Goal: Task Accomplishment & Management: Complete application form

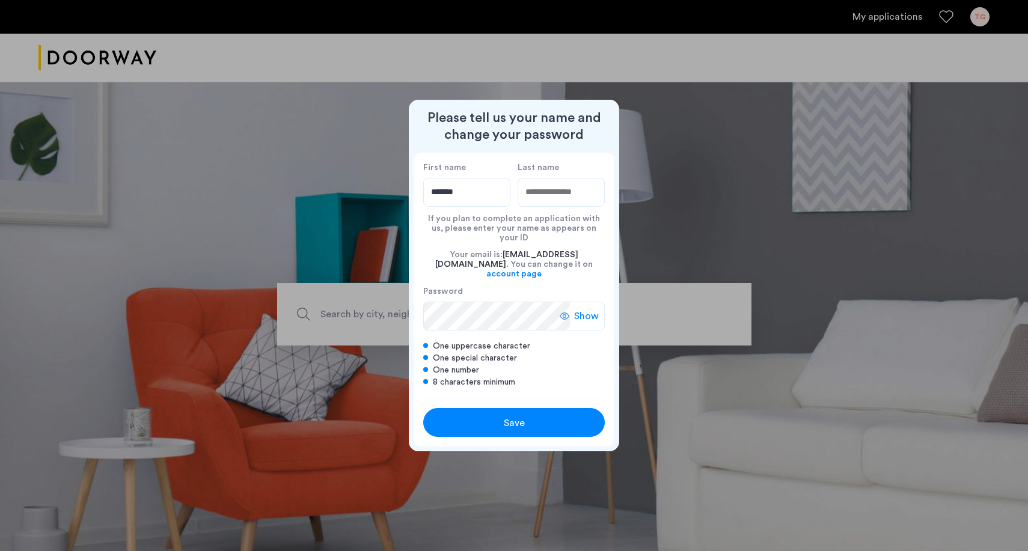
type input "******"
click at [549, 197] on input "Last name" at bounding box center [561, 192] width 87 height 29
type input "*******"
click at [487, 417] on div "Save" at bounding box center [513, 423] width 115 height 14
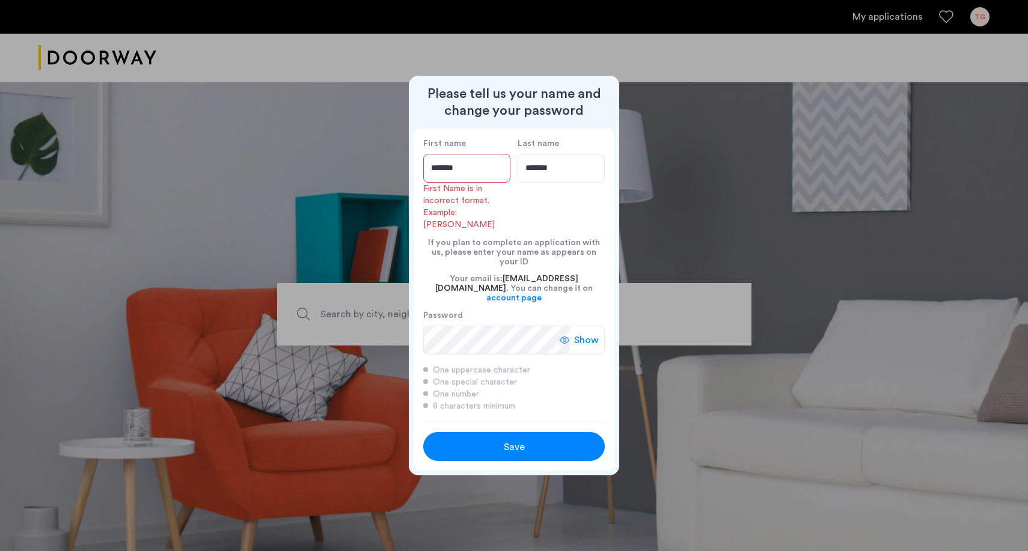
click at [460, 180] on input "******" at bounding box center [466, 168] width 87 height 29
click at [470, 432] on button "Save" at bounding box center [514, 446] width 182 height 29
click at [490, 440] on div "Save" at bounding box center [513, 447] width 115 height 14
click at [469, 179] on input "******" at bounding box center [466, 168] width 87 height 29
drag, startPoint x: 459, startPoint y: 182, endPoint x: 418, endPoint y: 186, distance: 40.5
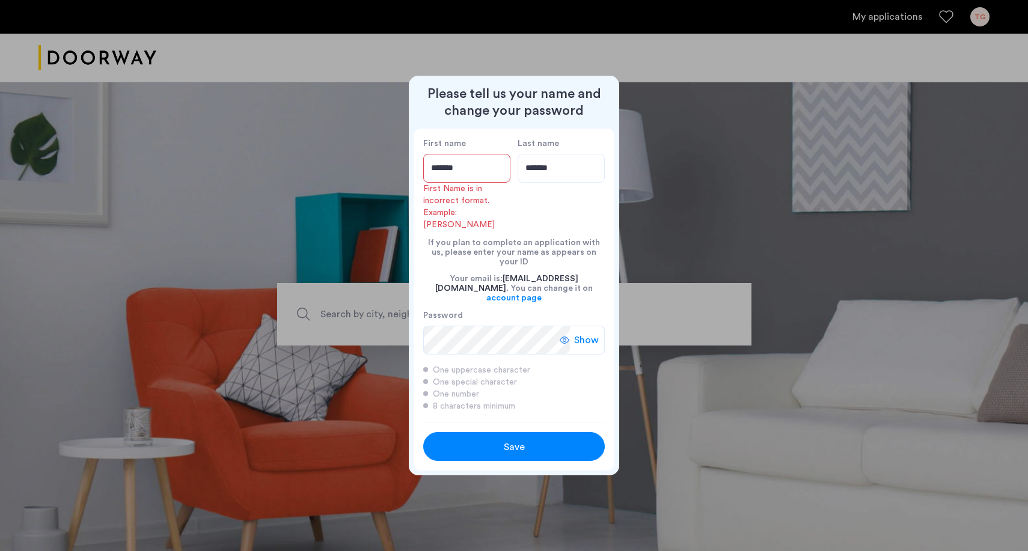
click at [418, 186] on div "First name ****** First Name is in incorrect format. Example: Michael Last name…" at bounding box center [514, 275] width 201 height 293
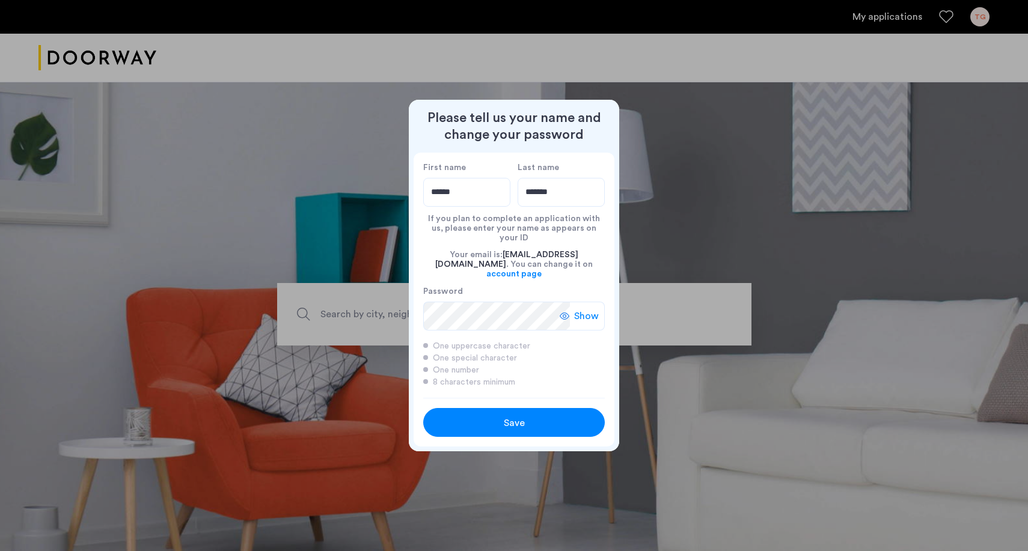
type input "******"
click at [519, 416] on span "Save" at bounding box center [514, 423] width 21 height 14
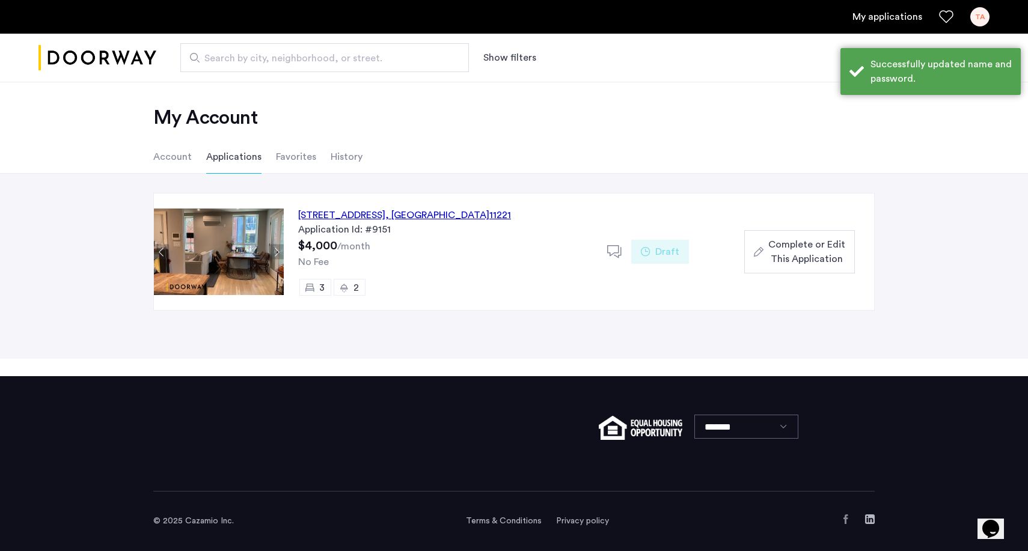
click at [364, 214] on div "1120 Bushwick Avenue, Unit 3F, Brooklyn , NY 11221" at bounding box center [404, 215] width 213 height 14
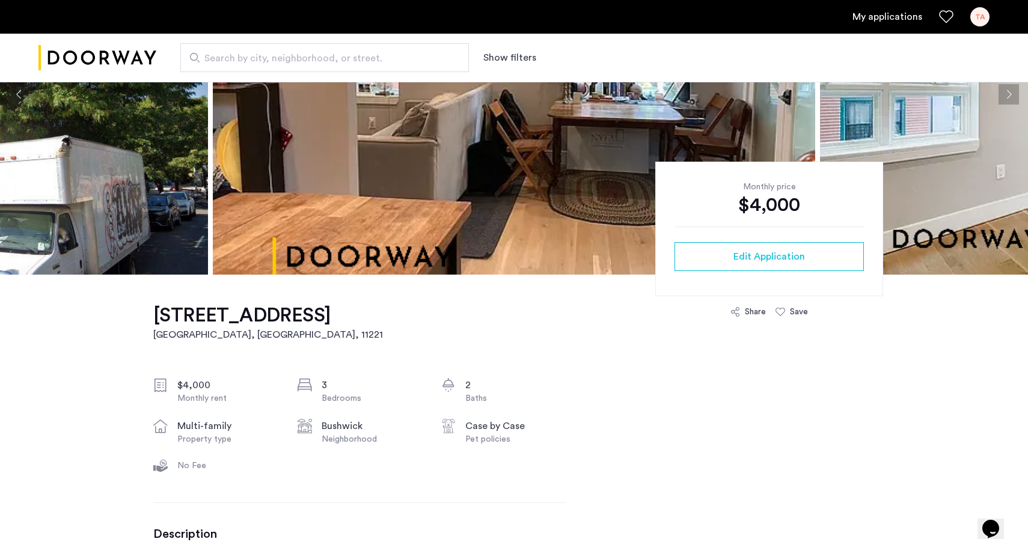
scroll to position [170, 0]
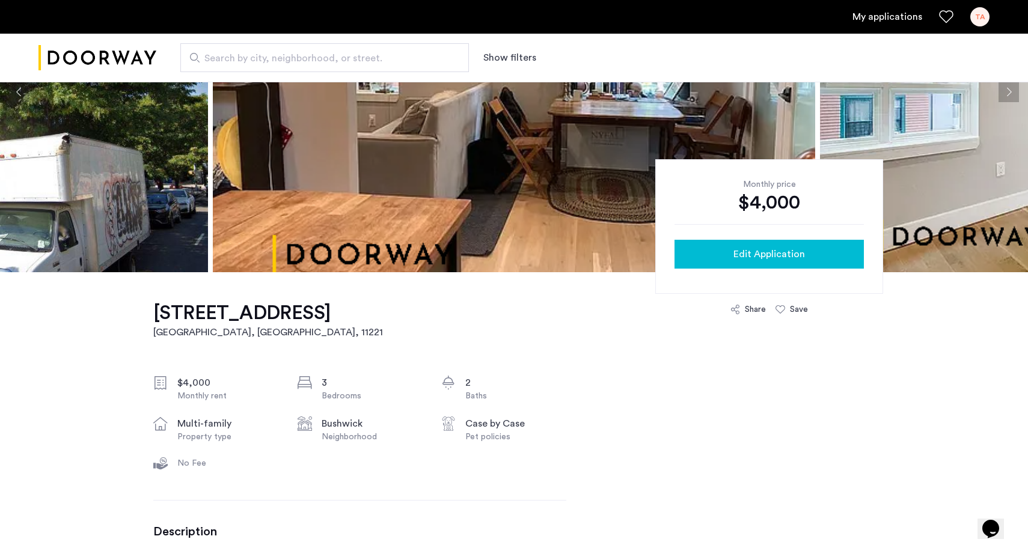
click at [738, 255] on span "Edit Application" at bounding box center [769, 254] width 72 height 14
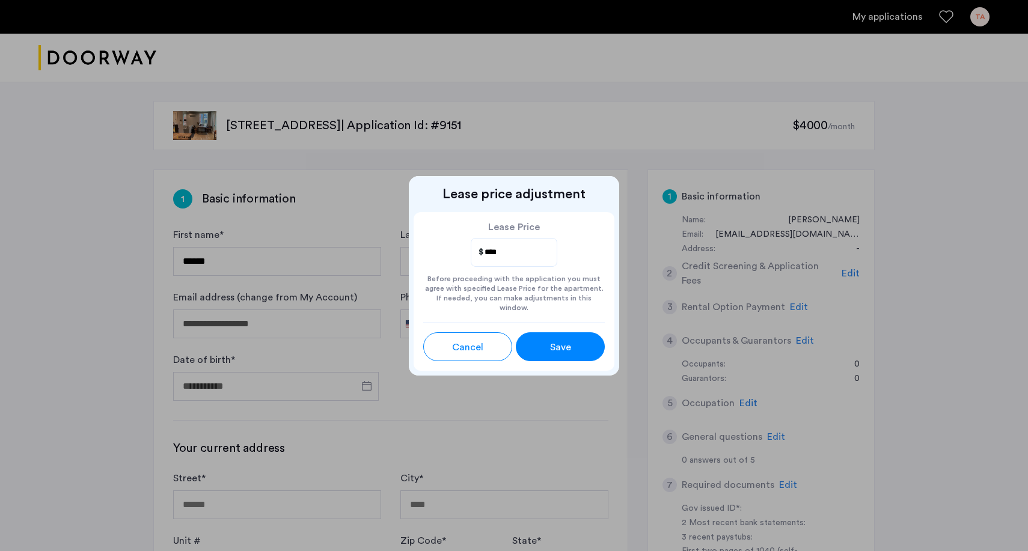
click at [503, 246] on span "****" at bounding box center [514, 252] width 87 height 29
drag, startPoint x: 501, startPoint y: 255, endPoint x: 463, endPoint y: 255, distance: 37.9
click at [463, 255] on div "Lease Price ****" at bounding box center [514, 244] width 182 height 45
type input "****"
click at [547, 340] on div "Save" at bounding box center [560, 347] width 40 height 14
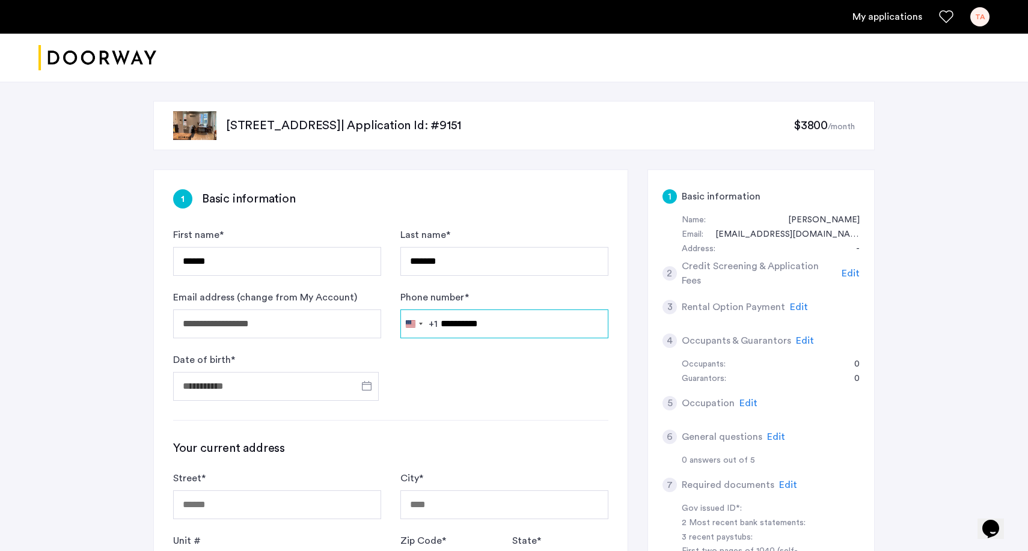
type input "**********"
click at [255, 391] on input "Date of birth *" at bounding box center [276, 386] width 206 height 29
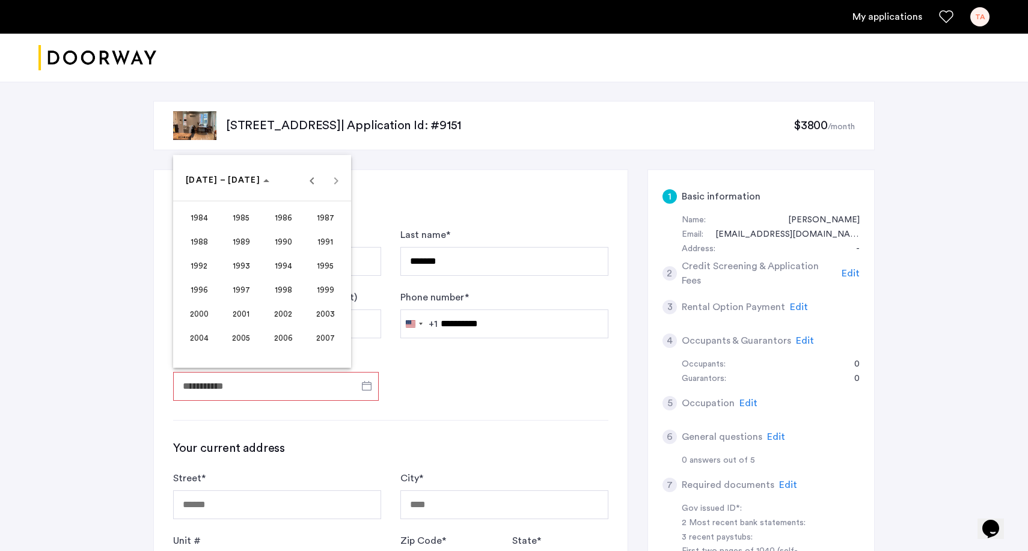
click at [337, 182] on div "[DATE] to [DATE] [DATE] – [DATE]" at bounding box center [262, 180] width 172 height 24
click at [241, 182] on span "[DATE] – [DATE]" at bounding box center [228, 181] width 84 height 10
click at [316, 180] on span "Previous month" at bounding box center [312, 180] width 24 height 24
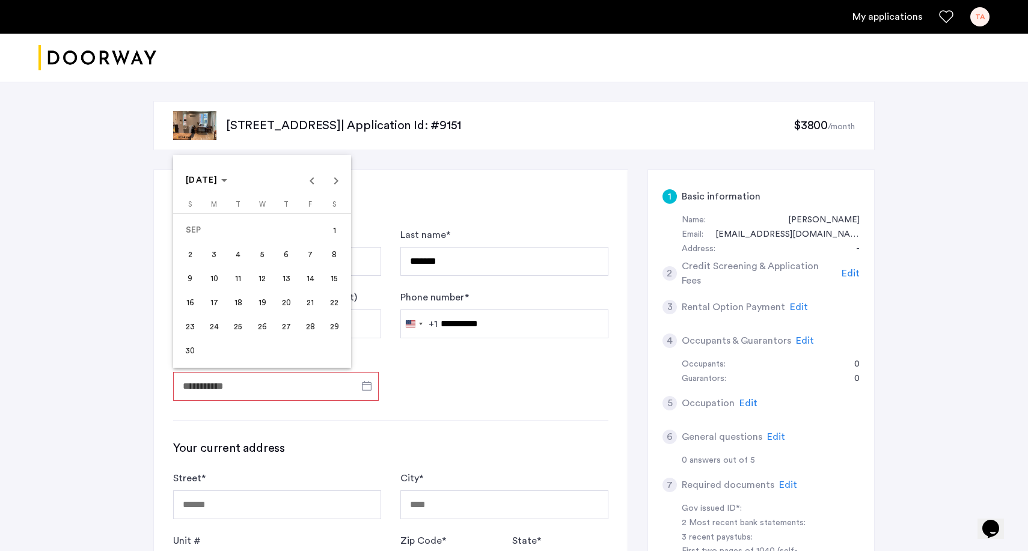
click at [235, 276] on span "11" at bounding box center [238, 278] width 22 height 22
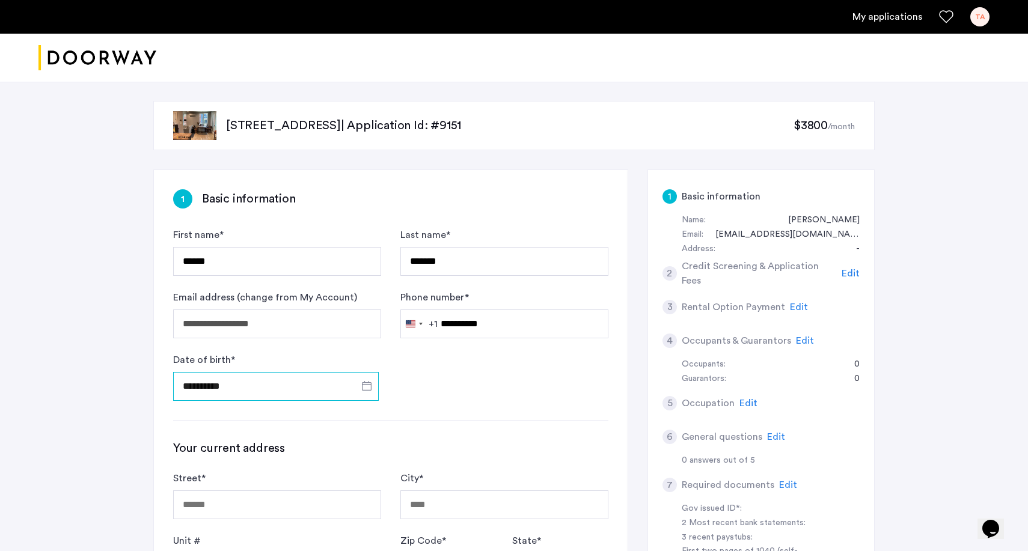
click at [245, 386] on input "**********" at bounding box center [276, 386] width 206 height 29
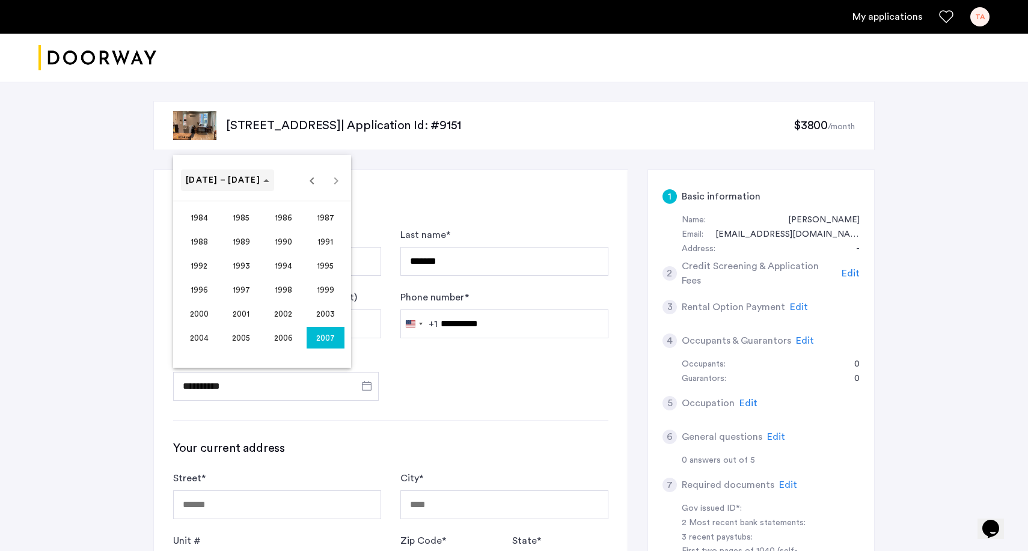
click at [245, 180] on span "[DATE] – [DATE]" at bounding box center [228, 181] width 84 height 10
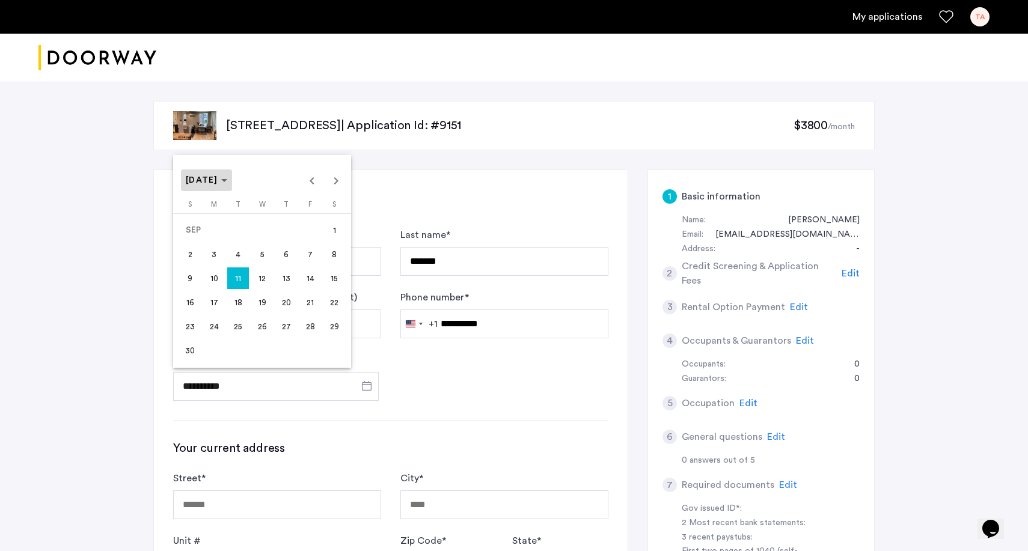
click at [227, 179] on span "[DATE]" at bounding box center [206, 181] width 41 height 10
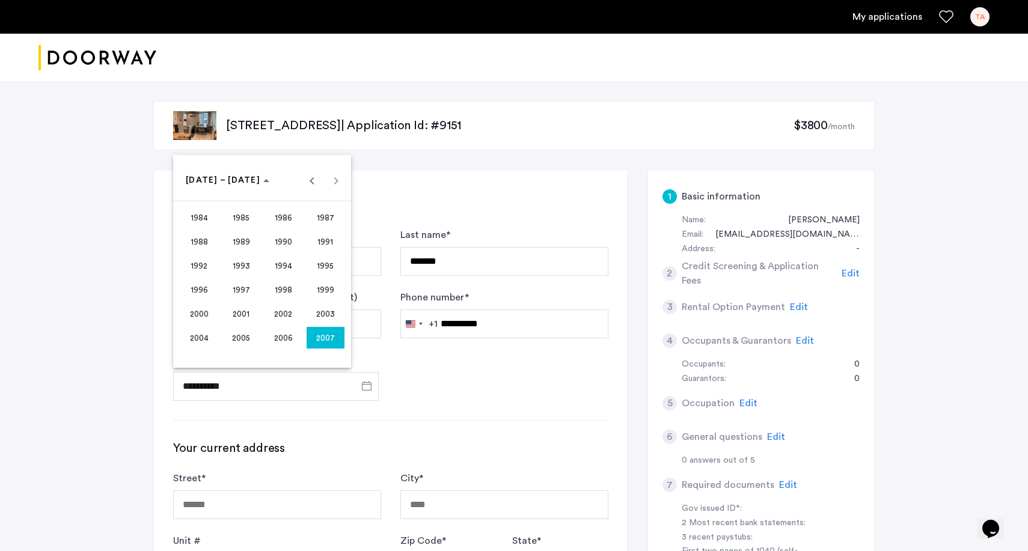
click at [321, 311] on span "2003" at bounding box center [326, 314] width 38 height 22
click at [206, 290] on span "SEP" at bounding box center [199, 290] width 38 height 22
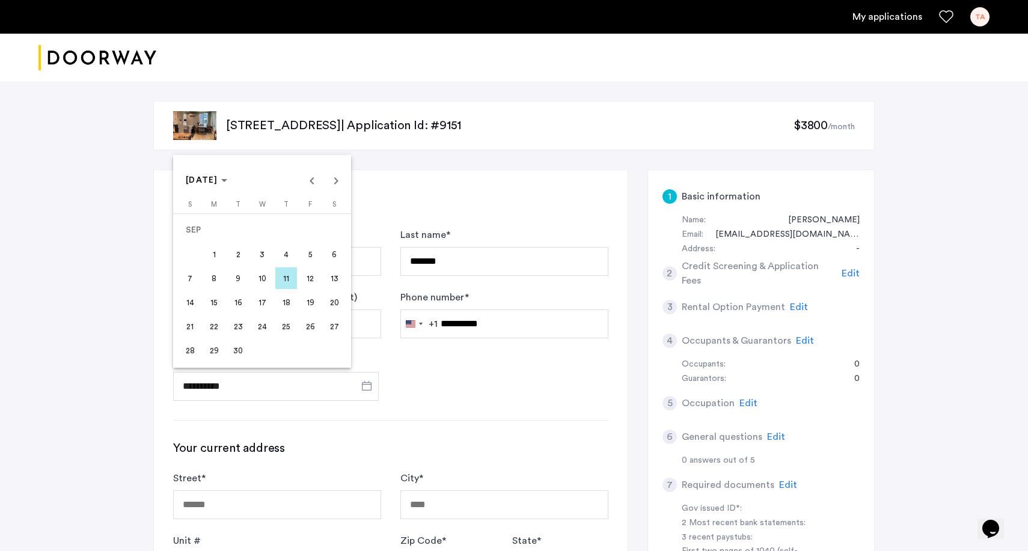
click at [287, 282] on span "11" at bounding box center [286, 278] width 22 height 22
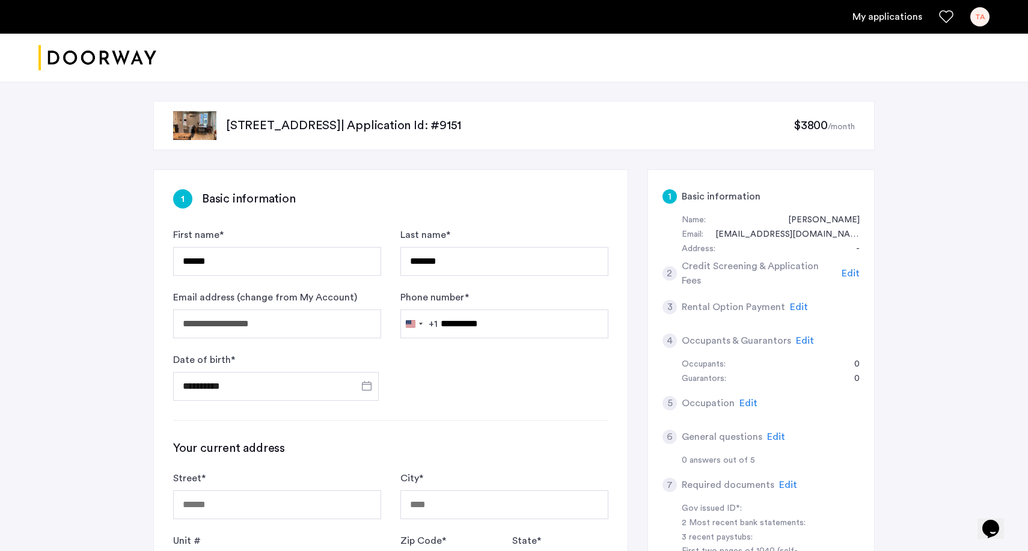
type input "**********"
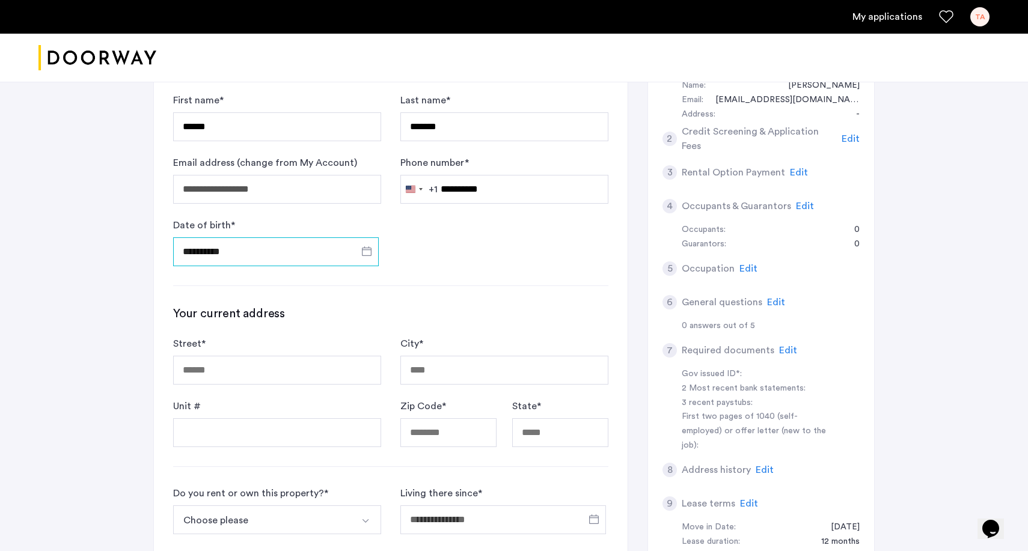
scroll to position [136, 0]
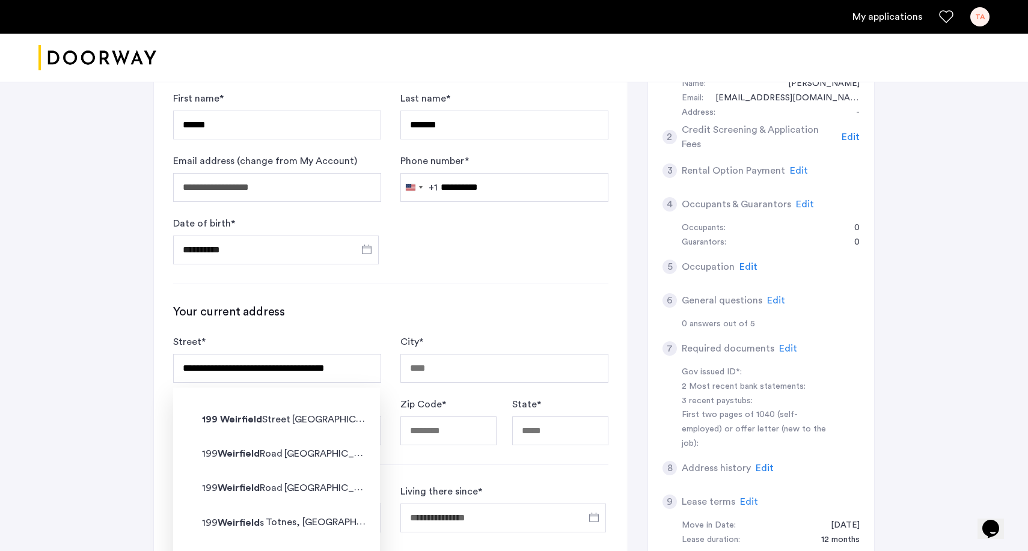
type input "**********"
type input "********"
type input "*****"
type input "**"
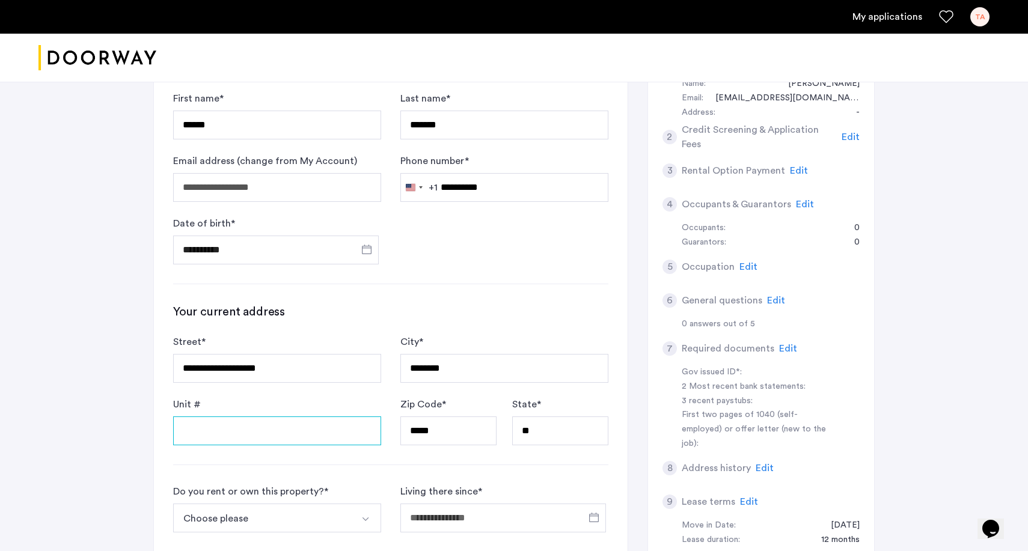
click at [260, 433] on input "Unit #" at bounding box center [277, 431] width 208 height 29
type input "*****"
click at [384, 353] on form "**********" at bounding box center [390, 390] width 435 height 111
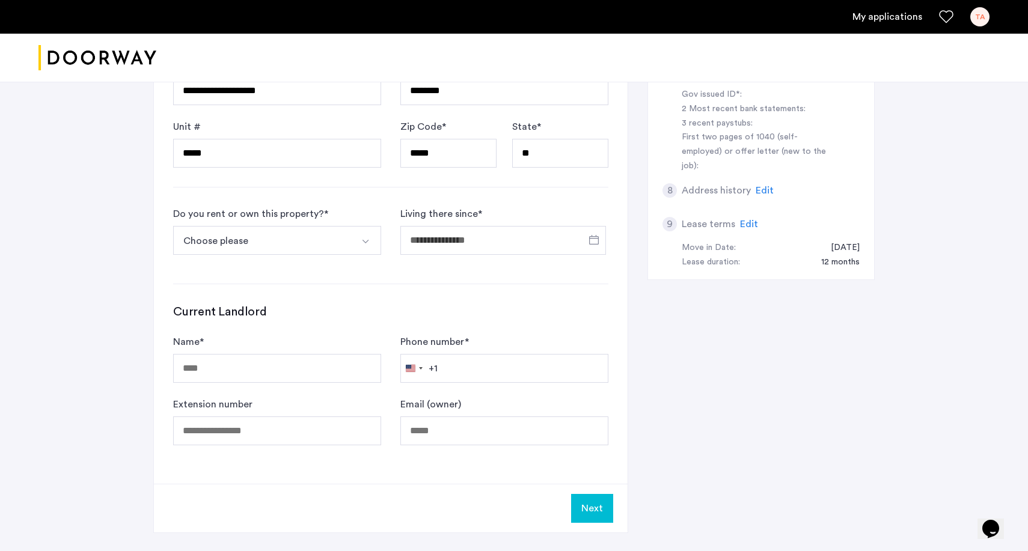
scroll to position [416, 0]
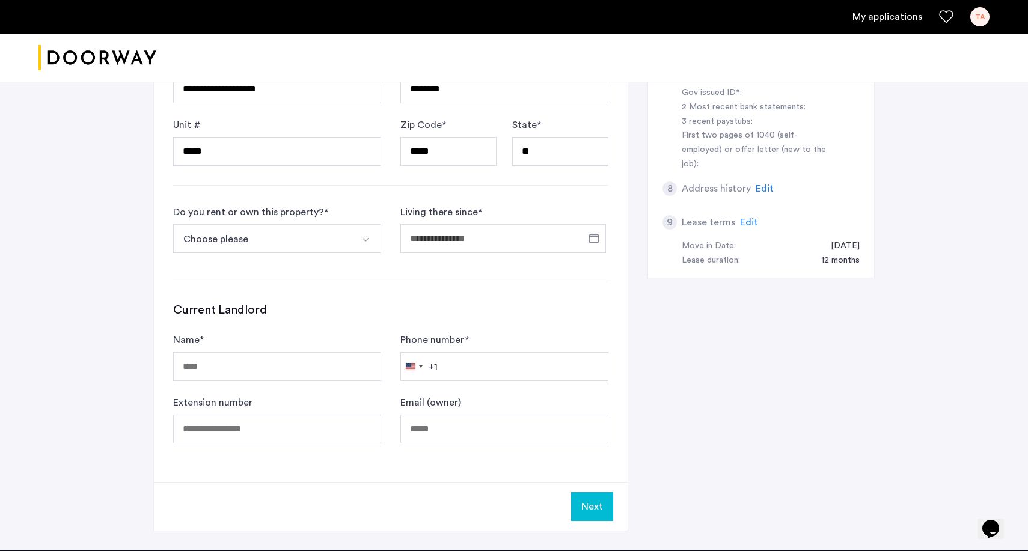
click at [310, 237] on button "Choose please" at bounding box center [263, 238] width 180 height 29
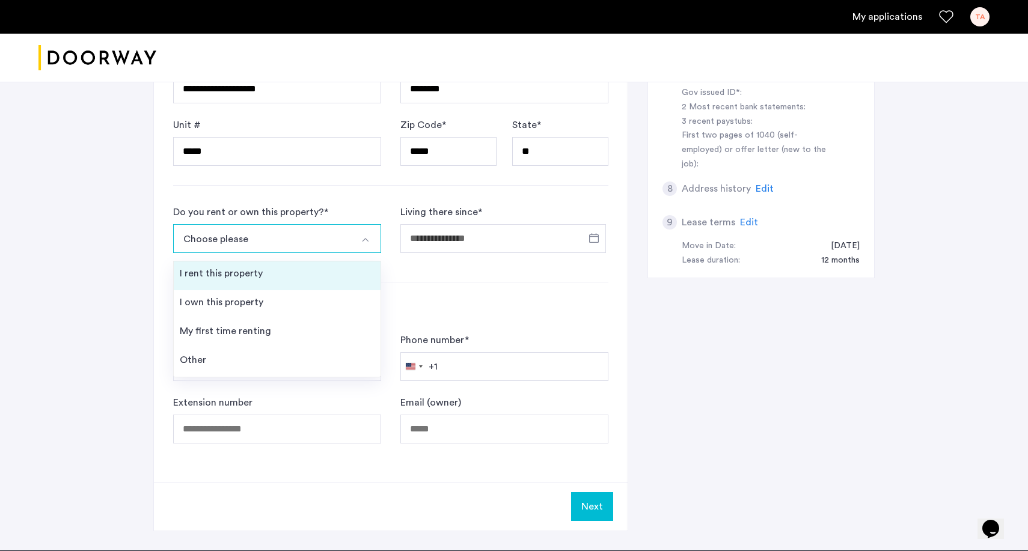
click at [252, 273] on div "I rent this property" at bounding box center [221, 273] width 83 height 14
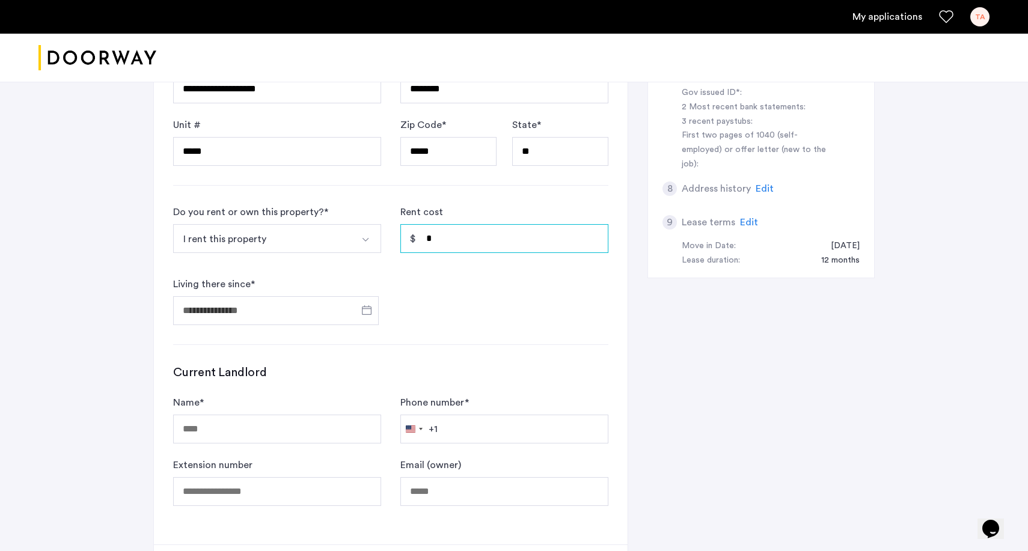
click at [473, 240] on input "*" at bounding box center [504, 238] width 208 height 29
type input "*"
type input "*****"
click at [281, 309] on input "Living there since *" at bounding box center [276, 310] width 206 height 29
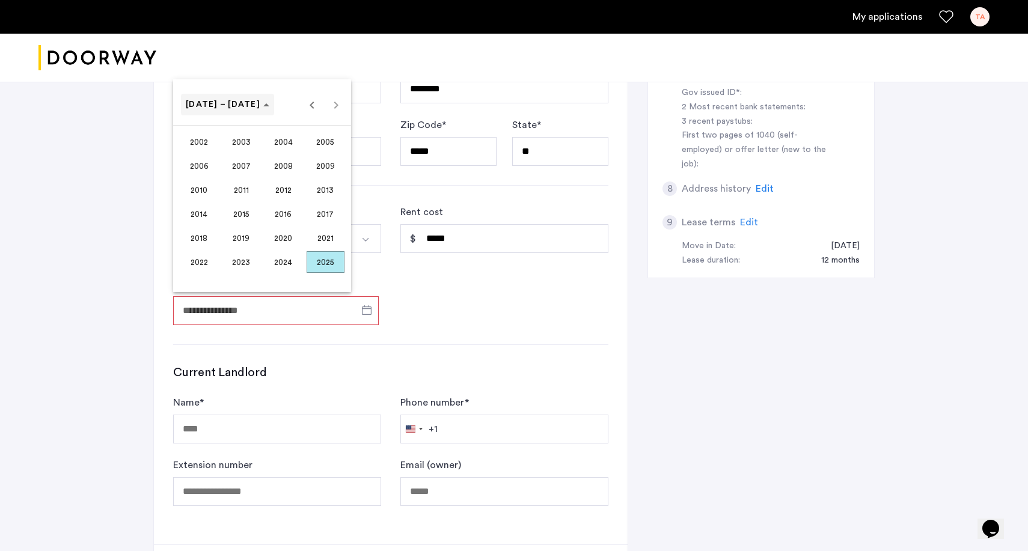
click at [236, 108] on span "[DATE] – [DATE]" at bounding box center [223, 104] width 75 height 8
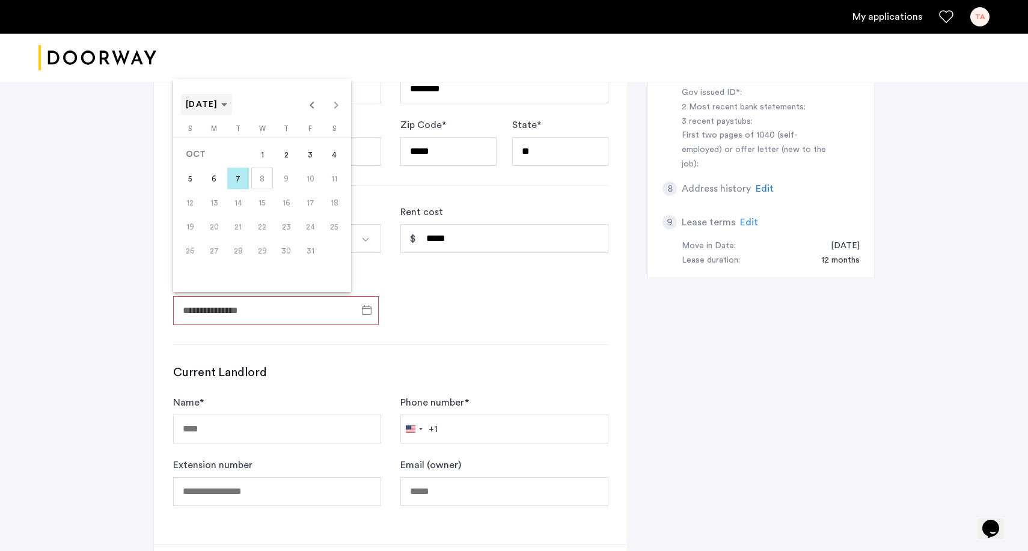
click at [218, 105] on span "[DATE]" at bounding box center [202, 104] width 32 height 8
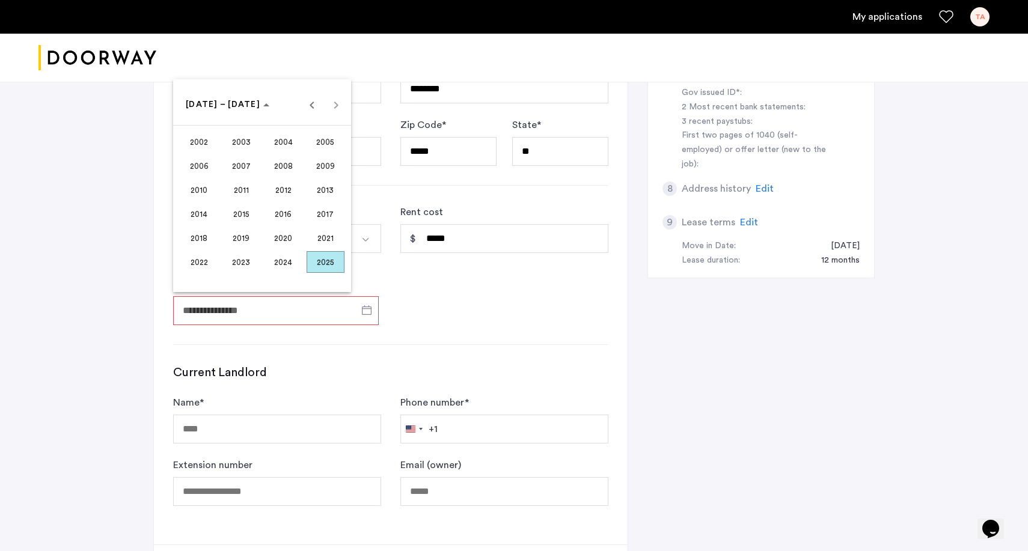
click at [204, 256] on span "2022" at bounding box center [199, 262] width 38 height 22
click at [281, 215] on span "NOV" at bounding box center [283, 214] width 38 height 22
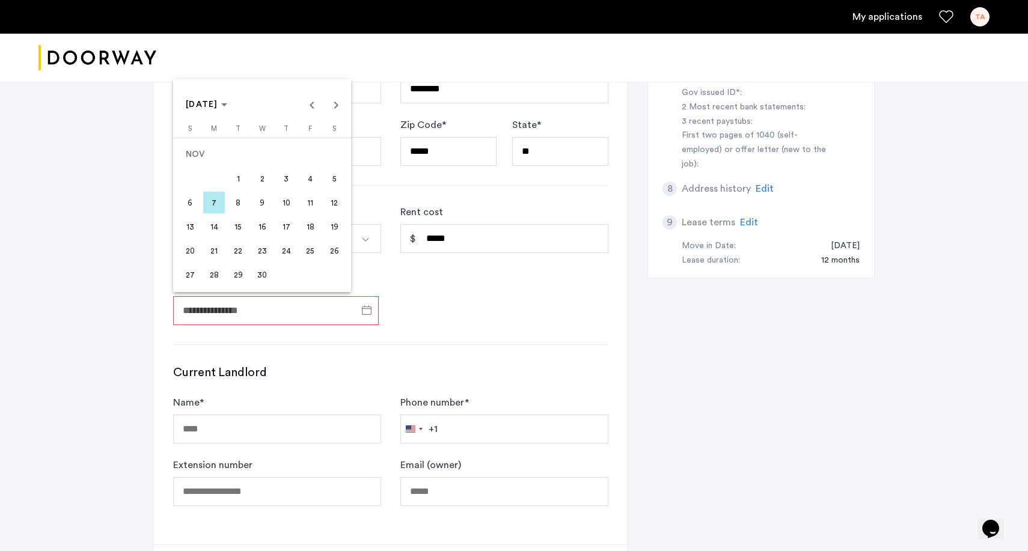
click at [237, 176] on span "1" at bounding box center [238, 179] width 22 height 22
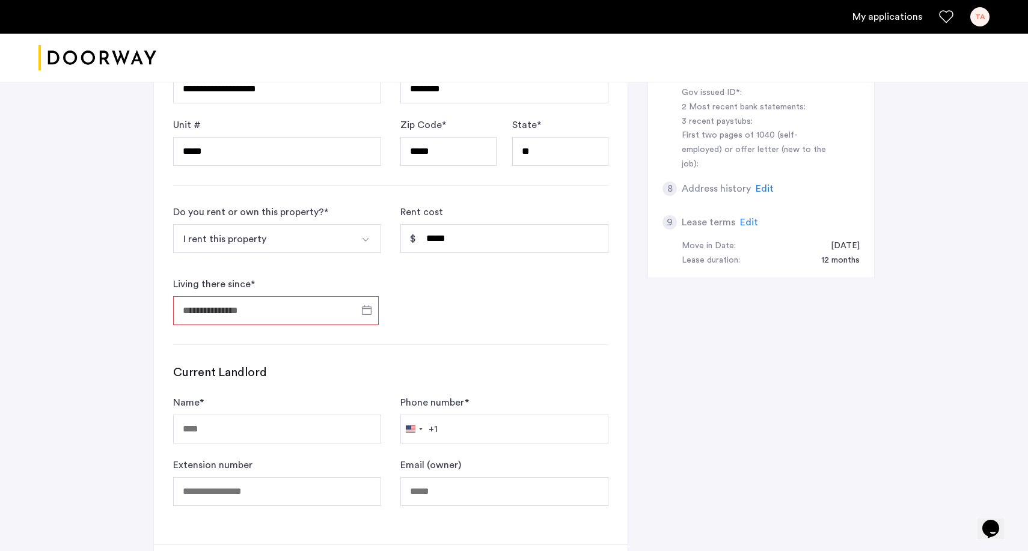
type input "**********"
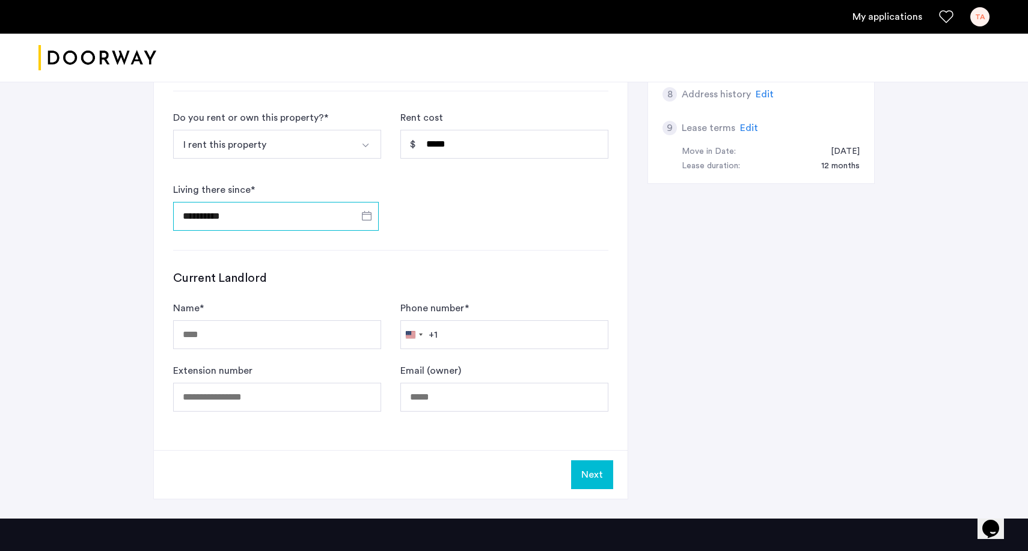
scroll to position [516, 0]
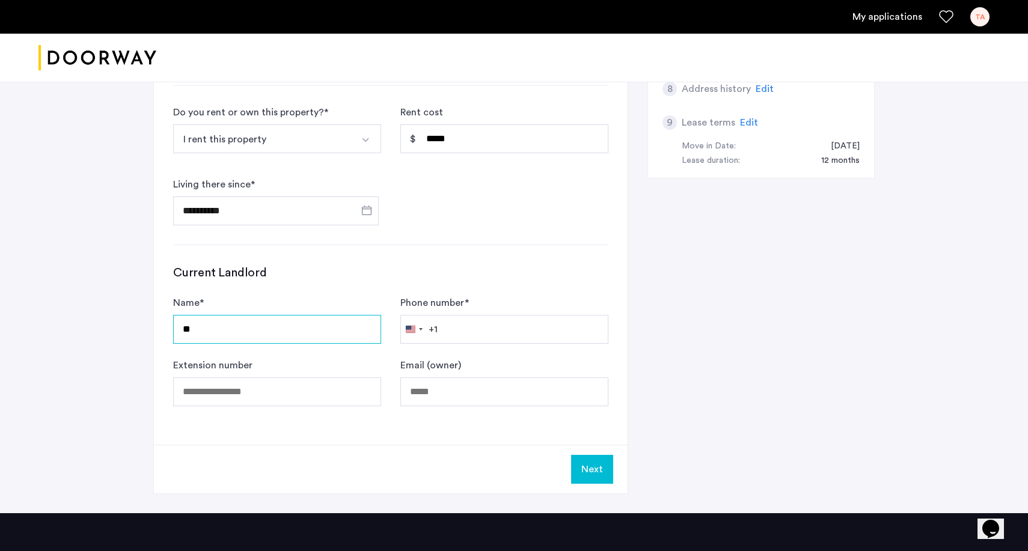
type input "*"
type input "**********"
click at [602, 445] on div "Next" at bounding box center [391, 469] width 474 height 49
click at [468, 358] on form "**********" at bounding box center [390, 351] width 435 height 111
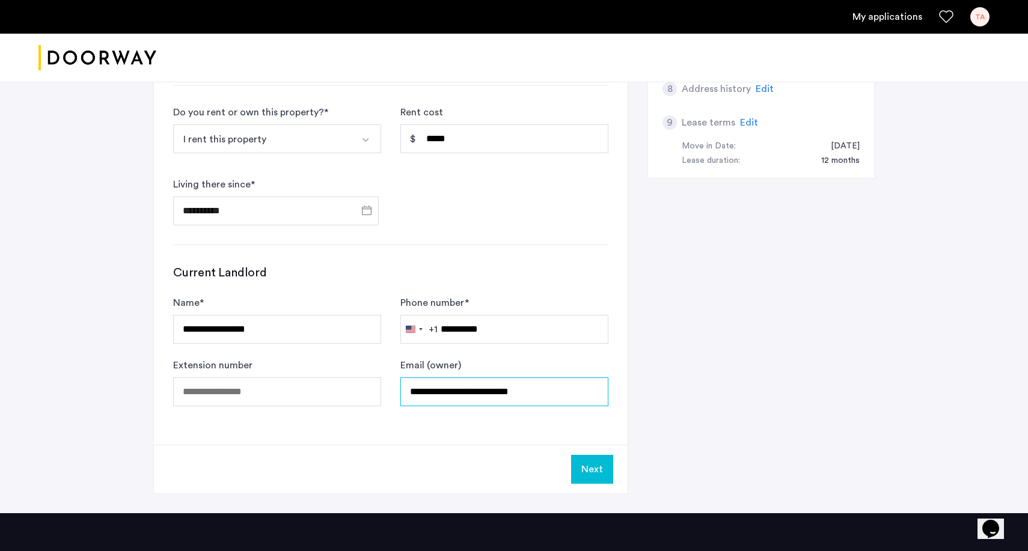
type input "**********"
click at [600, 469] on button "Next" at bounding box center [592, 469] width 42 height 29
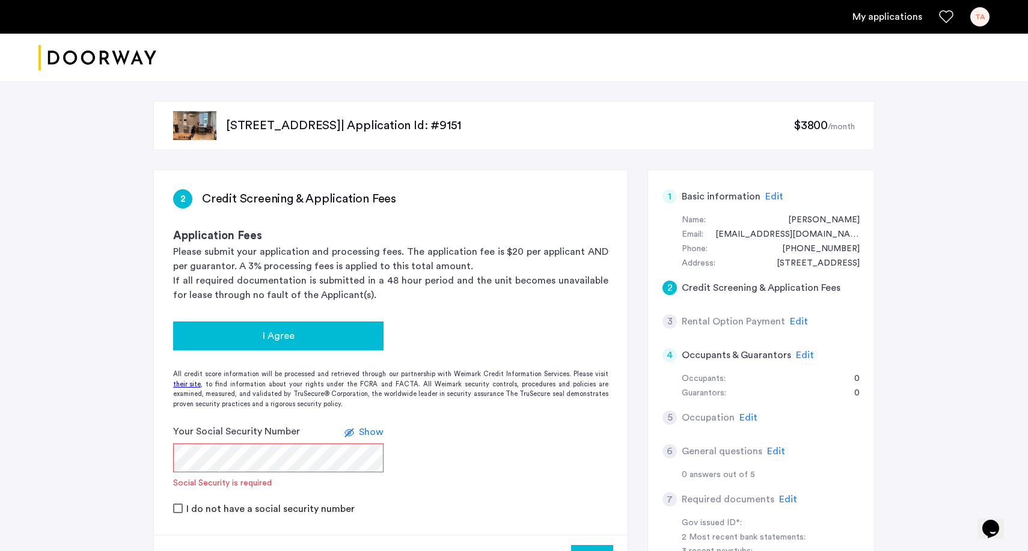
click at [255, 337] on div "I Agree" at bounding box center [278, 336] width 191 height 14
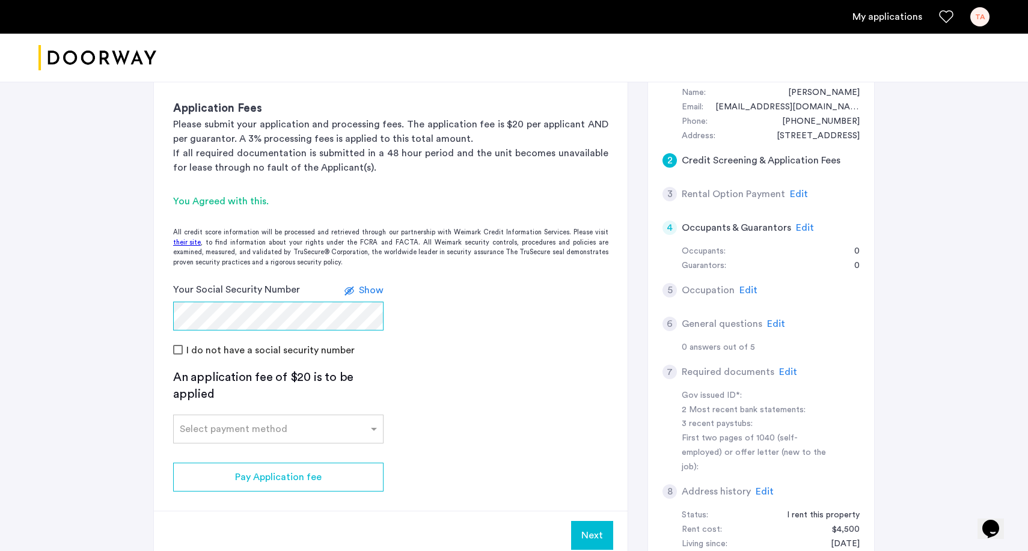
scroll to position [142, 0]
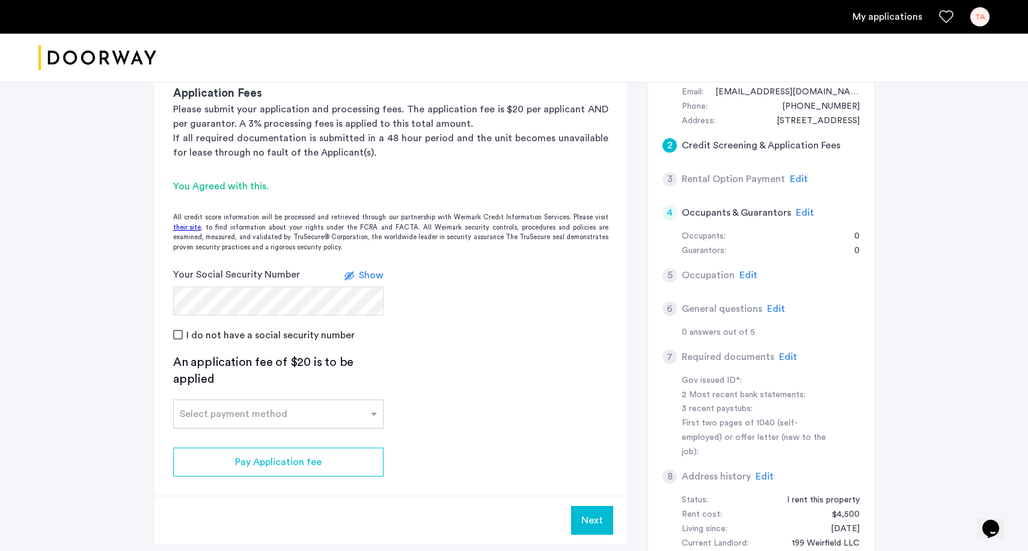
click at [245, 408] on input "text" at bounding box center [266, 412] width 173 height 8
click at [243, 438] on div "Credit Card" at bounding box center [278, 441] width 209 height 24
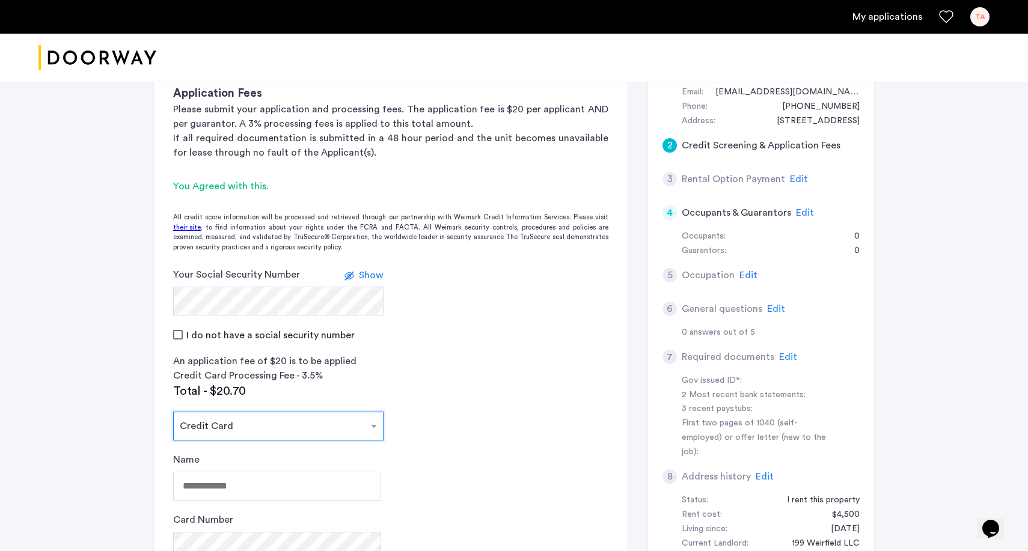
click at [243, 426] on input "text" at bounding box center [266, 424] width 173 height 8
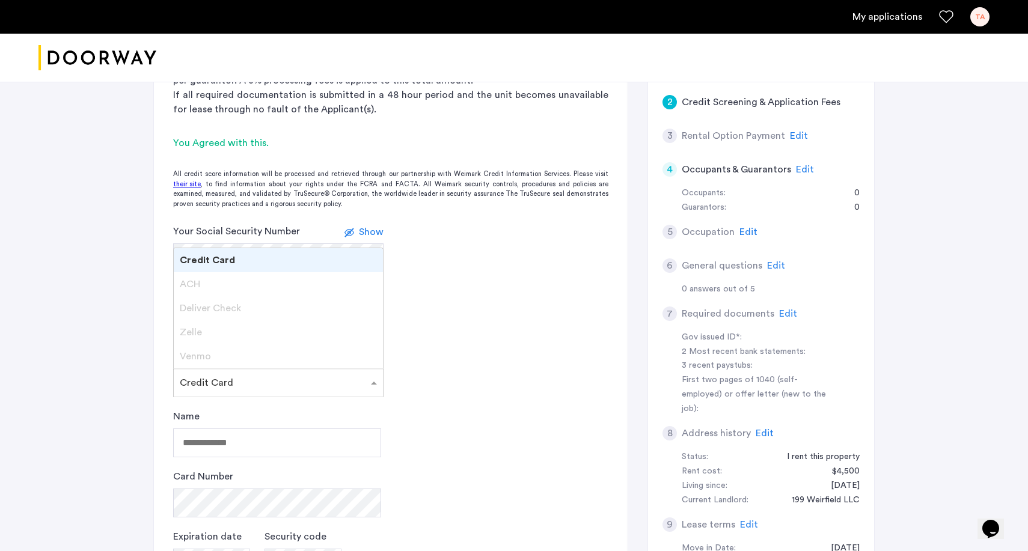
scroll to position [187, 0]
click at [229, 329] on div "Zelle" at bounding box center [278, 331] width 209 height 24
click at [415, 391] on app-credit-screening "2 Credit Screening & Application Fees Application Fees Please submit your appli…" at bounding box center [391, 349] width 474 height 733
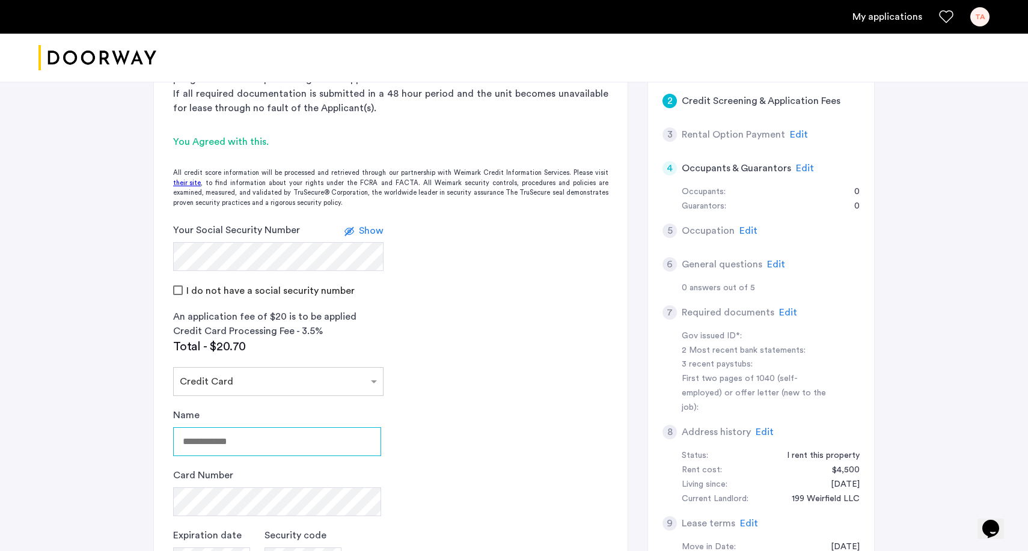
click at [222, 452] on input "Name" at bounding box center [277, 441] width 208 height 29
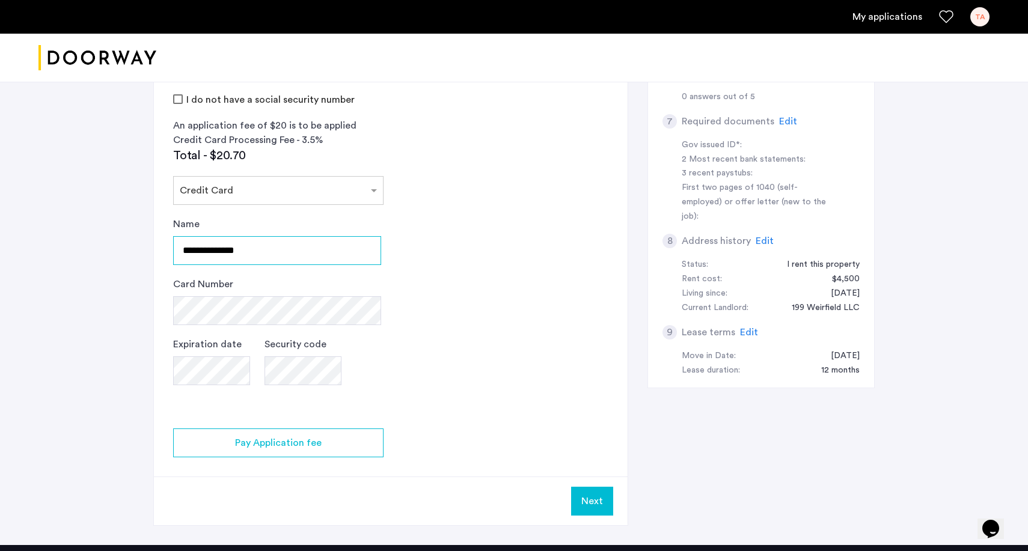
scroll to position [380, 0]
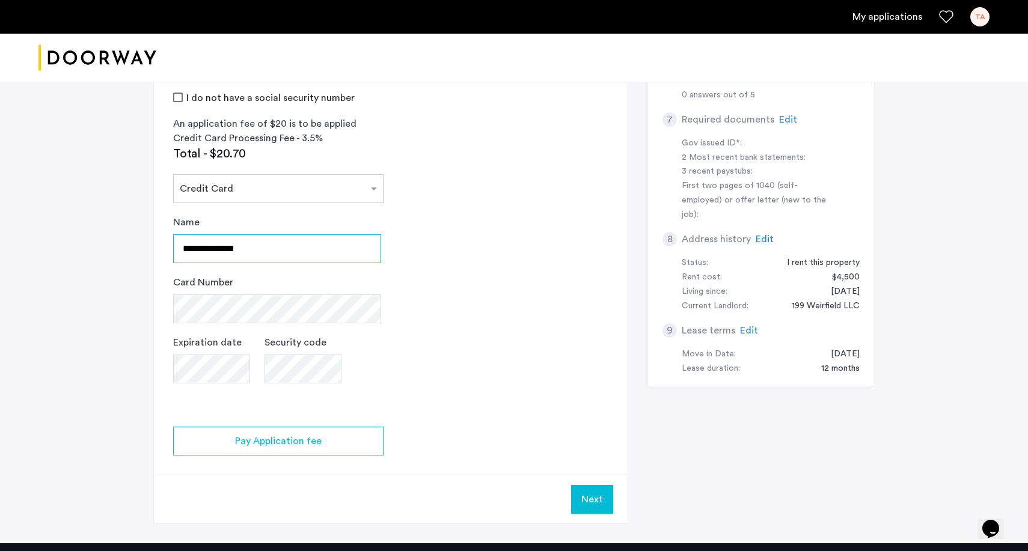
type input "**********"
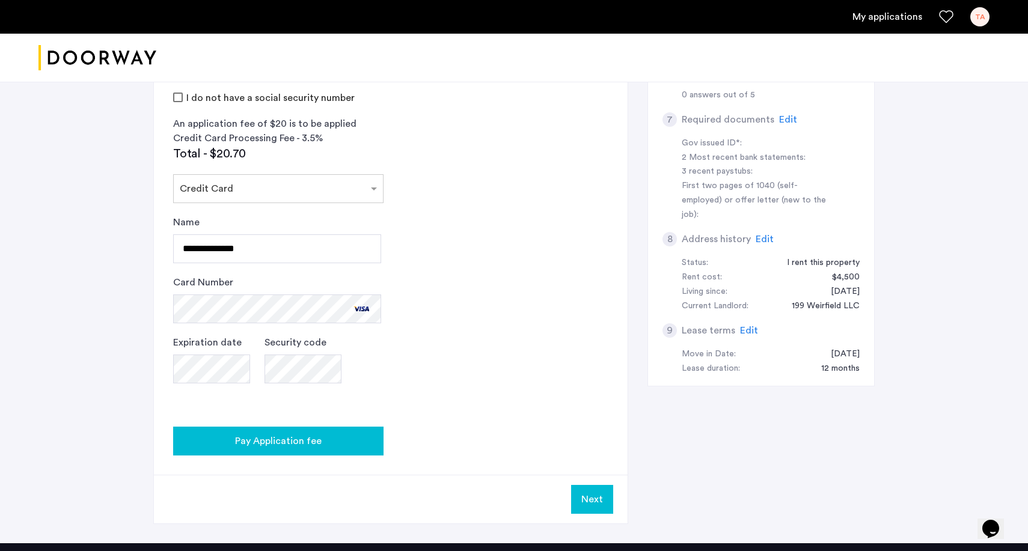
click at [311, 434] on span "Pay Application fee" at bounding box center [278, 441] width 87 height 14
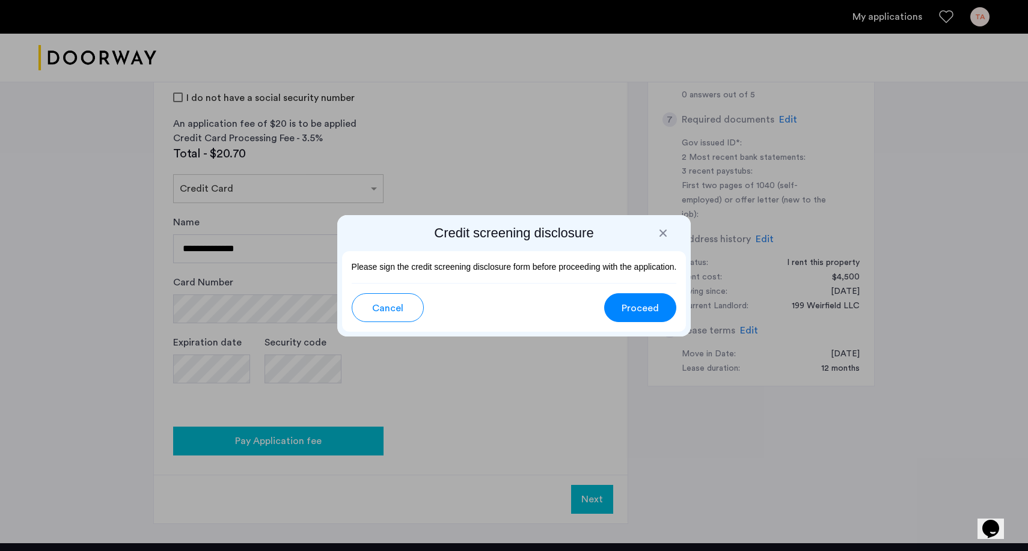
scroll to position [0, 0]
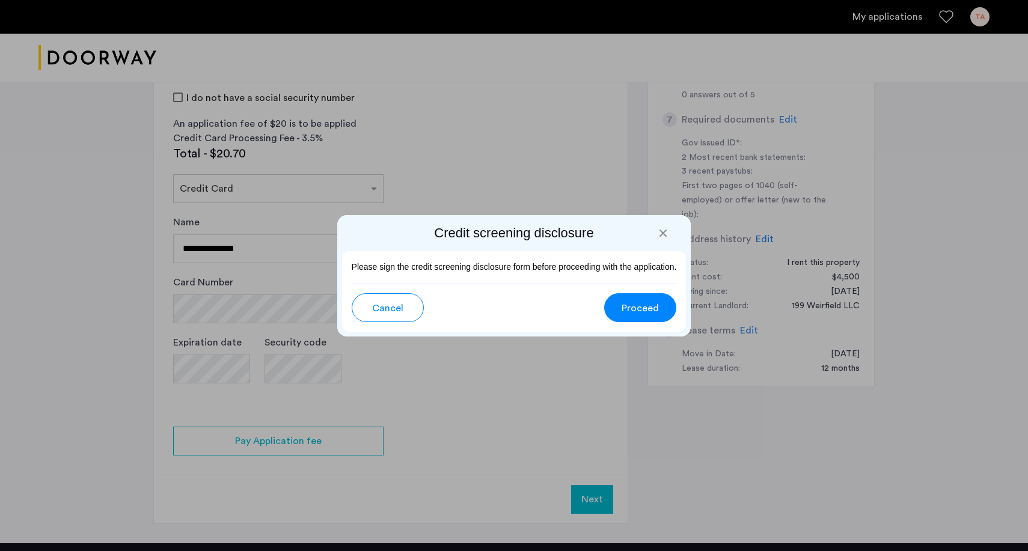
click at [642, 305] on span "Proceed" at bounding box center [640, 308] width 37 height 14
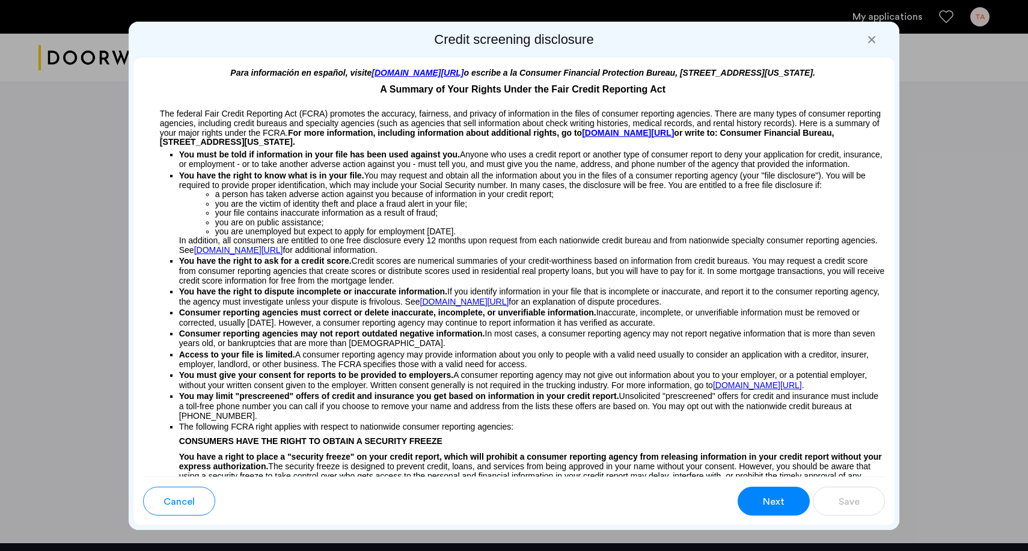
click at [768, 498] on span "Next" at bounding box center [774, 502] width 22 height 14
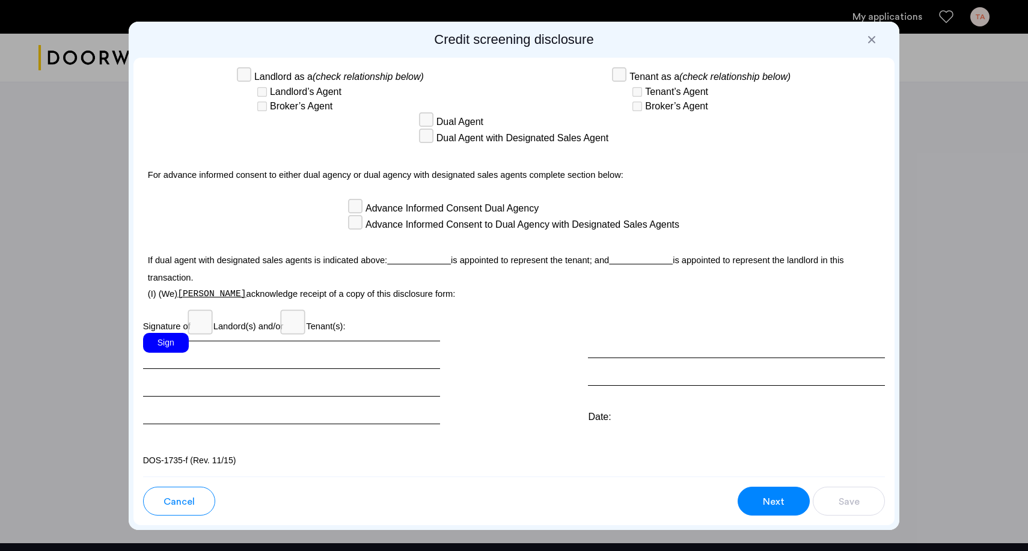
scroll to position [3216, 0]
click at [160, 339] on div "Sign" at bounding box center [166, 343] width 46 height 20
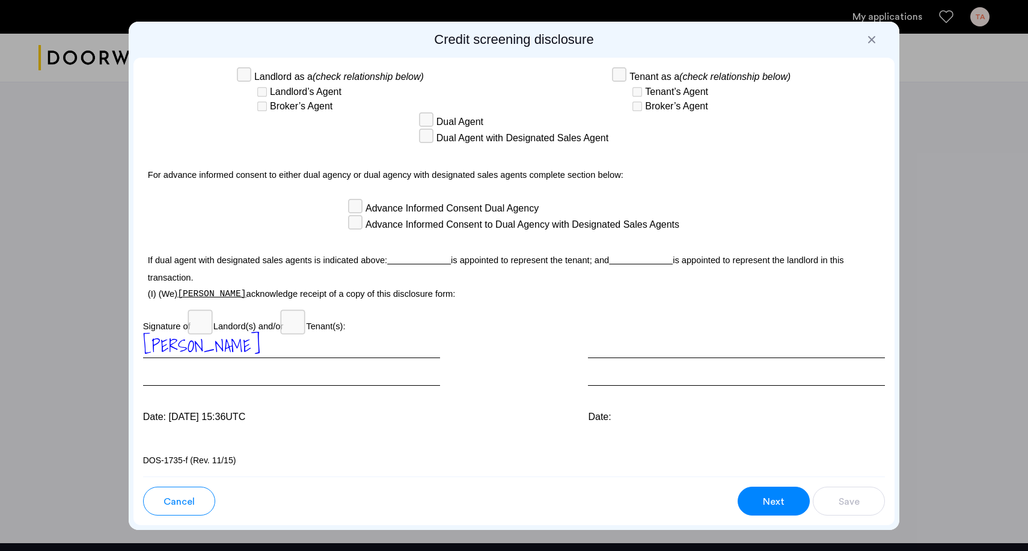
click at [777, 502] on span "Next" at bounding box center [774, 502] width 22 height 14
click at [614, 420] on div "Date:" at bounding box center [736, 417] width 297 height 14
click at [757, 510] on button "Next" at bounding box center [774, 501] width 72 height 29
click at [760, 503] on button "Next" at bounding box center [774, 501] width 72 height 29
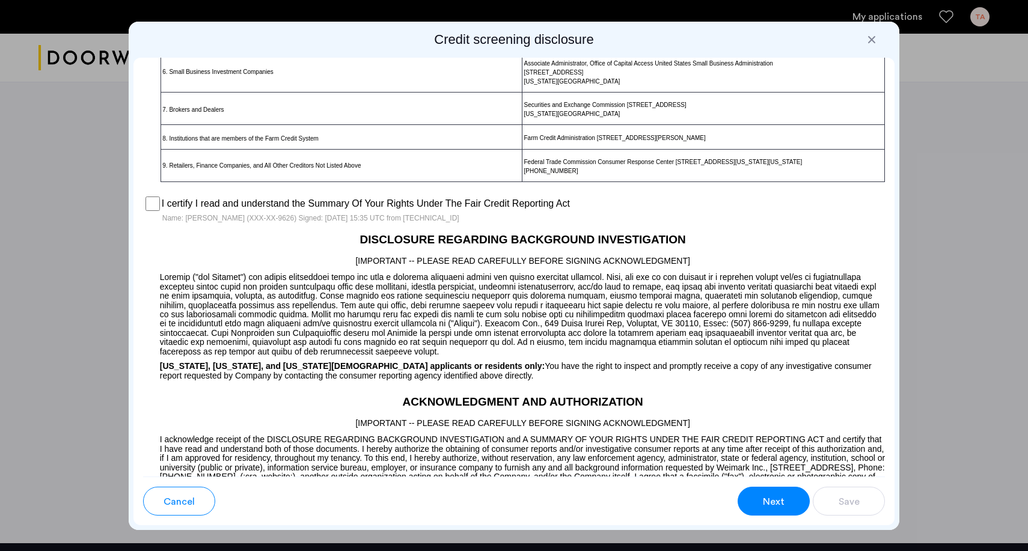
click at [774, 493] on button "Next" at bounding box center [774, 501] width 72 height 29
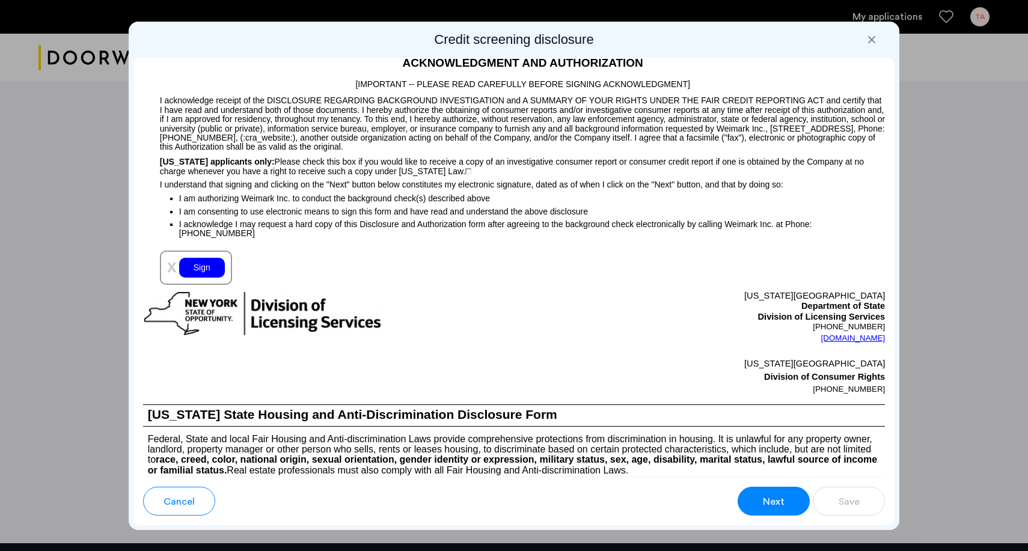
scroll to position [1238, 0]
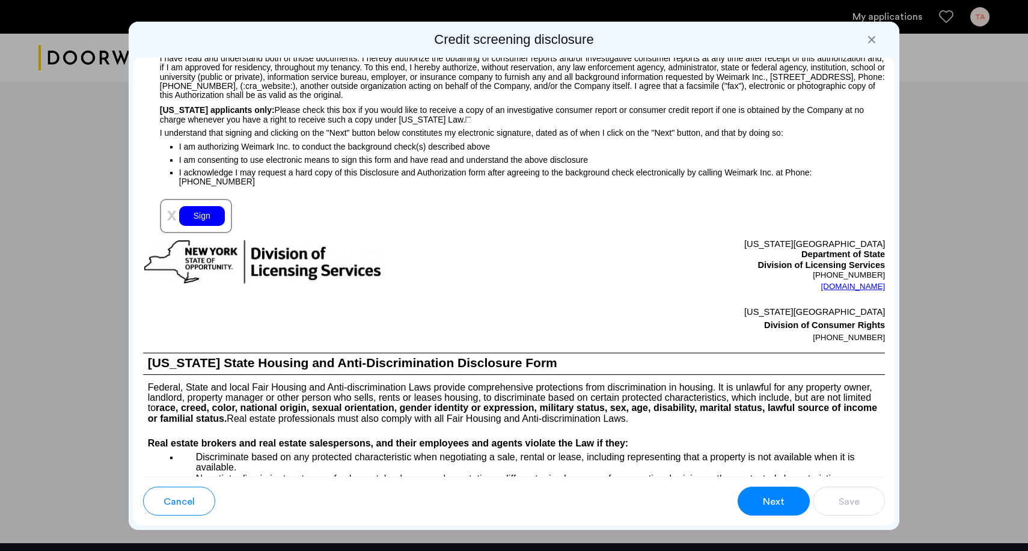
click at [203, 226] on div "Sign" at bounding box center [202, 216] width 46 height 20
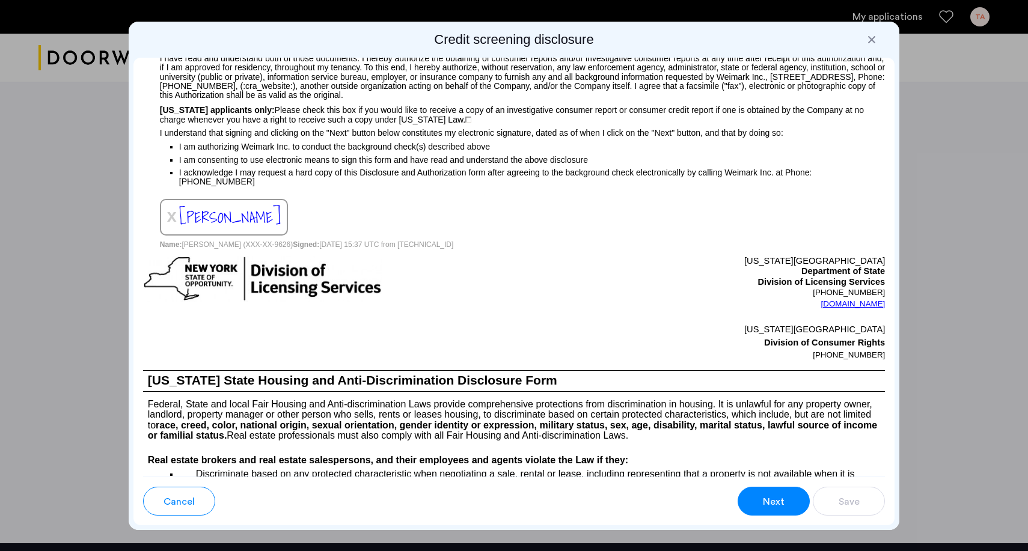
click at [769, 509] on span "Next" at bounding box center [774, 502] width 22 height 14
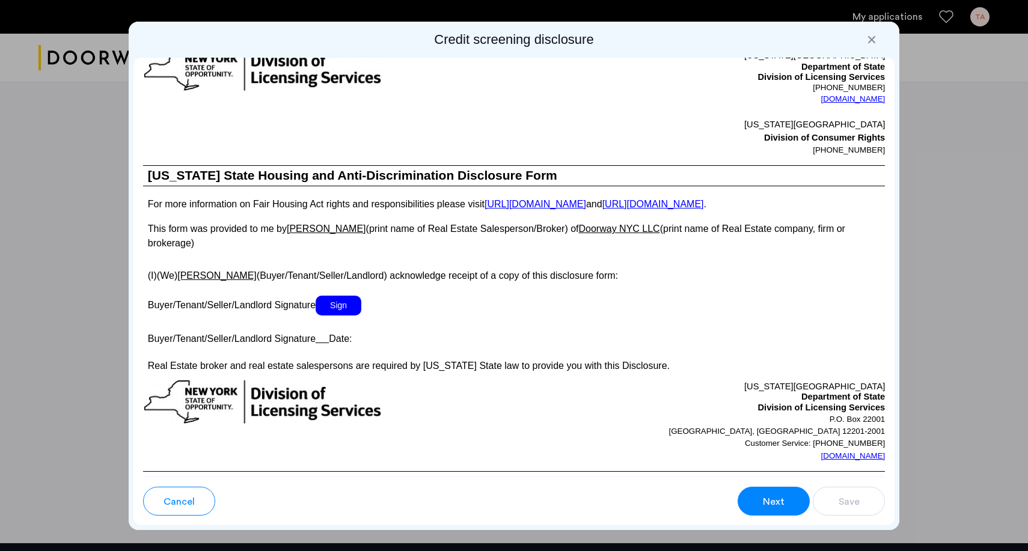
scroll to position [2062, 0]
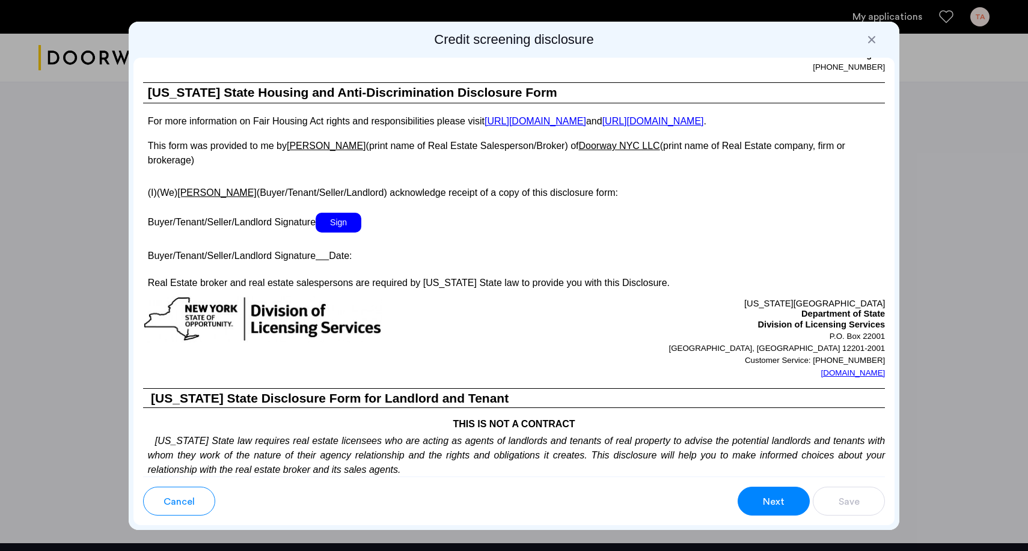
click at [348, 233] on span "Sign" at bounding box center [339, 223] width 46 height 20
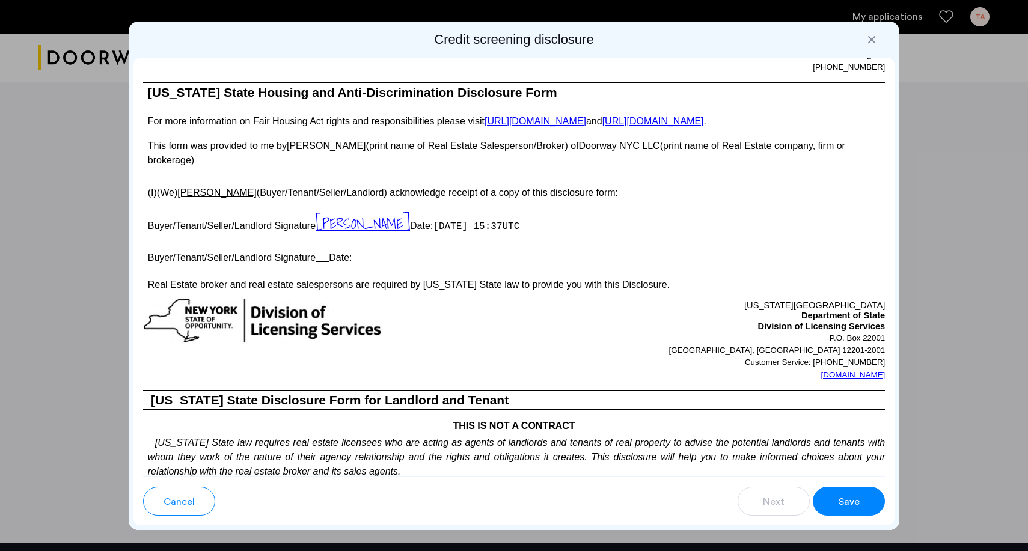
click at [835, 507] on button "Save" at bounding box center [849, 501] width 72 height 29
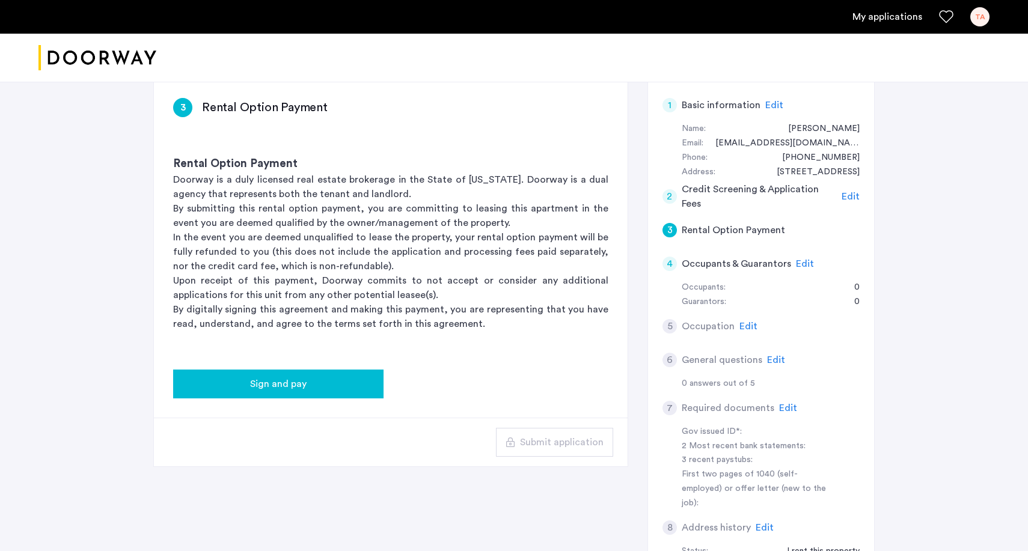
scroll to position [64, 0]
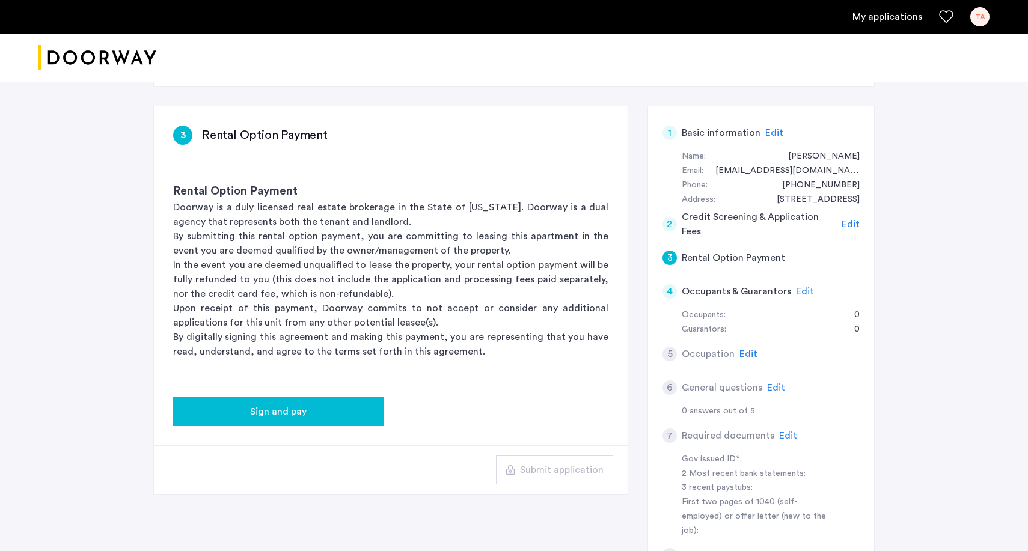
click at [288, 411] on span "Sign and pay" at bounding box center [278, 412] width 57 height 14
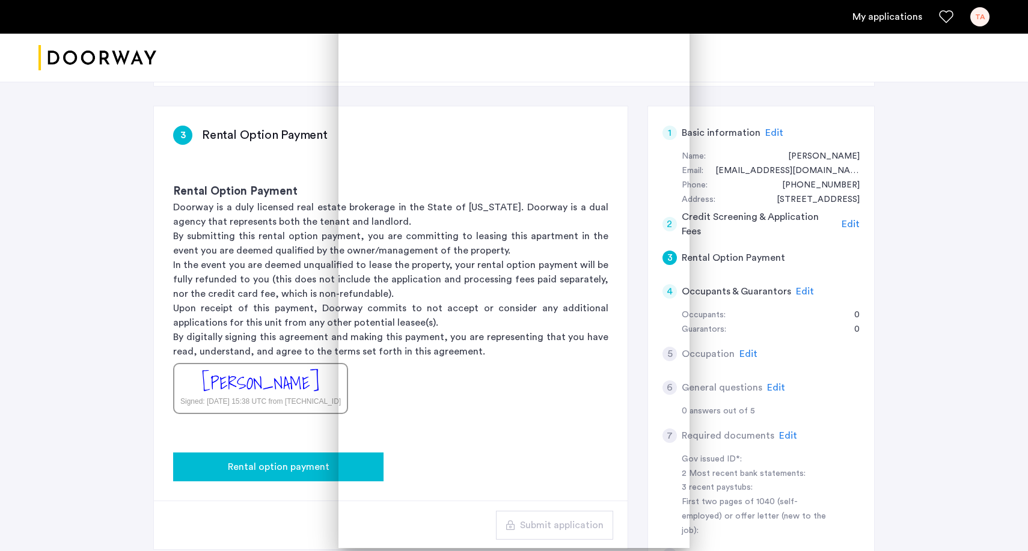
scroll to position [0, 0]
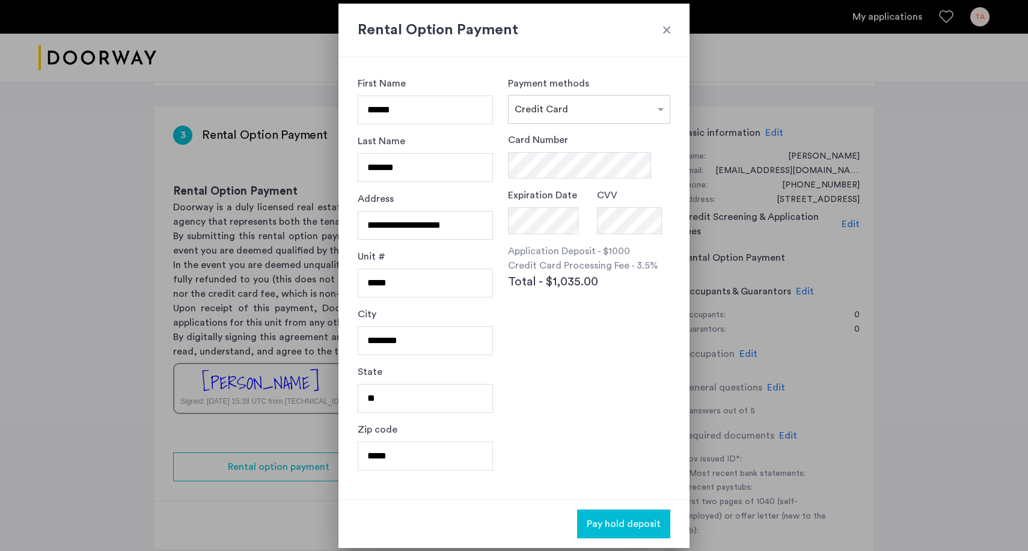
click at [242, 270] on div at bounding box center [514, 275] width 1028 height 551
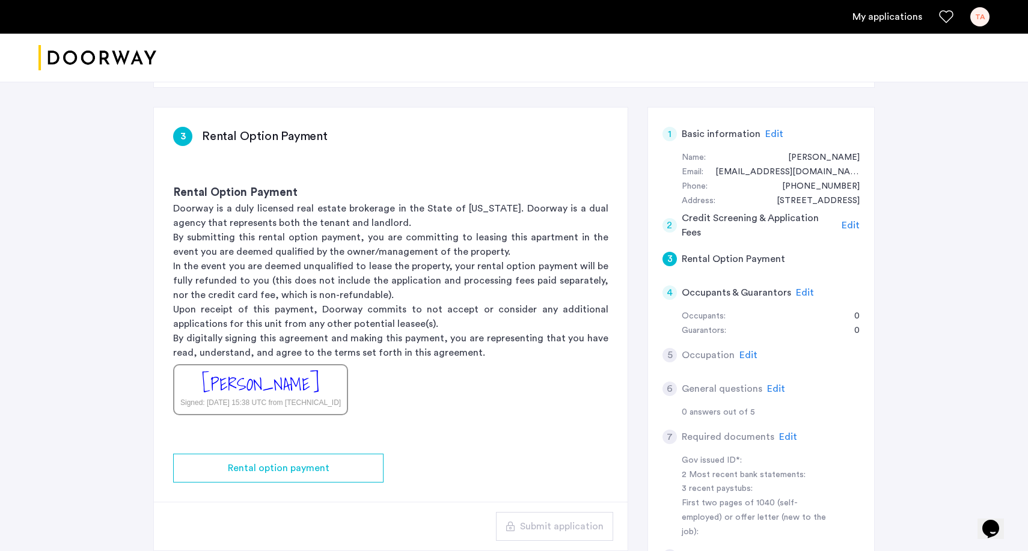
scroll to position [62, 0]
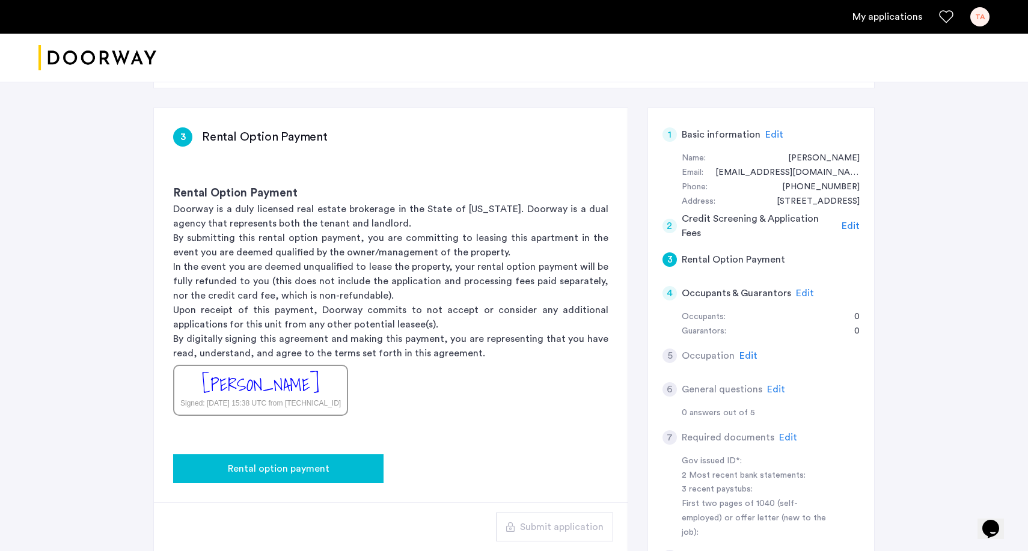
click at [305, 466] on span "Rental option payment" at bounding box center [279, 469] width 102 height 14
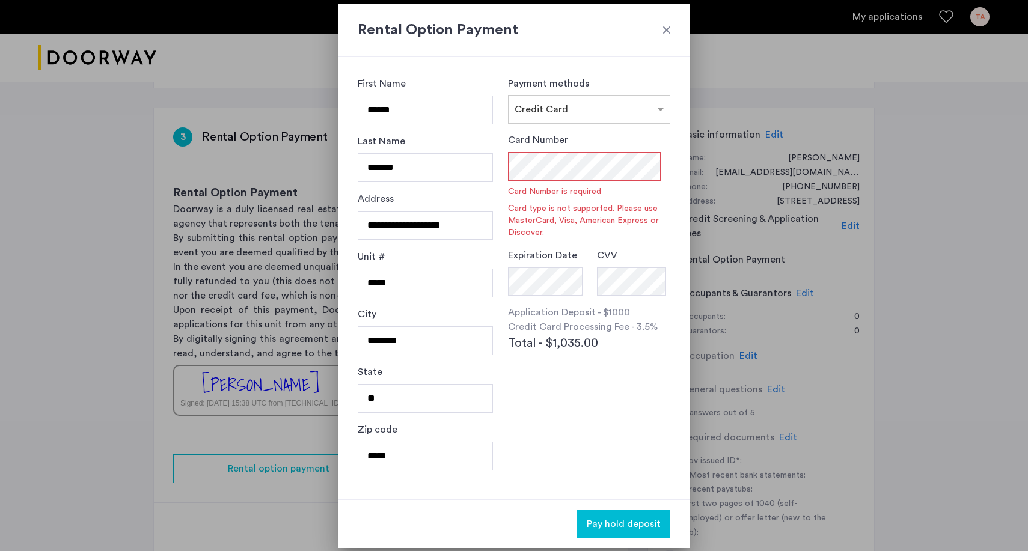
click at [661, 31] on div at bounding box center [667, 30] width 12 height 12
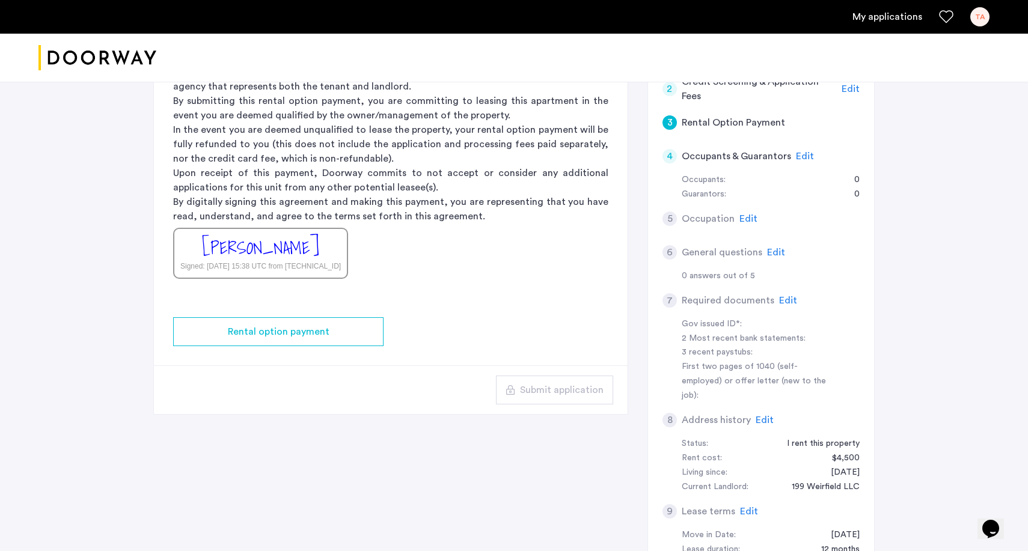
scroll to position [191, 0]
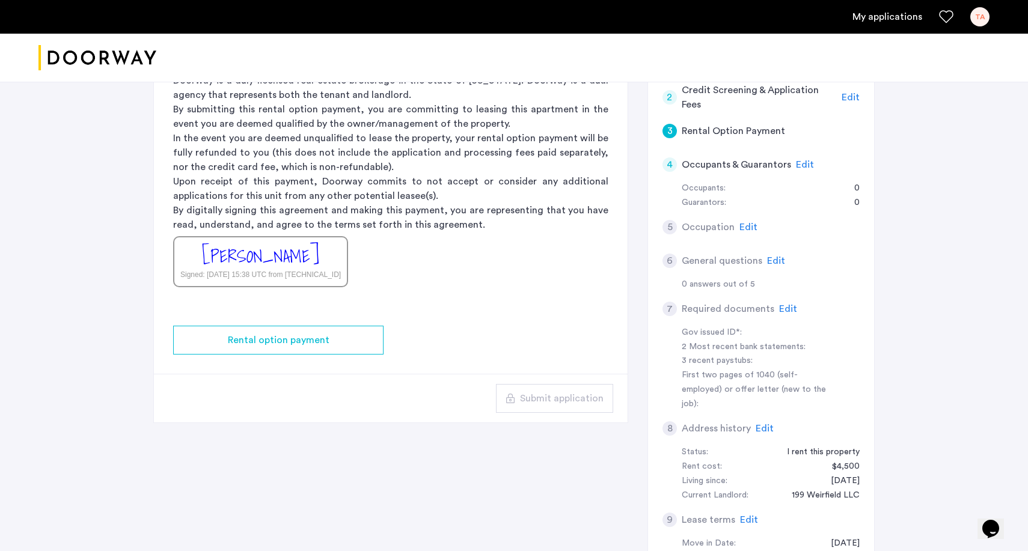
click at [805, 160] on span "Edit" at bounding box center [805, 165] width 18 height 10
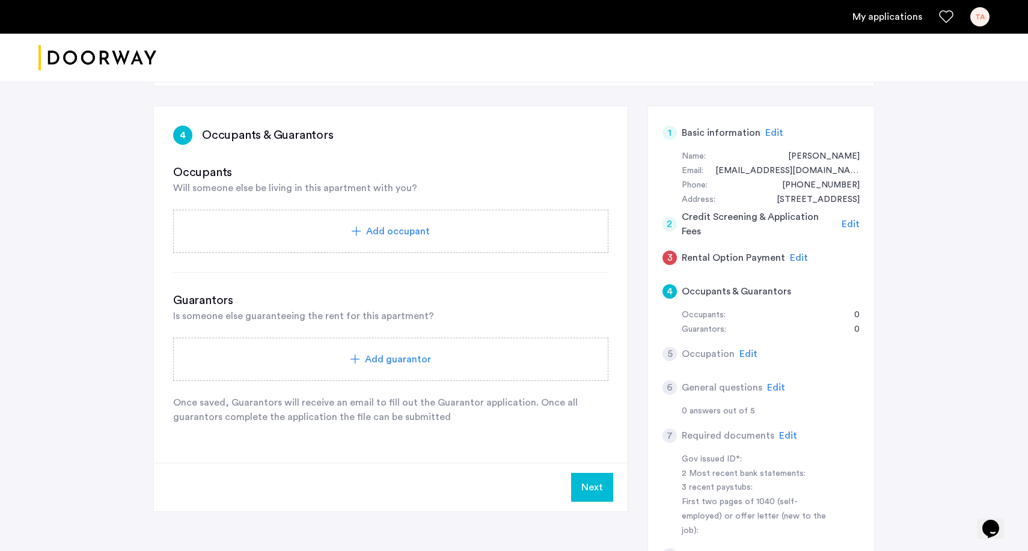
scroll to position [76, 0]
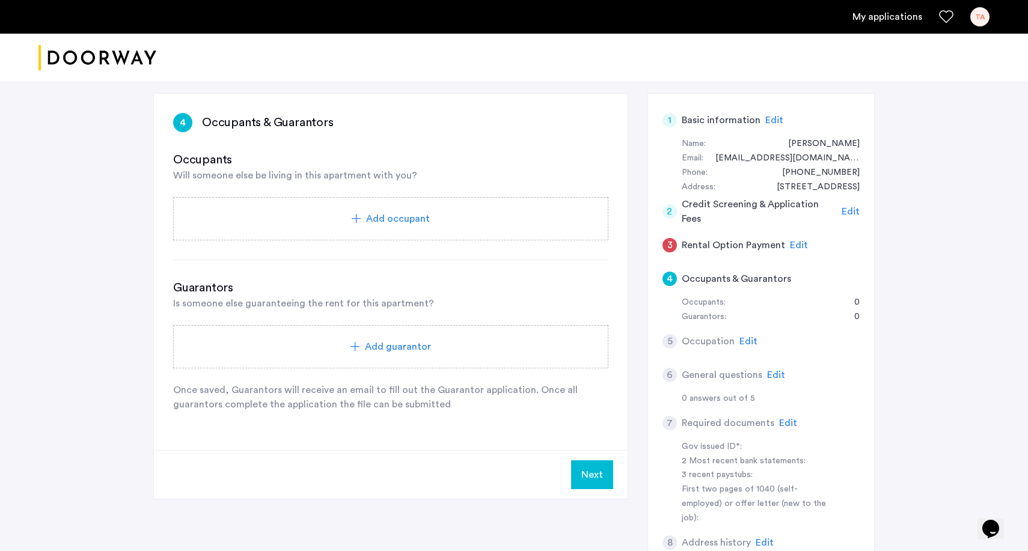
click at [382, 226] on div "Add occupant" at bounding box center [390, 218] width 435 height 43
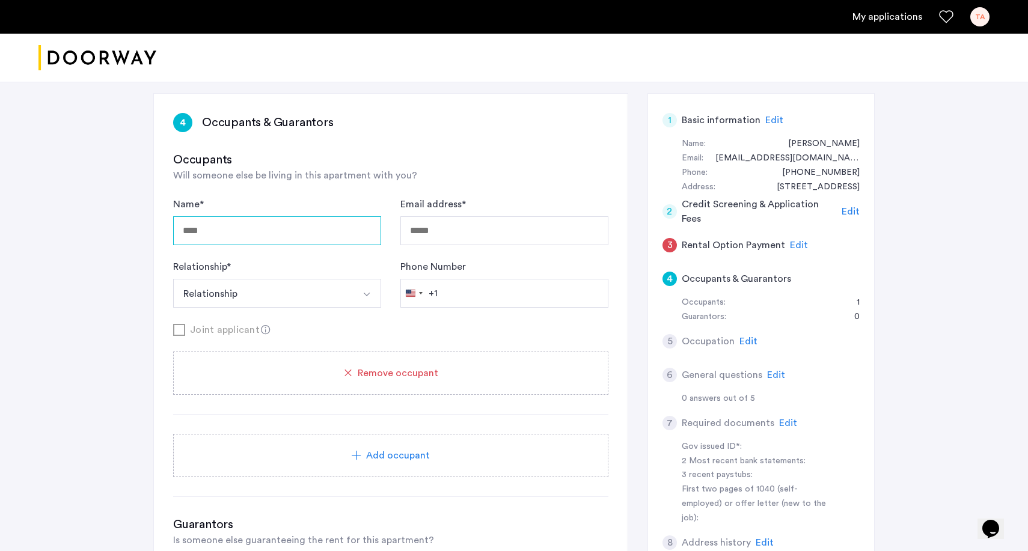
click at [310, 221] on input "Name *" at bounding box center [277, 230] width 208 height 29
type input "**********"
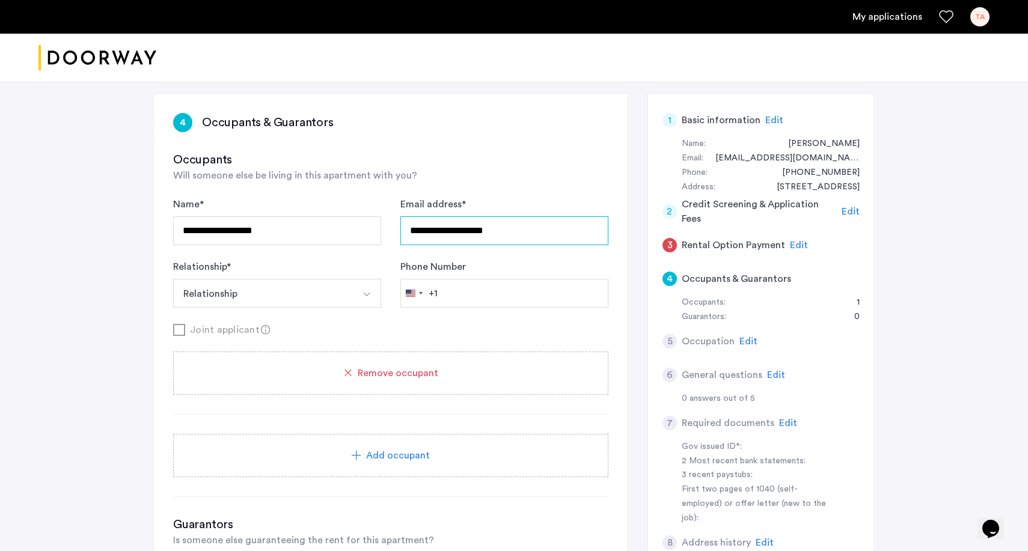
type input "**********"
click at [341, 298] on button "Relationship" at bounding box center [263, 293] width 180 height 29
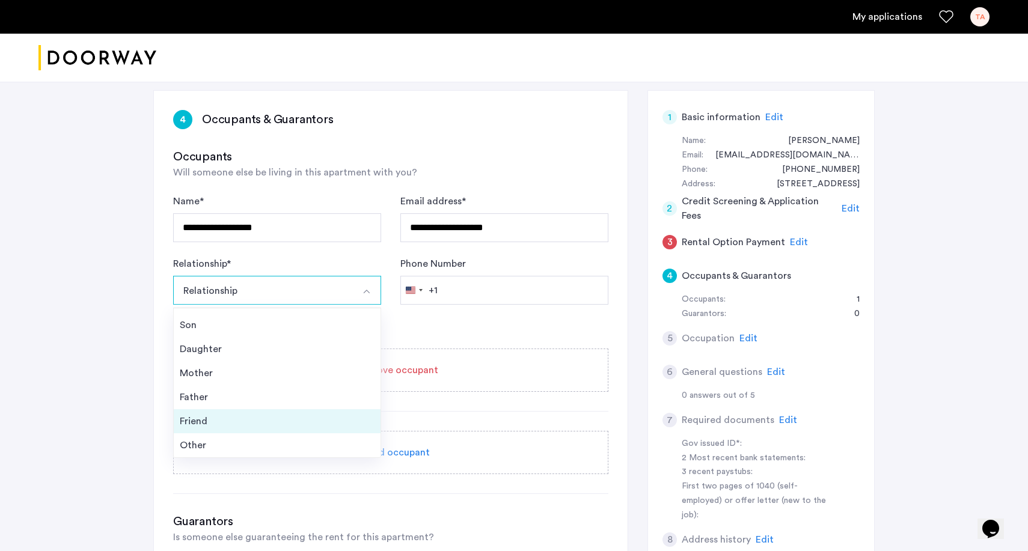
scroll to position [43, 0]
click at [243, 424] on div "Friend" at bounding box center [277, 421] width 195 height 14
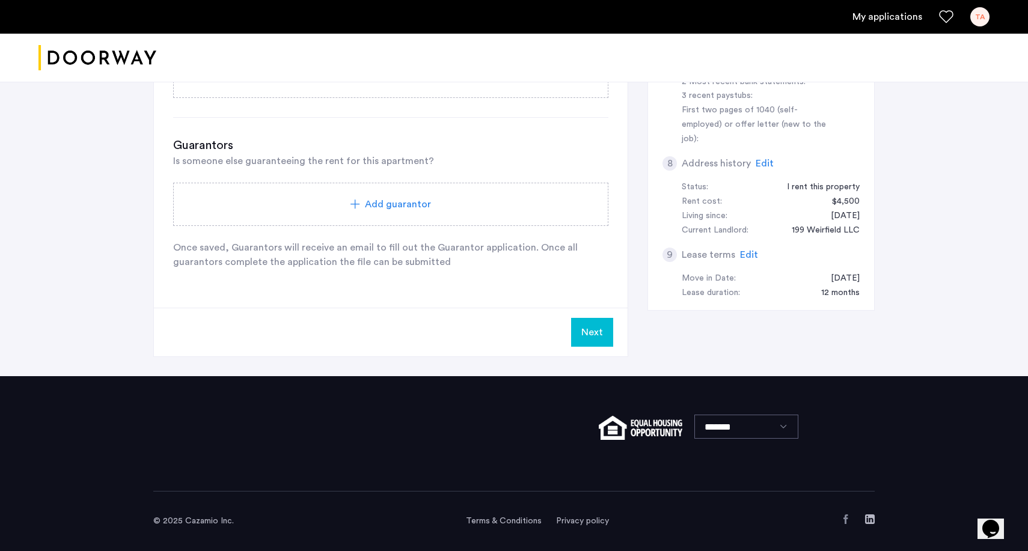
scroll to position [456, 0]
type input "**********"
click at [589, 338] on button "Next" at bounding box center [592, 332] width 42 height 29
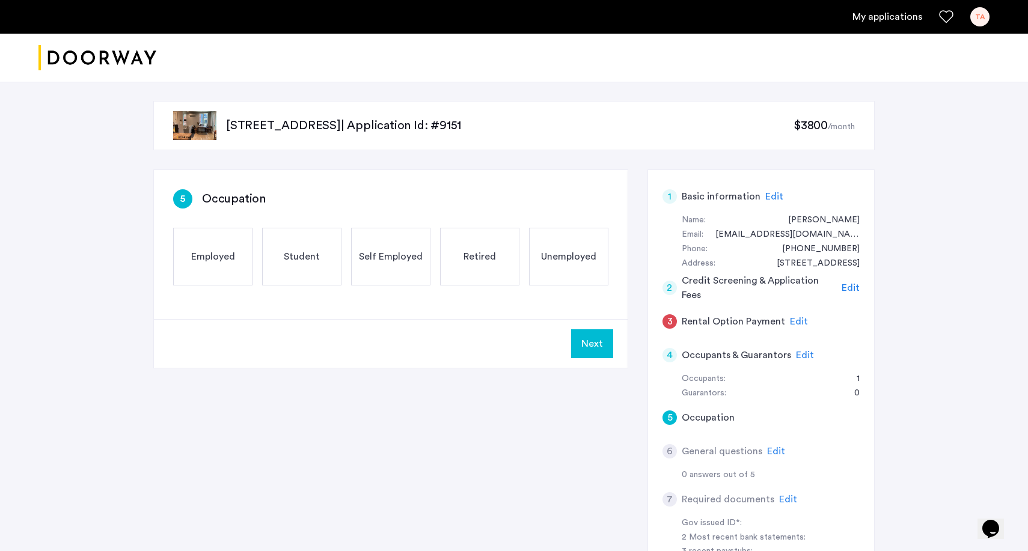
click at [200, 277] on div "Employed" at bounding box center [212, 257] width 79 height 58
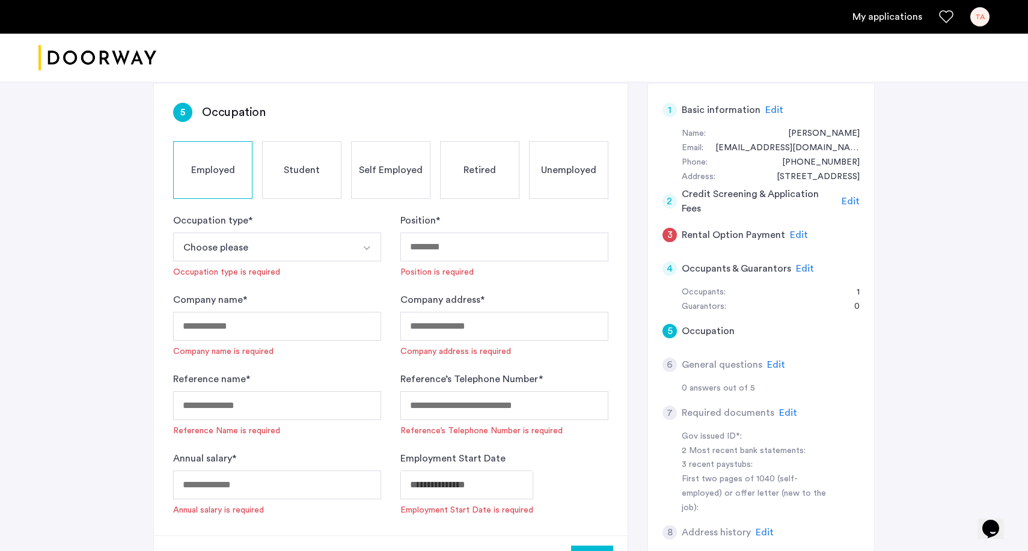
scroll to position [127, 0]
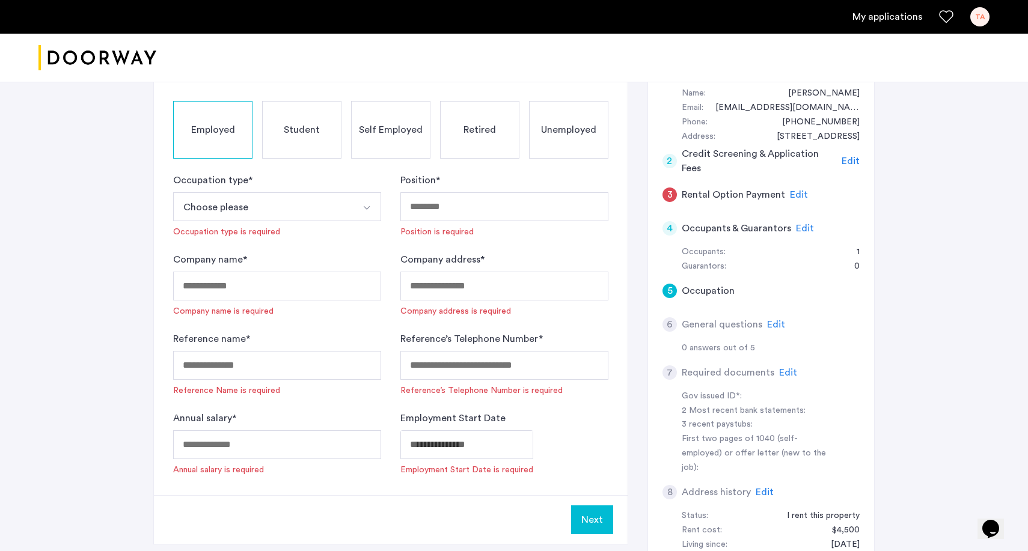
click at [328, 207] on button "Choose please" at bounding box center [263, 206] width 180 height 29
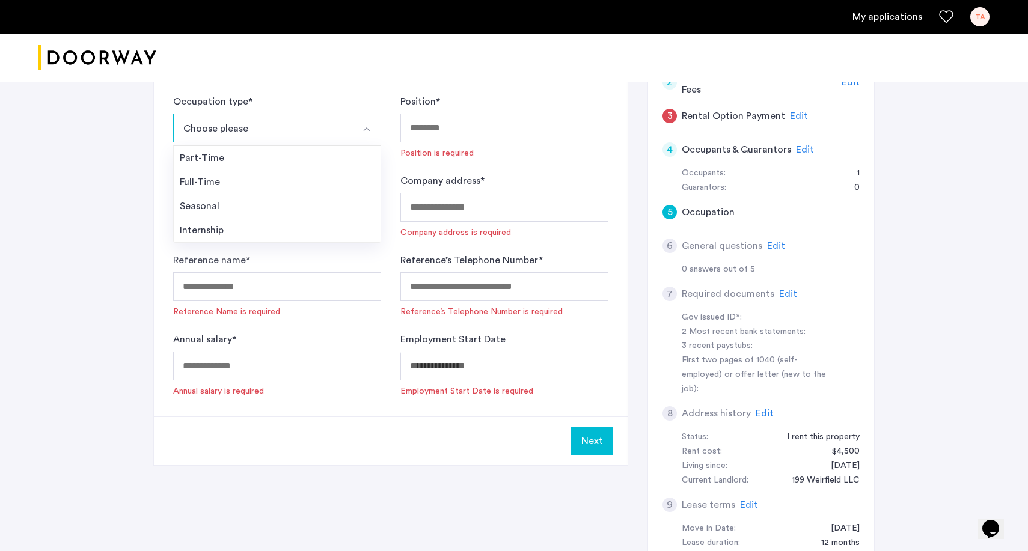
scroll to position [209, 0]
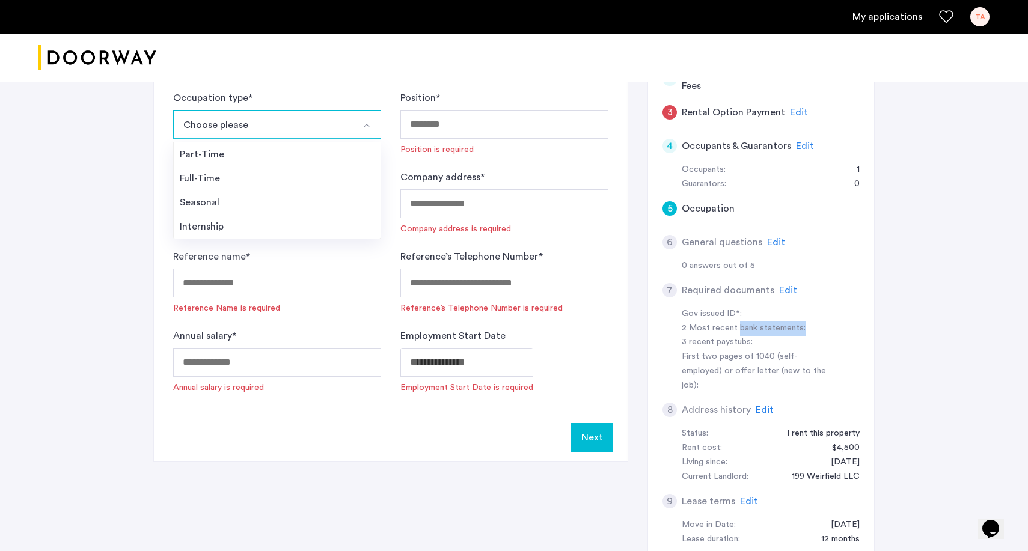
drag, startPoint x: 738, startPoint y: 326, endPoint x: 811, endPoint y: 327, distance: 73.9
click at [811, 327] on div "2 Most recent bank statements:" at bounding box center [757, 329] width 151 height 14
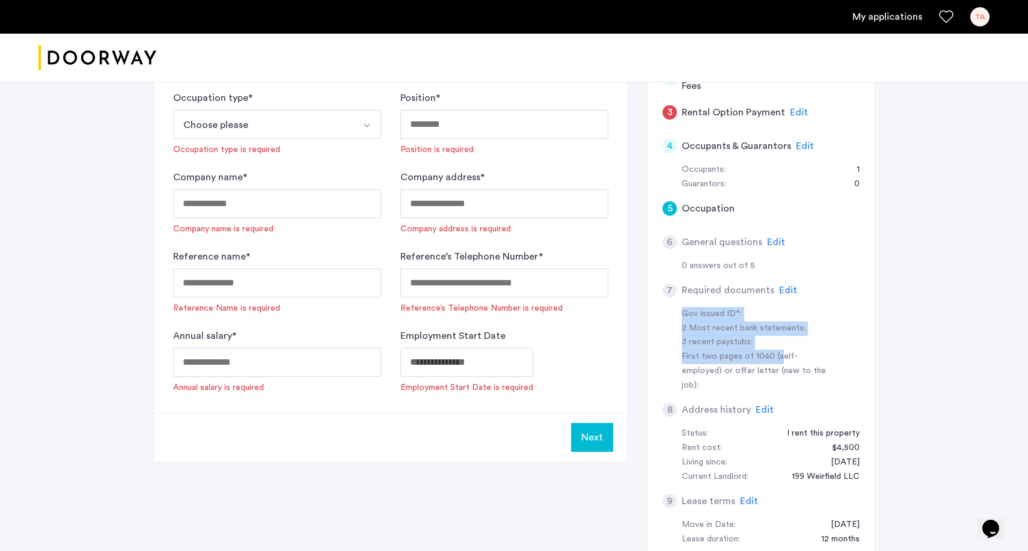
drag, startPoint x: 779, startPoint y: 350, endPoint x: 670, endPoint y: 313, distance: 115.0
click at [670, 313] on div "Gov issued ID*: 2 Most recent bank statements: 3 recent paystubs: First two pag…" at bounding box center [760, 350] width 197 height 87
click at [710, 361] on div "First two pages of 1040 (self-employed) or offer letter (new to the job):" at bounding box center [757, 371] width 151 height 43
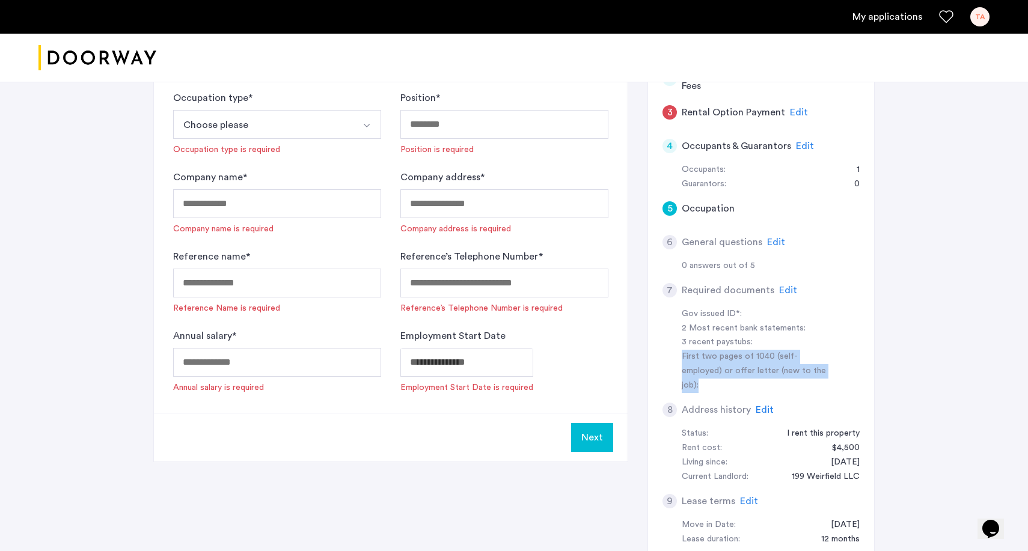
drag, startPoint x: 805, startPoint y: 370, endPoint x: 672, endPoint y: 355, distance: 133.8
click at [672, 355] on div "Gov issued ID*: 2 Most recent bank statements: 3 recent paystubs: First two pag…" at bounding box center [760, 350] width 197 height 87
click at [697, 393] on div "8 Address history Edit" at bounding box center [760, 410] width 197 height 34
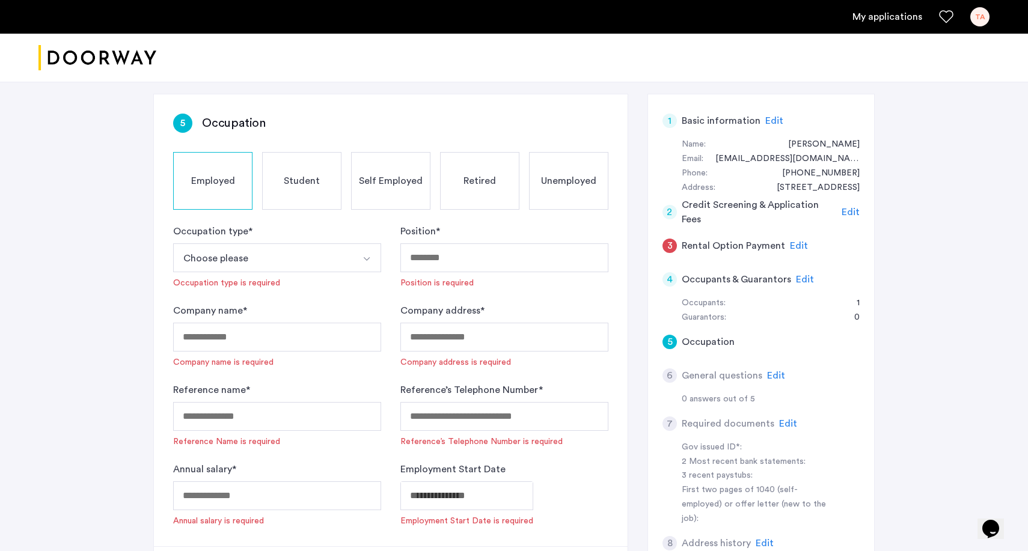
scroll to position [76, 0]
click at [325, 260] on button "Choose please" at bounding box center [263, 257] width 180 height 29
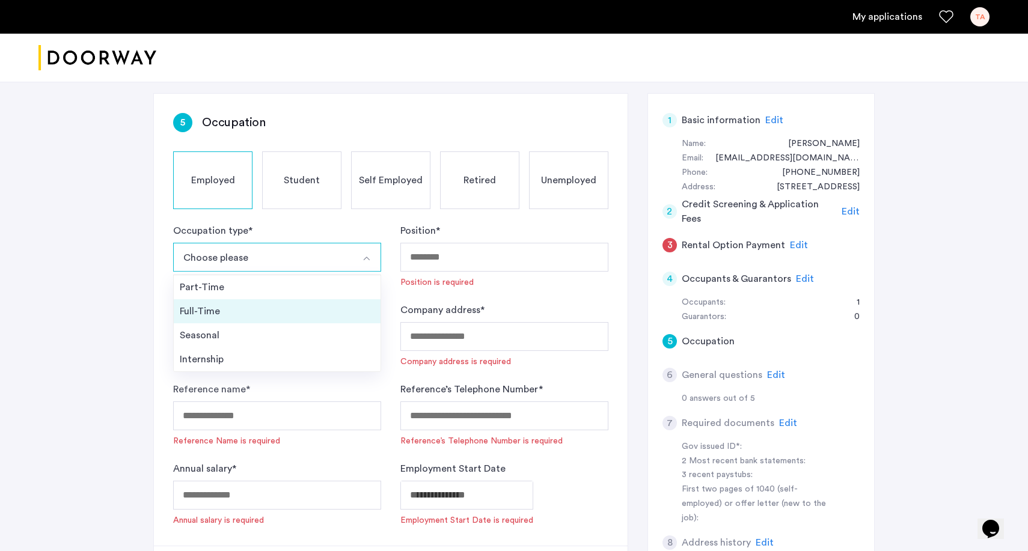
click at [302, 315] on div "Full-Time" at bounding box center [277, 311] width 195 height 14
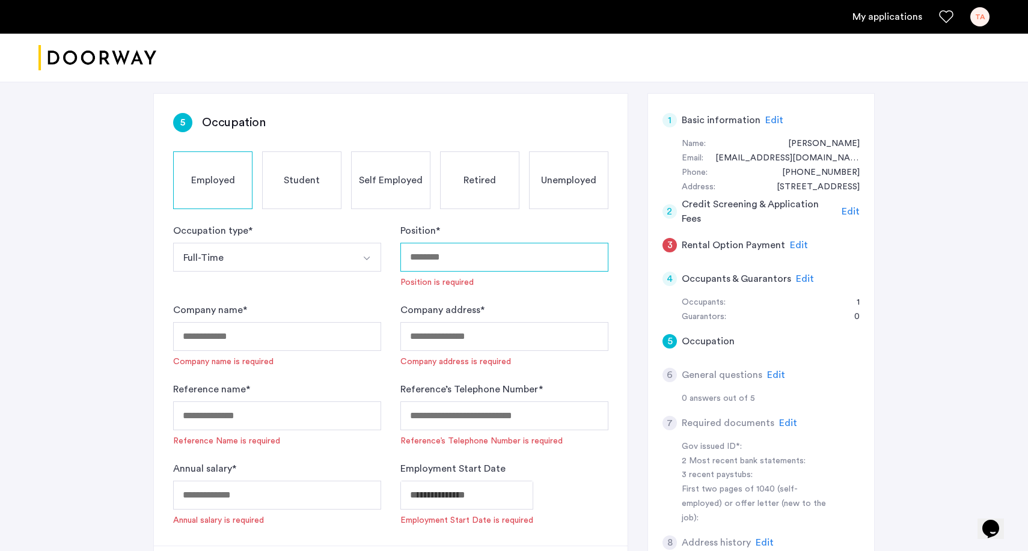
click at [425, 263] on input "Position *" at bounding box center [504, 257] width 208 height 29
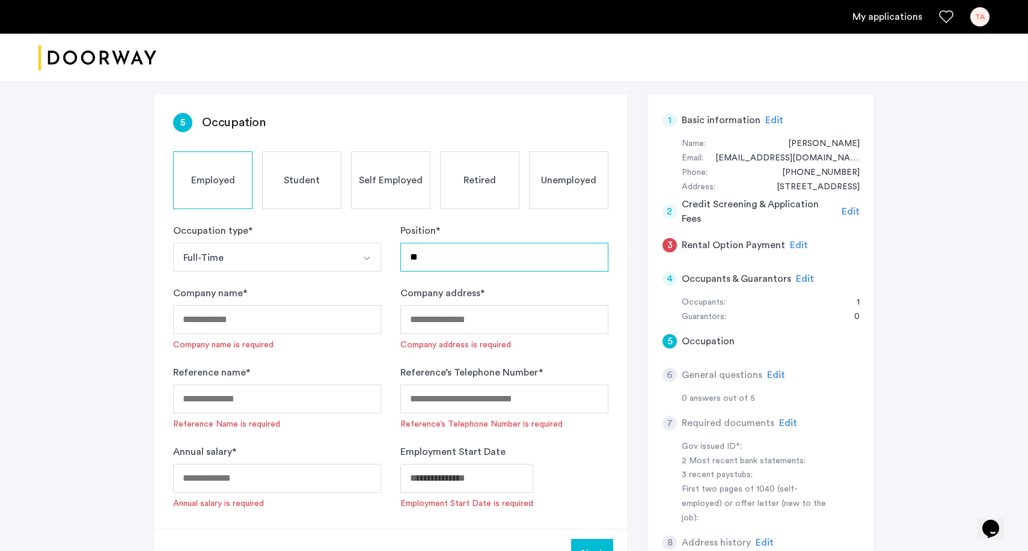
type input "*"
type input "*********"
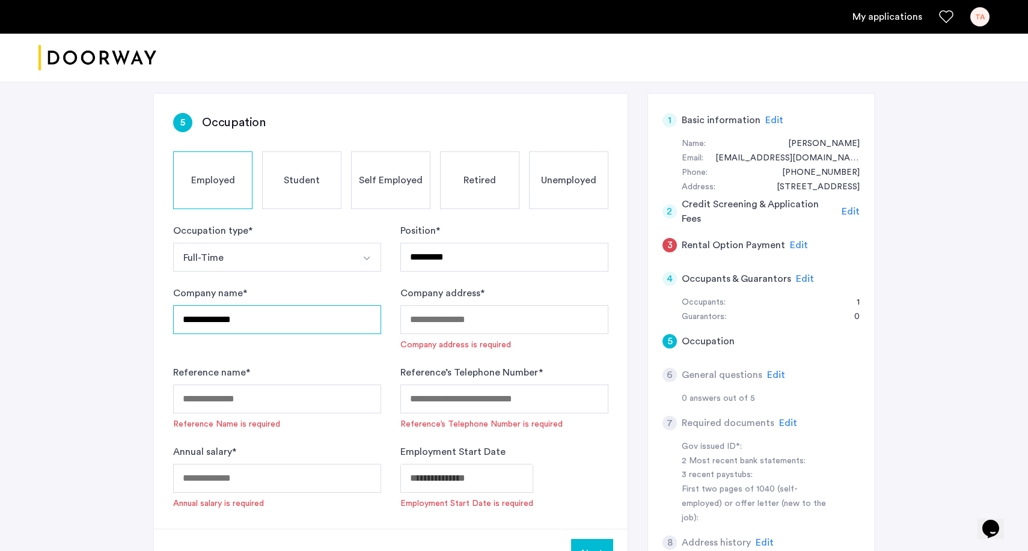
type input "**********"
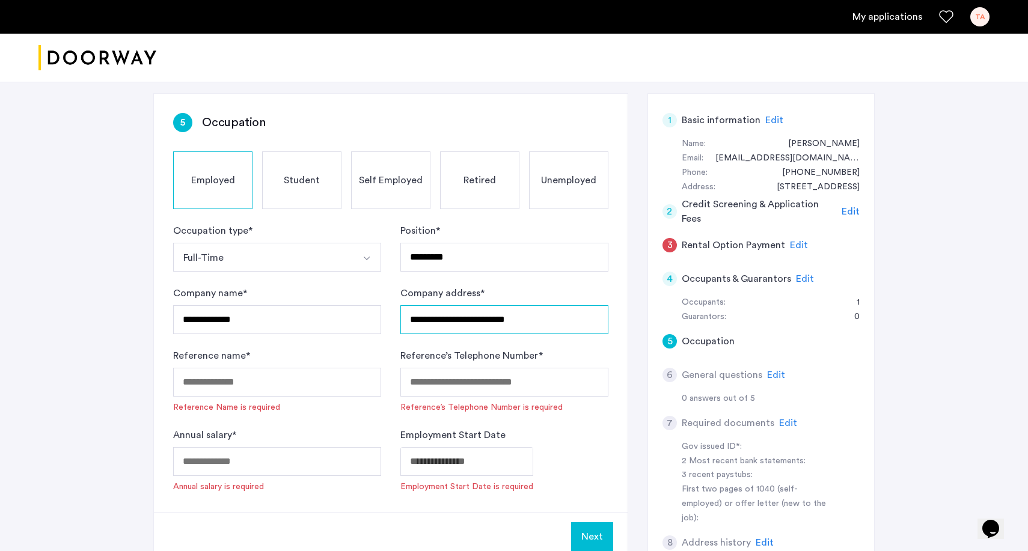
type input "**********"
type input "*"
type input "**********"
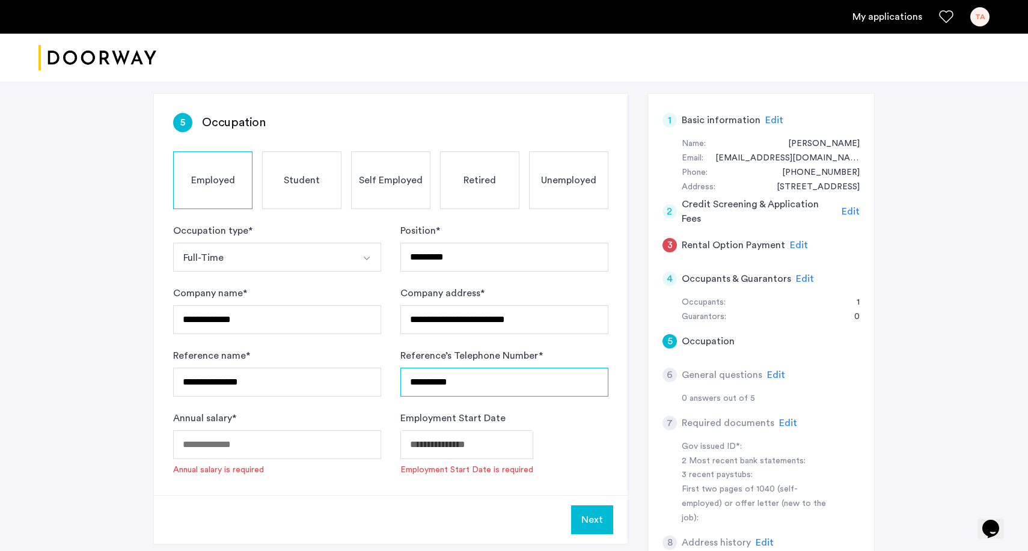
type input "**********"
click at [235, 449] on input "Annual salary *" at bounding box center [277, 444] width 208 height 29
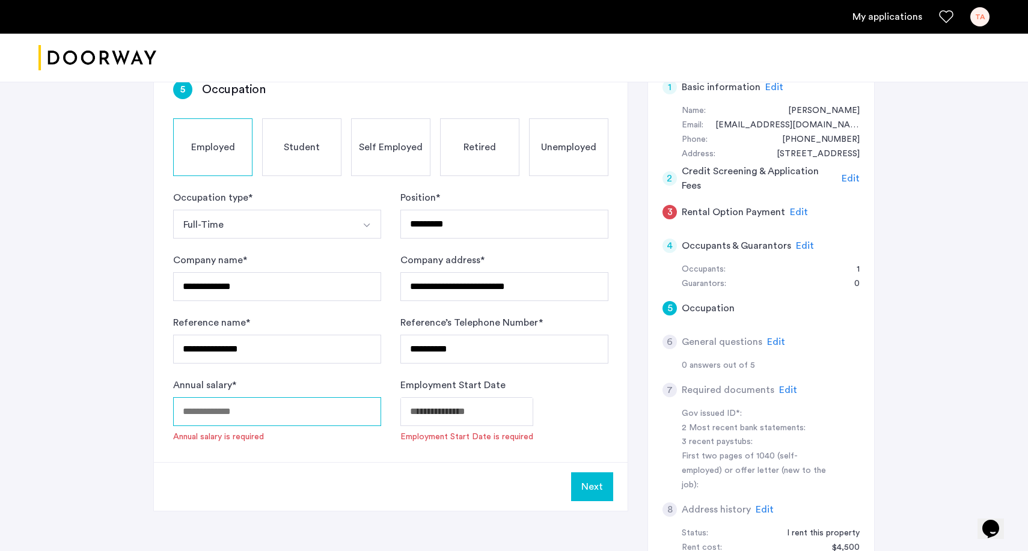
scroll to position [135, 0]
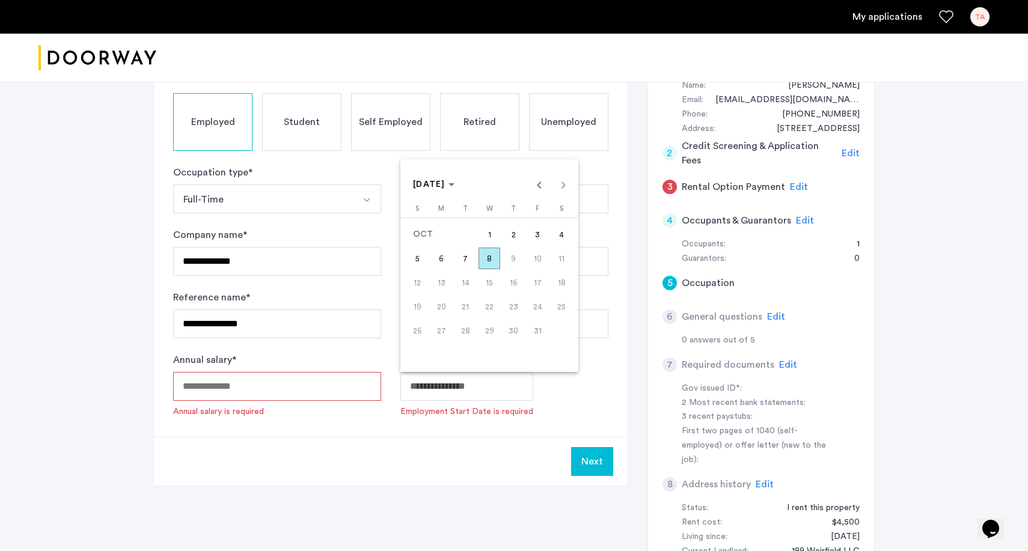
click at [469, 393] on body "**********" at bounding box center [514, 140] width 1028 height 551
click at [495, 237] on span "1" at bounding box center [489, 235] width 22 height 22
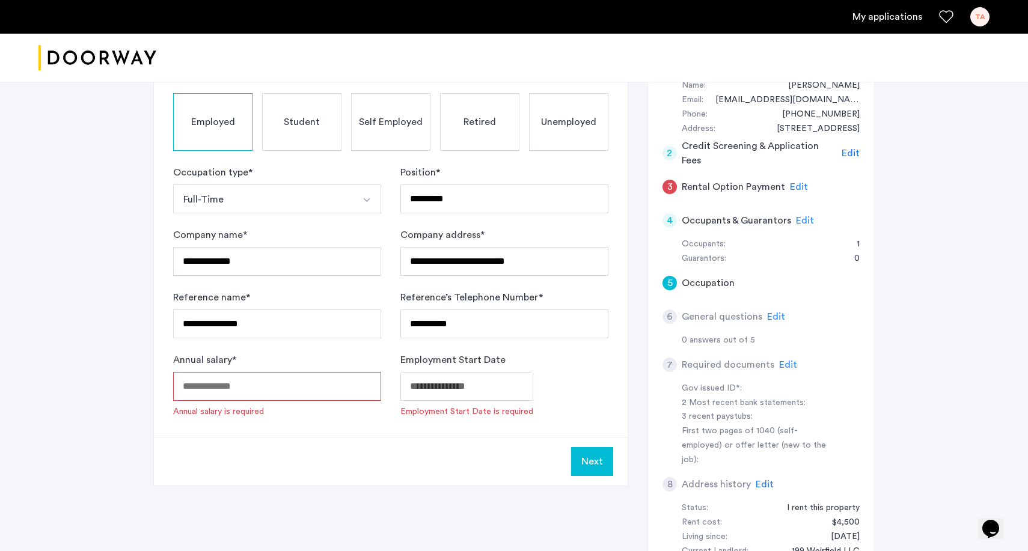
type input "**********"
click at [466, 393] on body "**********" at bounding box center [514, 140] width 1028 height 551
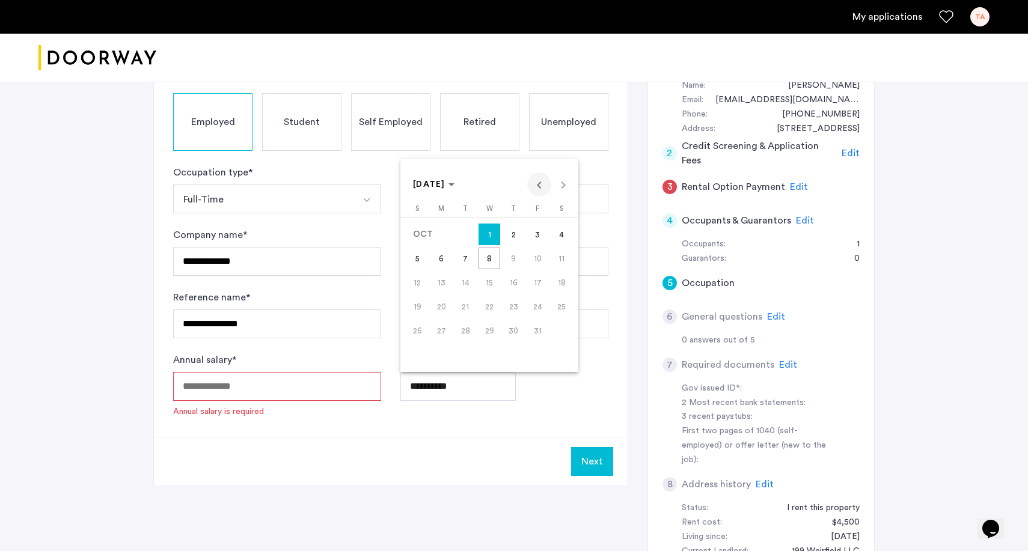
click at [542, 191] on span "Previous month" at bounding box center [539, 185] width 24 height 24
click at [566, 191] on span "Next month" at bounding box center [563, 185] width 24 height 24
click at [716, 334] on div at bounding box center [514, 275] width 1028 height 551
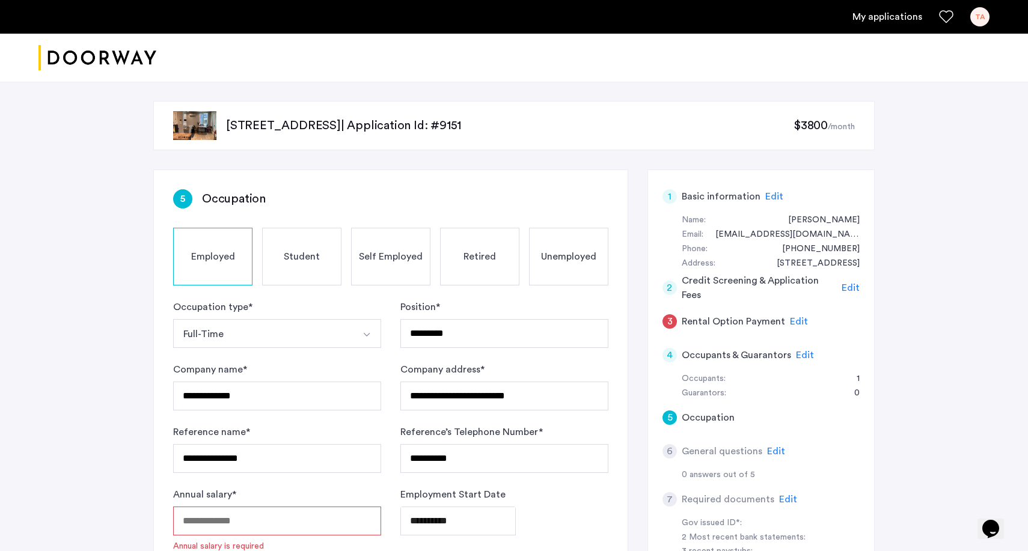
scroll to position [0, 0]
click at [716, 375] on div "Occupants:" at bounding box center [704, 379] width 44 height 14
click at [802, 352] on span "Edit" at bounding box center [805, 355] width 18 height 10
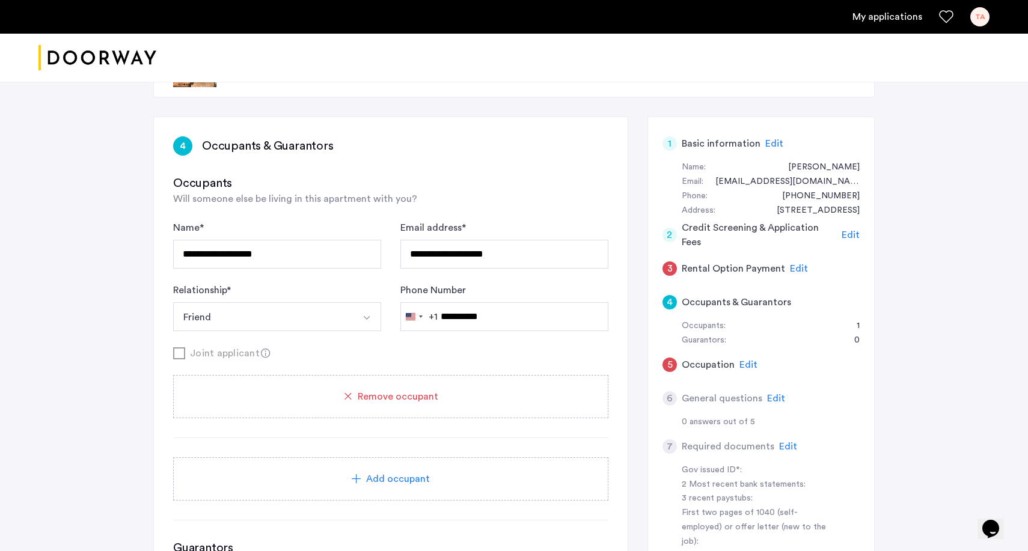
scroll to position [75, 0]
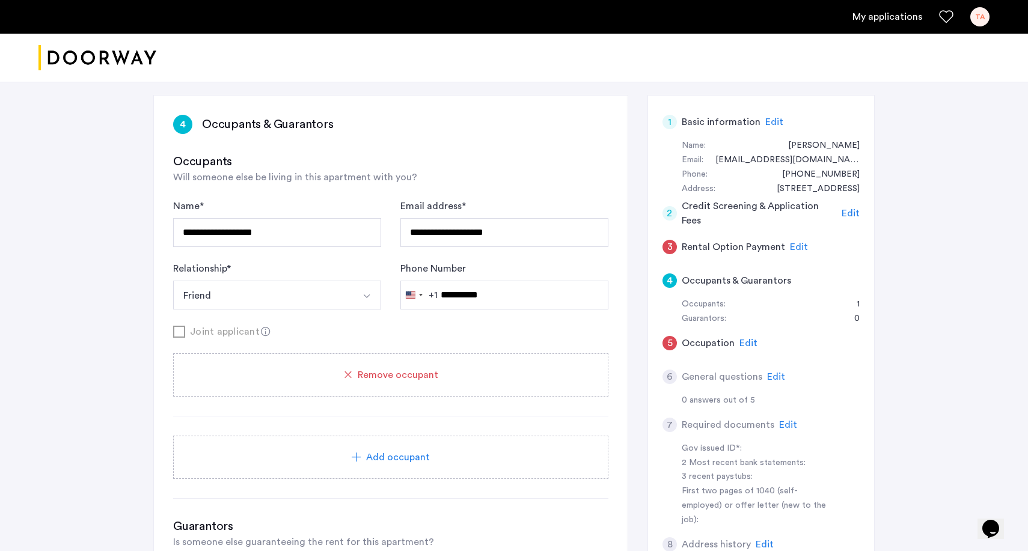
click at [408, 453] on span "Add occupant" at bounding box center [398, 457] width 64 height 14
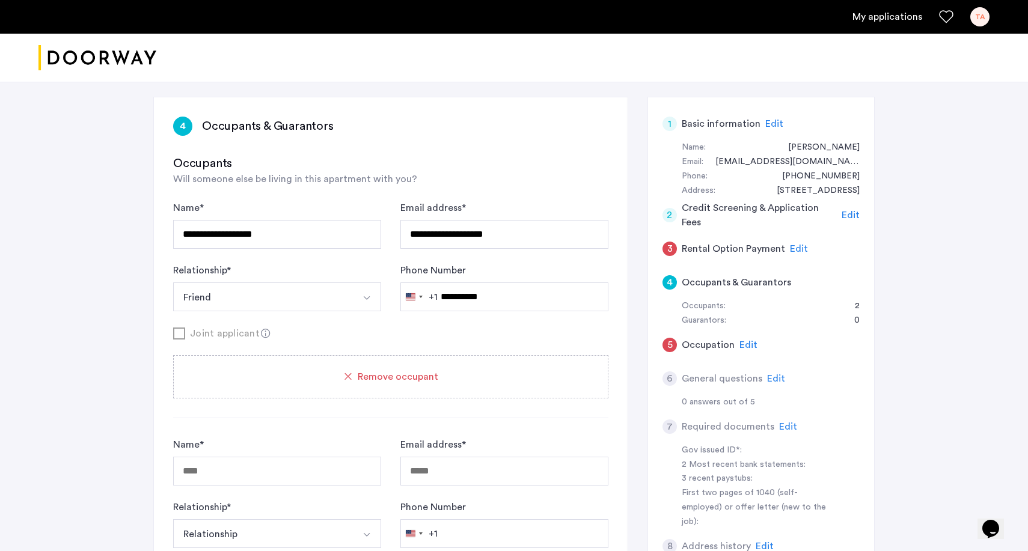
scroll to position [87, 0]
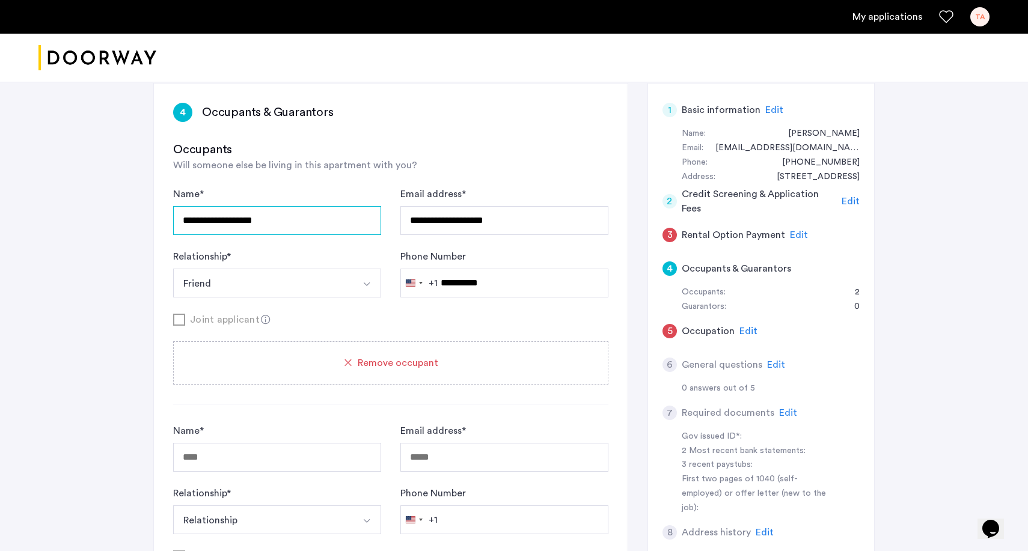
click at [341, 223] on input "**********" at bounding box center [277, 220] width 208 height 29
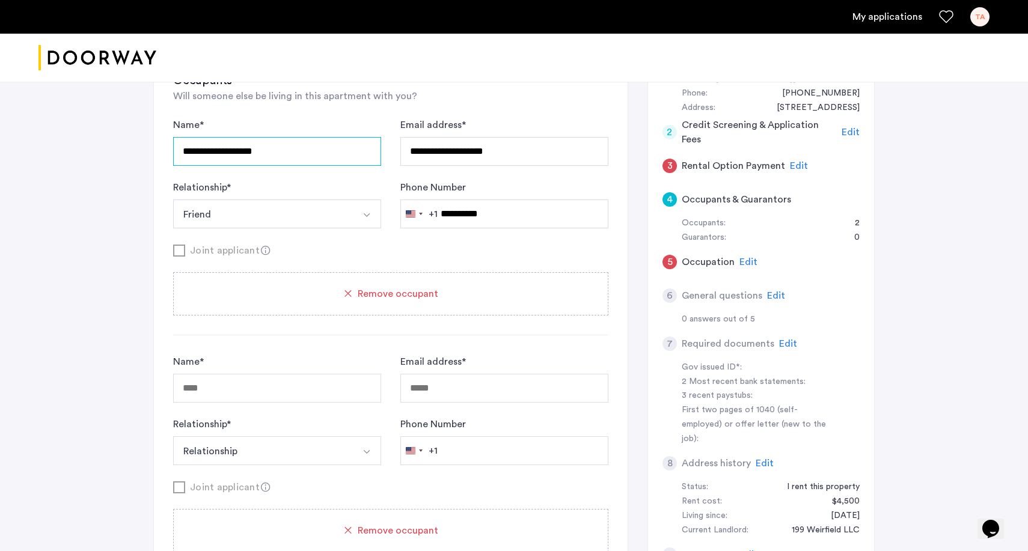
scroll to position [156, 0]
click at [408, 296] on span "Remove occupant" at bounding box center [398, 293] width 81 height 14
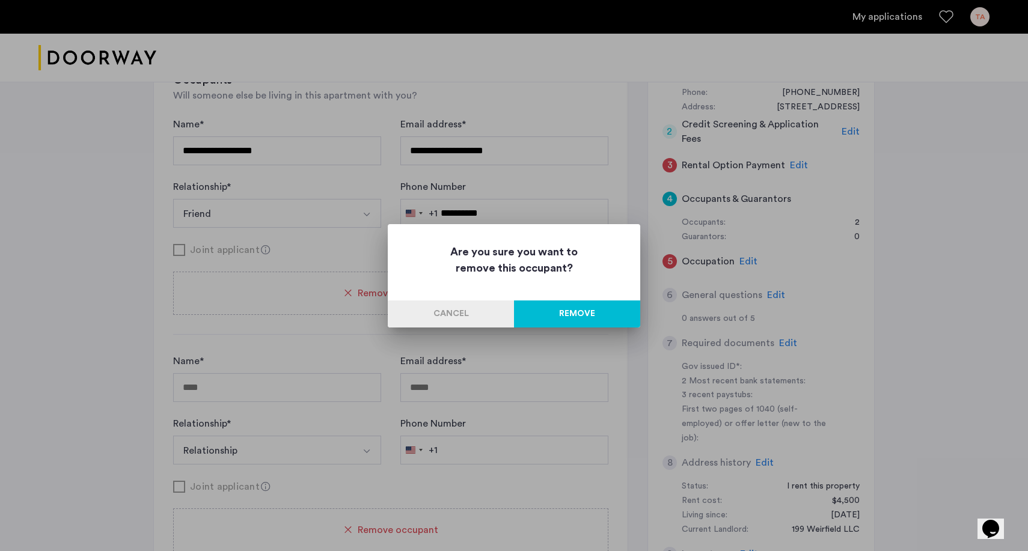
scroll to position [0, 0]
click at [433, 313] on button "Cancel" at bounding box center [451, 314] width 126 height 27
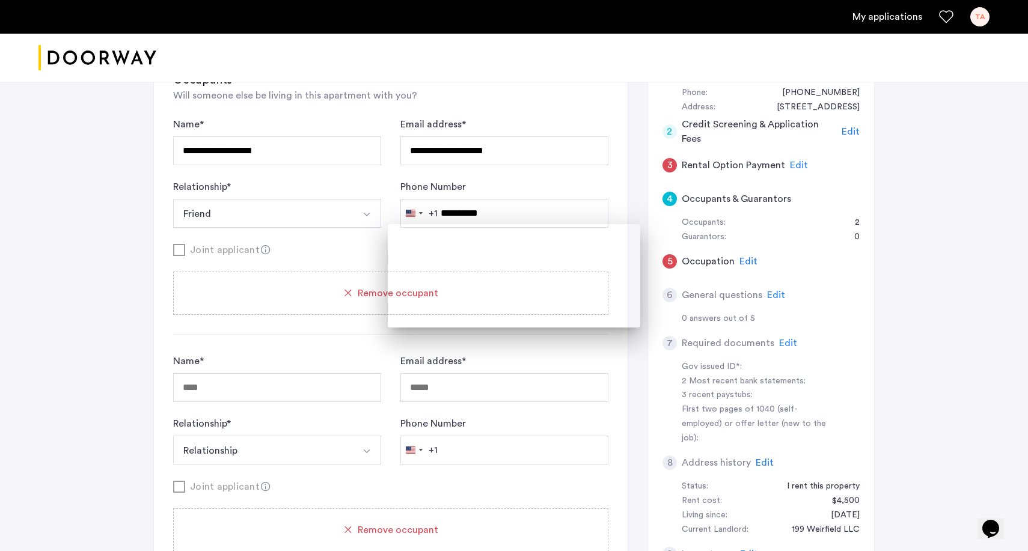
scroll to position [156, 0]
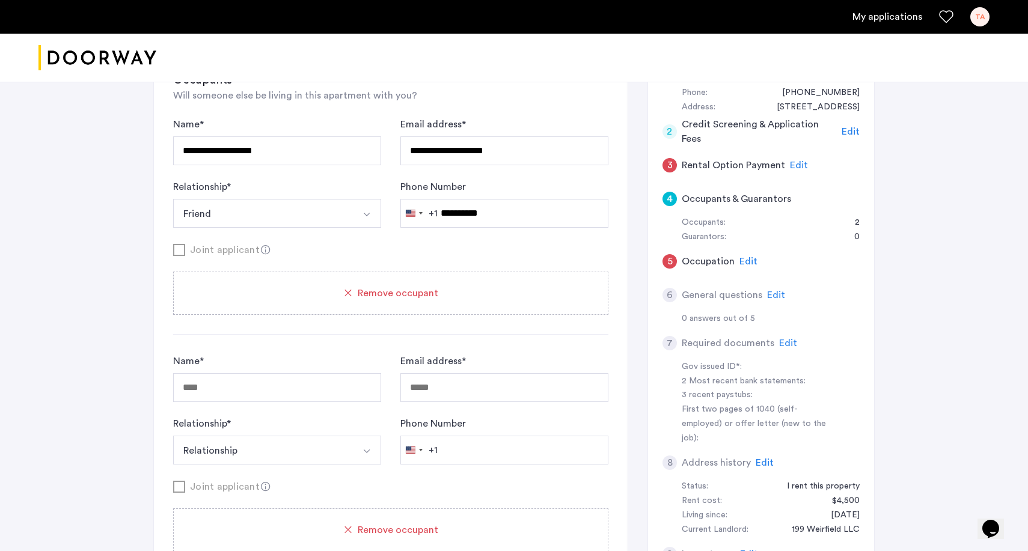
click at [408, 528] on span "Remove occupant" at bounding box center [398, 530] width 81 height 14
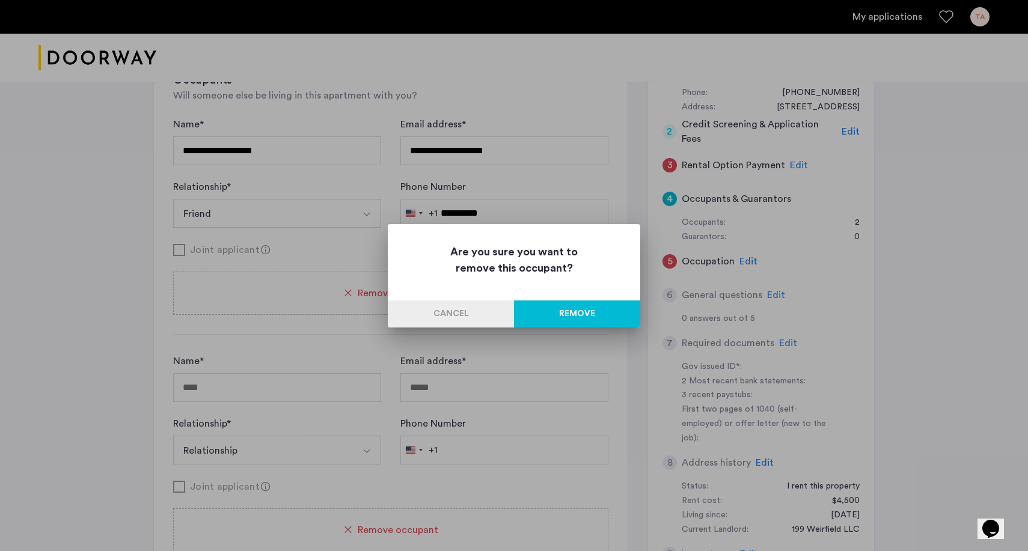
click at [612, 299] on div "Are you sure you want to remove this occupant? Cancel Remove" at bounding box center [514, 275] width 252 height 103
click at [599, 317] on button "Remove" at bounding box center [577, 314] width 126 height 27
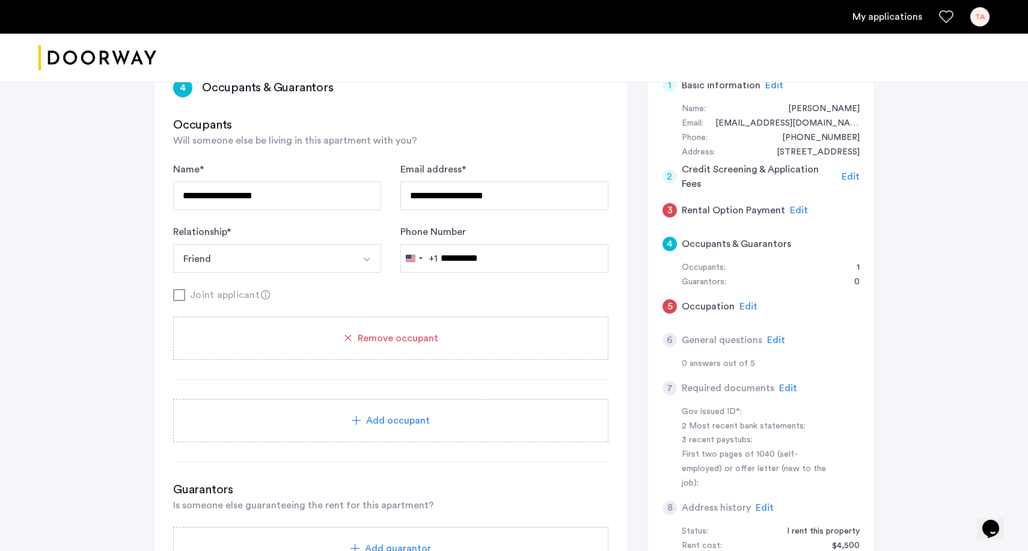
scroll to position [112, 0]
click at [773, 338] on span "Edit" at bounding box center [776, 339] width 18 height 10
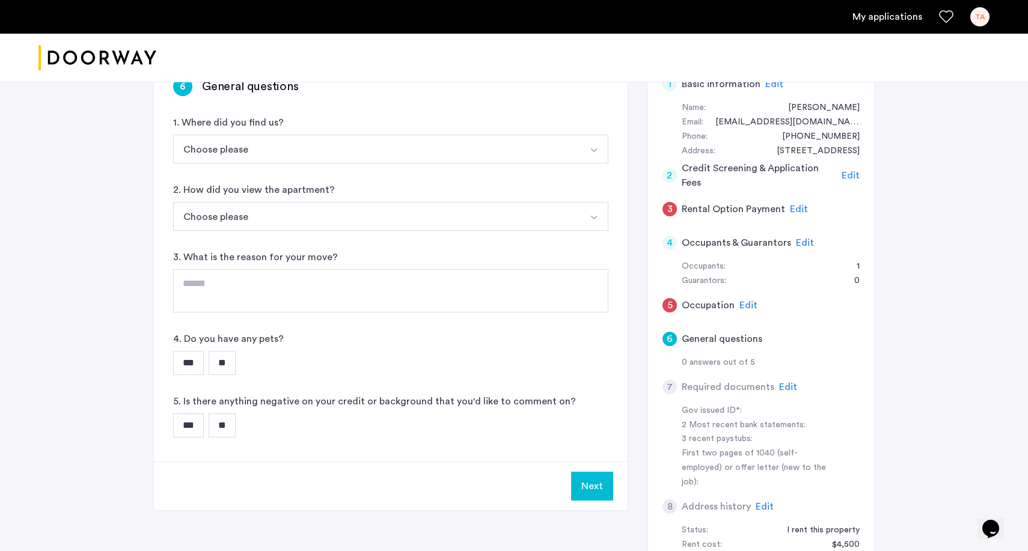
click at [779, 382] on span "Edit" at bounding box center [788, 387] width 18 height 10
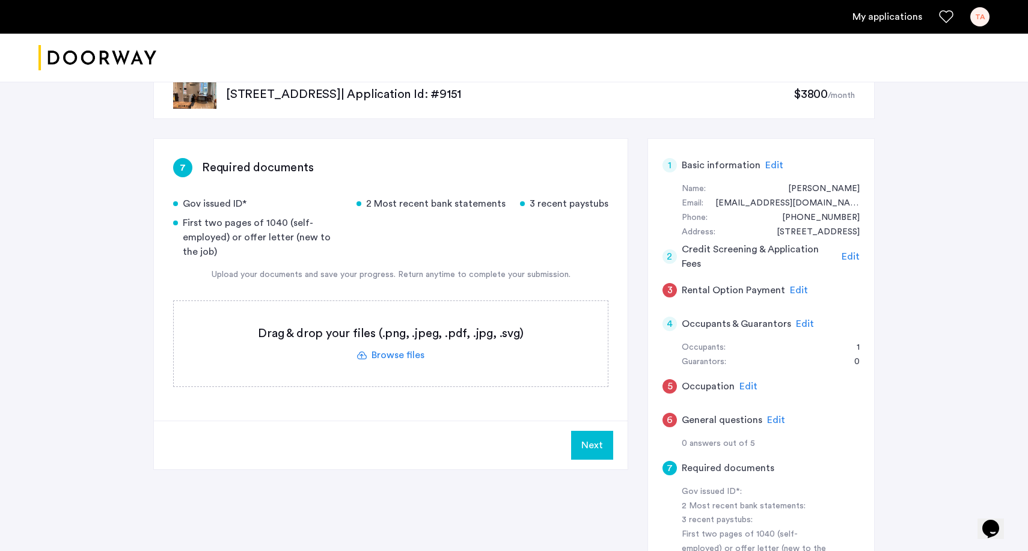
scroll to position [1, 0]
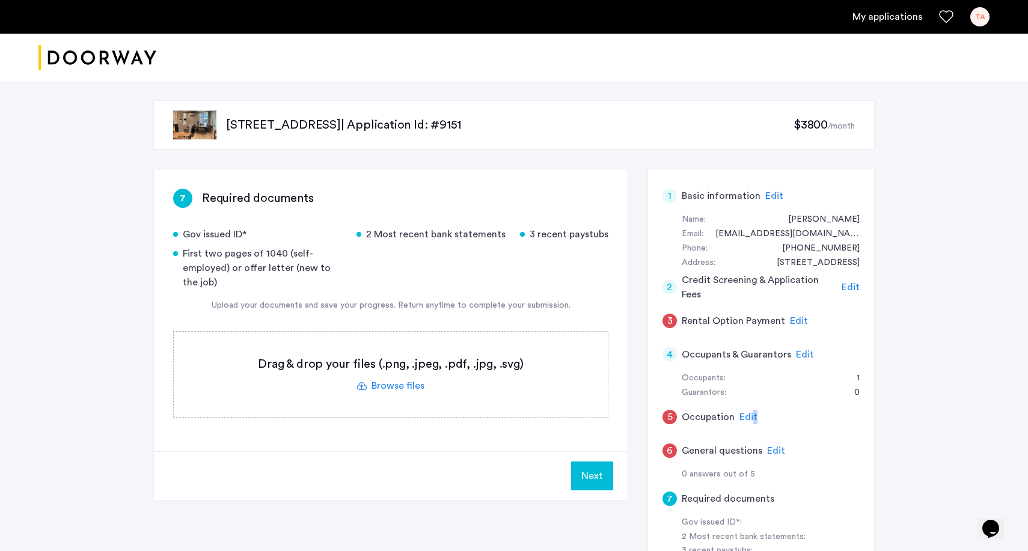
click at [752, 414] on span "Edit" at bounding box center [748, 417] width 18 height 10
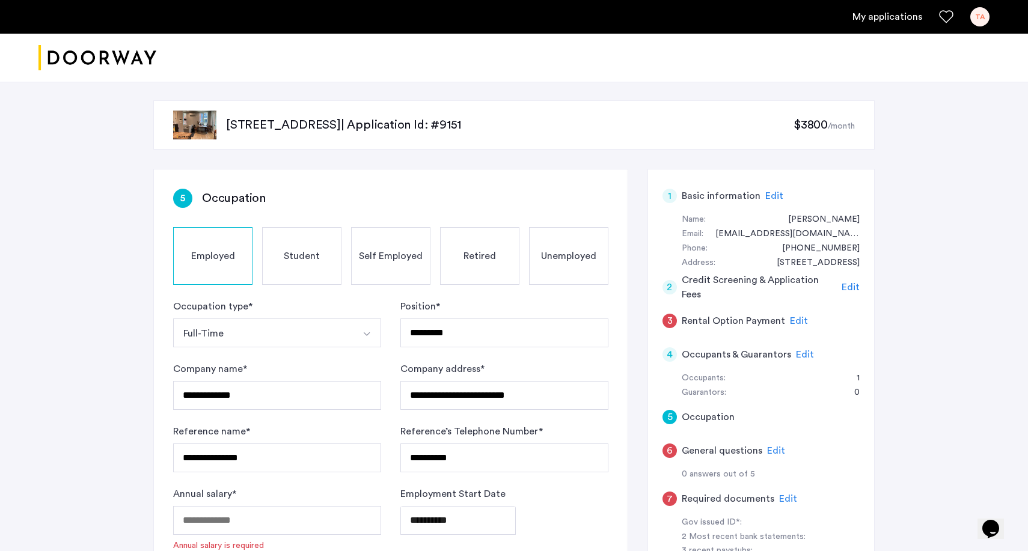
scroll to position [61, 0]
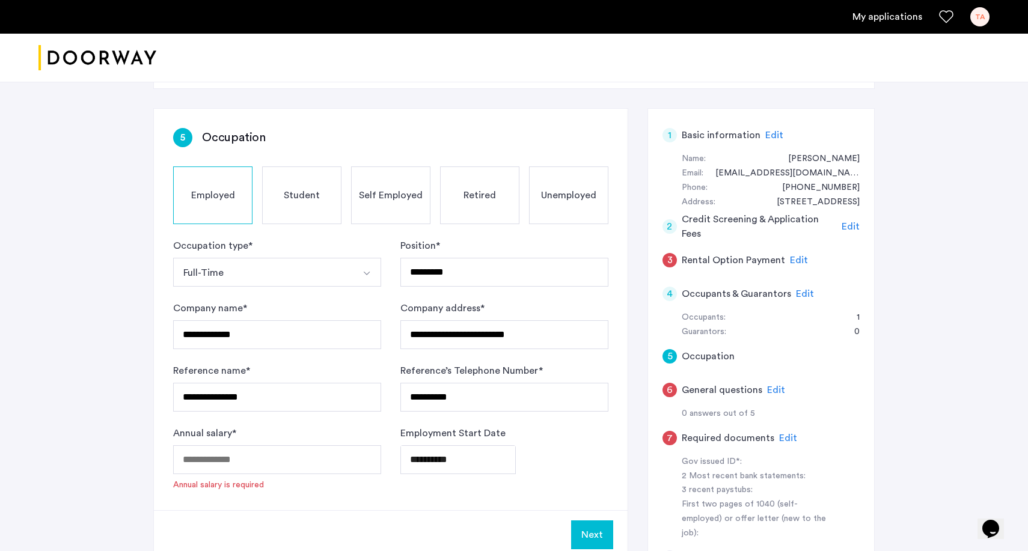
click at [265, 267] on button "Full-Time" at bounding box center [263, 272] width 180 height 29
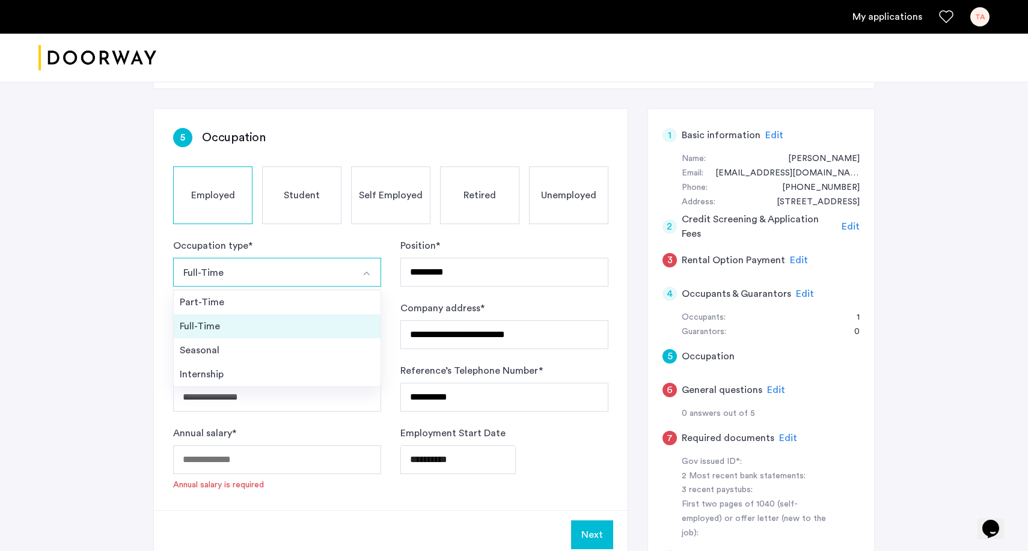
click at [223, 329] on div "Full-Time" at bounding box center [277, 326] width 195 height 14
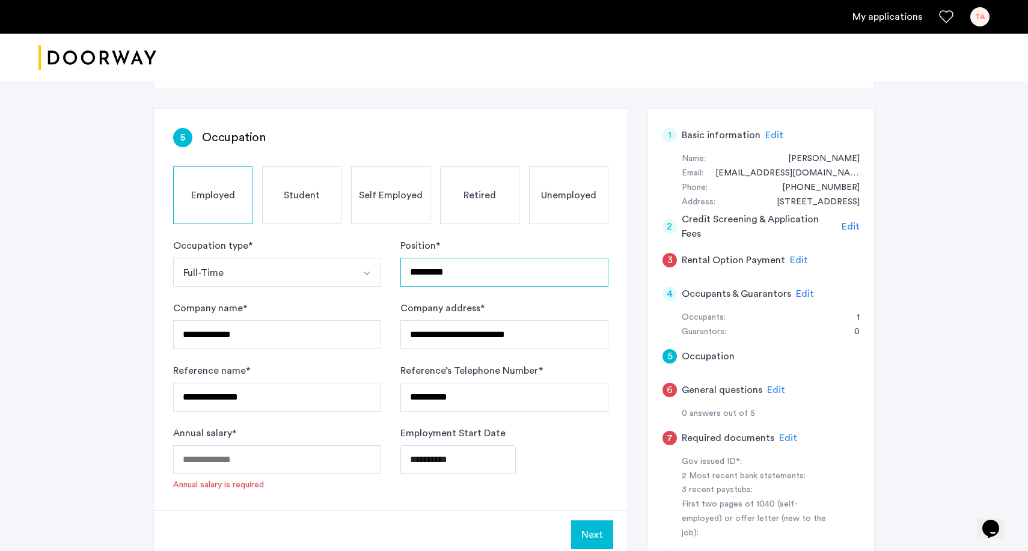
drag, startPoint x: 460, startPoint y: 275, endPoint x: 389, endPoint y: 269, distance: 71.8
click at [389, 269] on form "**********" at bounding box center [390, 365] width 435 height 252
type input "*******"
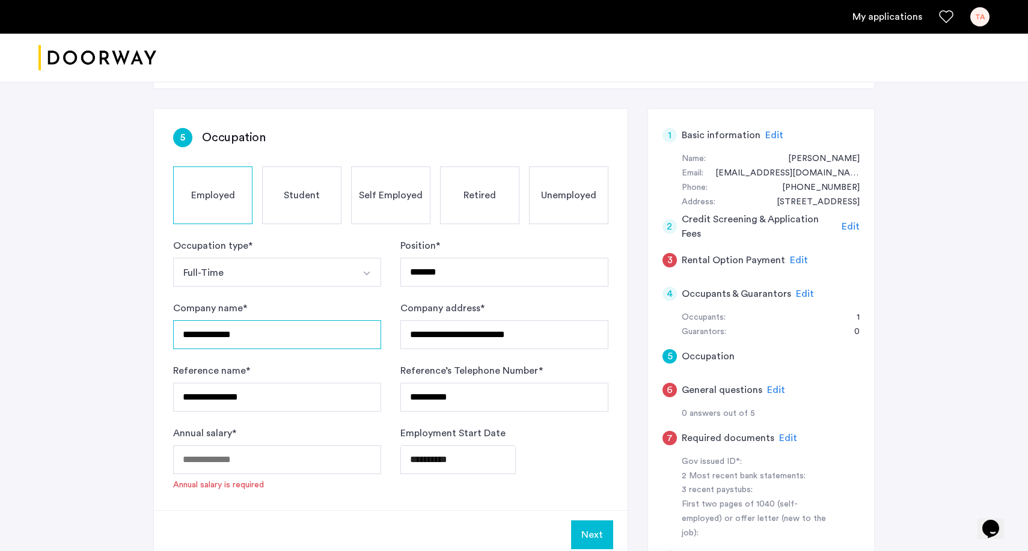
drag, startPoint x: 255, startPoint y: 338, endPoint x: 170, endPoint y: 338, distance: 85.4
click at [170, 338] on div "**********" at bounding box center [391, 310] width 474 height 402
type input "**********"
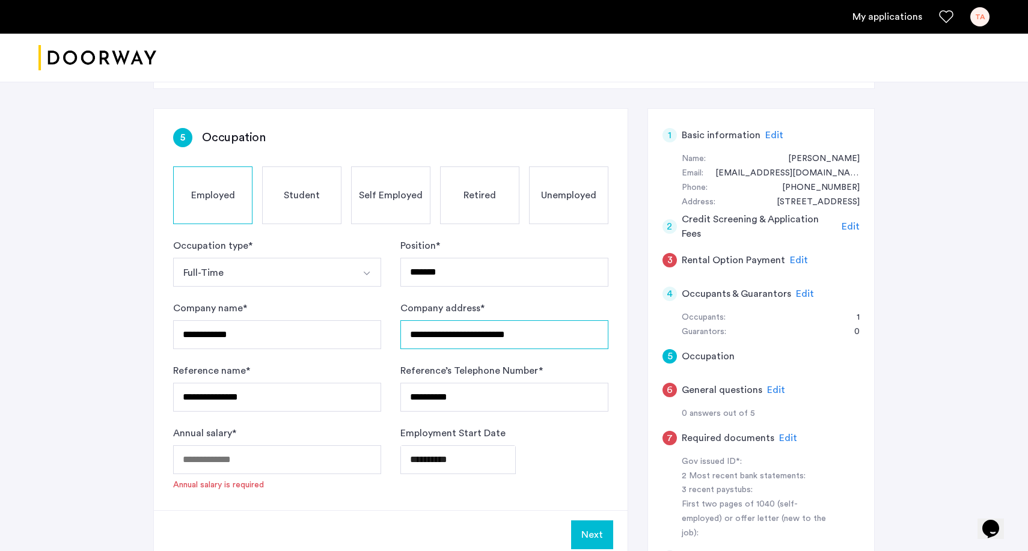
drag, startPoint x: 408, startPoint y: 337, endPoint x: 597, endPoint y: 346, distance: 190.1
click at [597, 346] on input "**********" at bounding box center [504, 334] width 208 height 29
type input "**********"
click at [612, 467] on div "**********" at bounding box center [391, 310] width 474 height 402
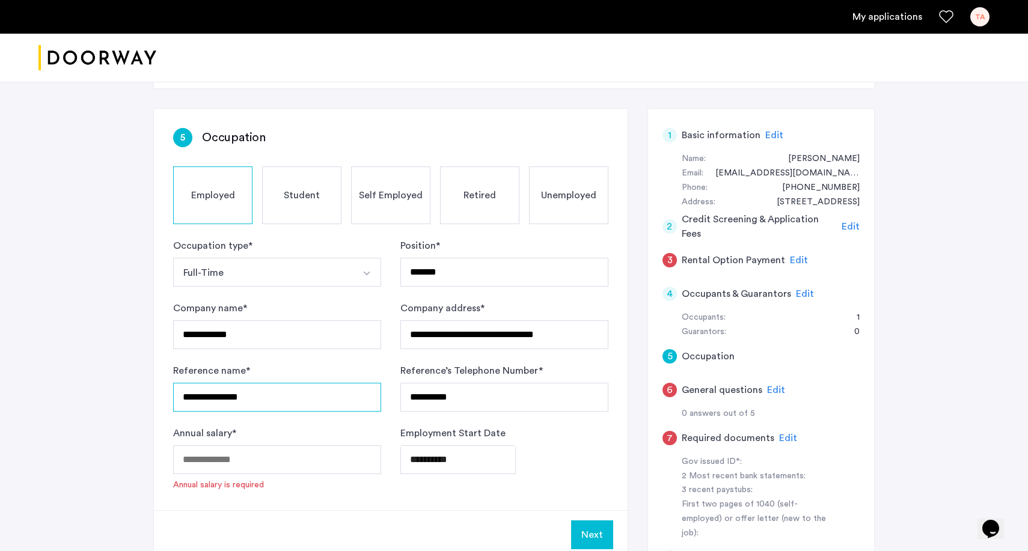
drag, startPoint x: 273, startPoint y: 400, endPoint x: 167, endPoint y: 397, distance: 106.5
type input "**********"
drag, startPoint x: 477, startPoint y: 395, endPoint x: 482, endPoint y: 405, distance: 11.0
click at [473, 400] on input "**********" at bounding box center [504, 397] width 208 height 29
drag, startPoint x: 466, startPoint y: 397, endPoint x: 379, endPoint y: 399, distance: 87.2
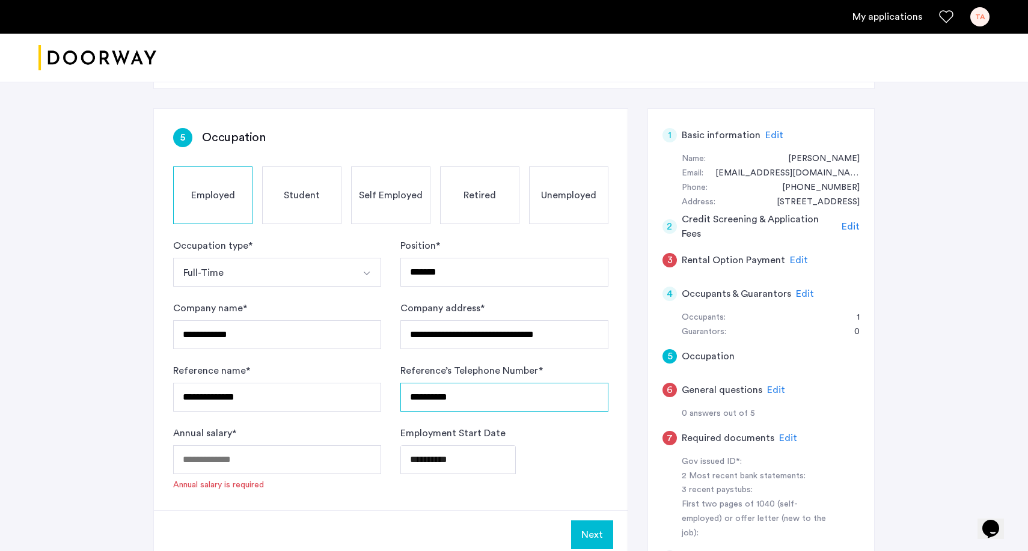
click at [379, 399] on form "**********" at bounding box center [390, 365] width 435 height 252
type input "**********"
click at [197, 463] on input "Annual salary *" at bounding box center [277, 459] width 208 height 29
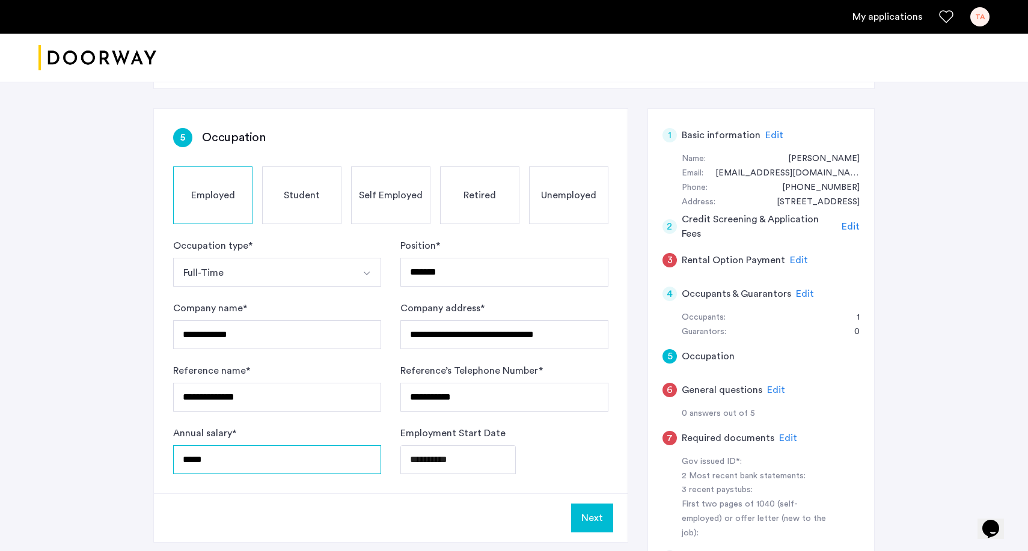
type input "*****"
click at [194, 488] on div "**********" at bounding box center [391, 301] width 474 height 385
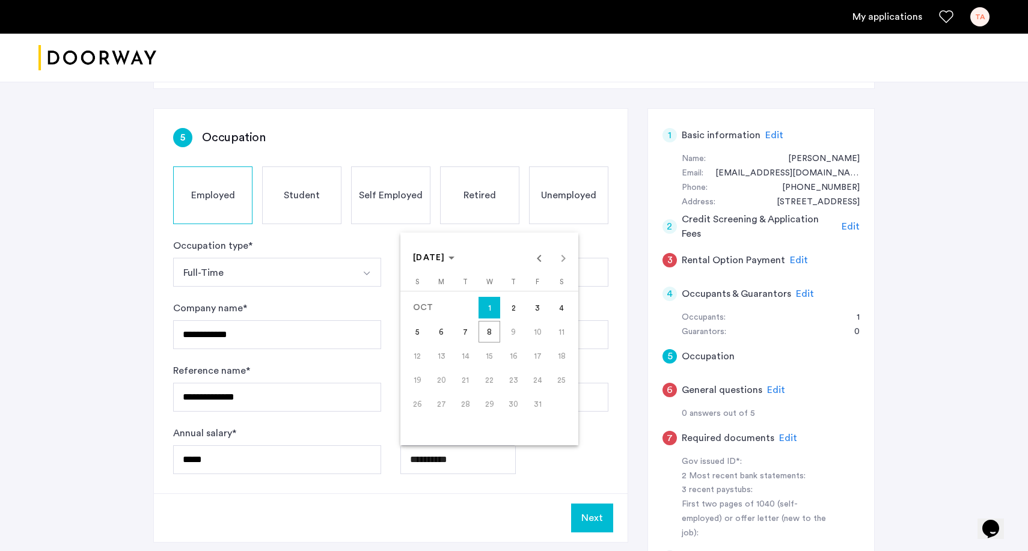
click at [408, 460] on body "**********" at bounding box center [514, 214] width 1028 height 551
click at [537, 257] on span "Previous month" at bounding box center [539, 258] width 24 height 24
click at [445, 260] on span "[DATE]" at bounding box center [429, 258] width 32 height 8
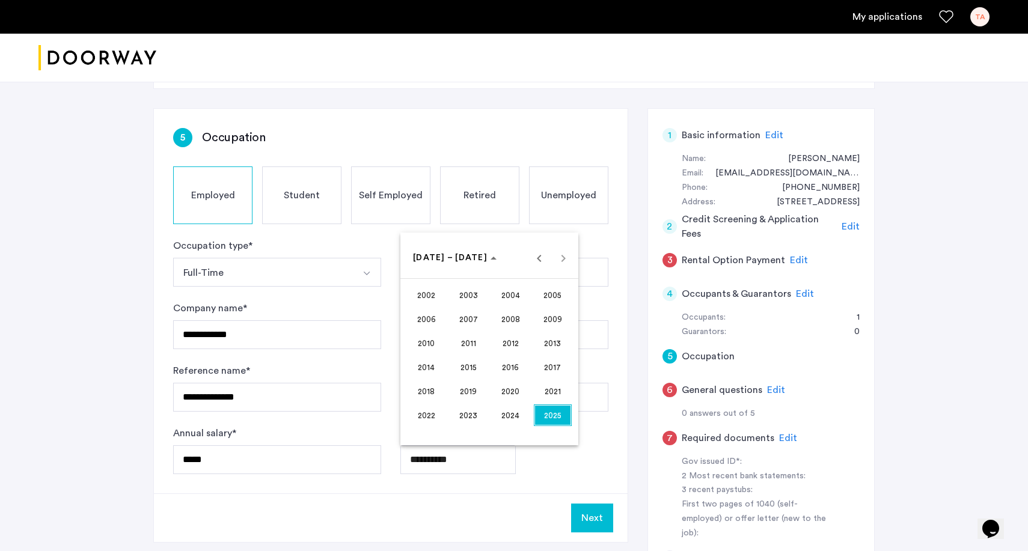
click at [508, 421] on span "2024" at bounding box center [511, 416] width 38 height 22
click at [501, 345] on span "[DATE]" at bounding box center [511, 343] width 38 height 22
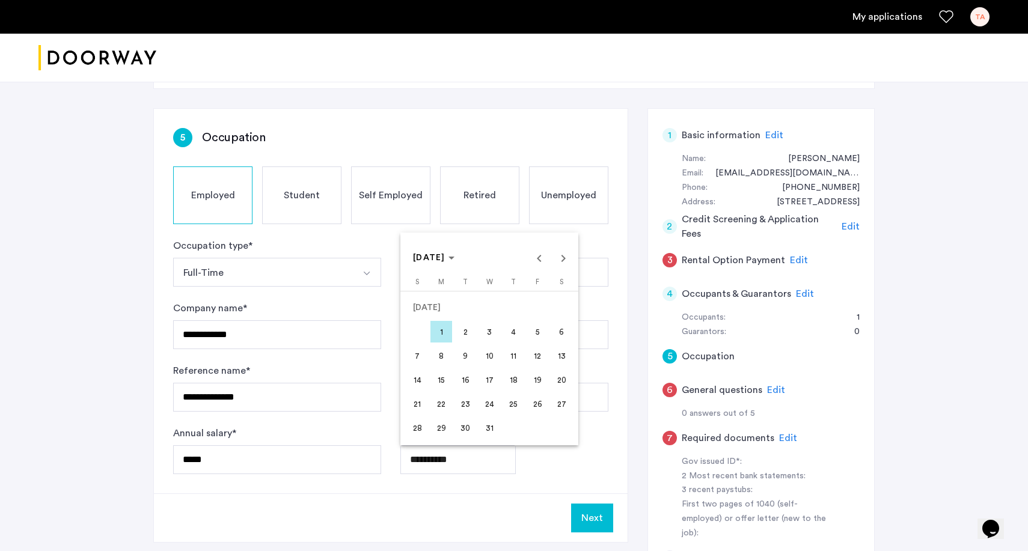
click at [439, 328] on span "1" at bounding box center [441, 332] width 22 height 22
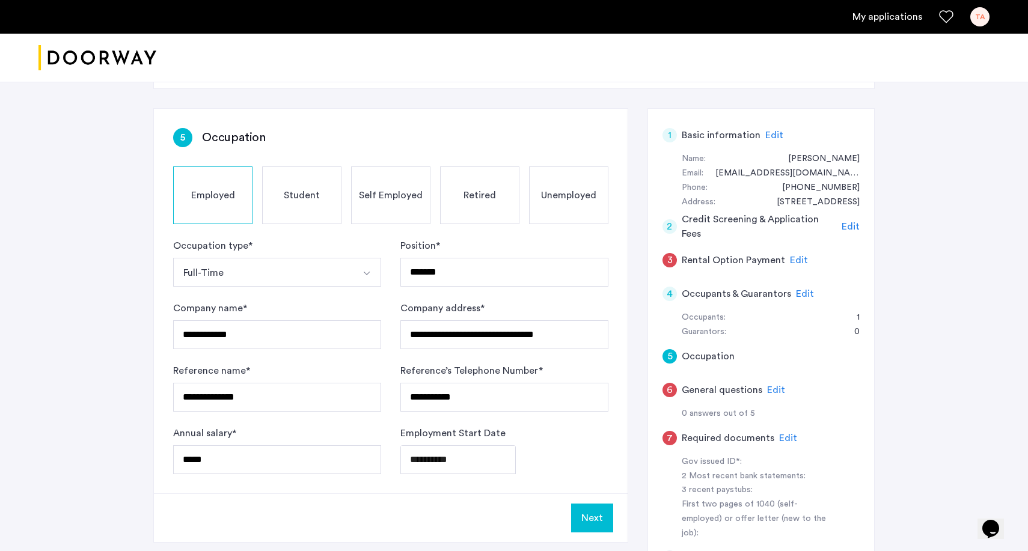
type input "**********"
click at [596, 512] on button "Next" at bounding box center [592, 518] width 42 height 29
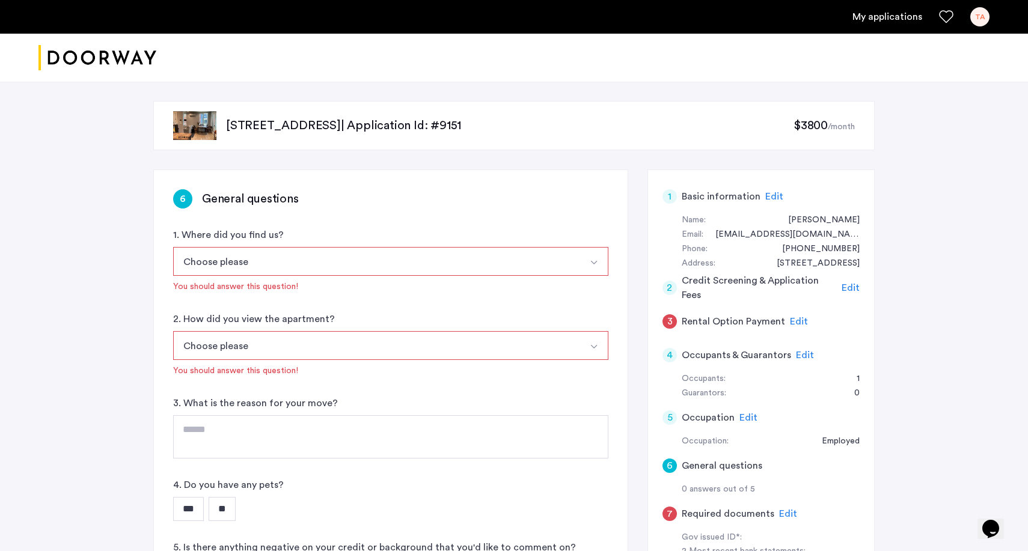
click at [393, 264] on button "Choose please" at bounding box center [376, 261] width 407 height 29
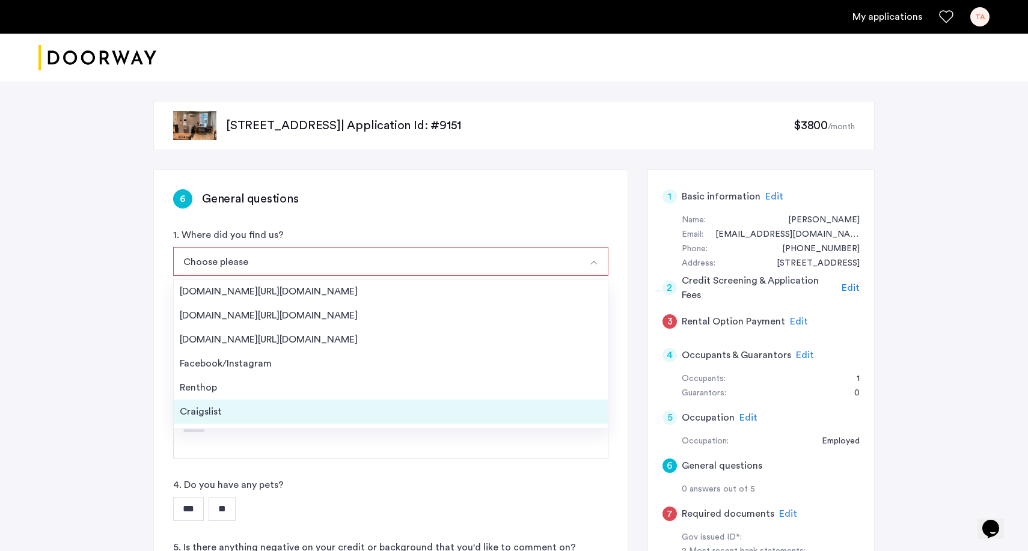
click at [234, 411] on div "Craigslist" at bounding box center [391, 412] width 422 height 14
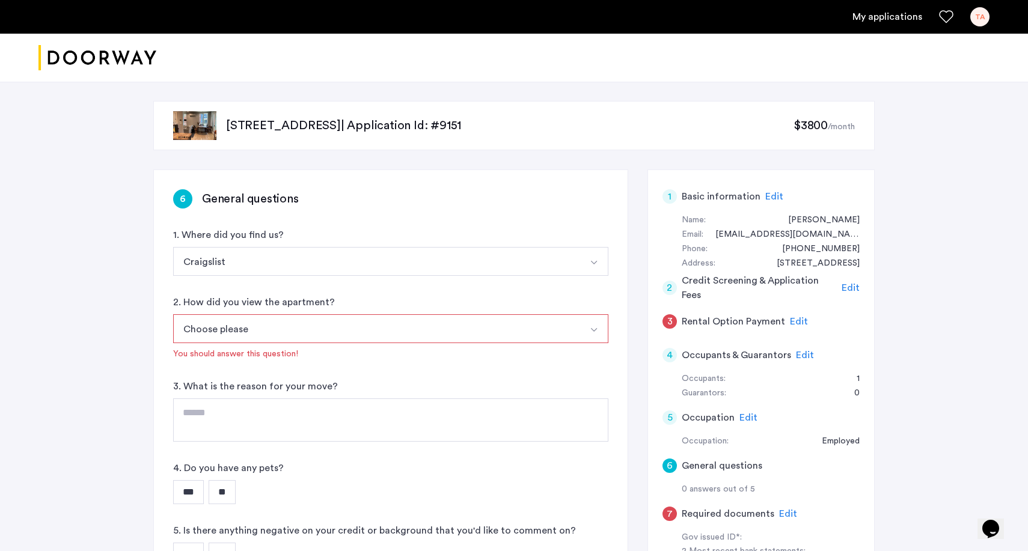
click at [275, 339] on button "Choose please" at bounding box center [376, 328] width 407 height 29
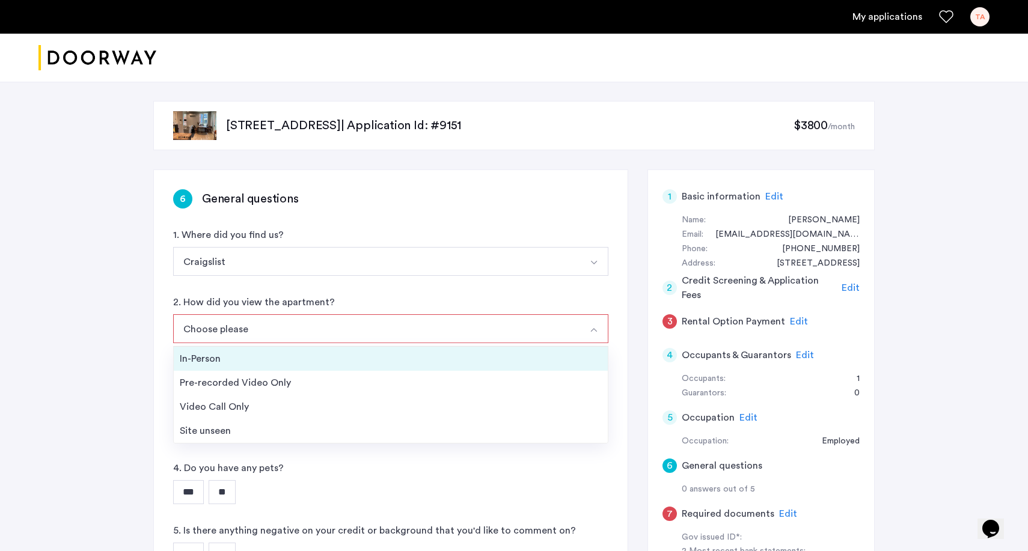
click at [222, 356] on div "In-Person" at bounding box center [391, 359] width 422 height 14
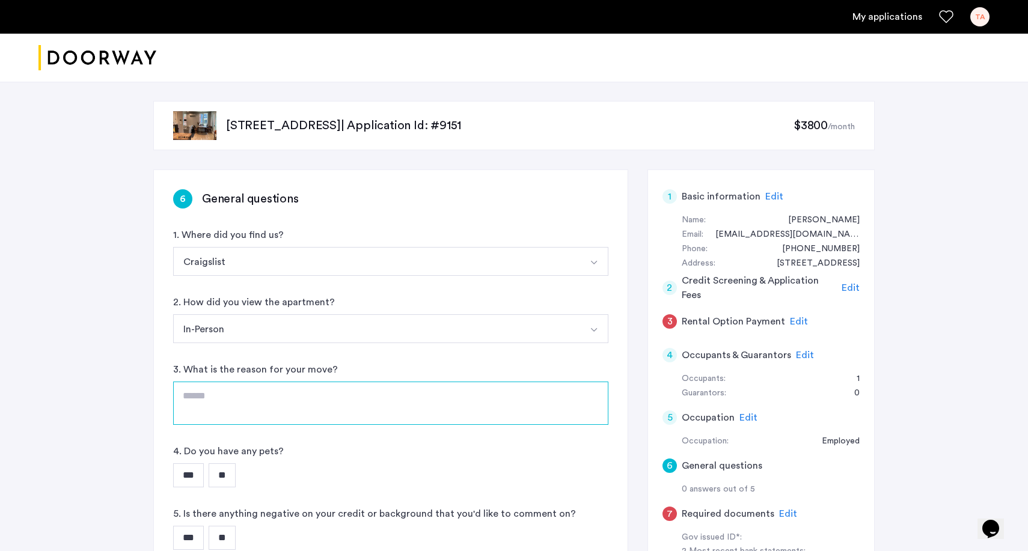
click at [246, 397] on textarea at bounding box center [390, 403] width 435 height 43
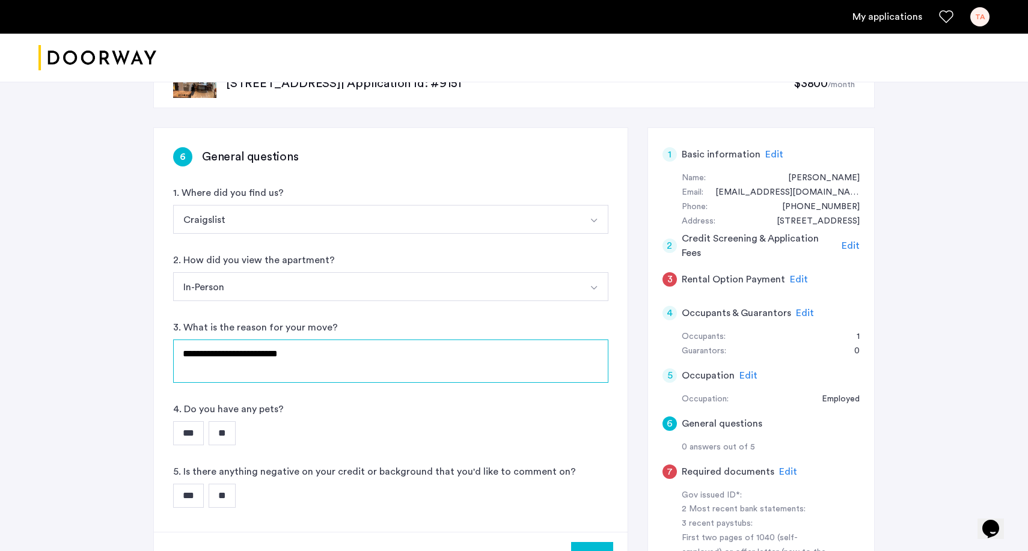
type textarea "**********"
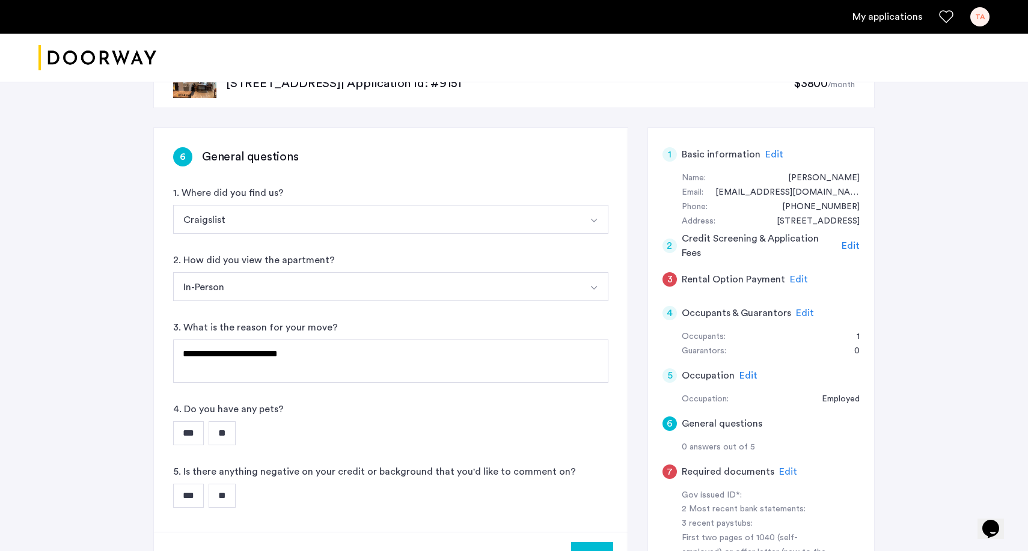
click at [191, 436] on input "***" at bounding box center [188, 433] width 31 height 24
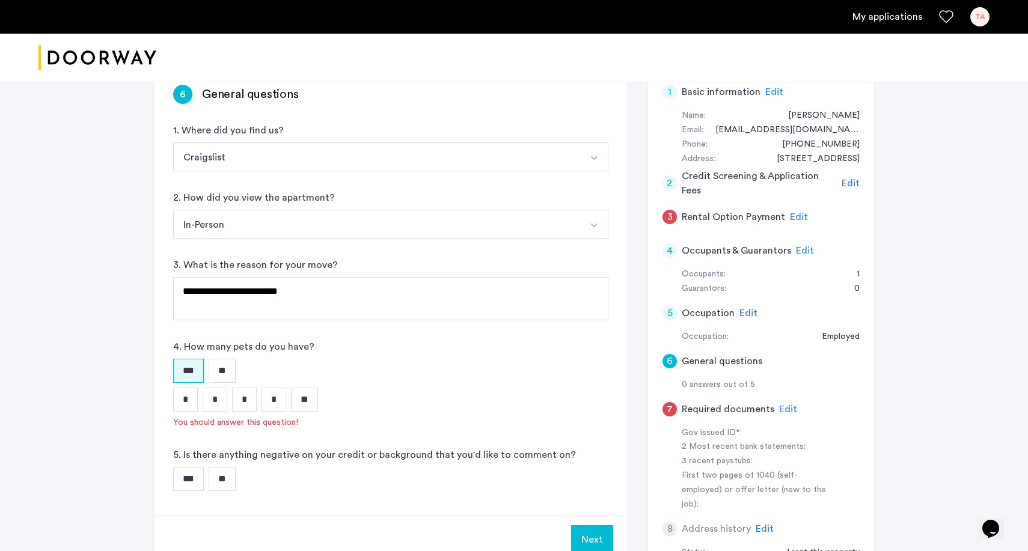
scroll to position [111, 0]
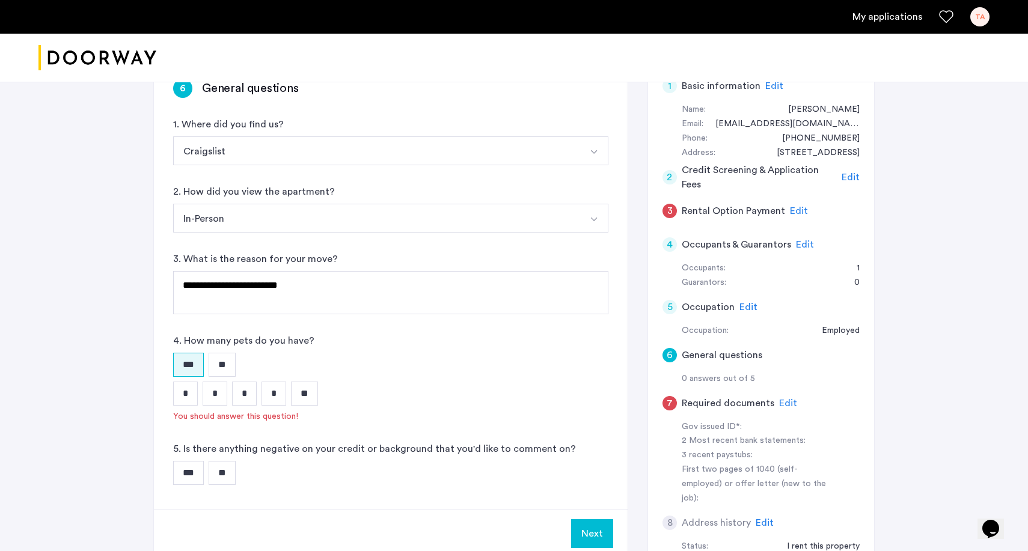
click at [184, 397] on input "*" at bounding box center [185, 394] width 25 height 24
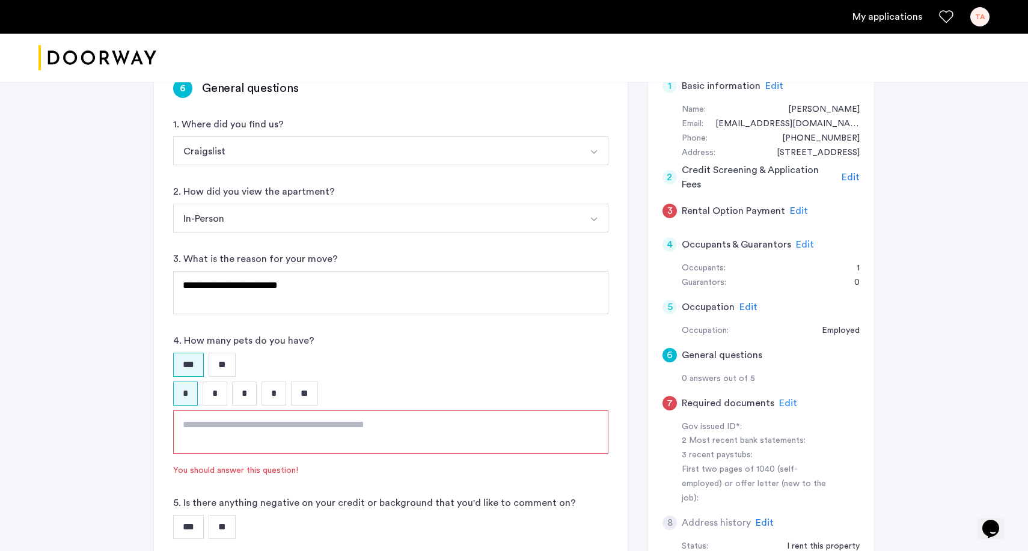
click at [233, 426] on textarea at bounding box center [390, 432] width 435 height 43
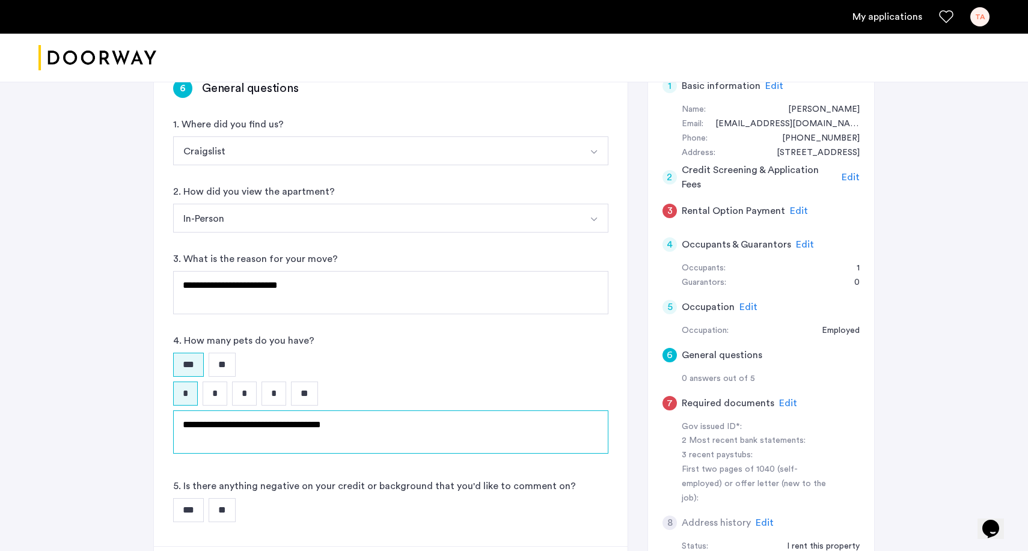
type textarea "**********"
click at [317, 515] on div "*** **" at bounding box center [390, 510] width 435 height 24
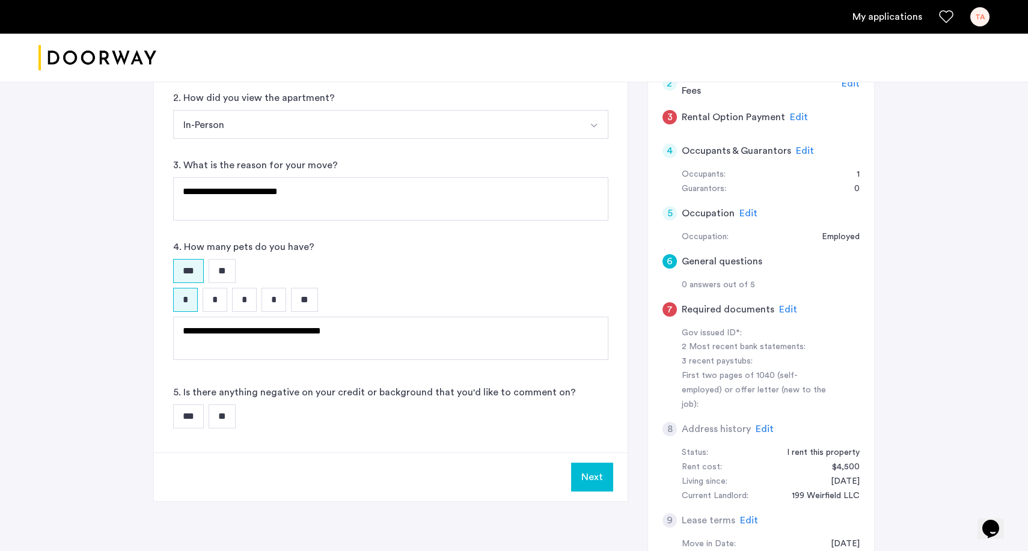
scroll to position [213, 0]
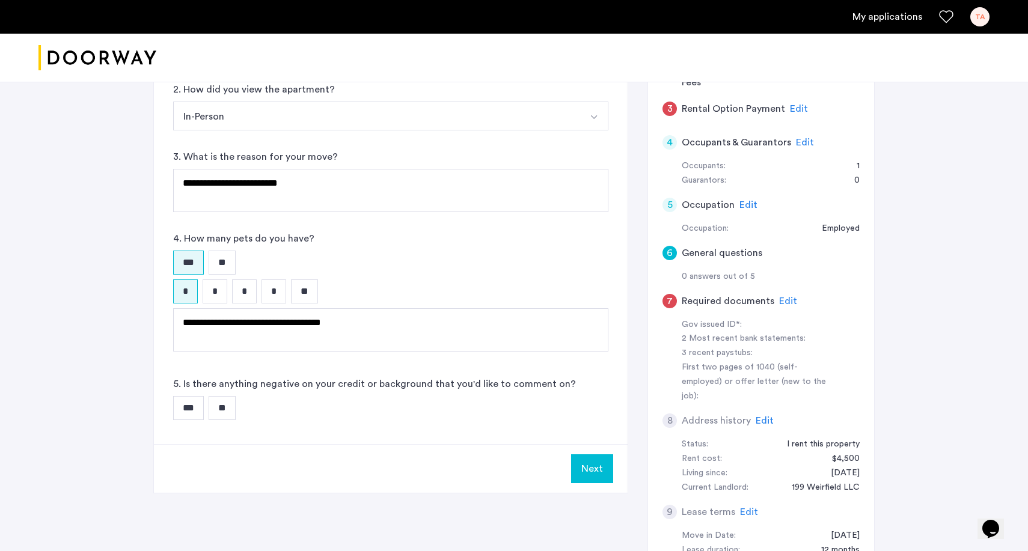
click at [221, 408] on input "**" at bounding box center [222, 408] width 27 height 24
click at [588, 470] on button "Next" at bounding box center [592, 468] width 42 height 29
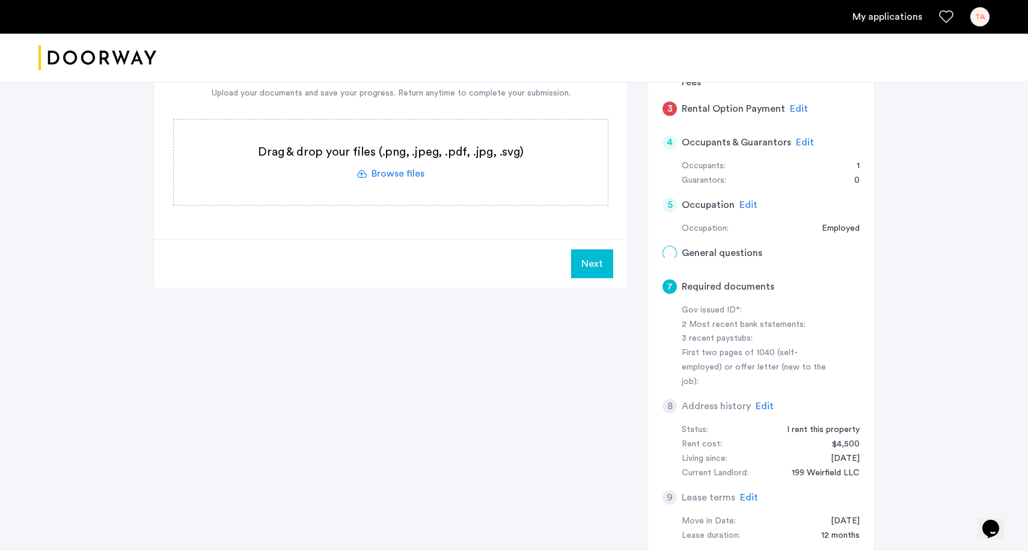
scroll to position [0, 0]
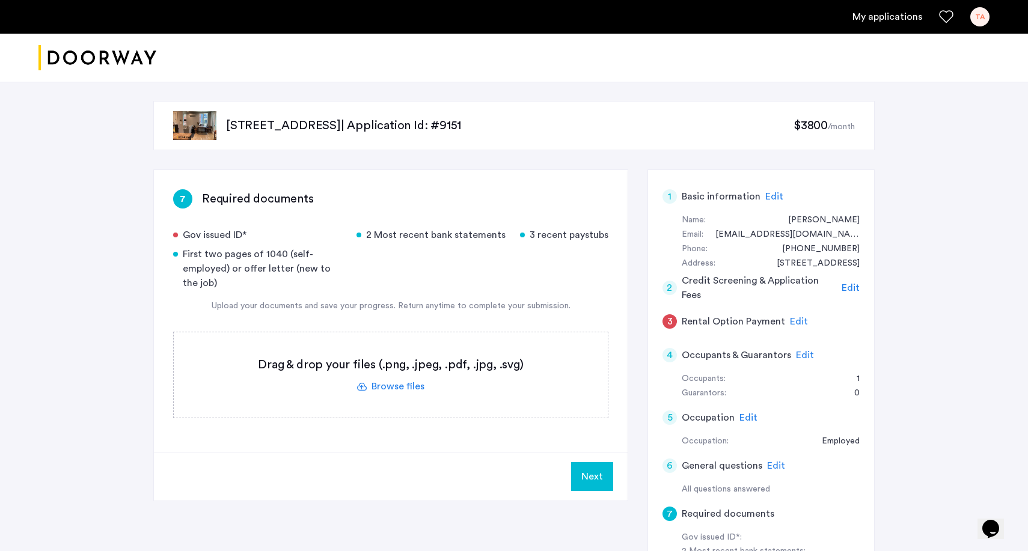
click at [367, 377] on label at bounding box center [391, 374] width 434 height 85
click at [0, 0] on input "file" at bounding box center [0, 0] width 0 height 0
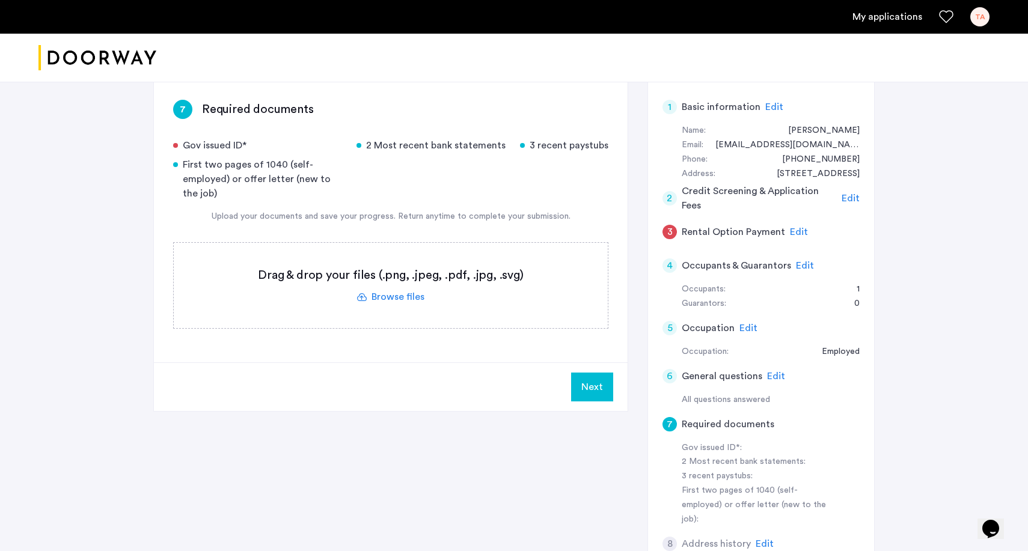
scroll to position [92, 0]
click at [369, 283] on label at bounding box center [391, 282] width 434 height 85
click at [0, 0] on input "file" at bounding box center [0, 0] width 0 height 0
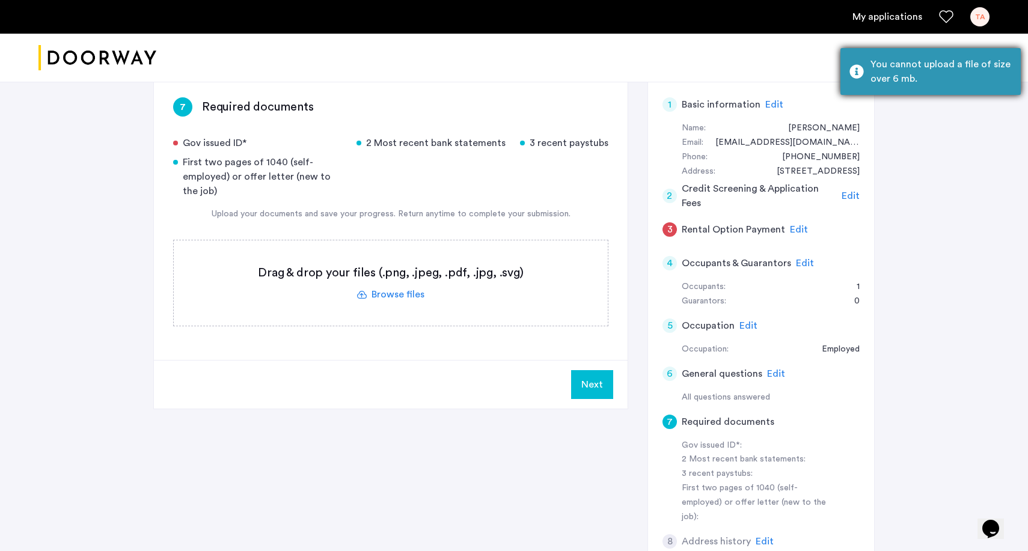
click at [916, 73] on div "You cannot upload a file of size over 6 mb." at bounding box center [940, 71] width 141 height 29
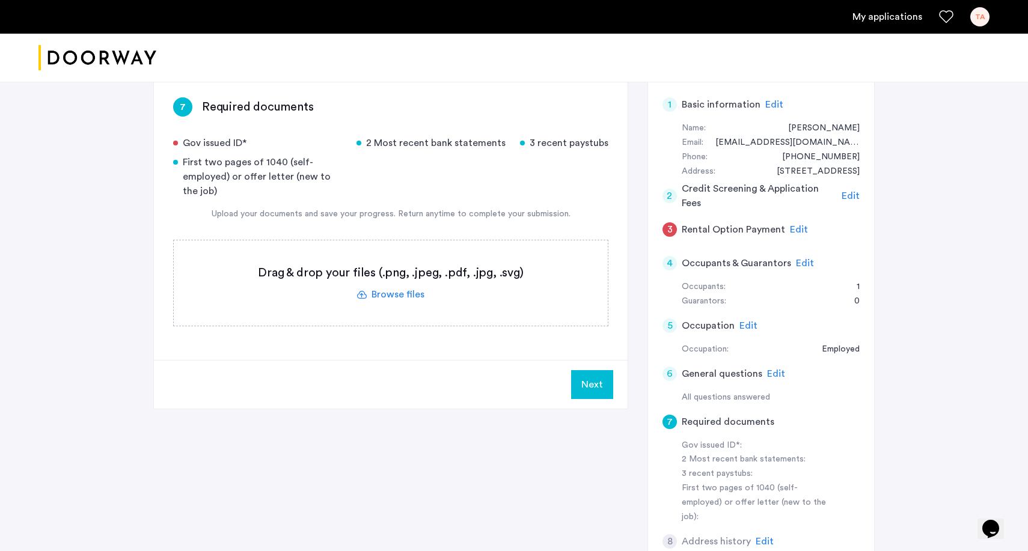
click at [430, 271] on label at bounding box center [391, 282] width 434 height 85
click at [0, 0] on input "file" at bounding box center [0, 0] width 0 height 0
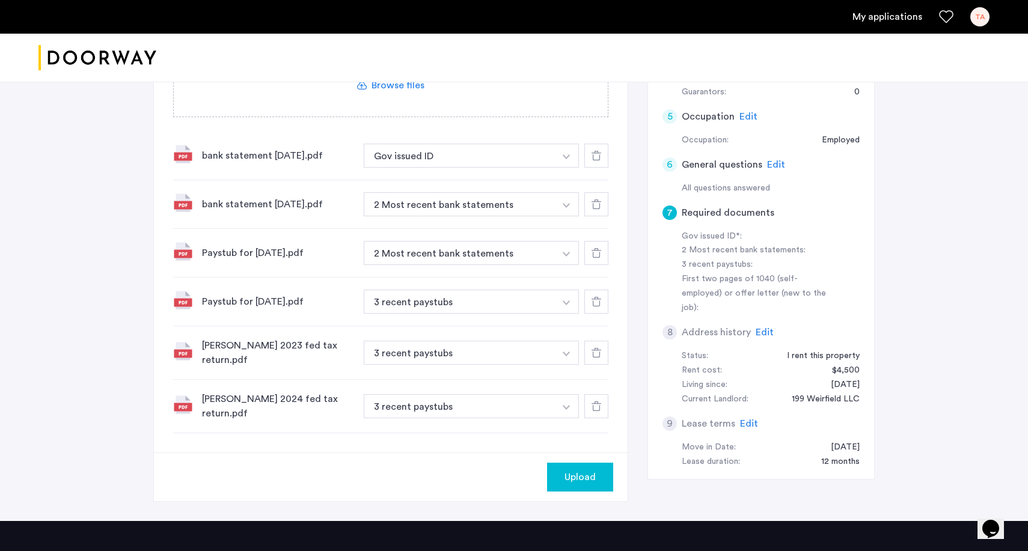
scroll to position [305, 0]
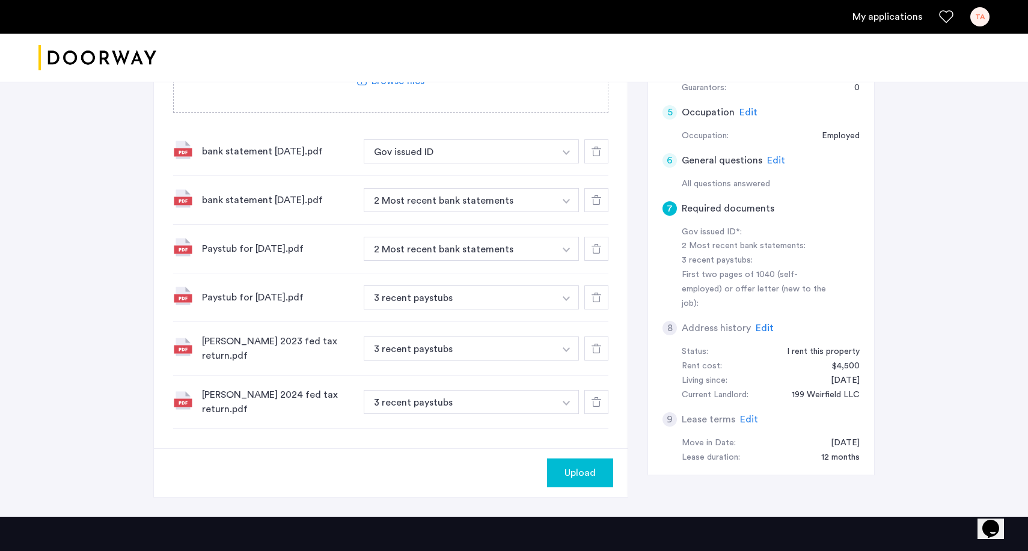
click at [287, 149] on div "bank statement [DATE].pdf" at bounding box center [278, 151] width 152 height 14
click at [564, 147] on button "button" at bounding box center [566, 151] width 25 height 24
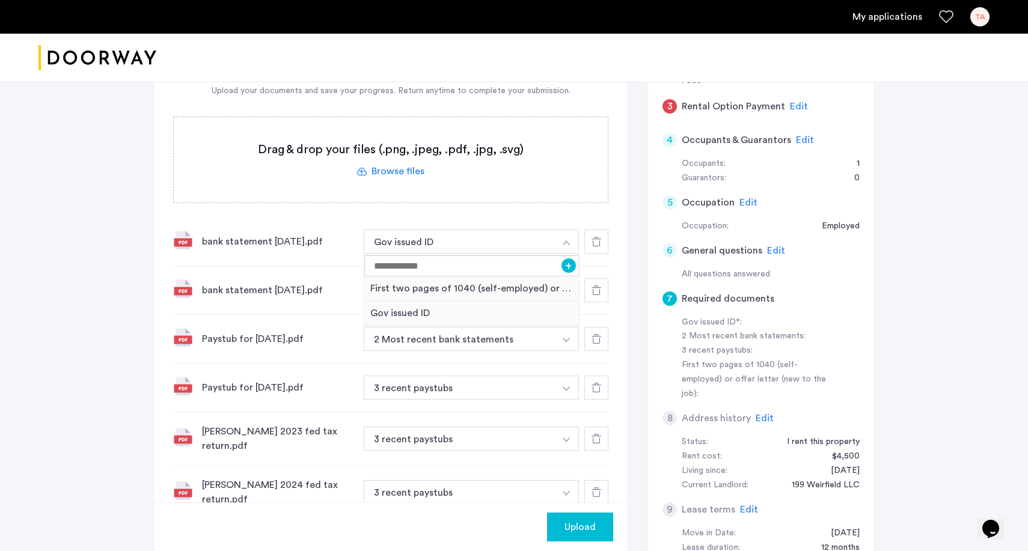
scroll to position [214, 0]
click at [427, 270] on input at bounding box center [471, 267] width 215 height 21
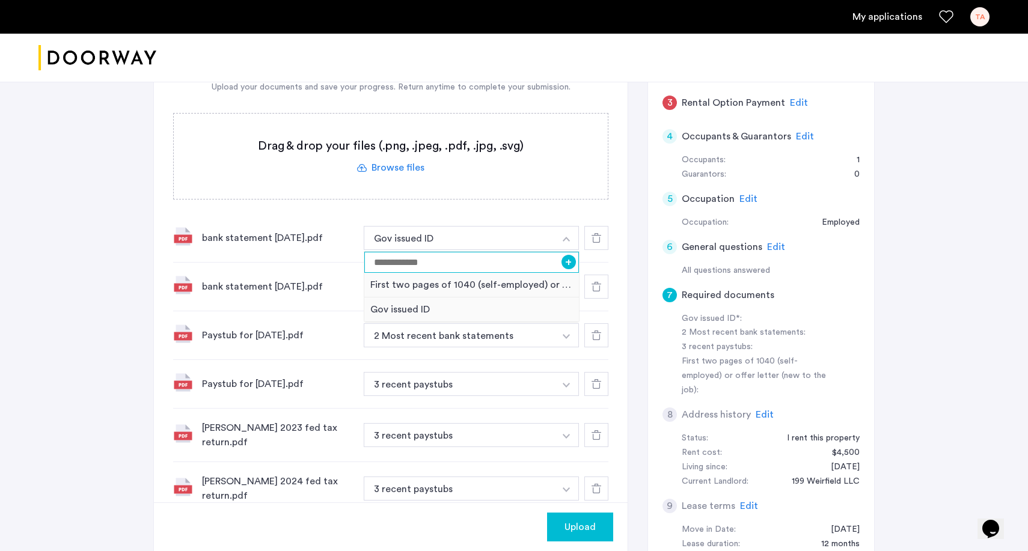
scroll to position [230, 0]
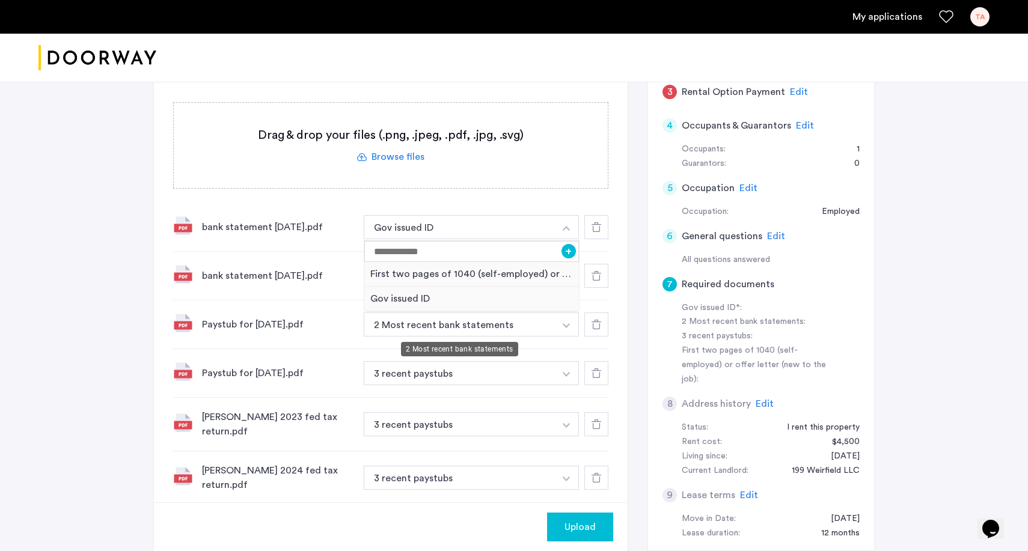
click at [464, 335] on button "2 Most recent bank statements" at bounding box center [459, 325] width 191 height 24
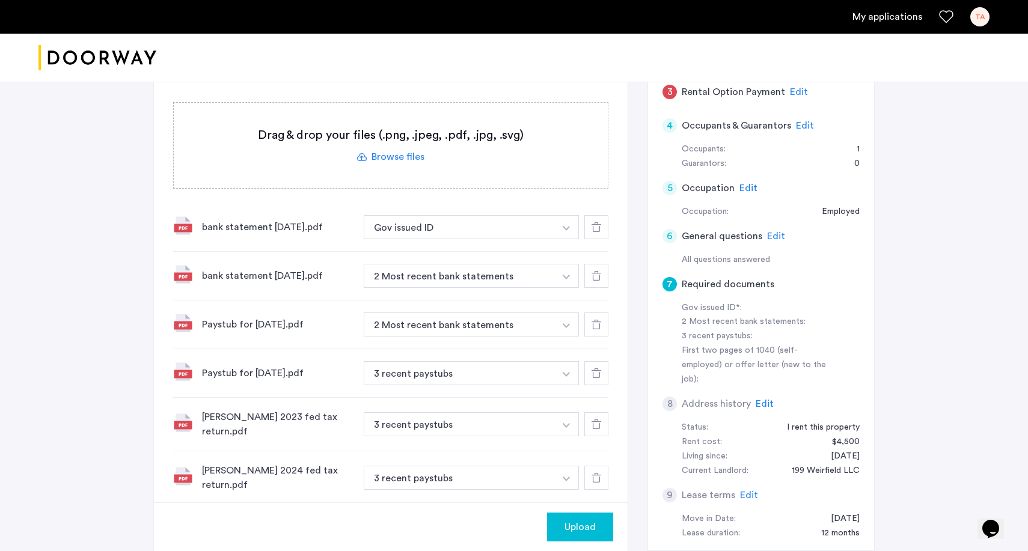
click at [486, 323] on button "2 Most recent bank statements" at bounding box center [459, 325] width 191 height 24
click at [564, 323] on button "button" at bounding box center [566, 325] width 25 height 24
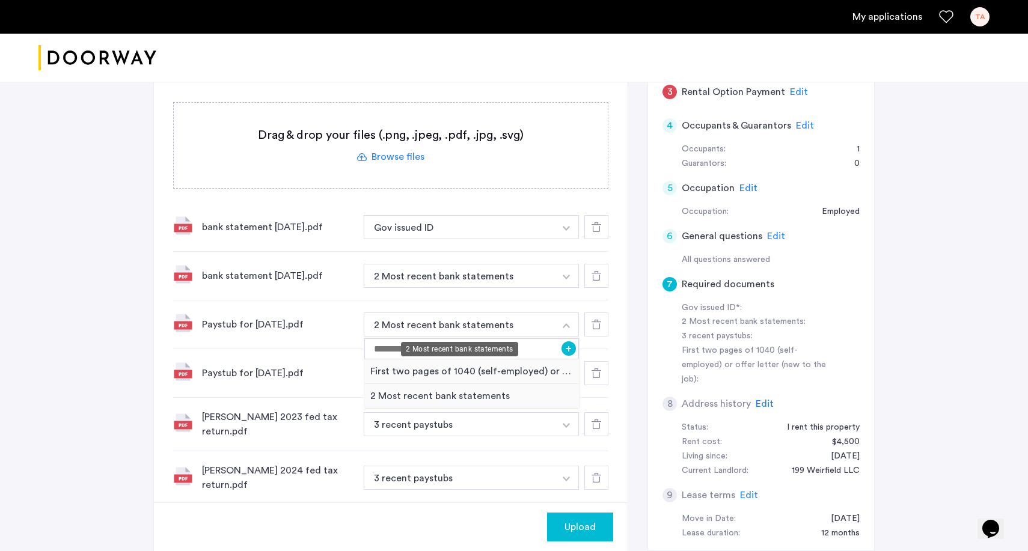
click at [534, 327] on button "2 Most recent bank statements" at bounding box center [459, 325] width 191 height 24
click at [213, 284] on div "bank statement [DATE].pdf 2 Most recent bank statements + First two pages of 10…" at bounding box center [390, 276] width 435 height 49
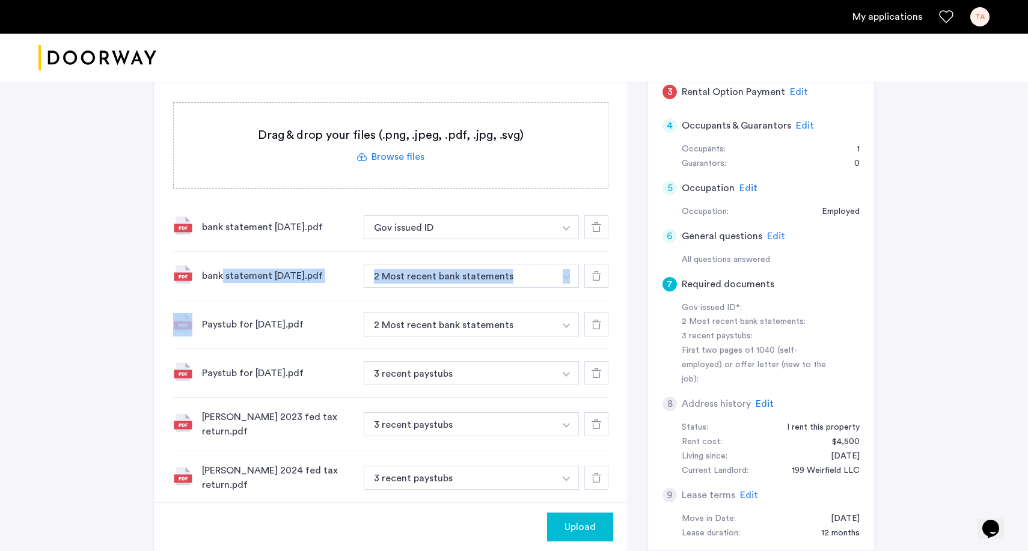
drag, startPoint x: 224, startPoint y: 276, endPoint x: 222, endPoint y: 316, distance: 39.7
click at [224, 317] on div "bank statement [DATE].pdf Gov issued ID + First two pages of 1040 (self-employe…" at bounding box center [390, 354] width 435 height 302
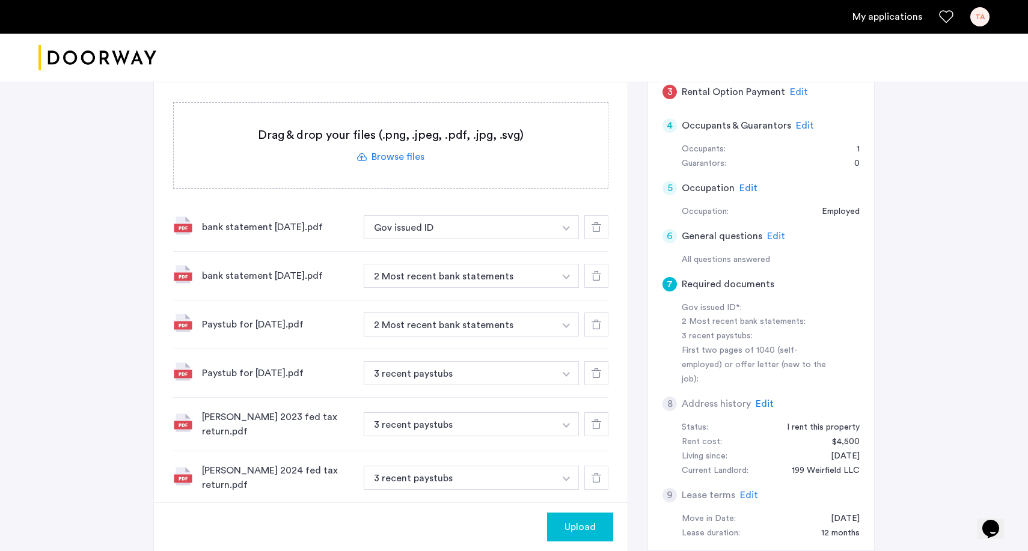
click at [357, 304] on div "Paystub for [DATE].pdf 2 Most recent bank statements + First two pages of 1040 …" at bounding box center [390, 325] width 435 height 49
click at [437, 329] on button "2 Most recent bank statements" at bounding box center [459, 325] width 191 height 24
click at [557, 320] on button "button" at bounding box center [566, 325] width 25 height 24
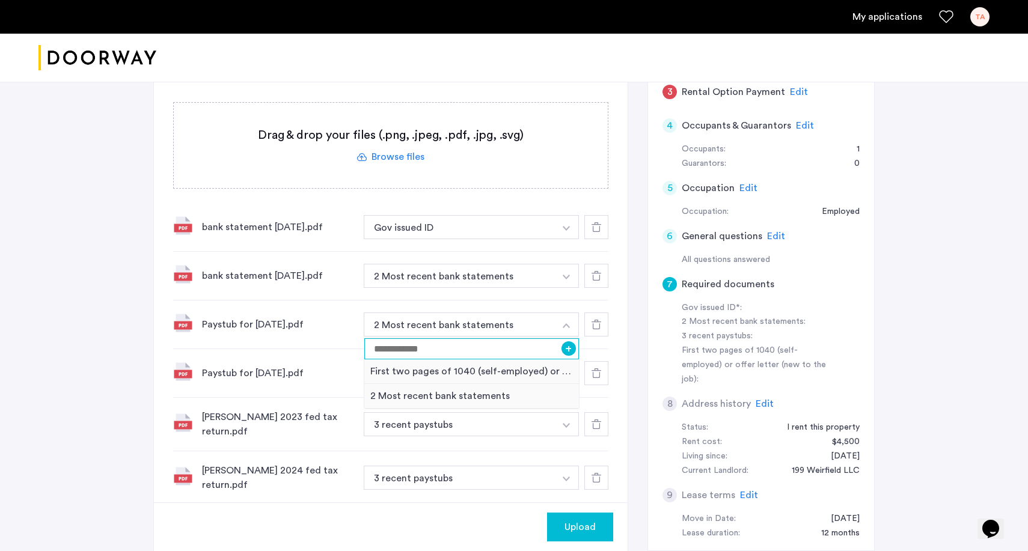
click at [417, 343] on input at bounding box center [471, 348] width 215 height 21
click at [451, 275] on button "2 Most recent bank statements" at bounding box center [459, 276] width 191 height 24
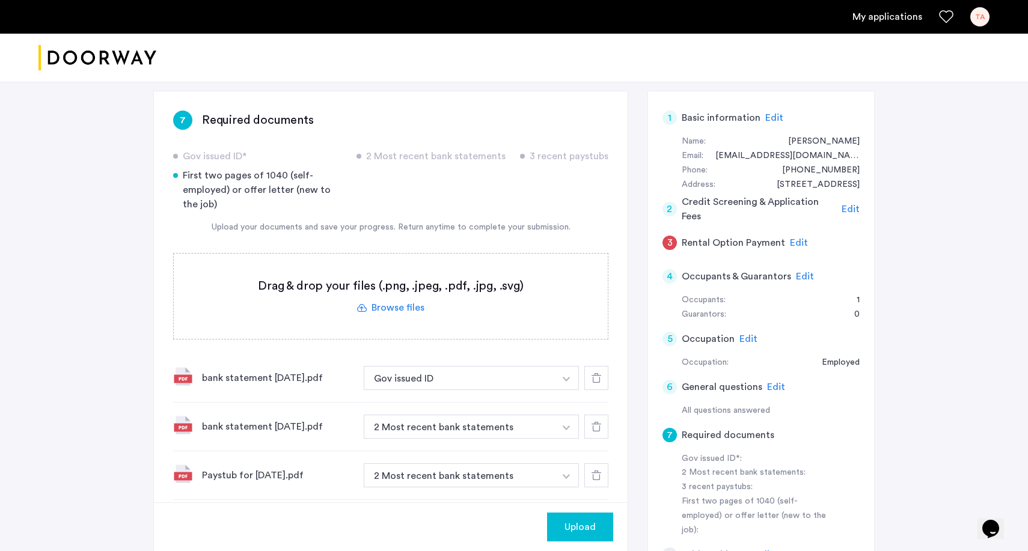
scroll to position [81, 0]
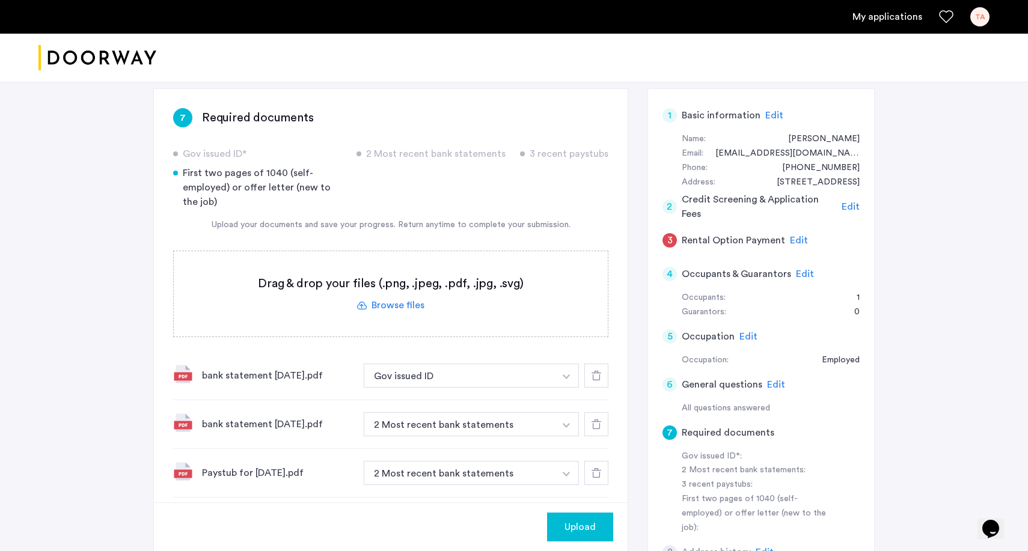
click at [798, 236] on span "Edit" at bounding box center [799, 241] width 18 height 10
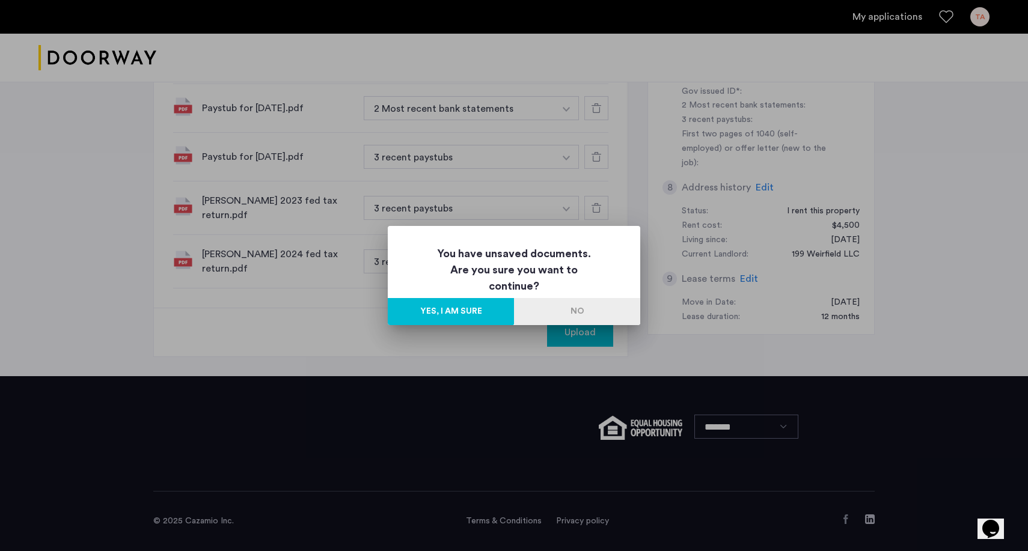
scroll to position [0, 0]
click at [469, 308] on button "Yes, I am sure" at bounding box center [451, 311] width 126 height 27
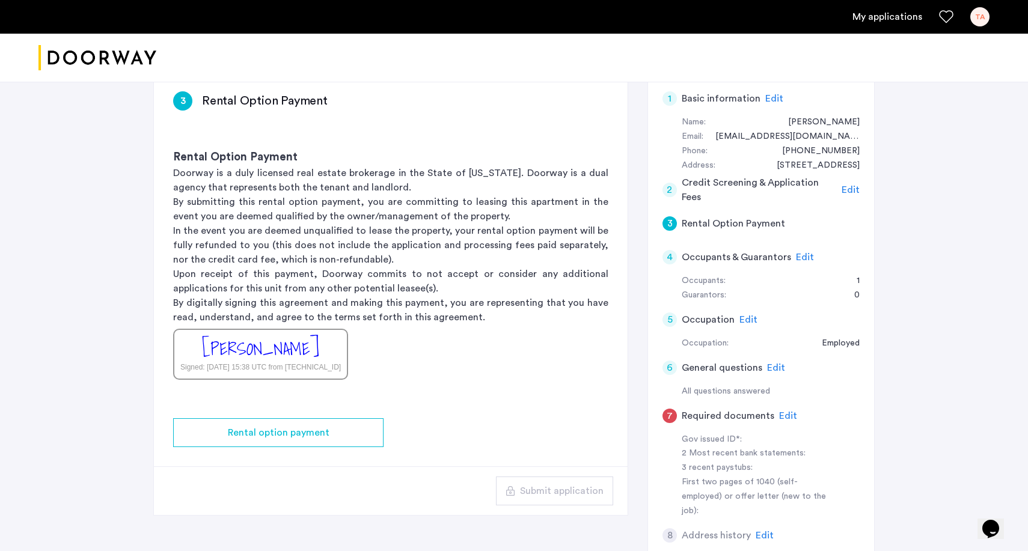
scroll to position [100, 0]
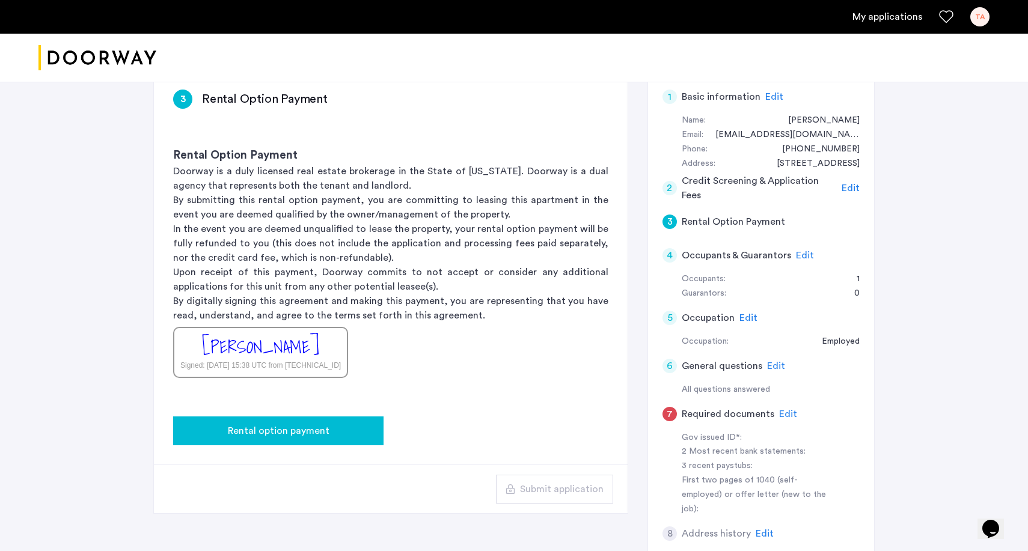
click at [258, 436] on span "Rental option payment" at bounding box center [279, 431] width 102 height 14
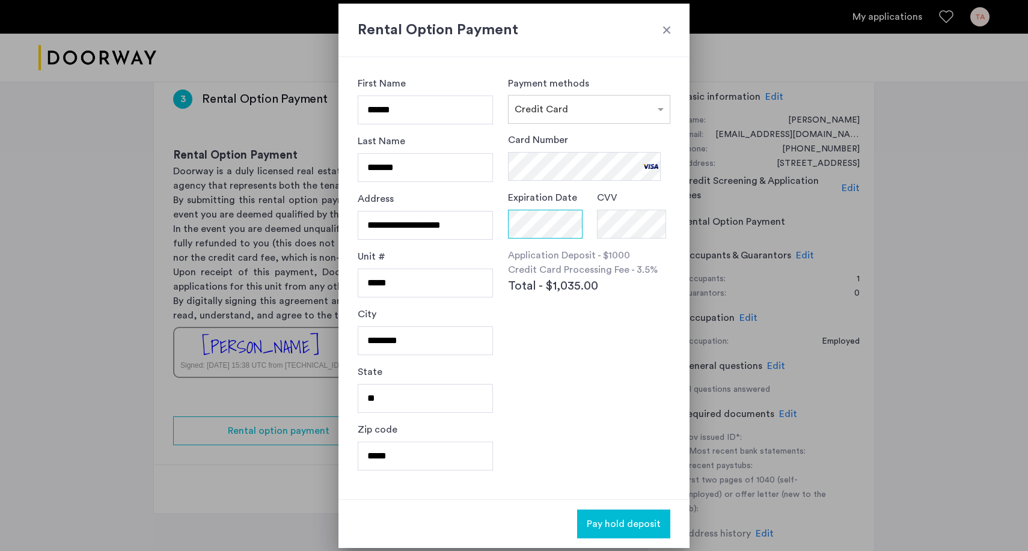
click at [575, 224] on body "My applications TA Price Fee Availability Beds Baths Subway Neighborhoods Build…" at bounding box center [514, 175] width 1028 height 551
click at [617, 522] on span "Pay hold deposit" at bounding box center [624, 524] width 74 height 14
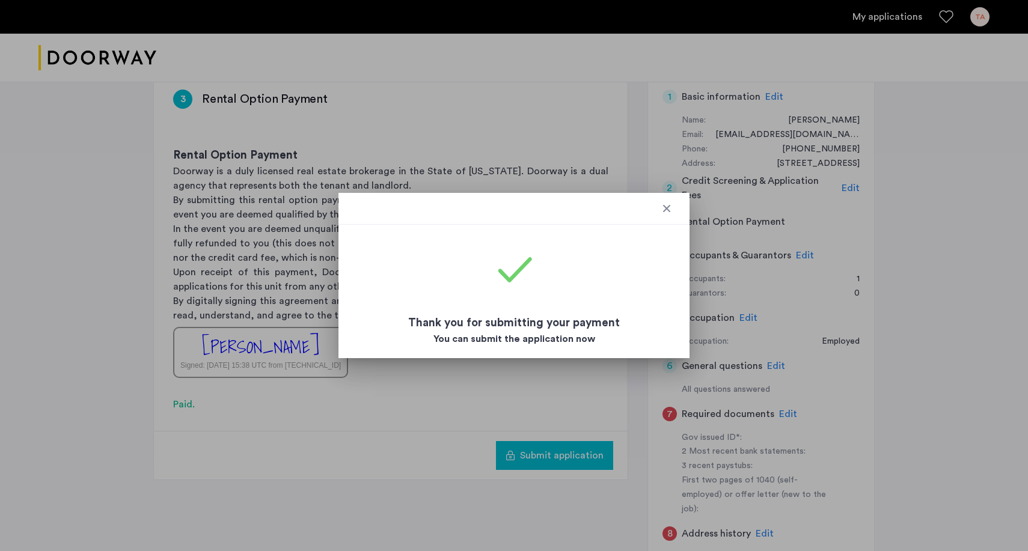
click at [667, 206] on div at bounding box center [667, 209] width 12 height 12
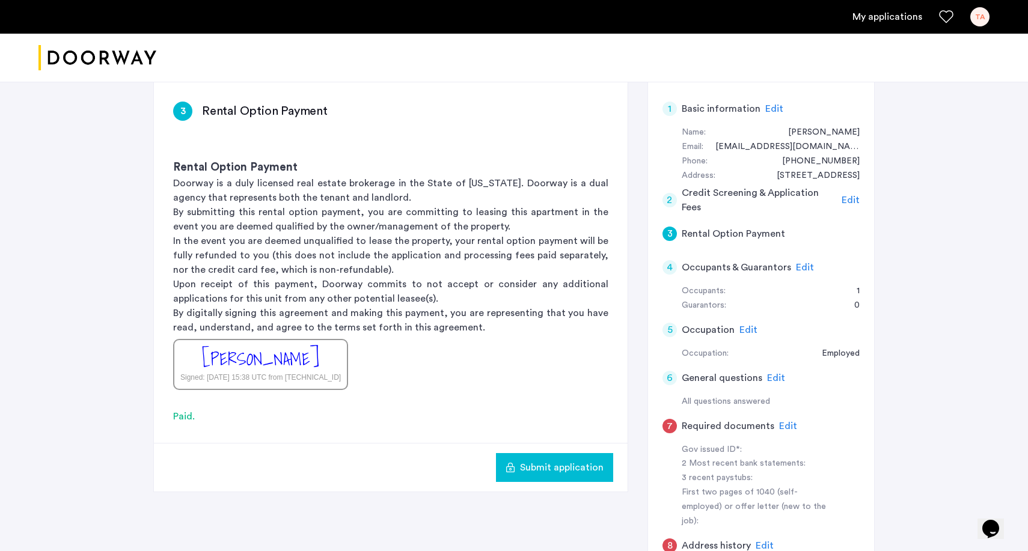
scroll to position [87, 0]
click at [671, 233] on div "3" at bounding box center [669, 234] width 14 height 14
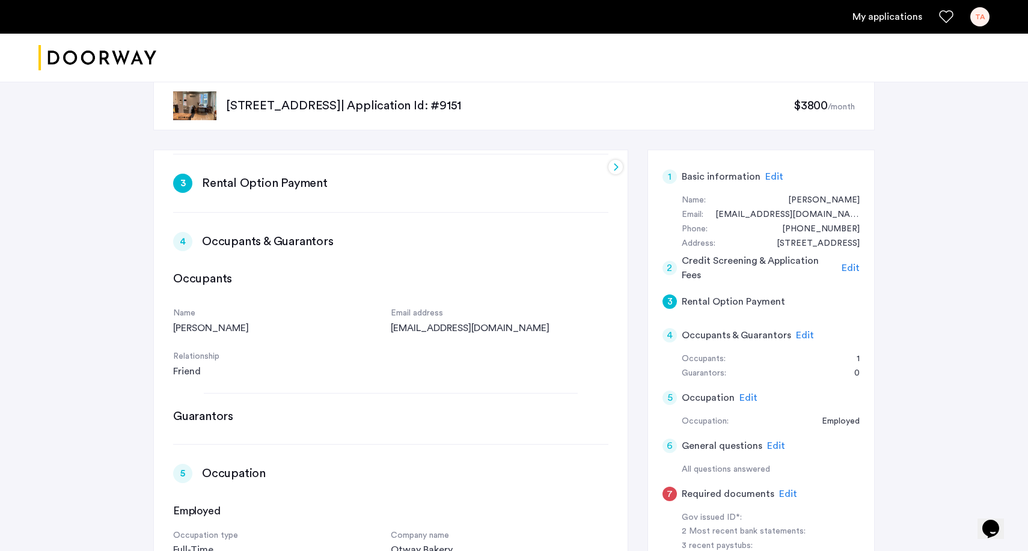
scroll to position [19, 0]
click at [673, 396] on div "5" at bounding box center [669, 398] width 14 height 14
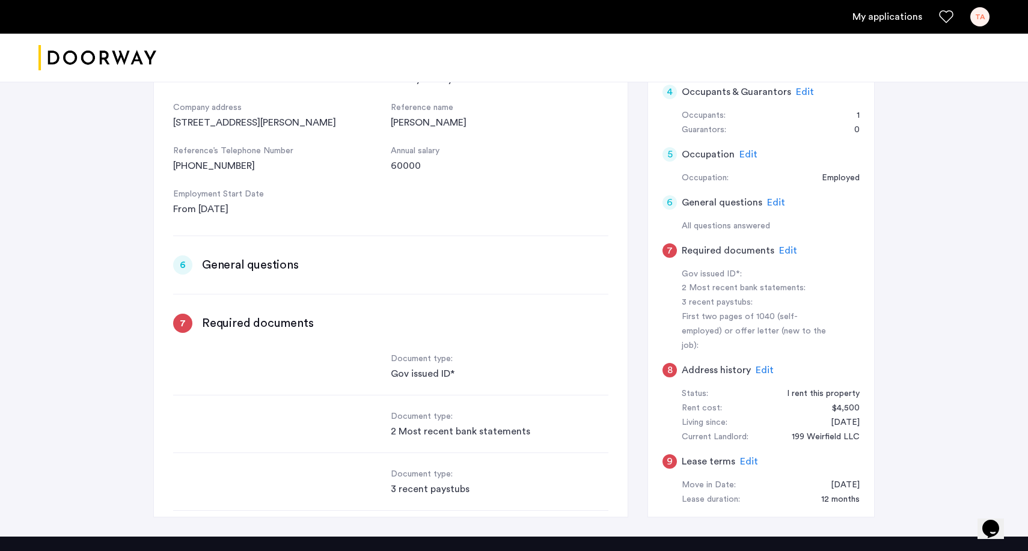
scroll to position [646, 0]
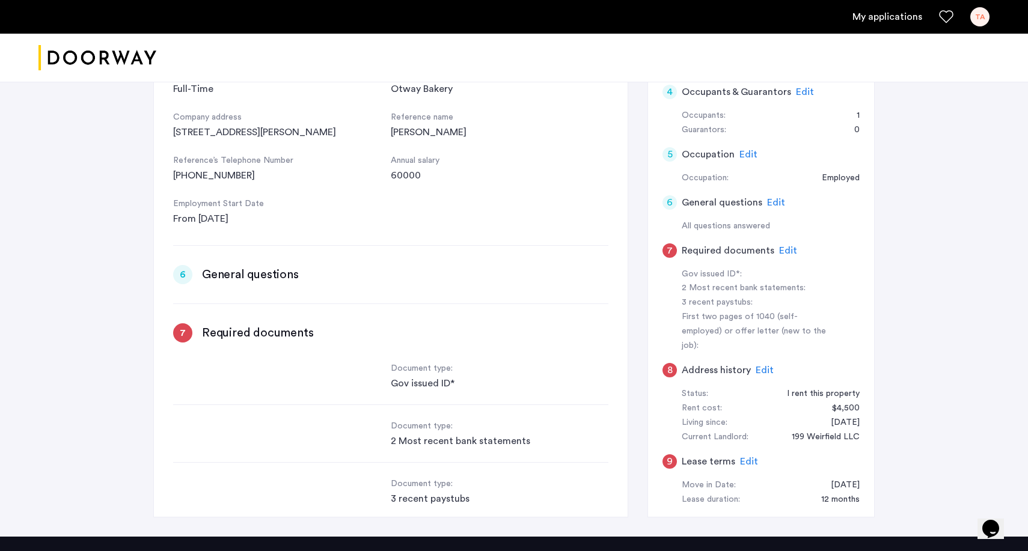
click at [194, 315] on div "4 Occupants & Guarantors Edit Occupants Name [PERSON_NAME] Email address [EMAIL…" at bounding box center [390, 233] width 435 height 924
click at [188, 323] on div "7" at bounding box center [182, 332] width 19 height 19
click at [188, 334] on div "7" at bounding box center [182, 332] width 19 height 19
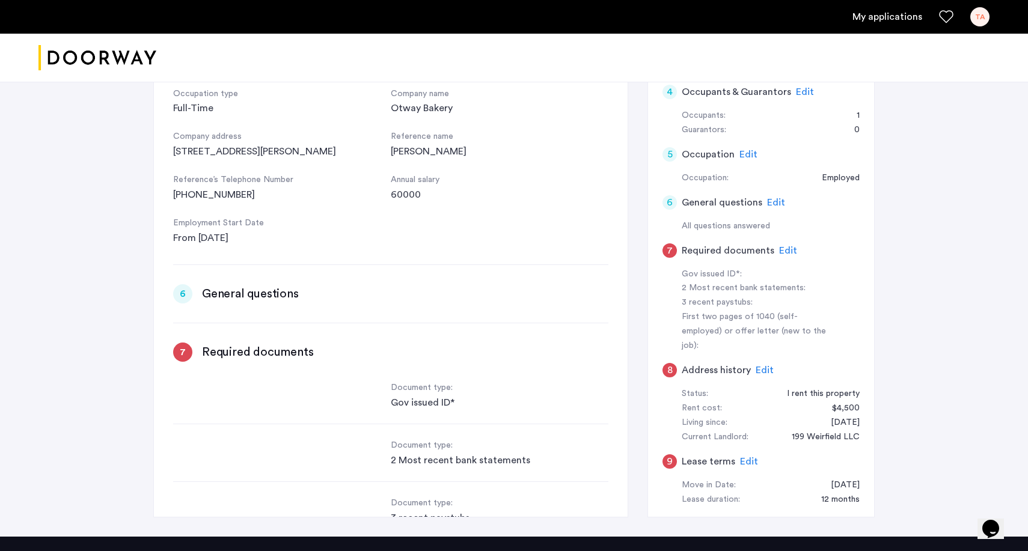
scroll to position [624, 0]
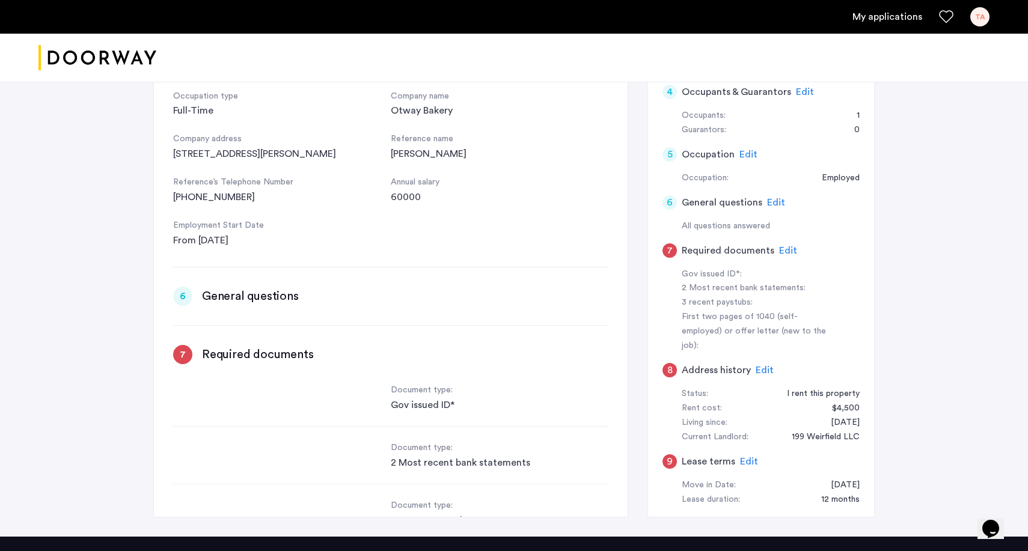
click at [781, 246] on span "Edit" at bounding box center [788, 251] width 18 height 10
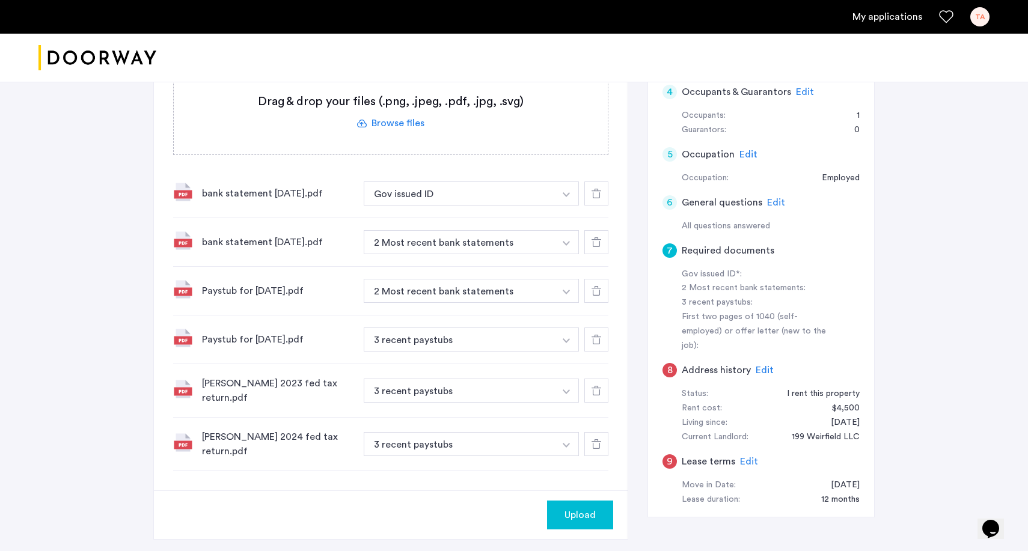
click at [597, 188] on div at bounding box center [596, 194] width 24 height 24
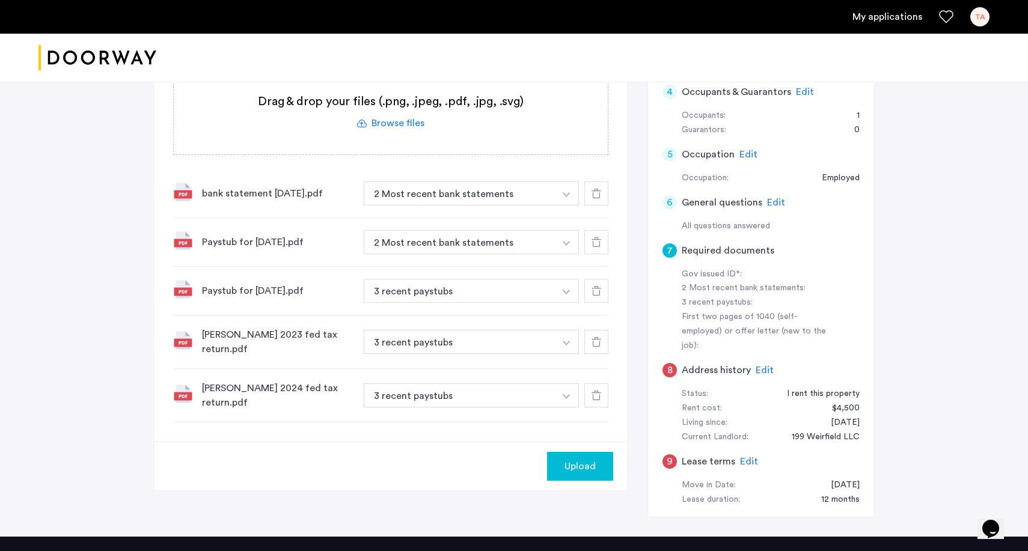
click at [597, 188] on div at bounding box center [596, 194] width 24 height 24
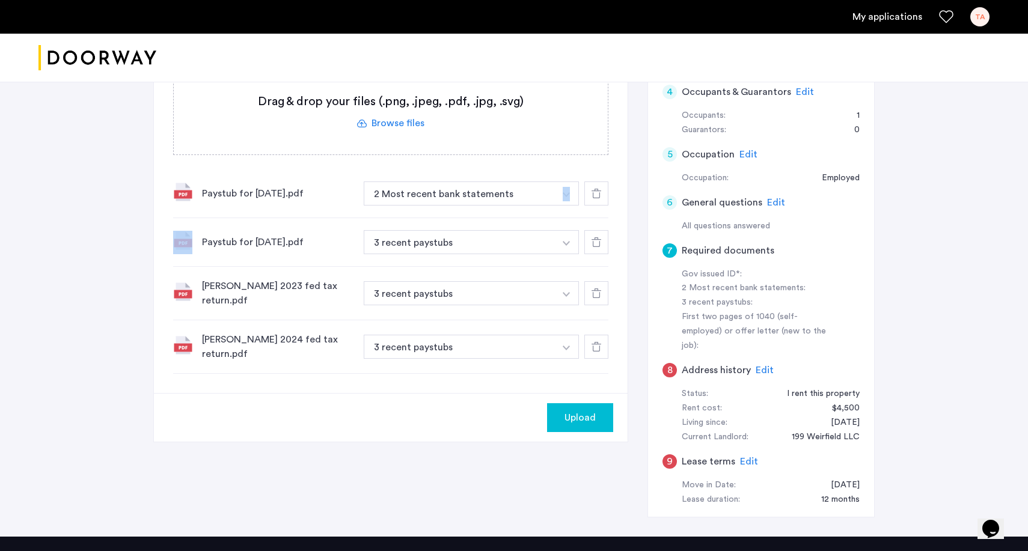
click at [597, 188] on div at bounding box center [596, 194] width 24 height 24
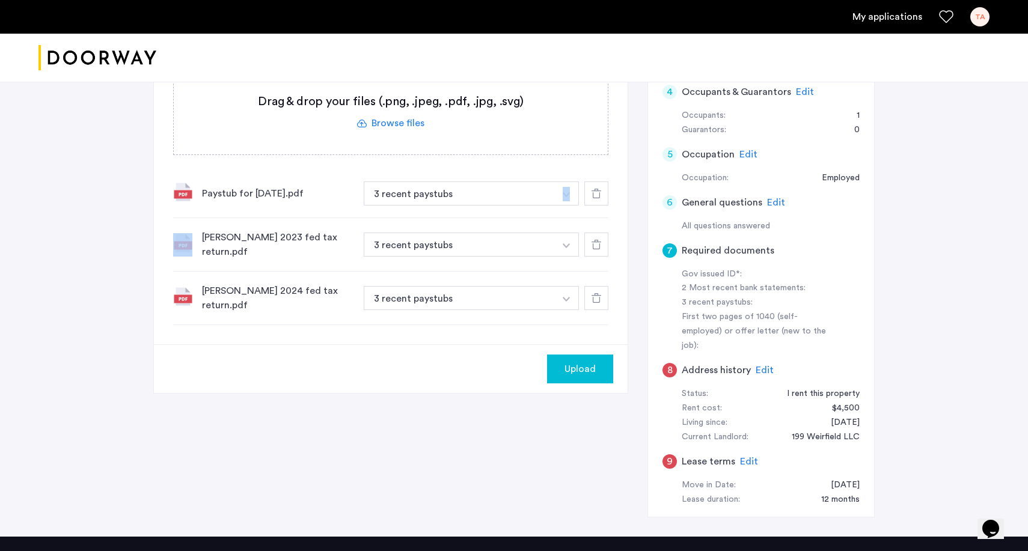
click at [597, 188] on div at bounding box center [596, 194] width 24 height 24
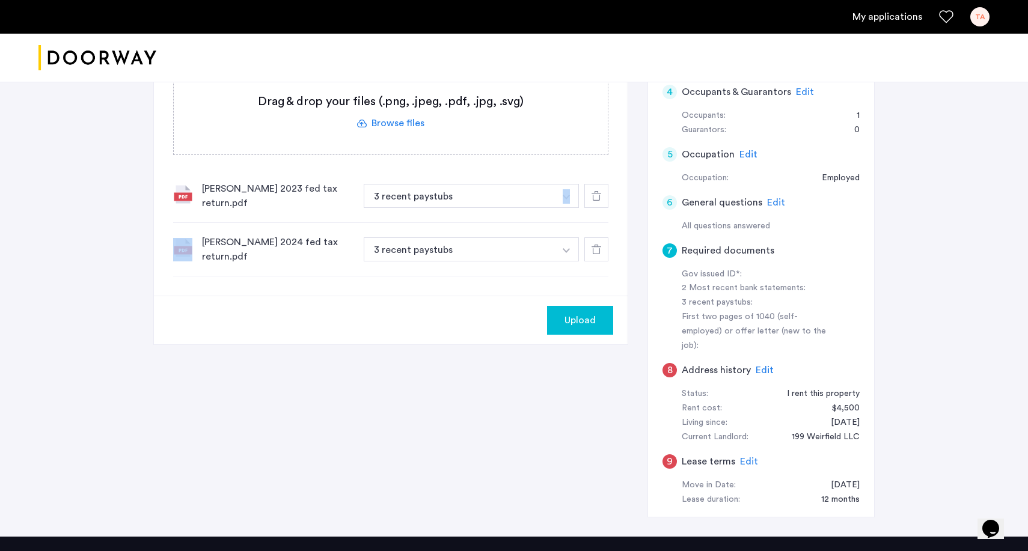
click at [597, 188] on div at bounding box center [596, 196] width 24 height 24
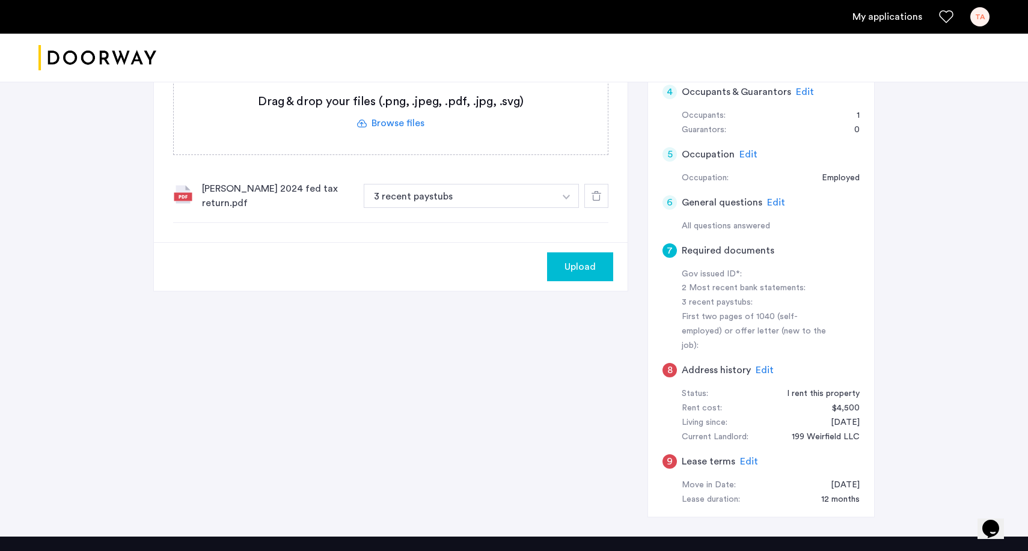
click at [597, 188] on div at bounding box center [596, 196] width 24 height 24
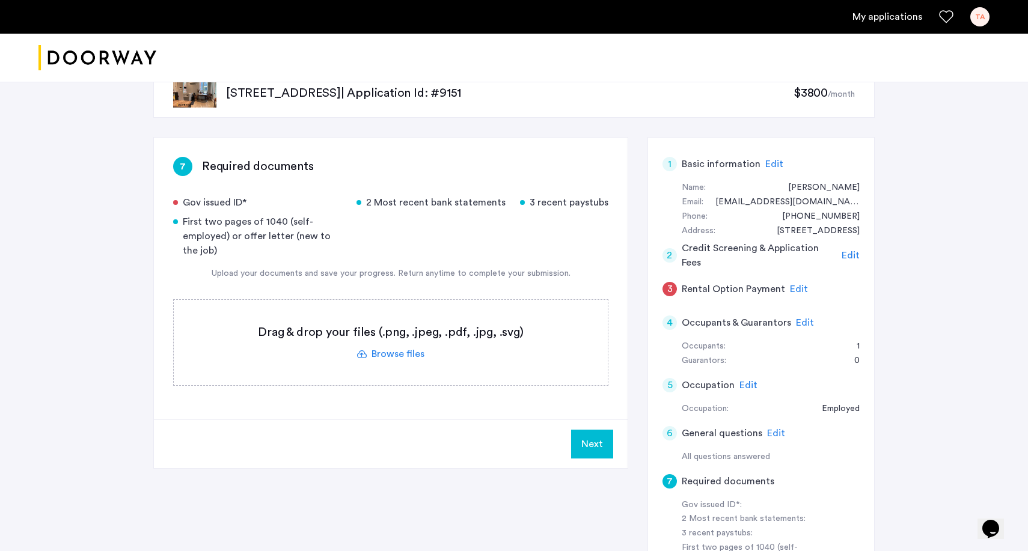
scroll to position [0, 0]
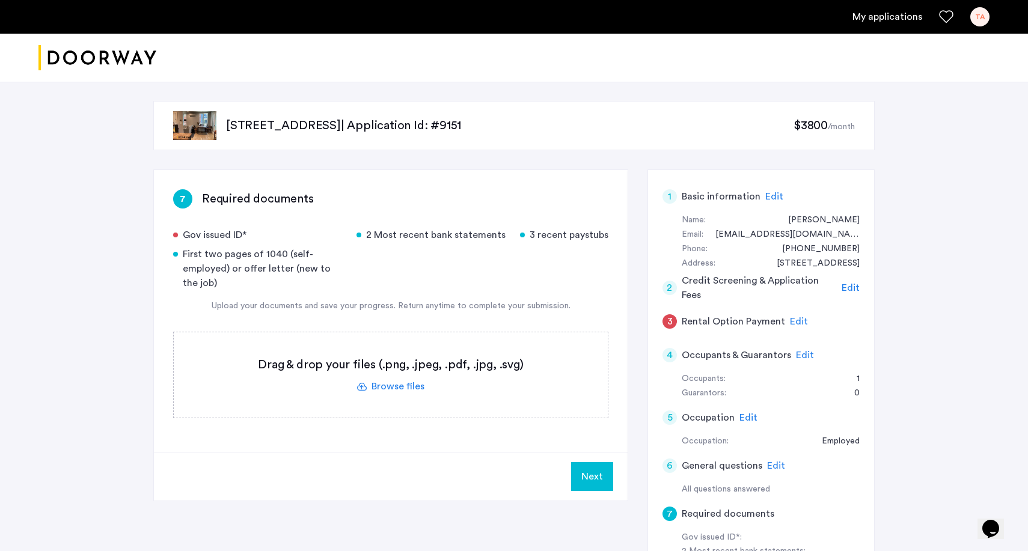
click at [377, 393] on label at bounding box center [391, 374] width 434 height 85
click at [0, 0] on input "file" at bounding box center [0, 0] width 0 height 0
click at [356, 387] on label at bounding box center [391, 374] width 434 height 85
click at [0, 0] on input "file" at bounding box center [0, 0] width 0 height 0
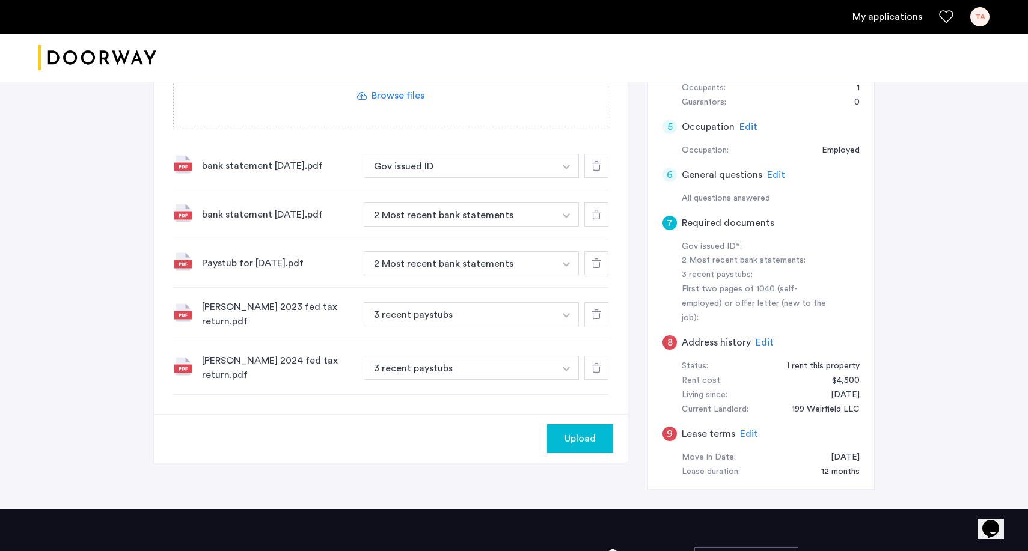
scroll to position [288, 0]
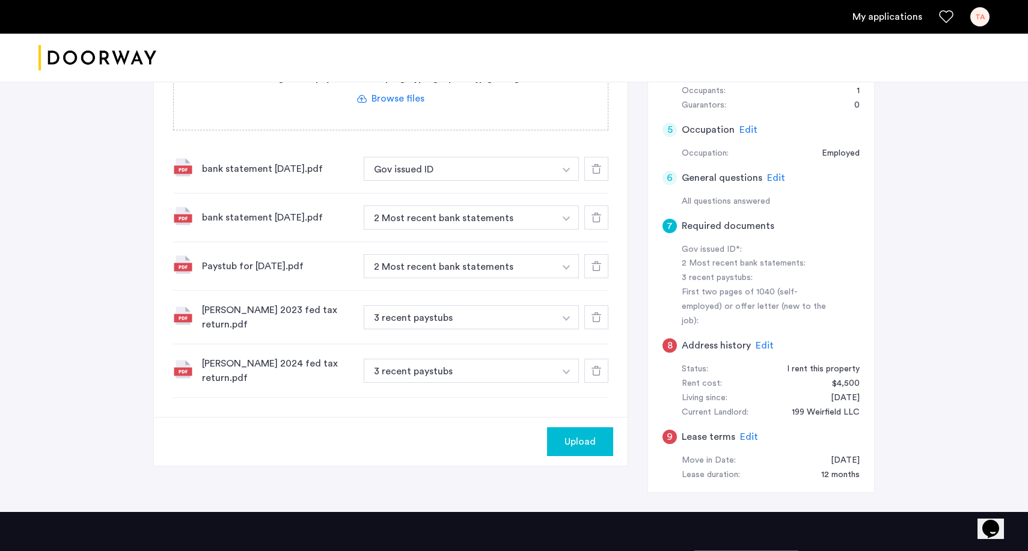
click at [560, 318] on button "button" at bounding box center [566, 317] width 25 height 24
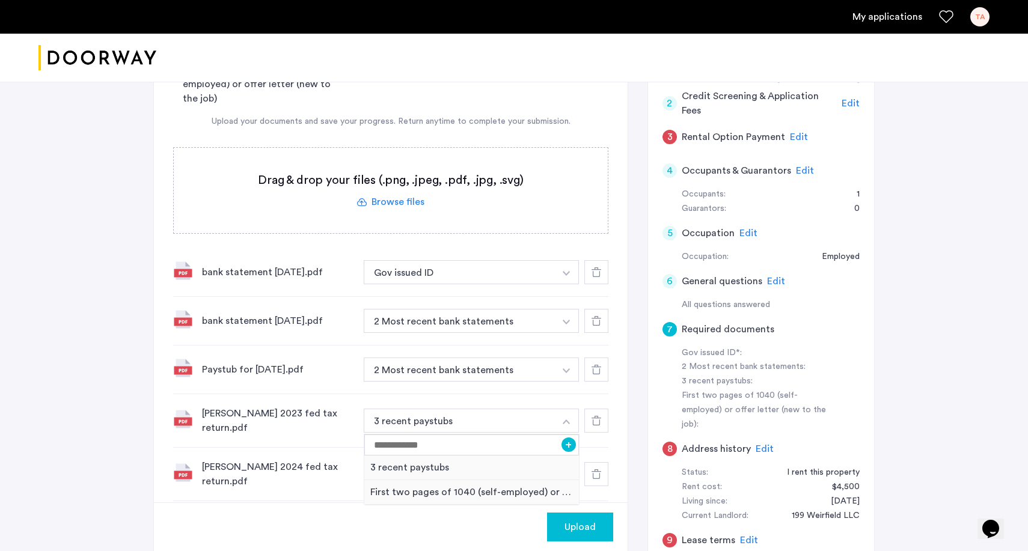
scroll to position [212, 0]
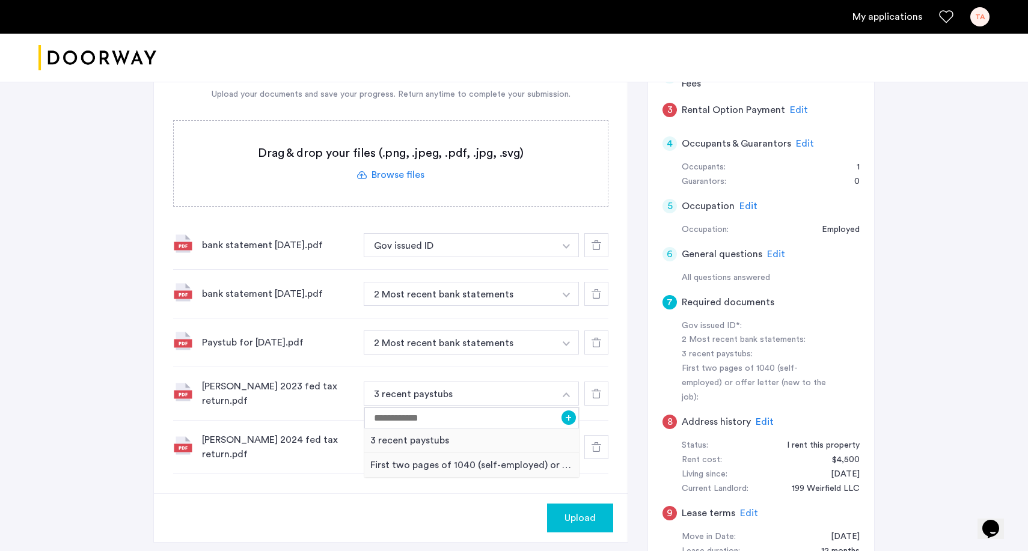
click at [603, 248] on div at bounding box center [596, 245] width 24 height 24
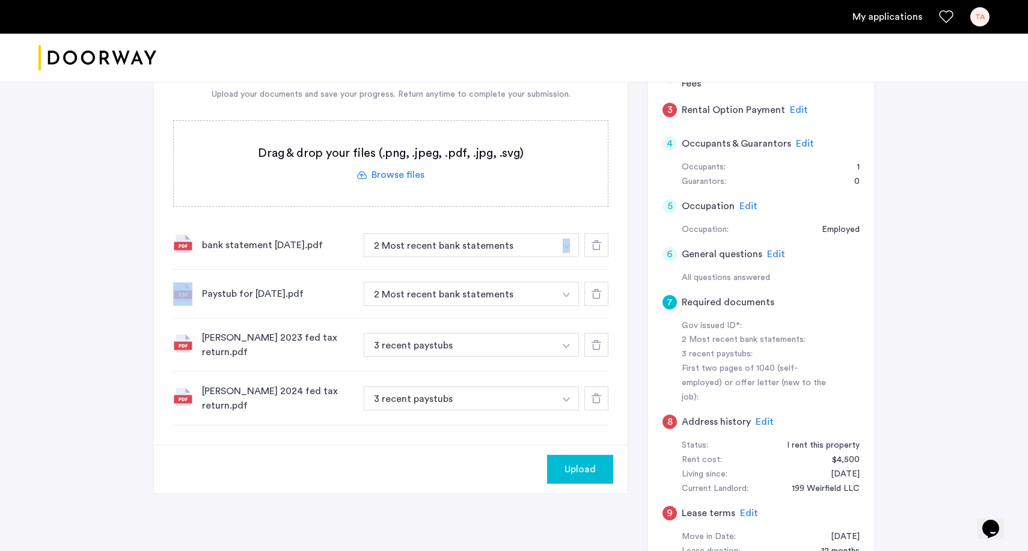
click at [603, 248] on div at bounding box center [596, 245] width 24 height 24
click at [603, 282] on div at bounding box center [596, 294] width 24 height 24
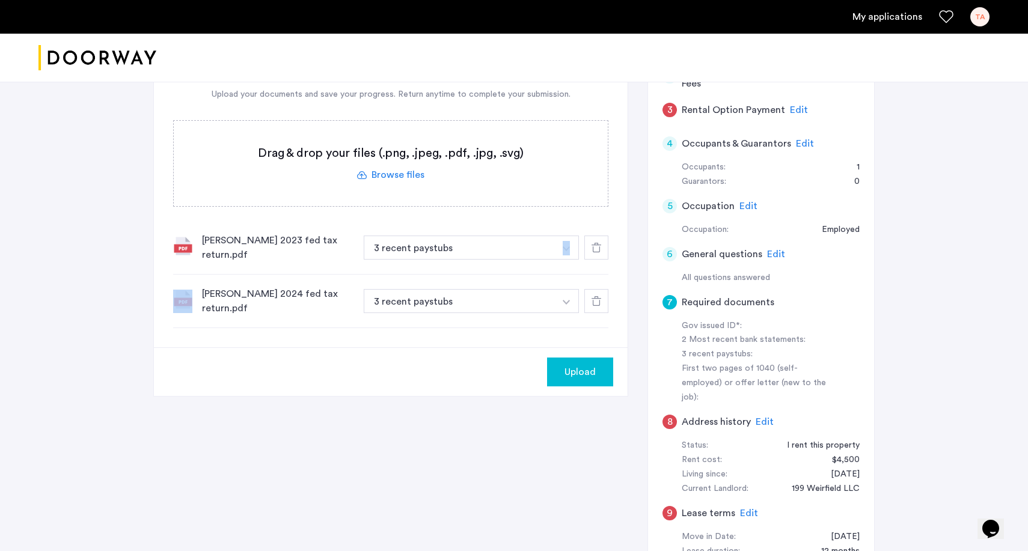
click at [603, 248] on div at bounding box center [596, 248] width 24 height 24
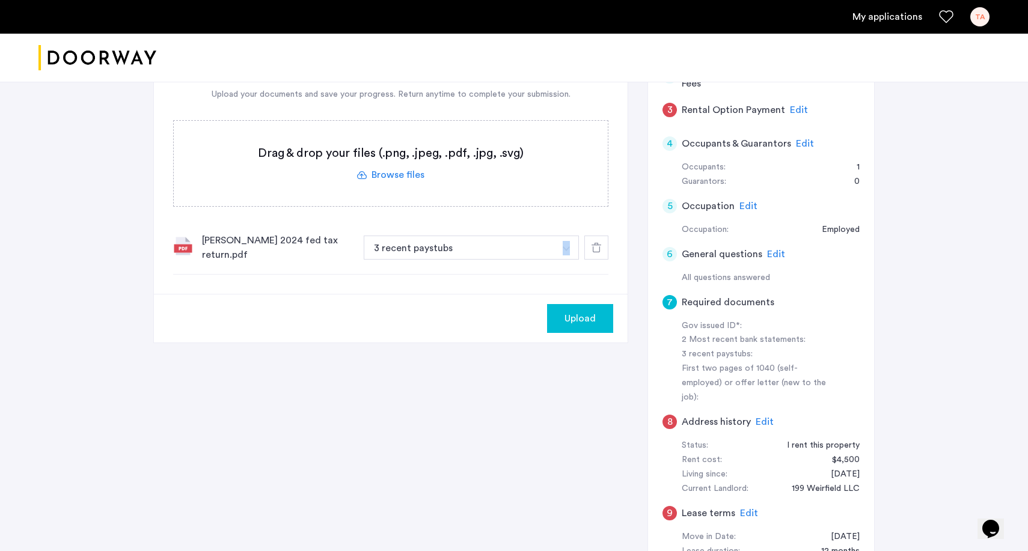
click at [603, 248] on div at bounding box center [596, 248] width 24 height 24
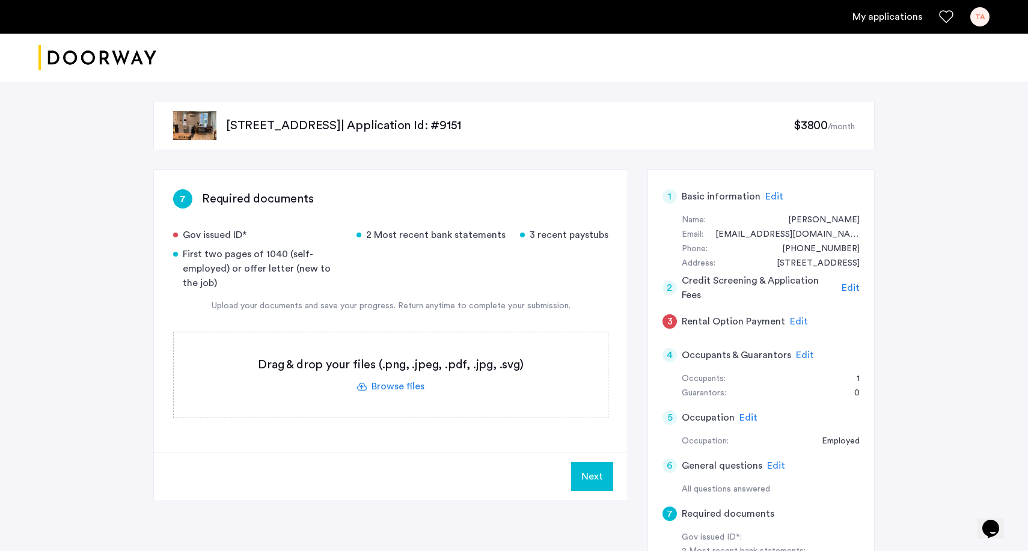
scroll to position [0, 0]
click at [393, 370] on label at bounding box center [391, 374] width 434 height 85
click at [0, 0] on input "file" at bounding box center [0, 0] width 0 height 0
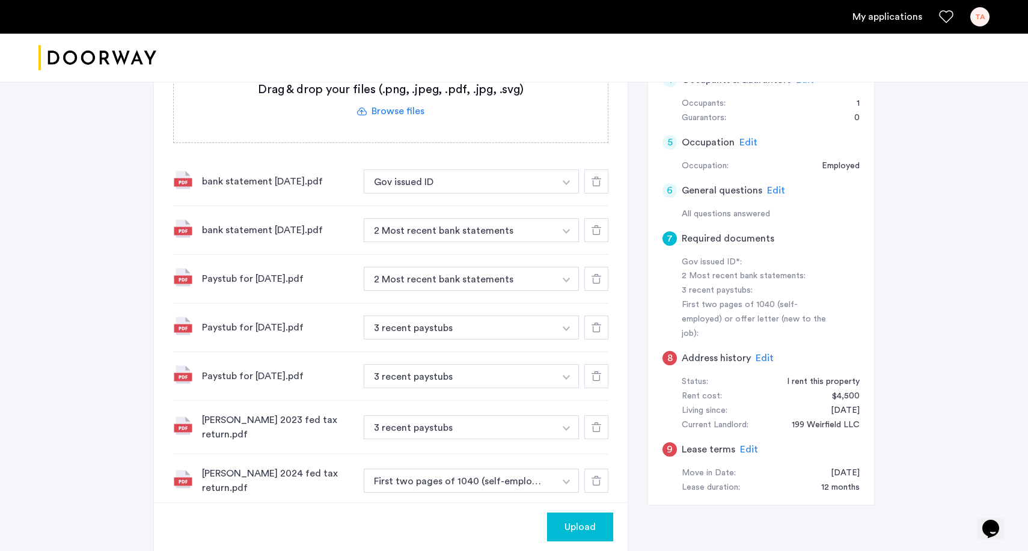
scroll to position [286, 0]
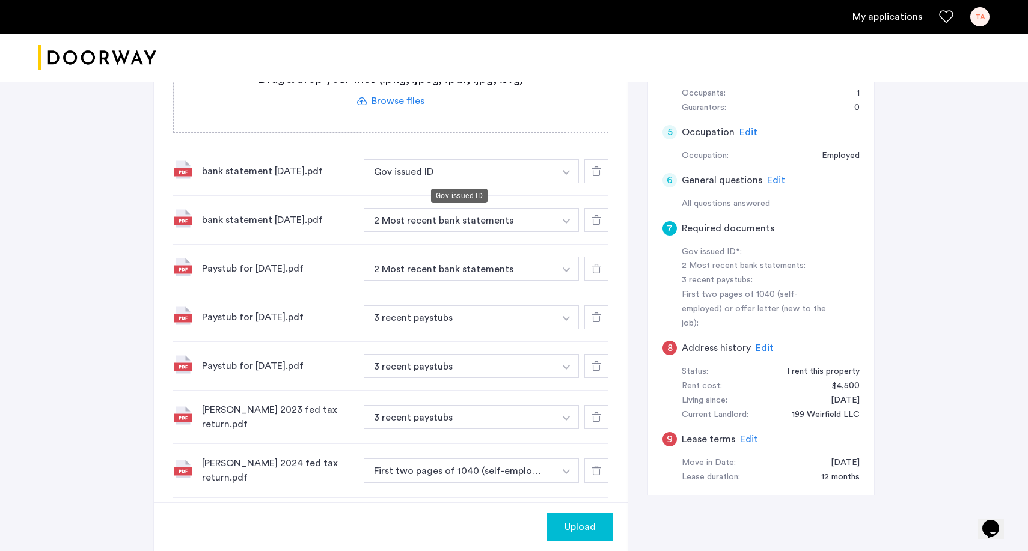
click at [466, 163] on button "Gov issued ID" at bounding box center [459, 171] width 191 height 24
click at [561, 177] on button "button" at bounding box center [566, 171] width 25 height 24
click at [408, 194] on input at bounding box center [471, 195] width 215 height 21
type input "**********"
click at [569, 194] on button "+" at bounding box center [568, 195] width 14 height 14
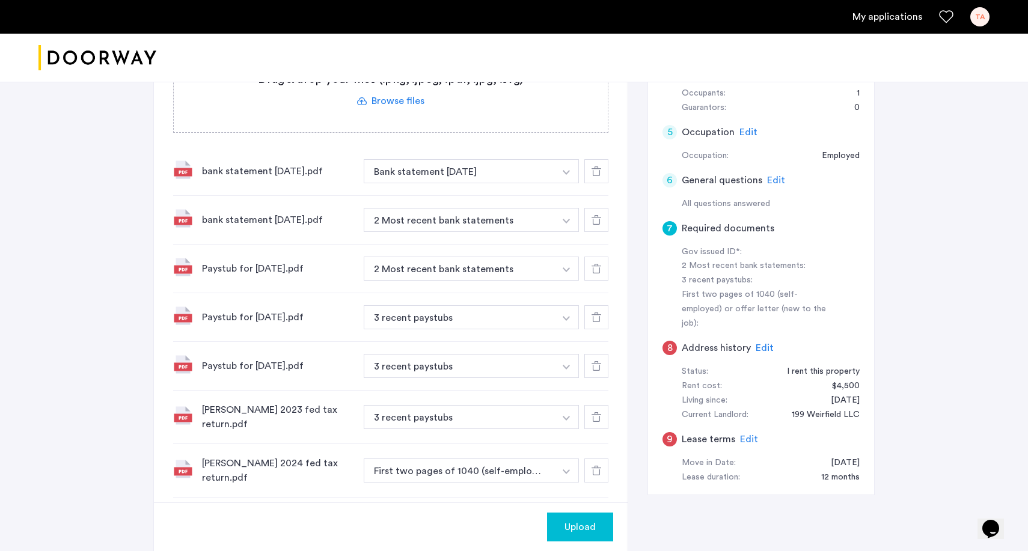
click at [566, 216] on button "button" at bounding box center [566, 220] width 25 height 24
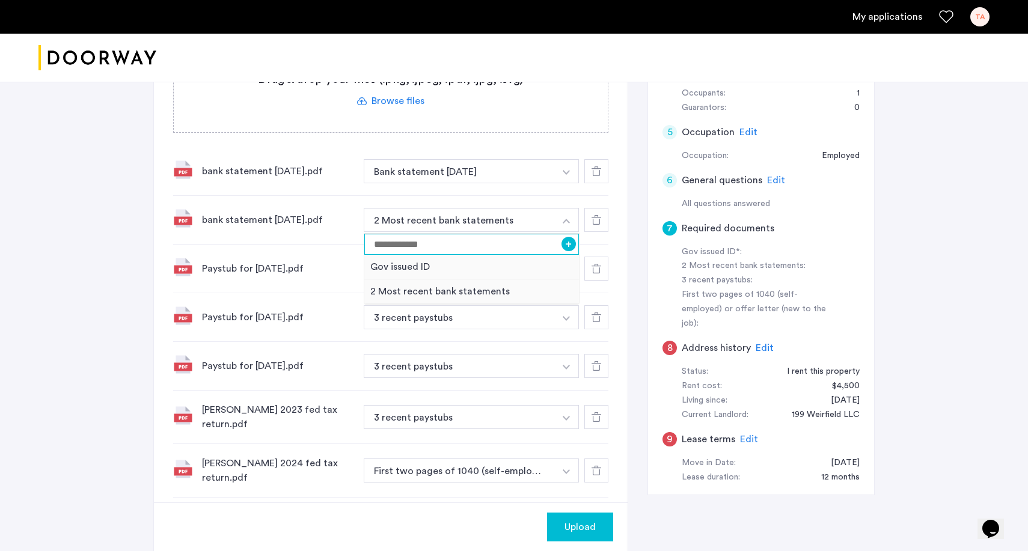
click at [468, 245] on input at bounding box center [471, 244] width 215 height 21
type input "**********"
click at [462, 173] on button "Bank statement [DATE]" at bounding box center [459, 171] width 191 height 24
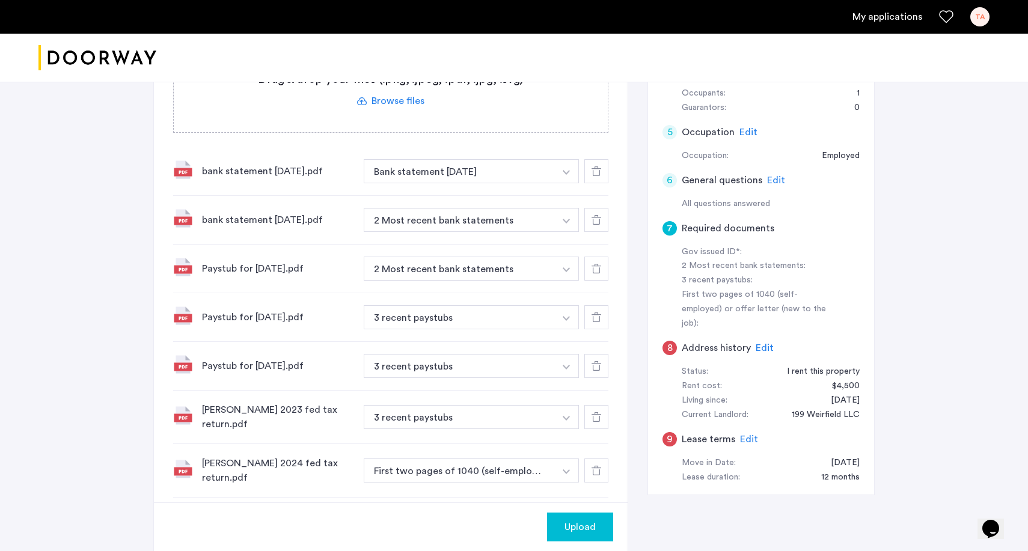
click at [465, 171] on button "Bank statement [DATE]" at bounding box center [459, 171] width 191 height 24
click at [571, 173] on button "button" at bounding box center [566, 171] width 25 height 24
click at [438, 200] on input at bounding box center [471, 195] width 215 height 21
type input "**********"
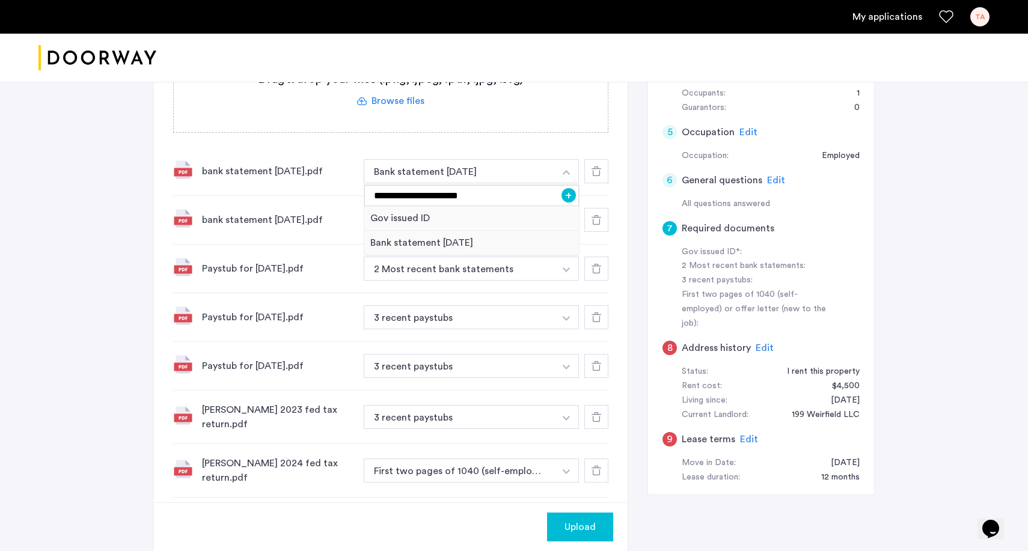
click at [495, 144] on div "**********" at bounding box center [390, 219] width 435 height 555
click at [484, 174] on button "Bank statement [DATE]" at bounding box center [459, 171] width 191 height 24
click at [572, 176] on button "button" at bounding box center [566, 171] width 25 height 24
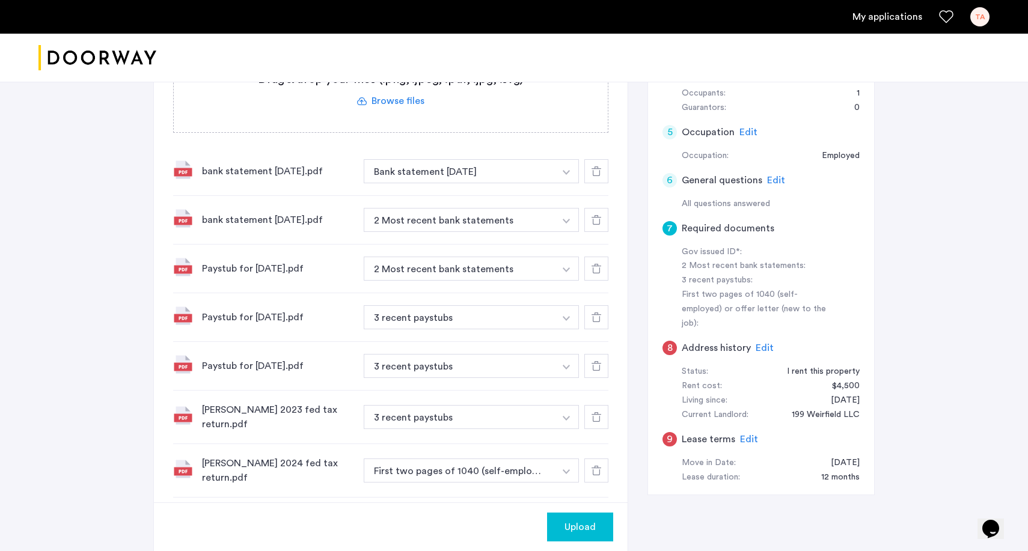
click at [567, 172] on img "button" at bounding box center [566, 172] width 7 height 5
click at [459, 249] on div "Bank statement [DATE]" at bounding box center [471, 243] width 215 height 25
click at [489, 163] on button "Bank statement [DATE]" at bounding box center [459, 171] width 191 height 24
click at [565, 167] on button "button" at bounding box center [566, 171] width 25 height 24
click at [490, 195] on input "**********" at bounding box center [471, 195] width 215 height 21
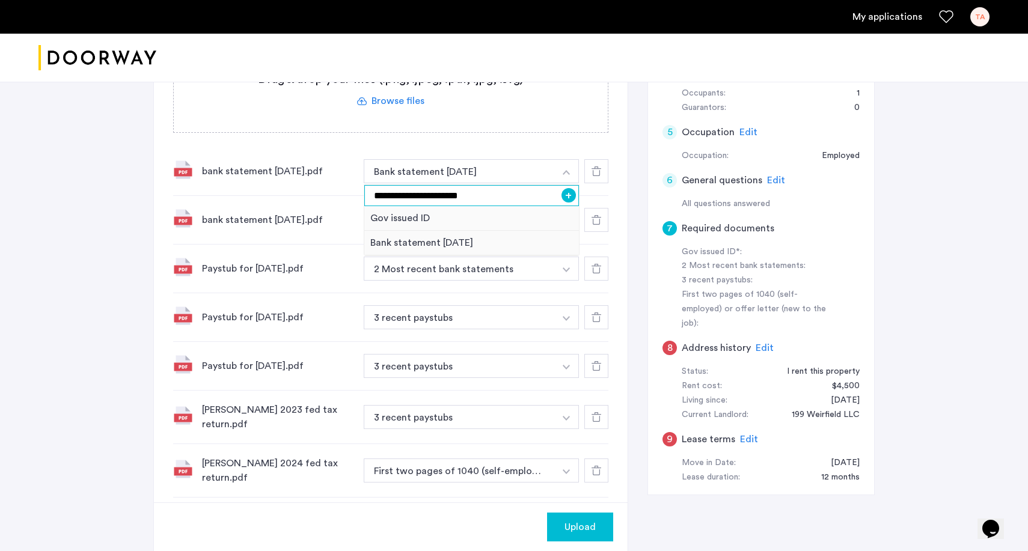
drag, startPoint x: 490, startPoint y: 195, endPoint x: 473, endPoint y: 200, distance: 17.9
click at [473, 200] on input "**********" at bounding box center [471, 195] width 215 height 21
click at [573, 197] on button "+" at bounding box center [568, 195] width 14 height 14
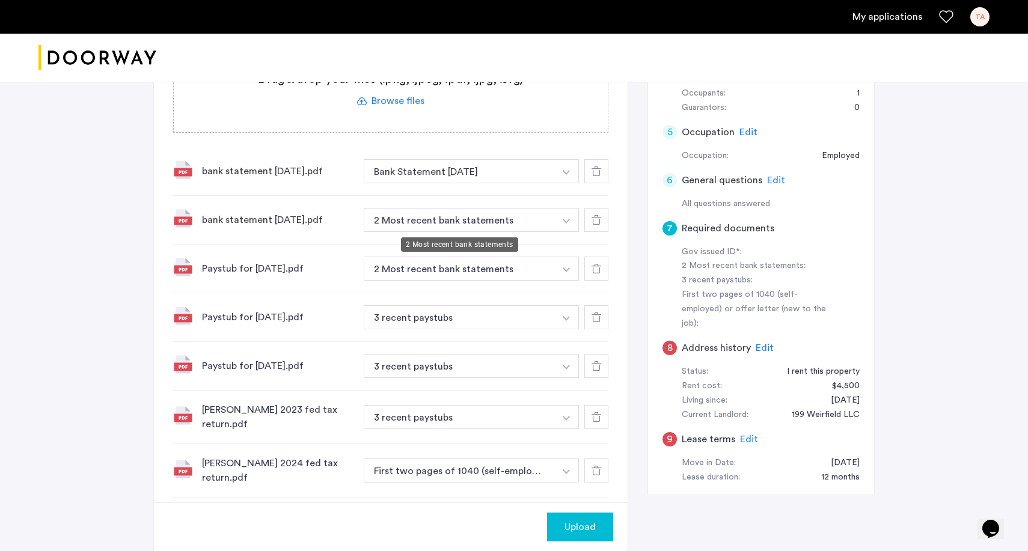
click at [490, 218] on button "2 Most recent bank statements" at bounding box center [459, 220] width 191 height 24
click at [566, 225] on button "button" at bounding box center [566, 220] width 25 height 24
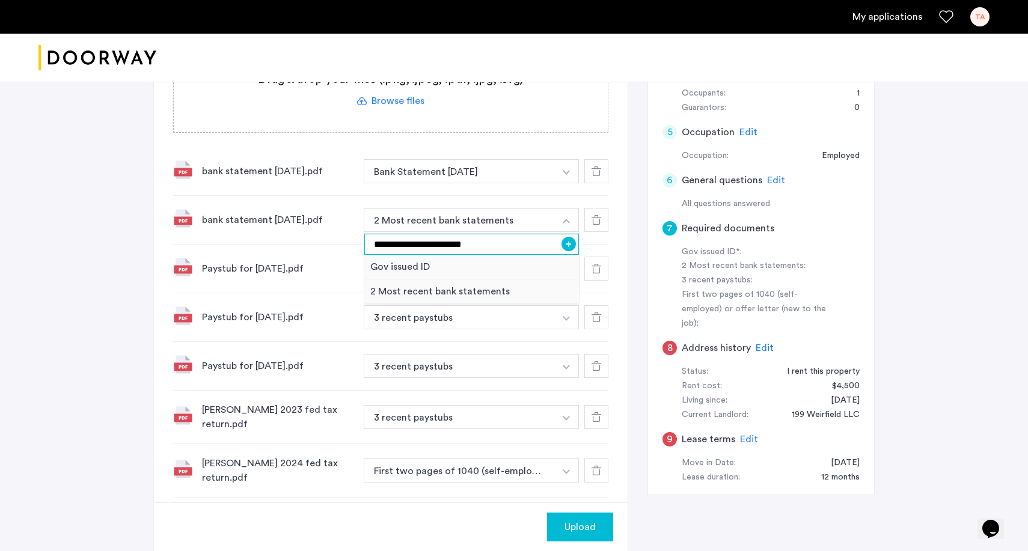
click at [492, 245] on input "**********" at bounding box center [471, 244] width 215 height 21
click at [565, 242] on button "+" at bounding box center [568, 244] width 14 height 14
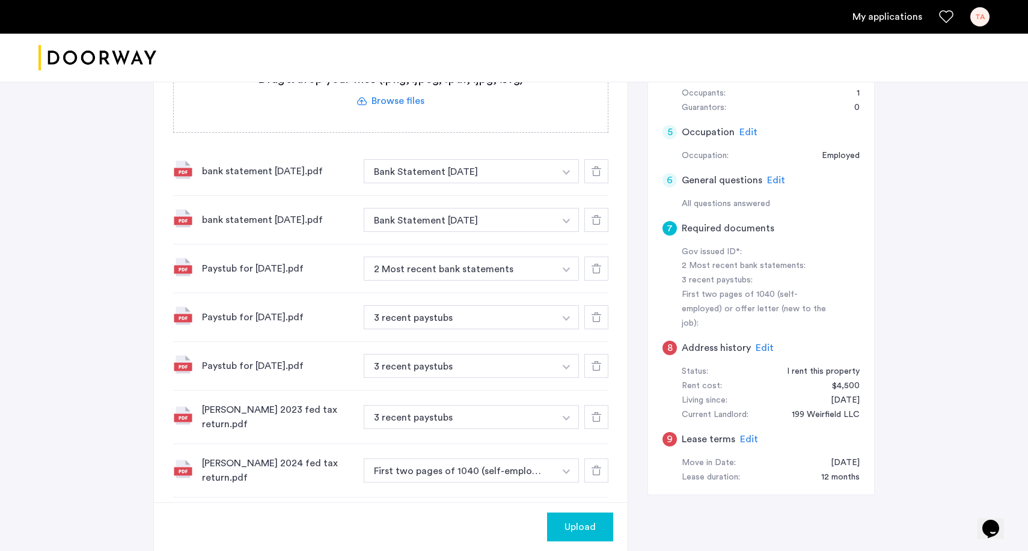
click at [564, 269] on img "button" at bounding box center [566, 269] width 7 height 5
click at [540, 293] on input at bounding box center [471, 293] width 215 height 21
type input "**********"
click at [569, 293] on button "+" at bounding box center [568, 293] width 14 height 14
click at [564, 320] on img "button" at bounding box center [566, 318] width 7 height 5
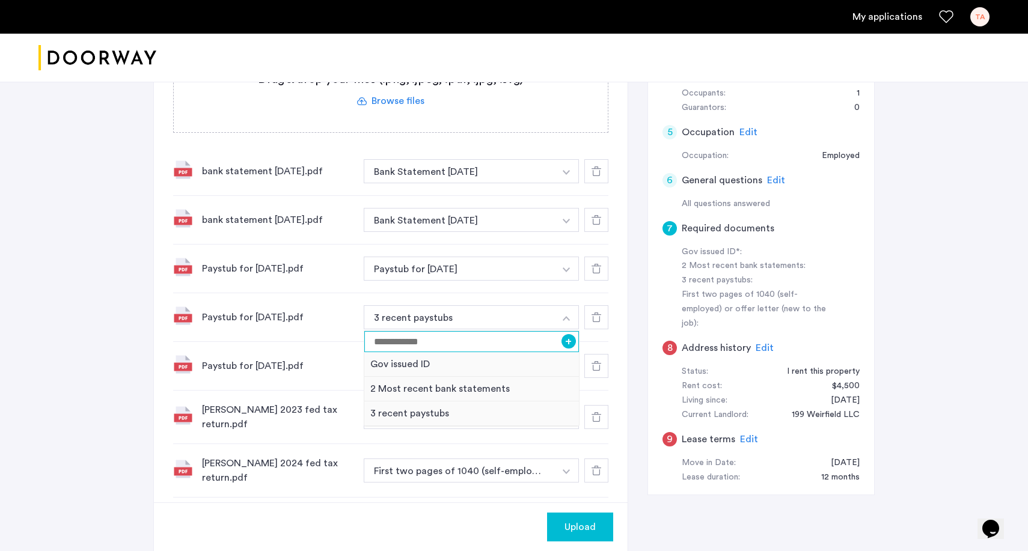
click at [463, 339] on input at bounding box center [471, 341] width 215 height 21
type input "**********"
click at [572, 345] on button "+" at bounding box center [568, 341] width 14 height 14
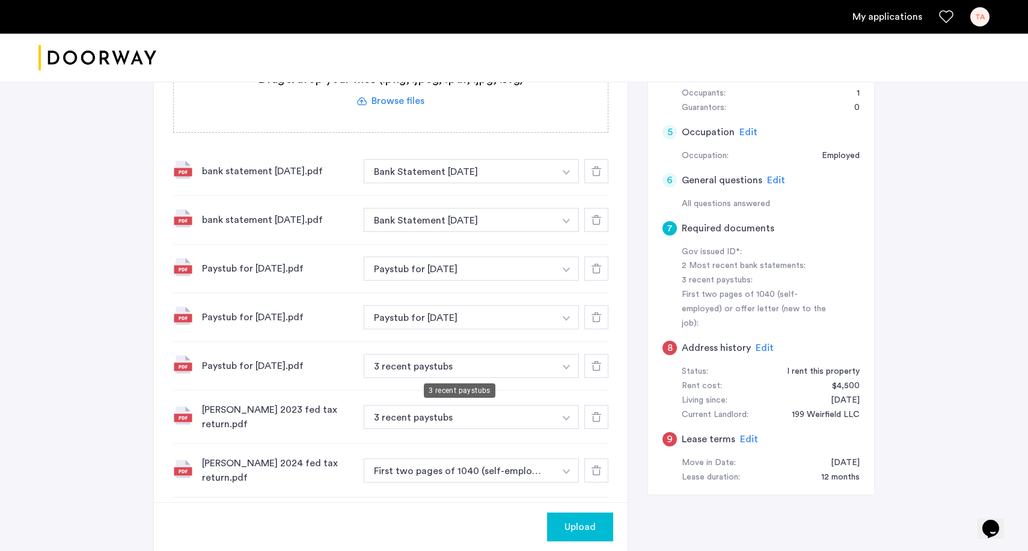
click at [472, 365] on button "3 recent paystubs" at bounding box center [459, 366] width 191 height 24
click at [555, 364] on button "button" at bounding box center [566, 366] width 25 height 24
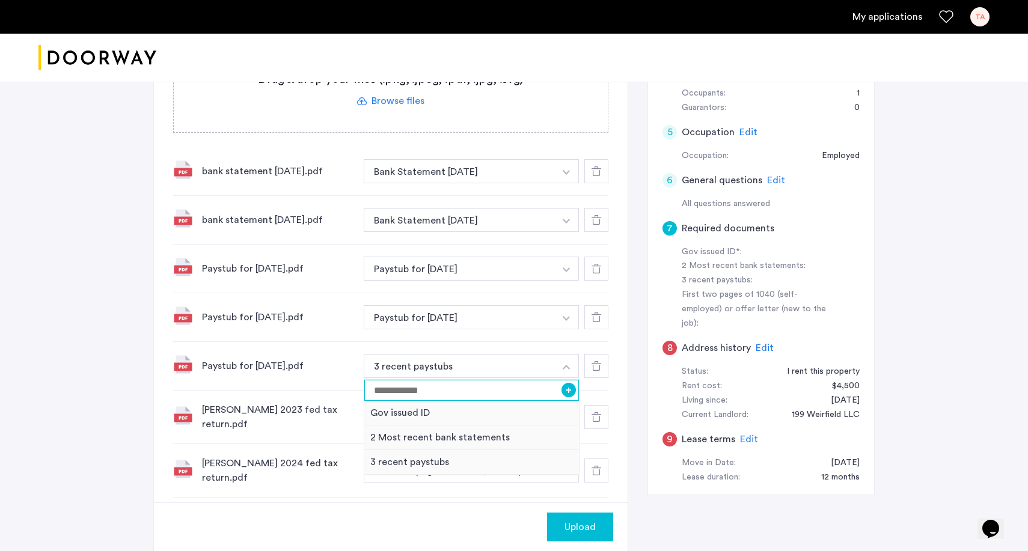
click at [462, 389] on input at bounding box center [471, 390] width 215 height 21
type input "**********"
click at [570, 389] on button "+" at bounding box center [568, 390] width 14 height 14
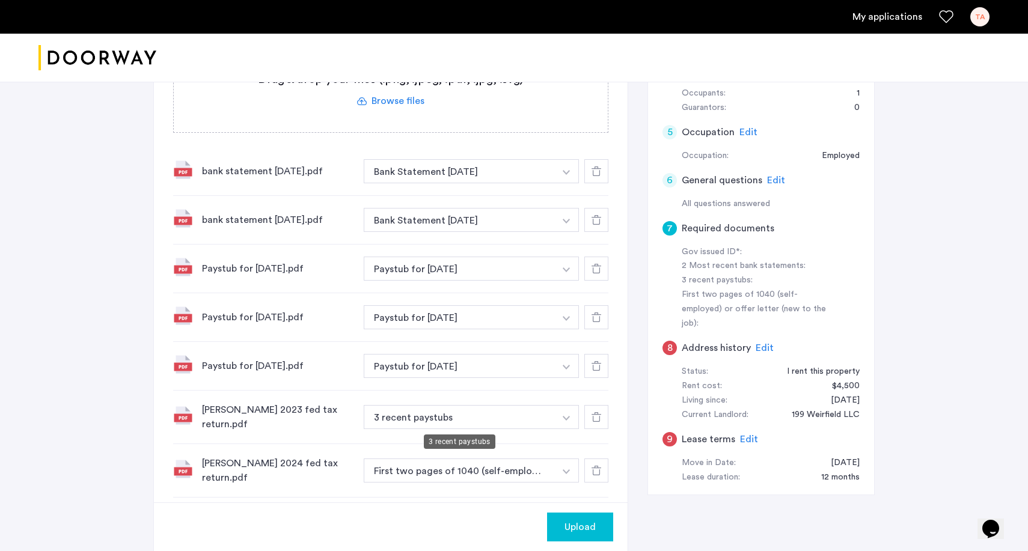
click at [492, 409] on button "3 recent paystubs" at bounding box center [459, 417] width 191 height 24
click at [570, 415] on button "button" at bounding box center [566, 417] width 25 height 24
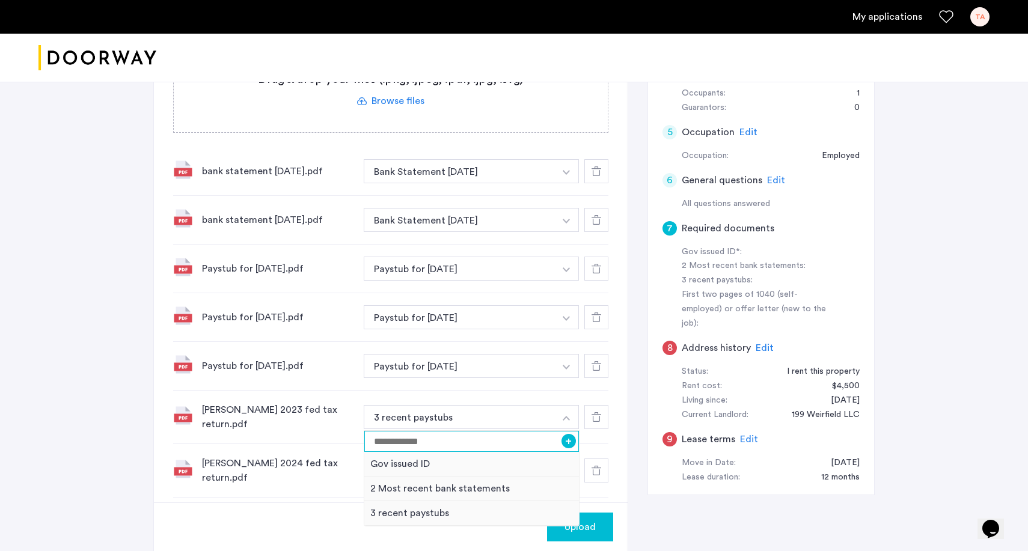
click at [447, 433] on input at bounding box center [471, 441] width 215 height 21
type input "**********"
click at [568, 442] on button "+" at bounding box center [568, 441] width 14 height 14
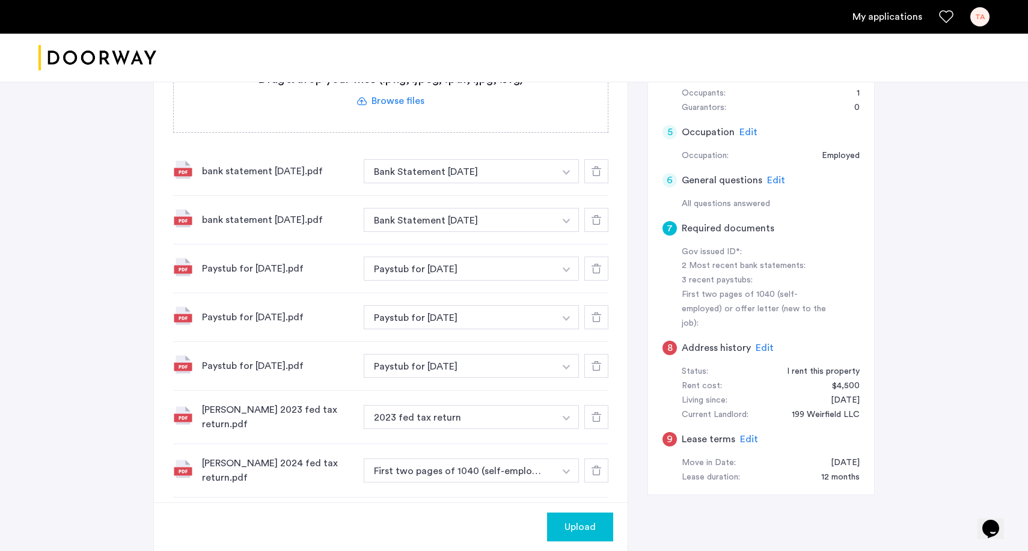
click at [569, 465] on button "button" at bounding box center [566, 471] width 25 height 24
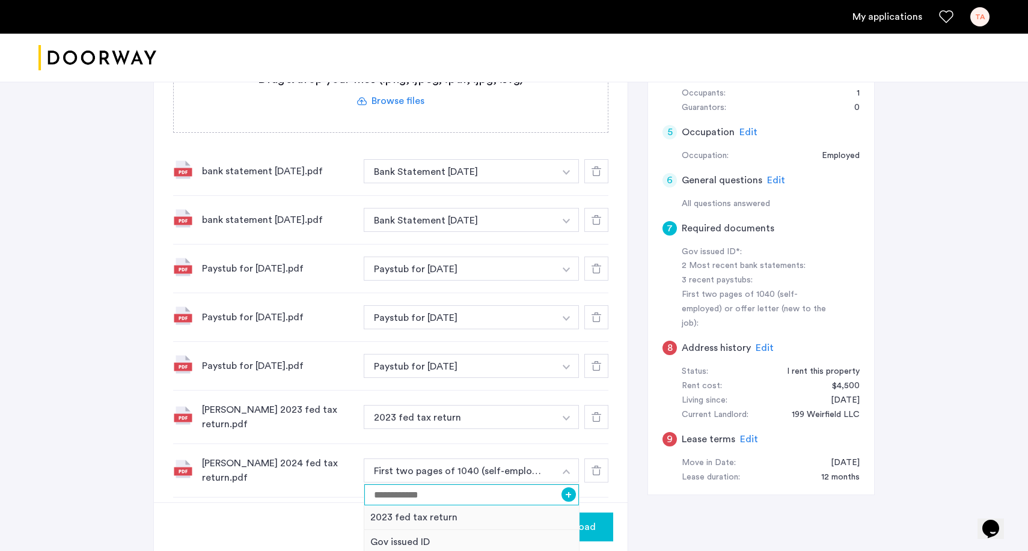
click at [498, 493] on input at bounding box center [471, 494] width 215 height 21
click at [561, 493] on div "**********" at bounding box center [471, 494] width 215 height 21
type input "**********"
click at [569, 494] on button "+" at bounding box center [568, 494] width 14 height 14
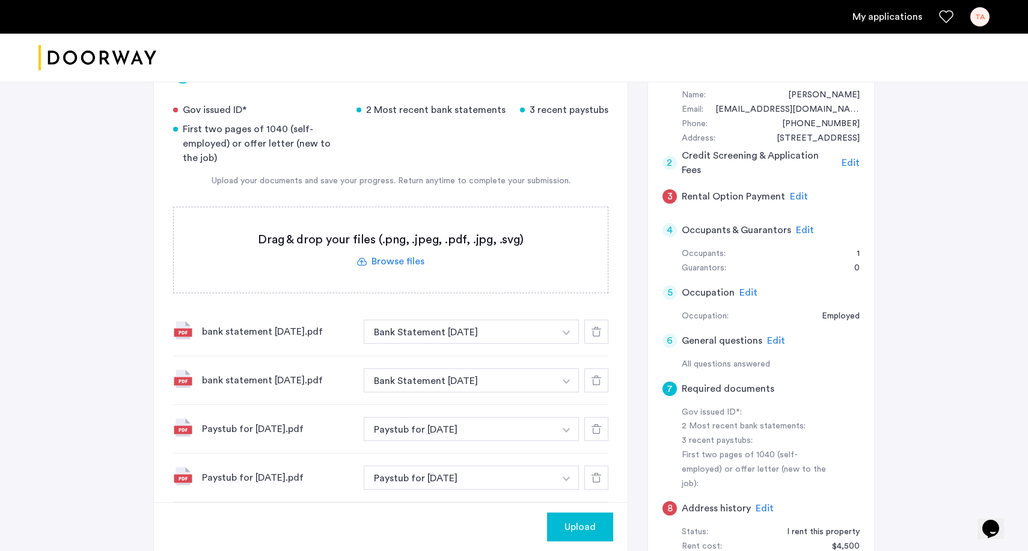
scroll to position [61, 0]
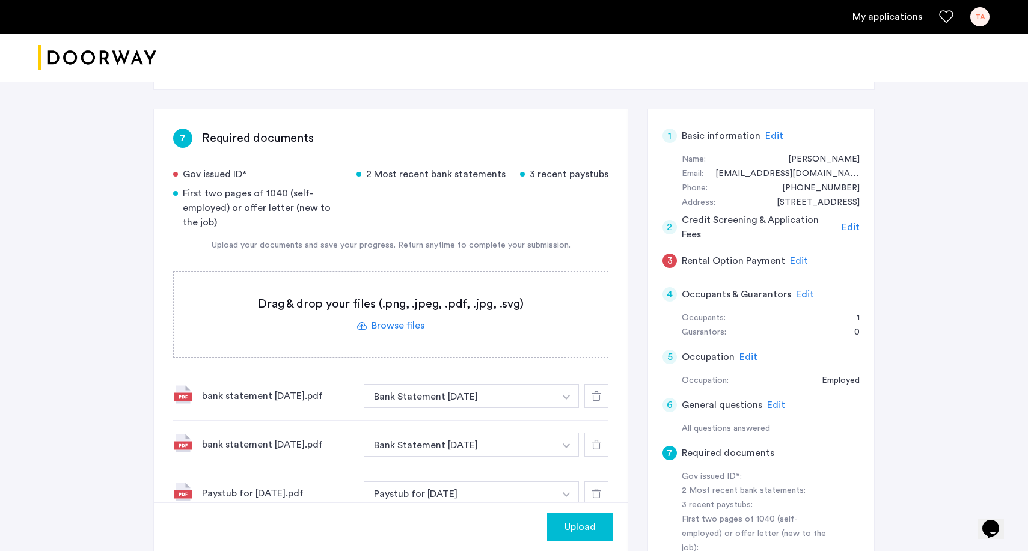
click at [388, 335] on label at bounding box center [391, 314] width 434 height 85
click at [0, 0] on input "file" at bounding box center [0, 0] width 0 height 0
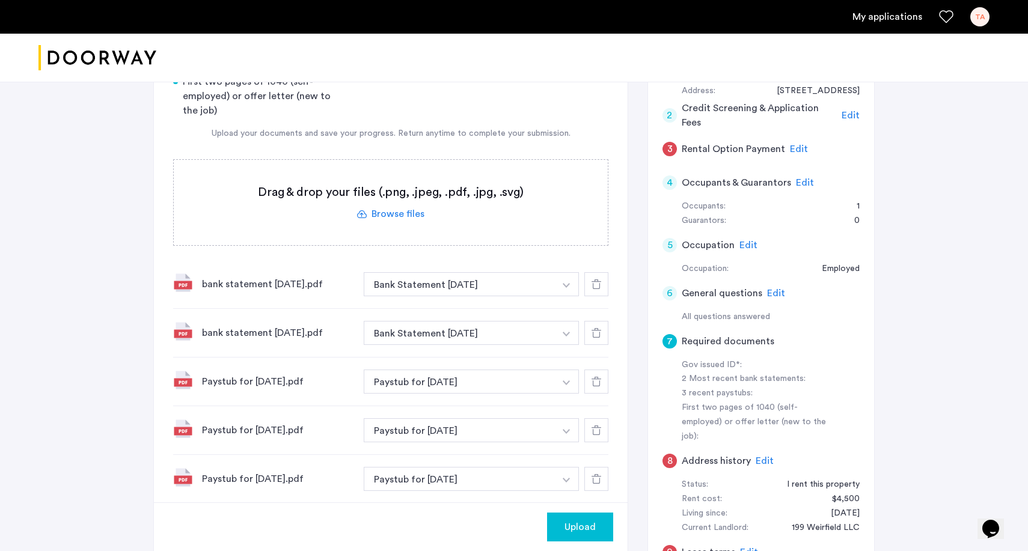
scroll to position [171, 0]
click at [389, 197] on label at bounding box center [391, 203] width 434 height 85
click at [0, 0] on input "file" at bounding box center [0, 0] width 0 height 0
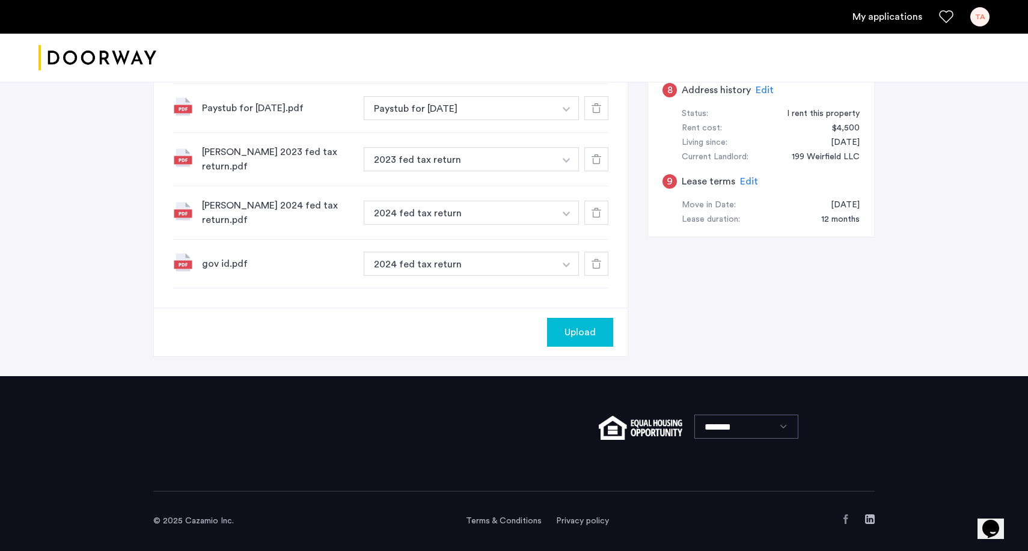
scroll to position [543, 0]
click at [559, 272] on button "button" at bounding box center [566, 264] width 25 height 24
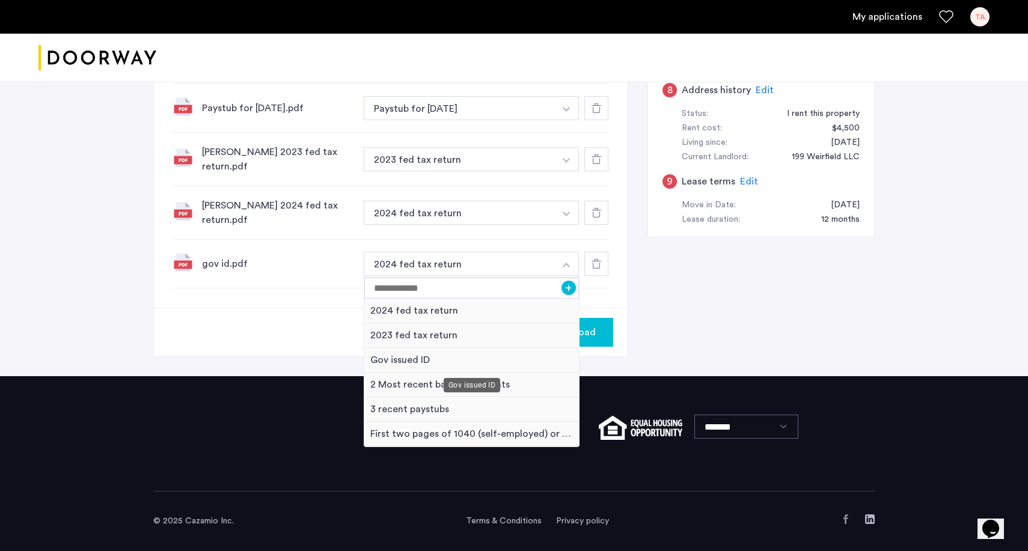
click at [415, 356] on div "Gov issued ID" at bounding box center [471, 360] width 215 height 25
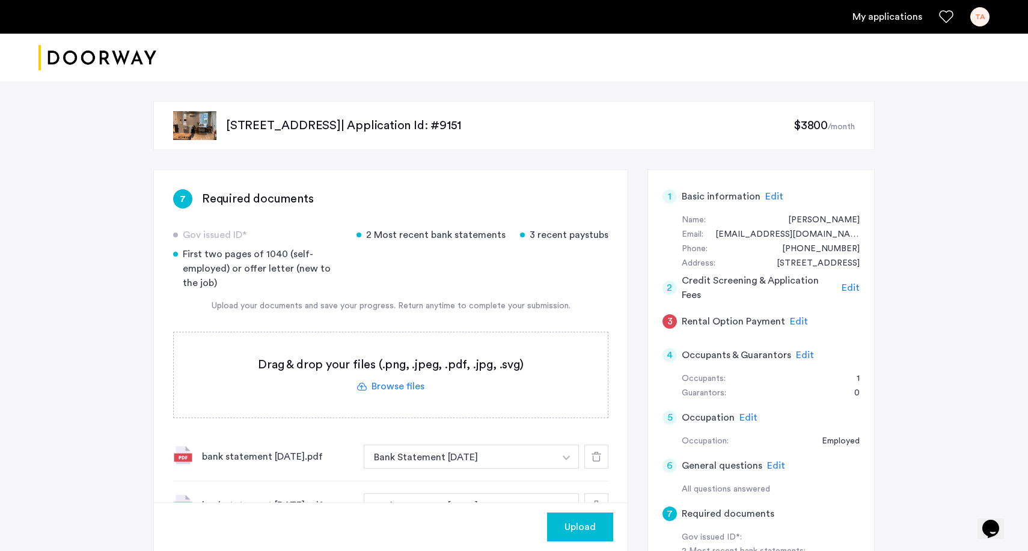
scroll to position [0, 0]
click at [587, 527] on span "Upload" at bounding box center [579, 527] width 31 height 14
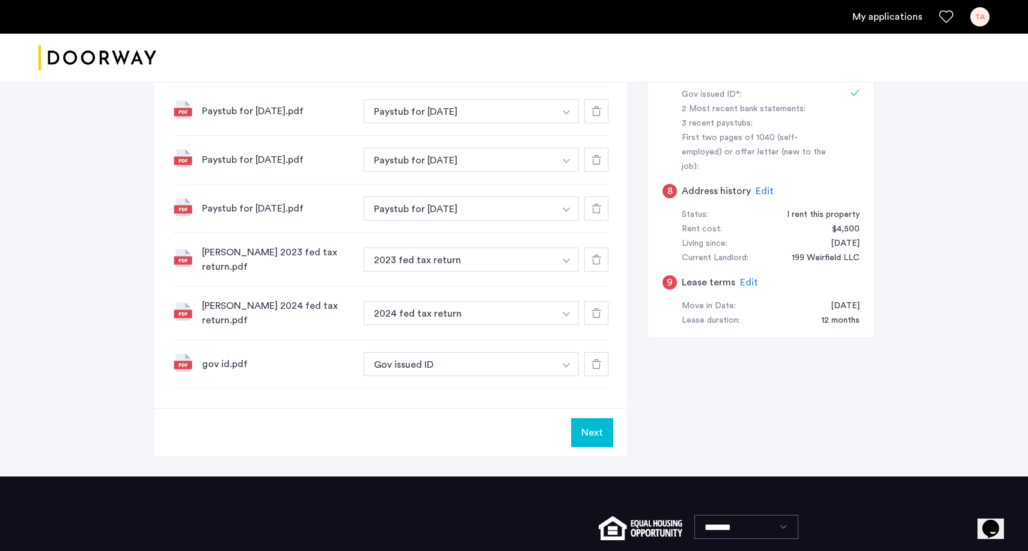
scroll to position [451, 0]
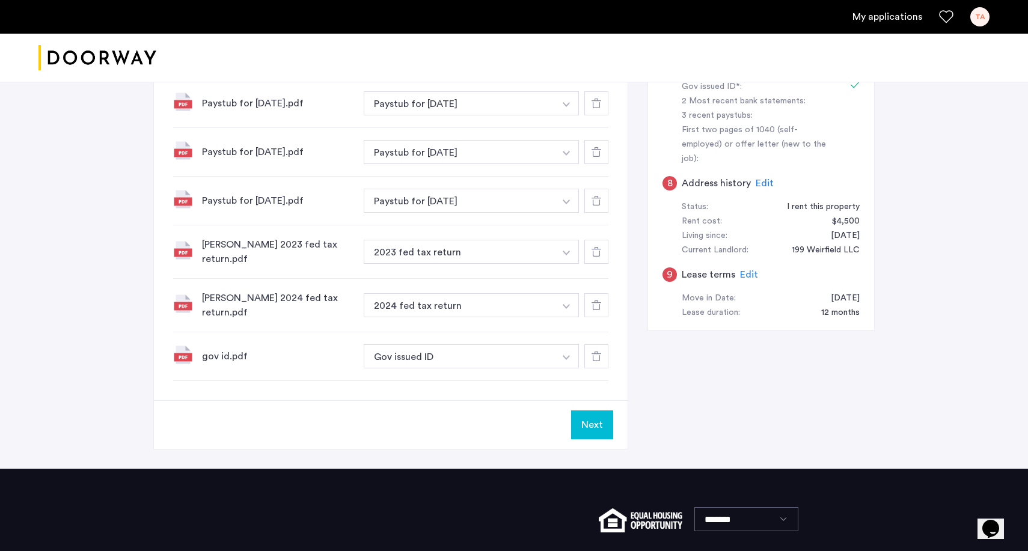
click at [591, 429] on button "Next" at bounding box center [592, 425] width 42 height 29
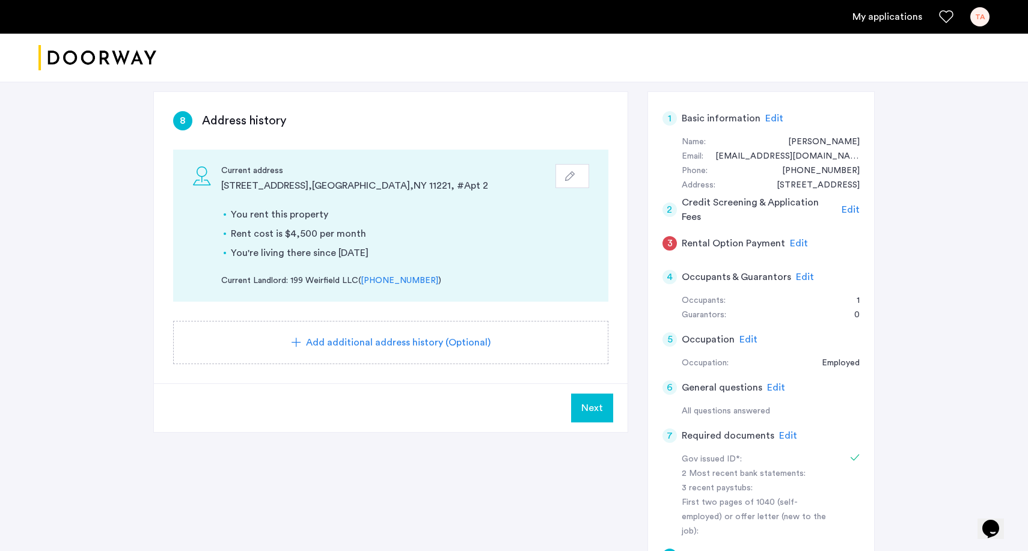
scroll to position [81, 0]
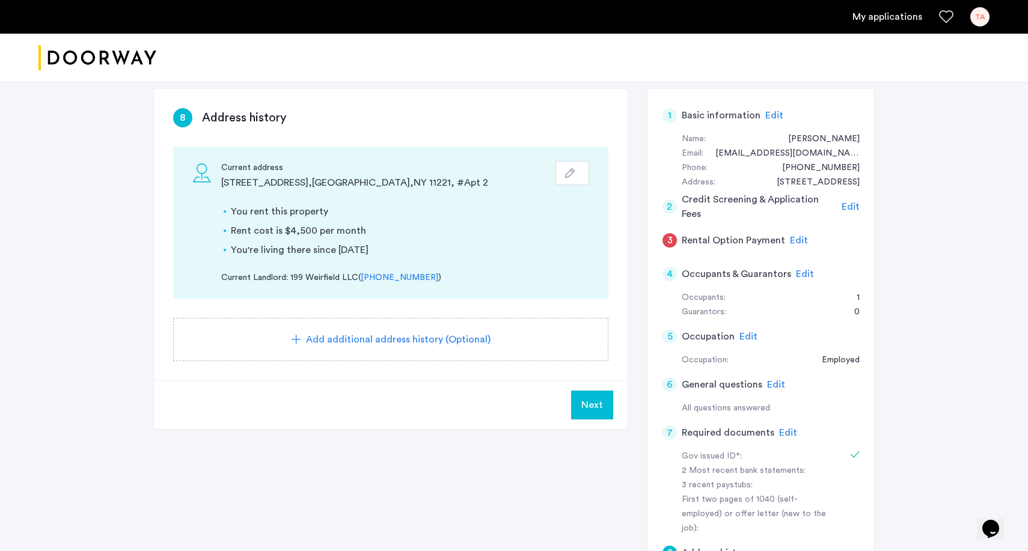
click at [666, 235] on div "3" at bounding box center [669, 240] width 14 height 14
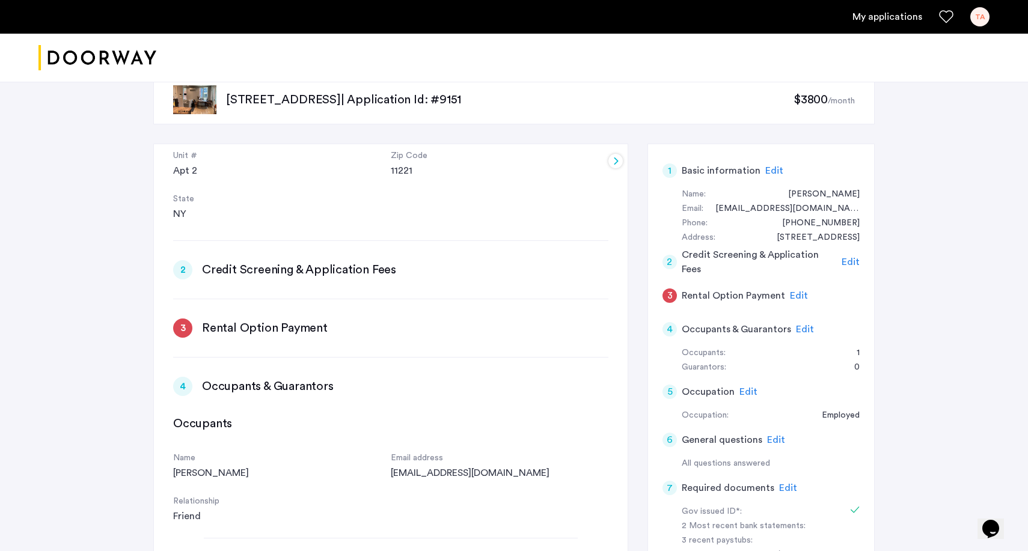
scroll to position [289, 0]
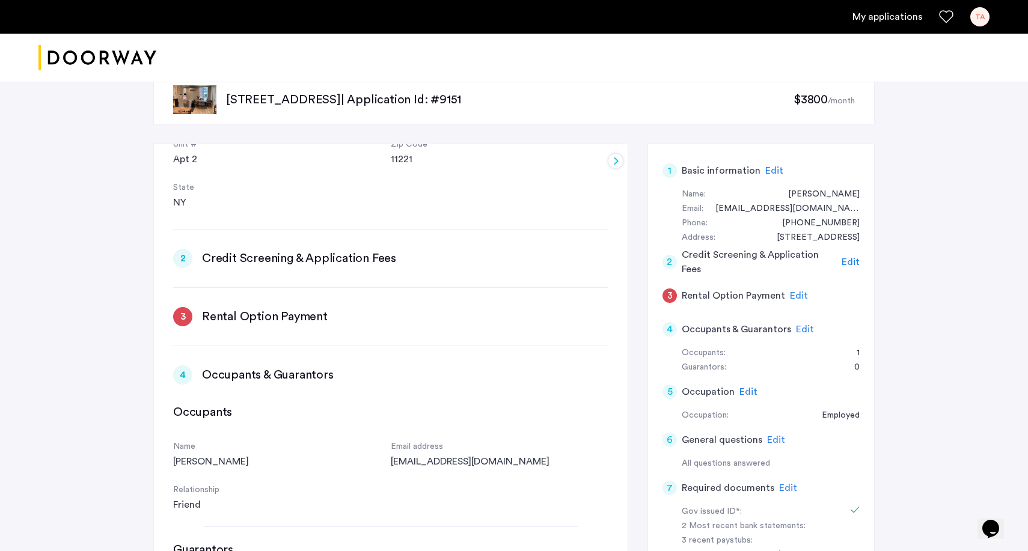
click at [183, 317] on div "3" at bounding box center [182, 316] width 19 height 19
click at [822, 260] on h5 "Credit Screening & Application Fees" at bounding box center [760, 262] width 156 height 29
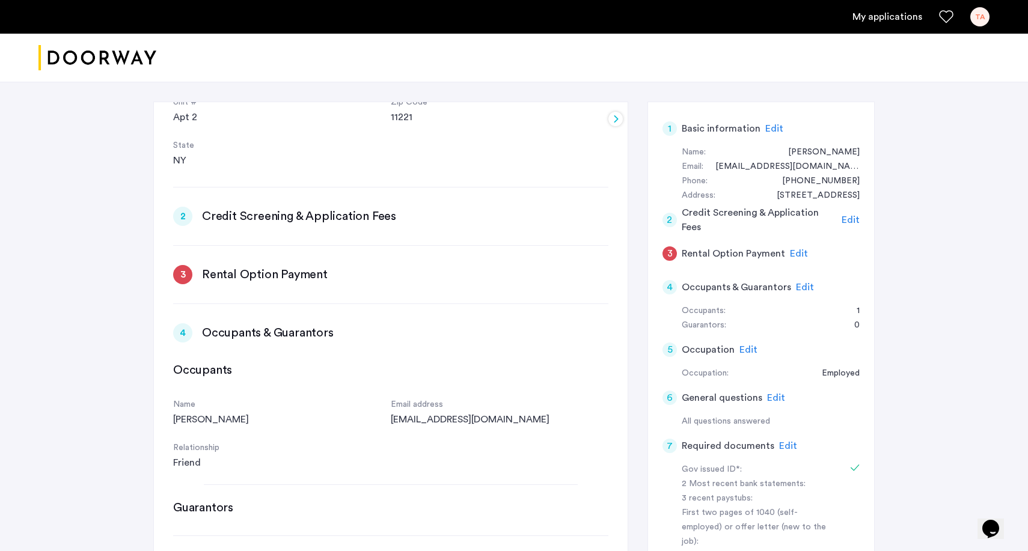
scroll to position [70, 0]
click at [846, 213] on span "Edit" at bounding box center [851, 218] width 18 height 10
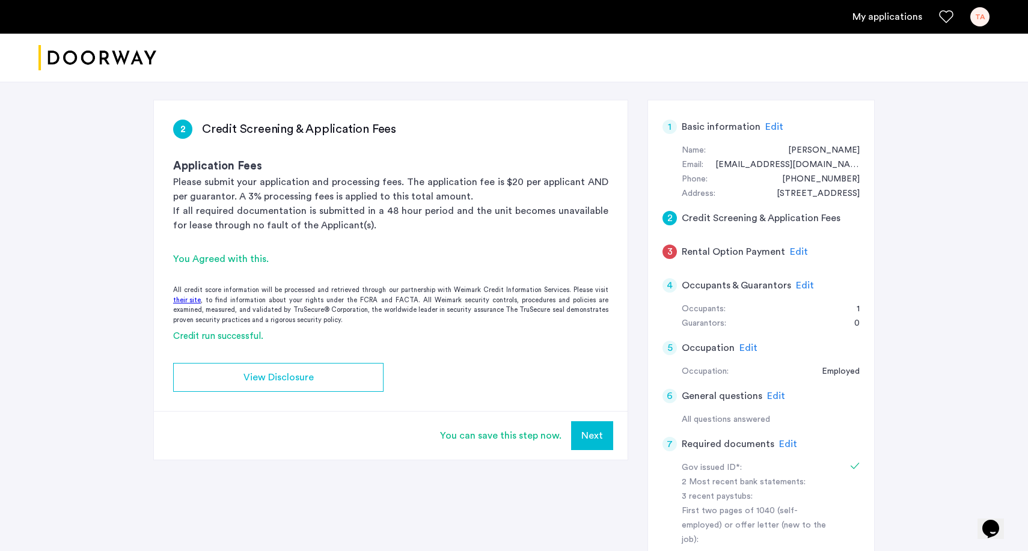
click at [599, 434] on button "Next" at bounding box center [592, 435] width 42 height 29
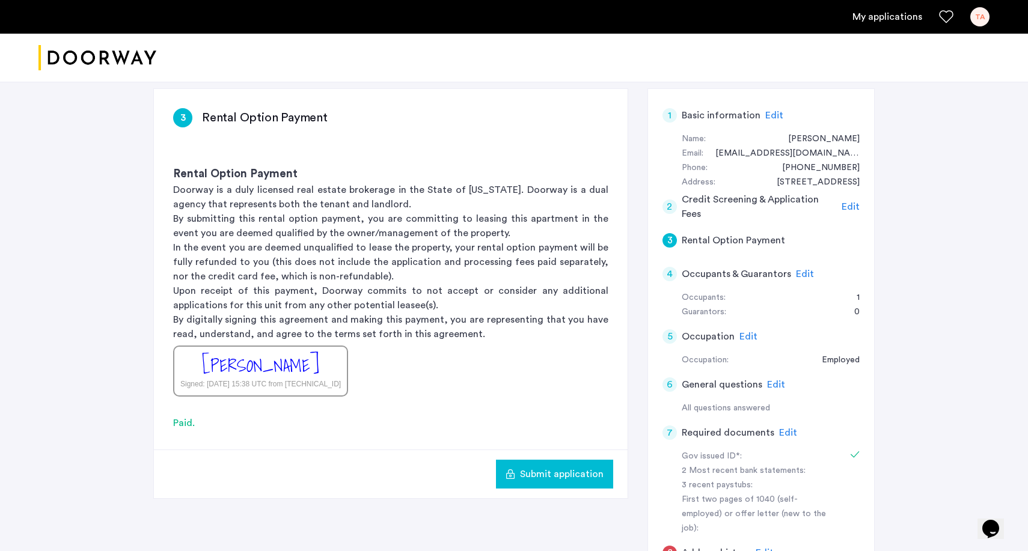
scroll to position [101, 0]
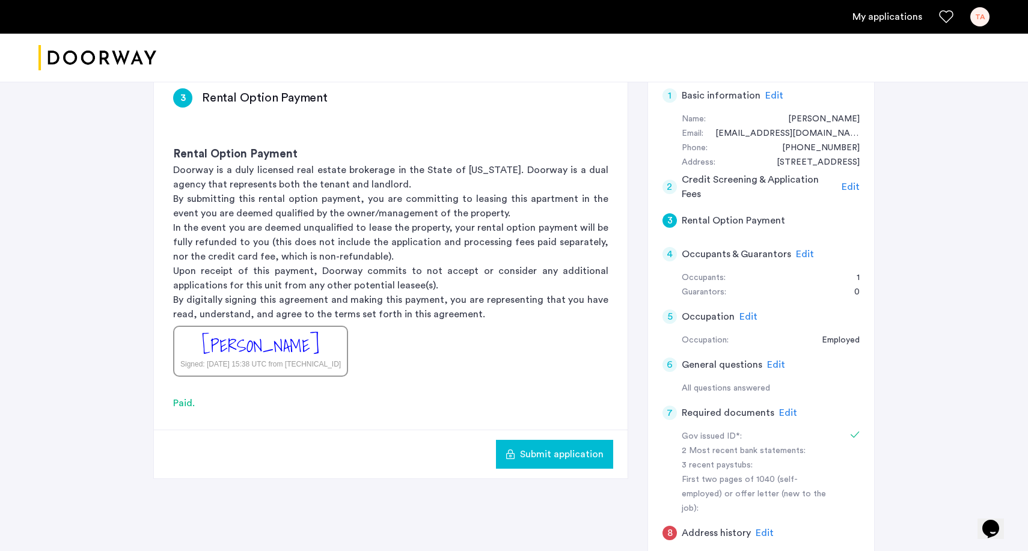
click at [576, 450] on span "Submit application" at bounding box center [562, 454] width 84 height 14
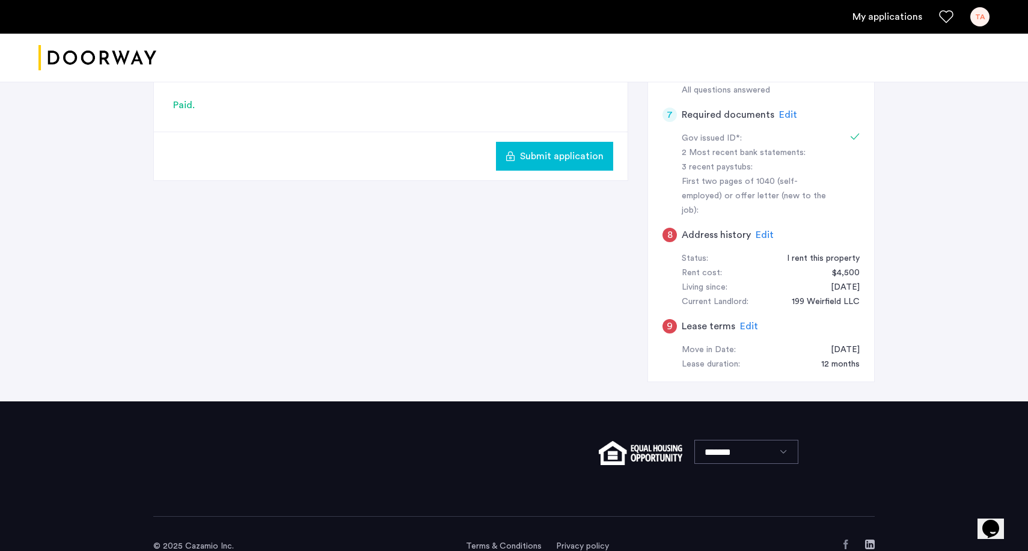
scroll to position [399, 0]
click at [758, 231] on span "Edit" at bounding box center [765, 236] width 18 height 10
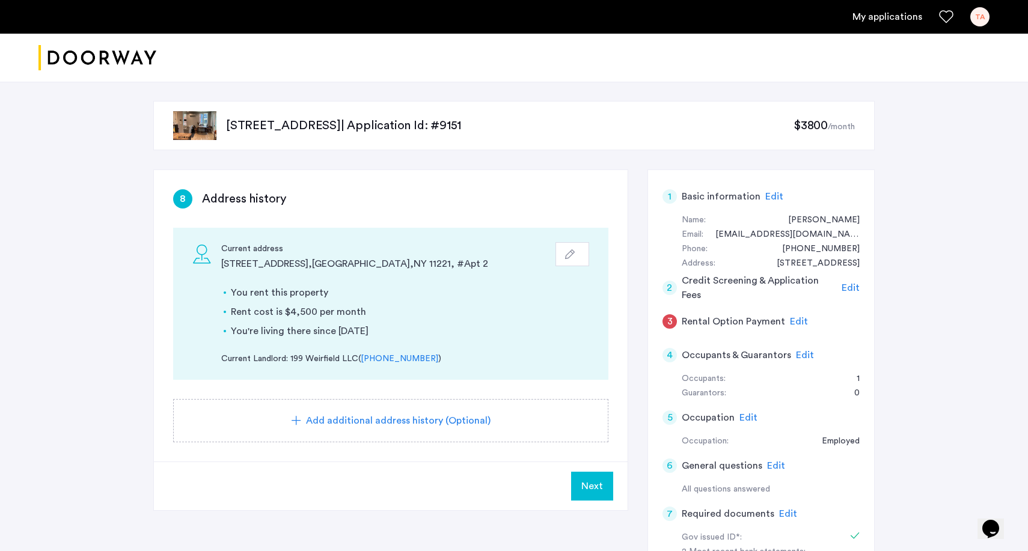
scroll to position [0, 0]
click at [371, 420] on span "Add additional address history (Optional)" at bounding box center [398, 421] width 185 height 14
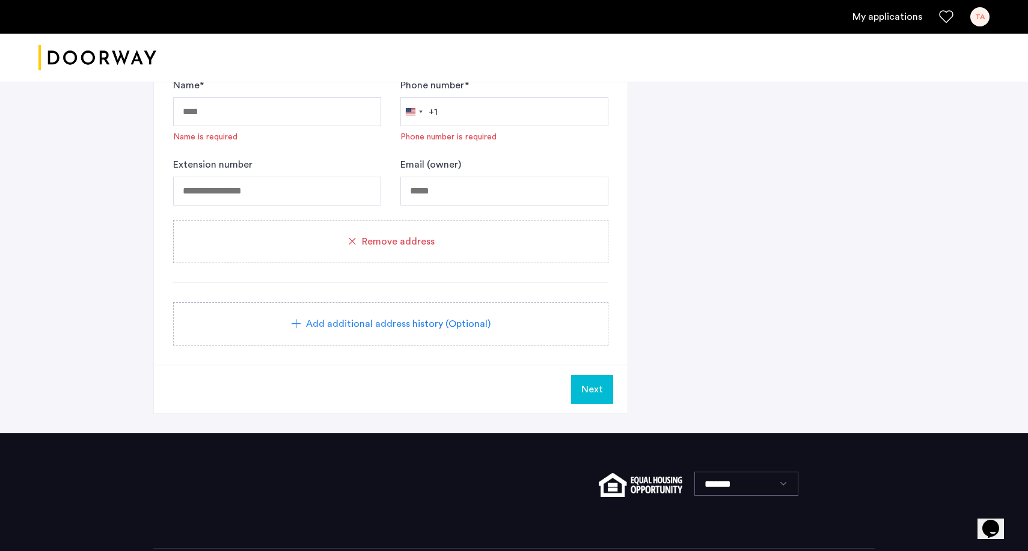
scroll to position [760, 0]
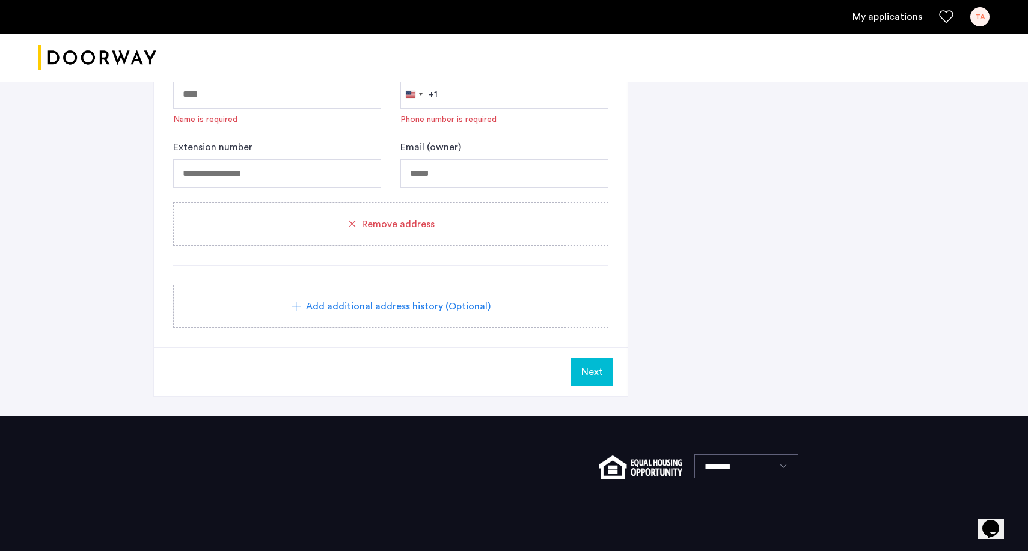
click at [390, 238] on div "Remove address" at bounding box center [390, 224] width 435 height 43
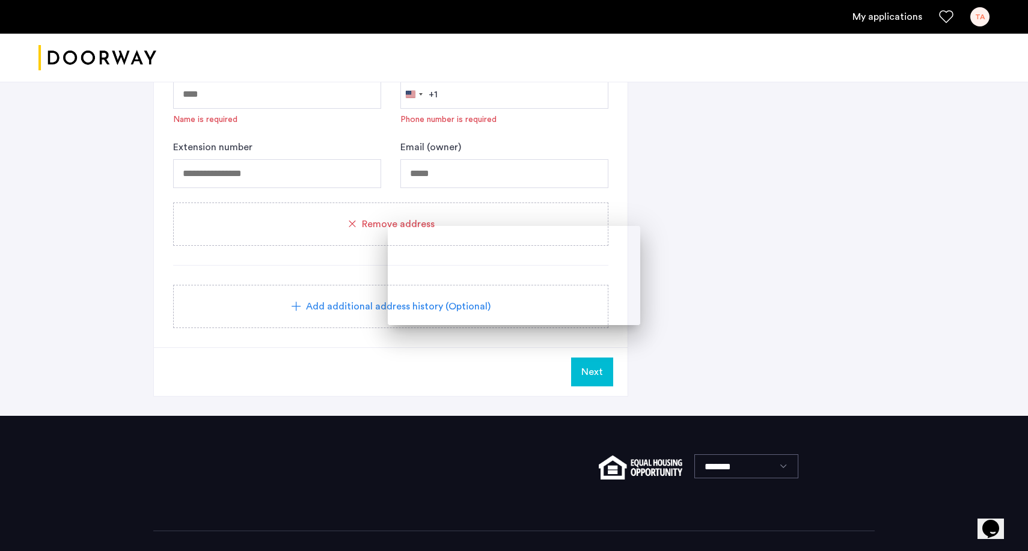
scroll to position [0, 0]
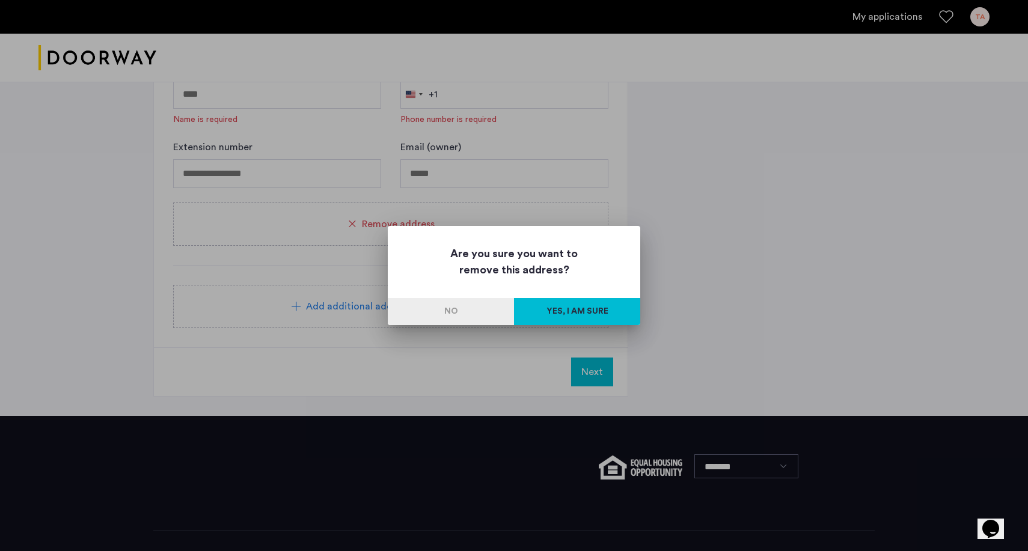
click at [551, 316] on button "Yes, I am sure" at bounding box center [577, 311] width 126 height 27
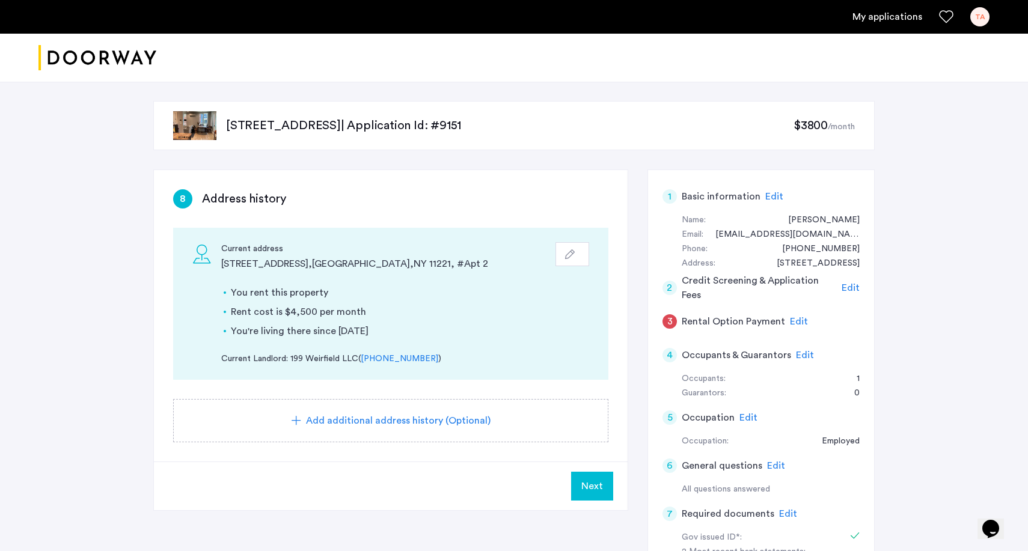
scroll to position [44, 0]
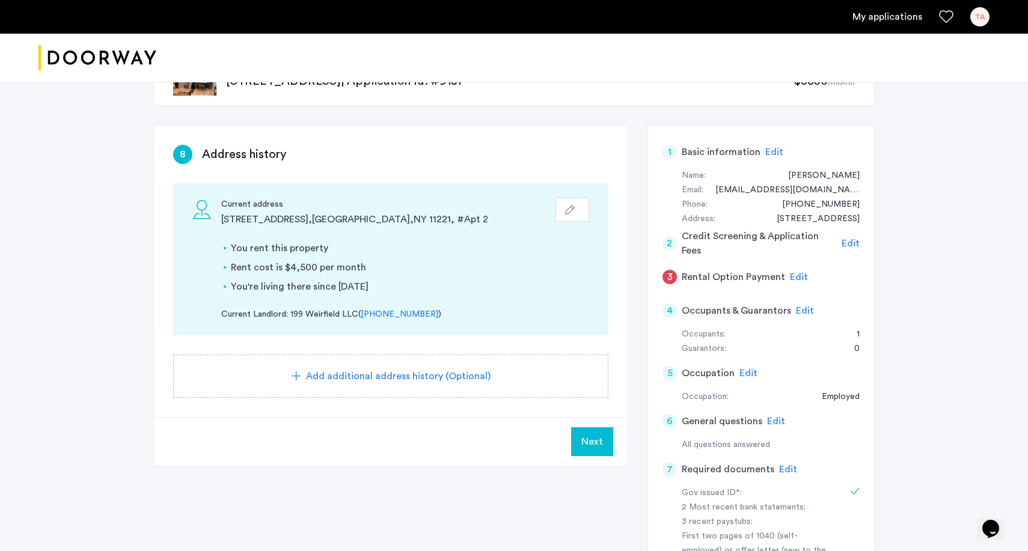
click at [585, 441] on span "Next" at bounding box center [592, 442] width 22 height 14
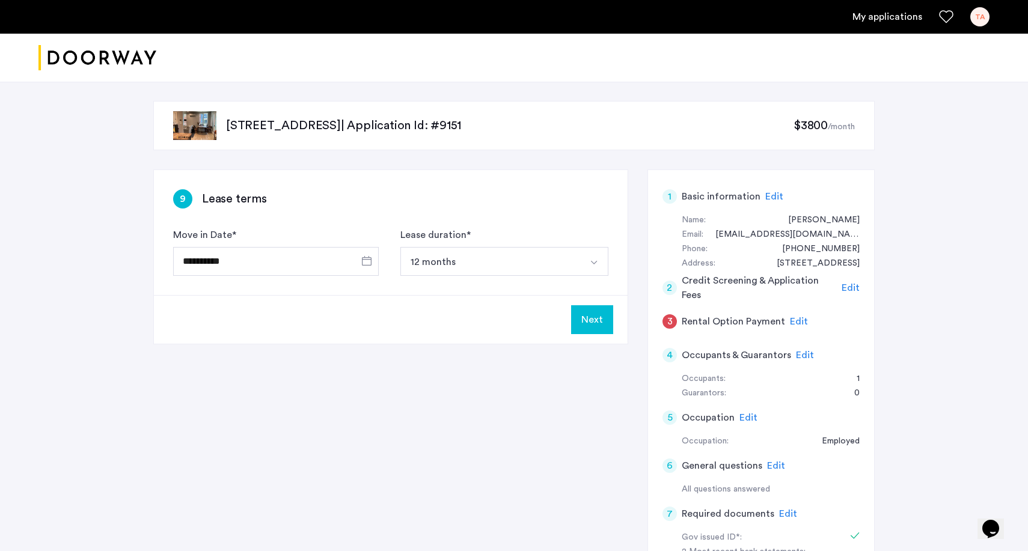
scroll to position [0, 0]
click at [370, 261] on span "Open calendar" at bounding box center [366, 260] width 29 height 29
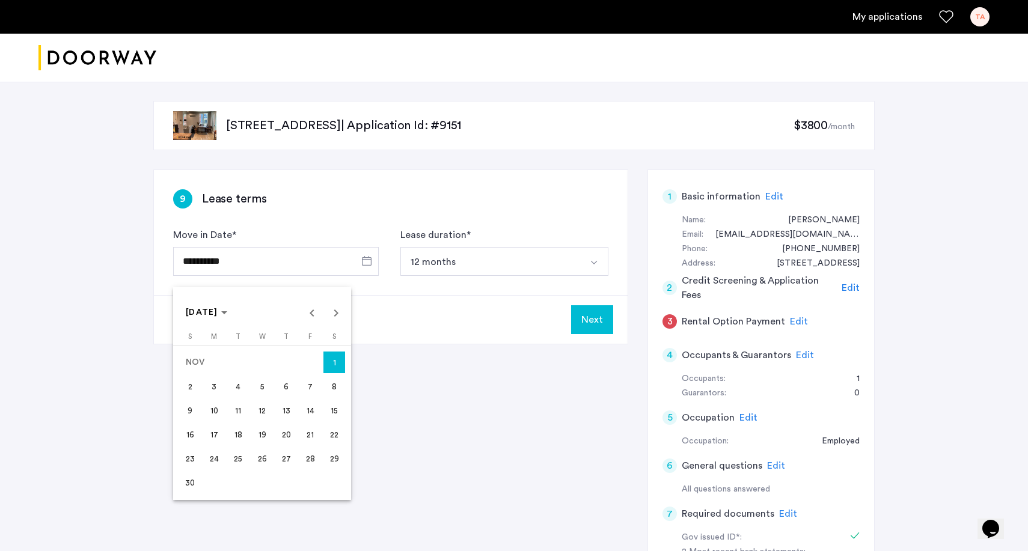
click at [370, 261] on div at bounding box center [514, 275] width 1028 height 551
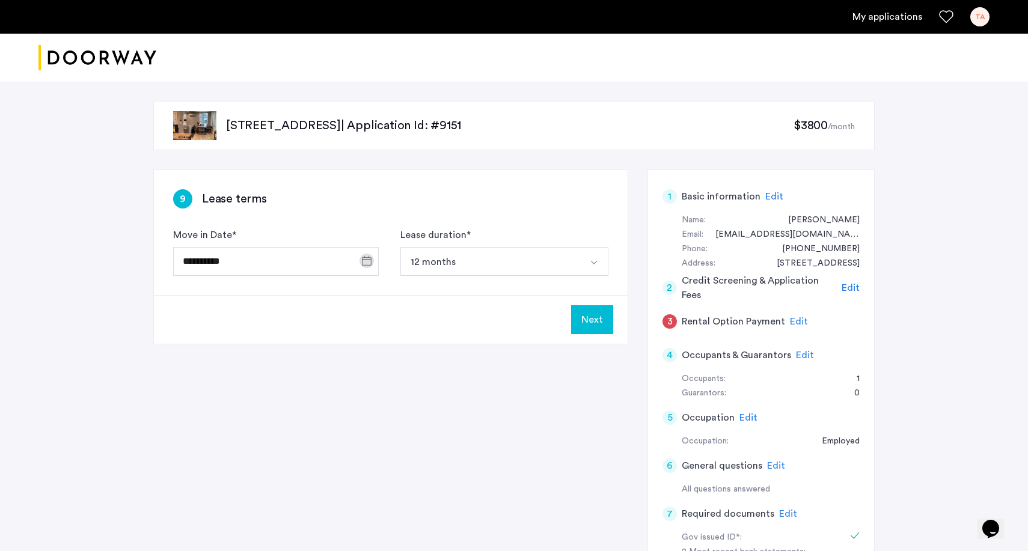
click at [587, 261] on button "Select option" at bounding box center [593, 261] width 29 height 29
click at [555, 260] on button "12 months" at bounding box center [490, 261] width 180 height 29
click at [596, 322] on button "Next" at bounding box center [592, 319] width 42 height 29
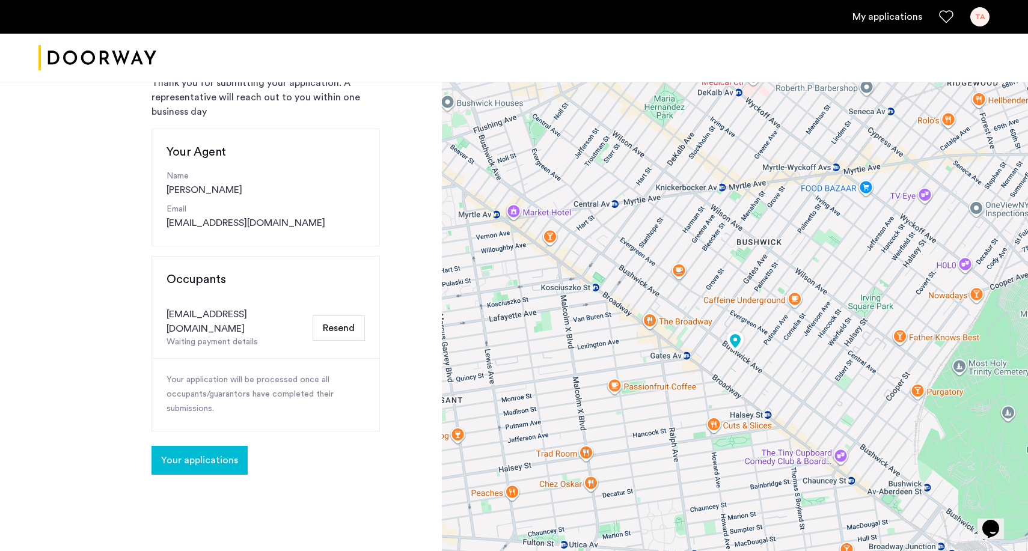
scroll to position [86, 0]
click at [211, 421] on div "Congratulations Thank you for submitting your application. A representative wil…" at bounding box center [265, 254] width 228 height 440
click at [211, 445] on button "Your applications" at bounding box center [199, 459] width 96 height 29
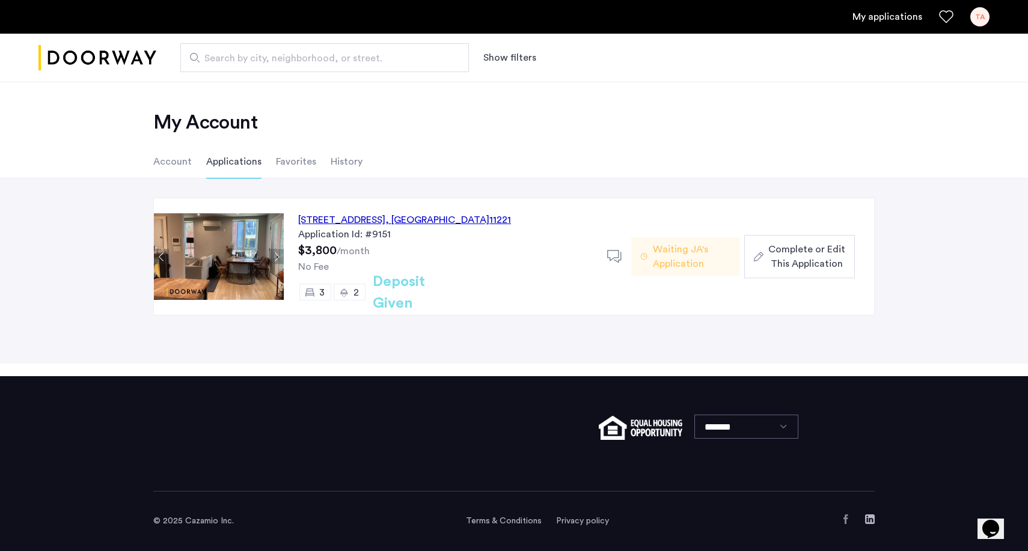
click at [774, 253] on span "Complete or Edit This Application" at bounding box center [806, 256] width 77 height 29
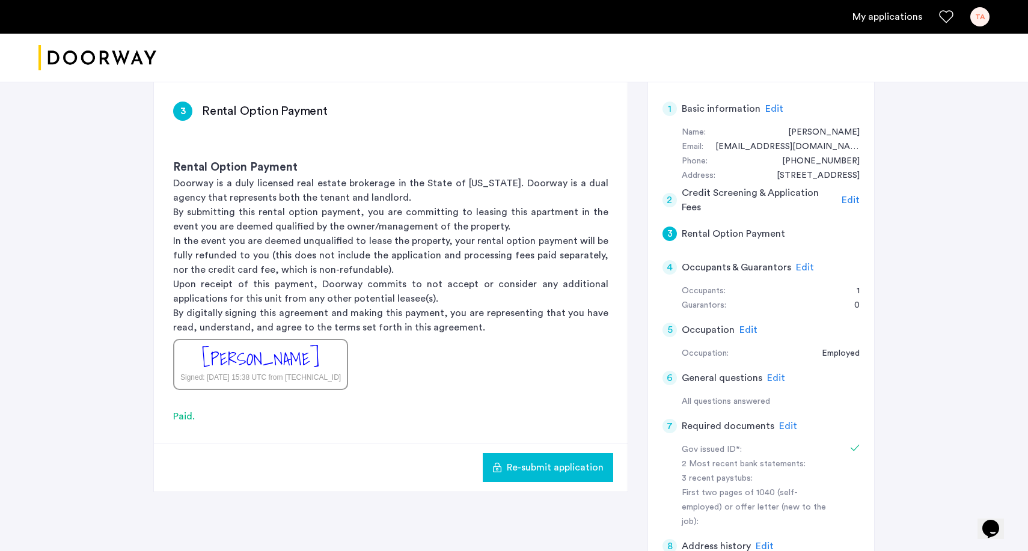
scroll to position [89, 0]
click at [802, 261] on span "Edit" at bounding box center [805, 266] width 18 height 10
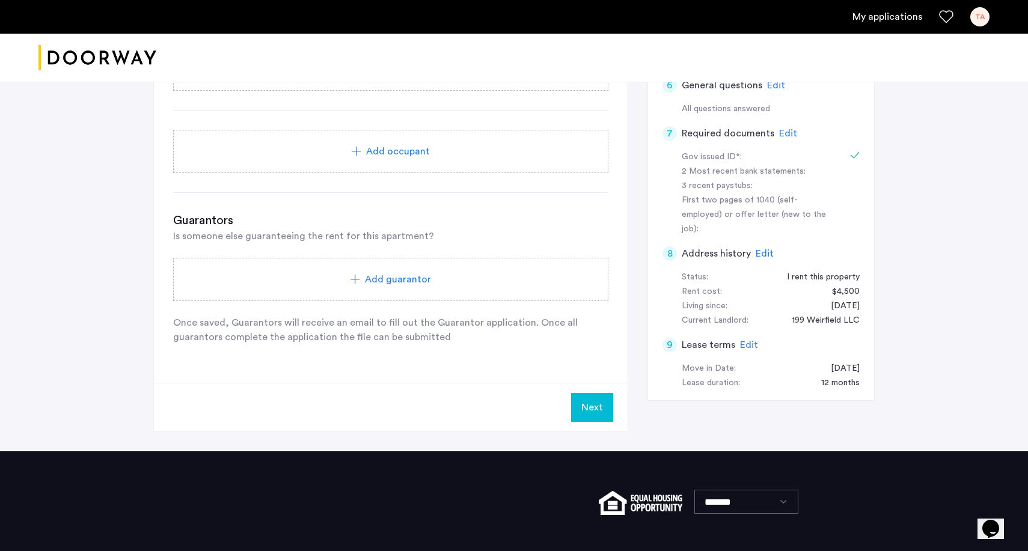
scroll to position [442, 0]
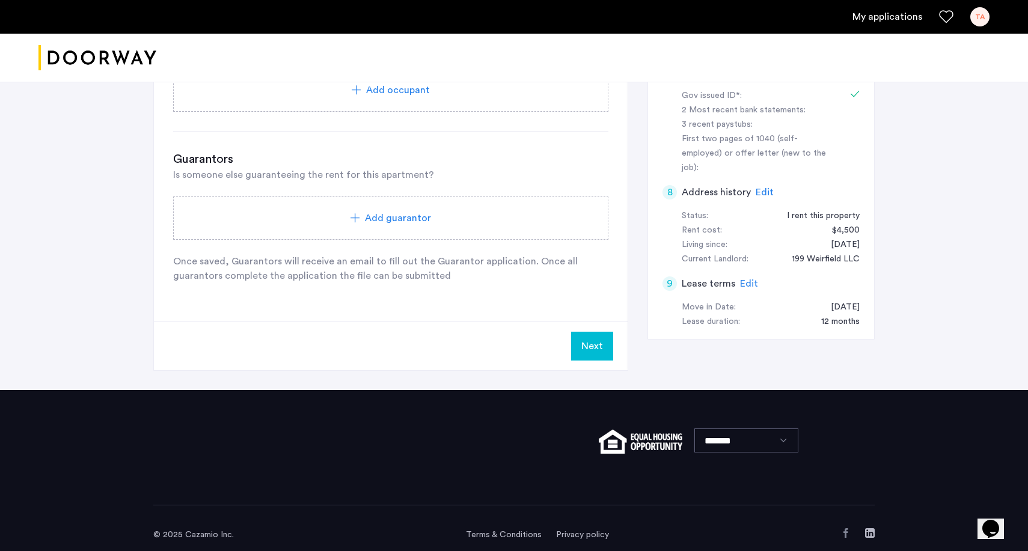
click at [392, 224] on span "Add guarantor" at bounding box center [398, 218] width 66 height 14
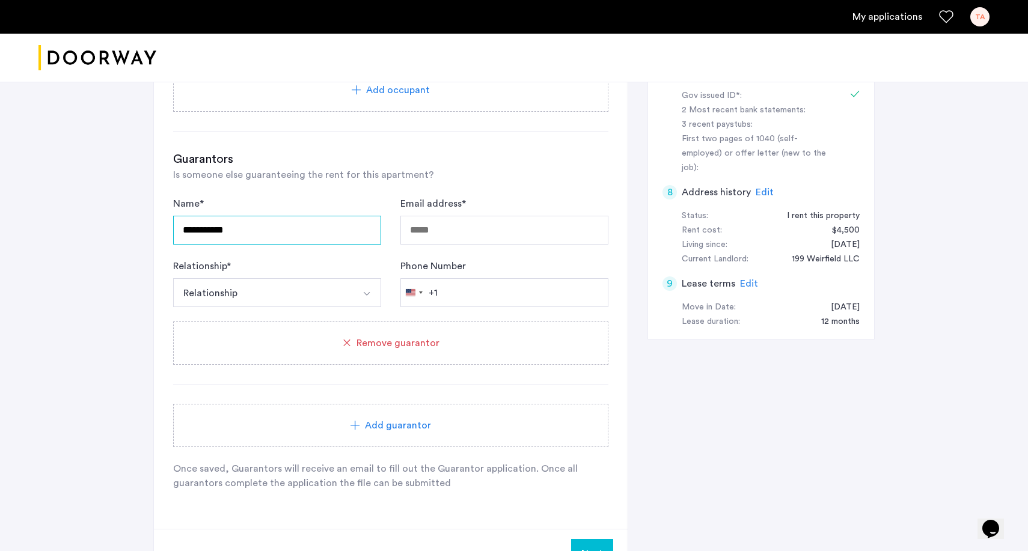
type input "**********"
click at [310, 303] on button "Relationship" at bounding box center [263, 292] width 180 height 29
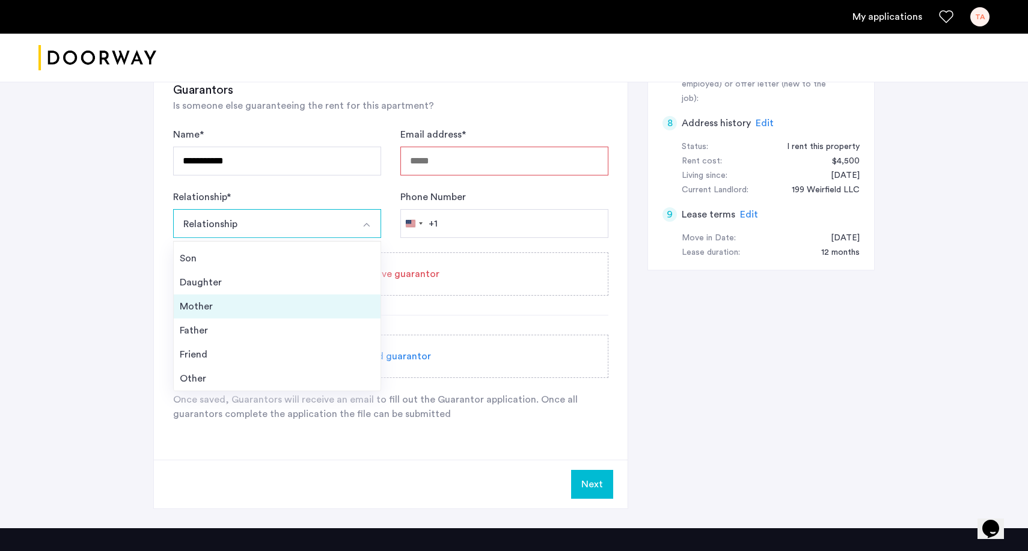
scroll to position [43, 0]
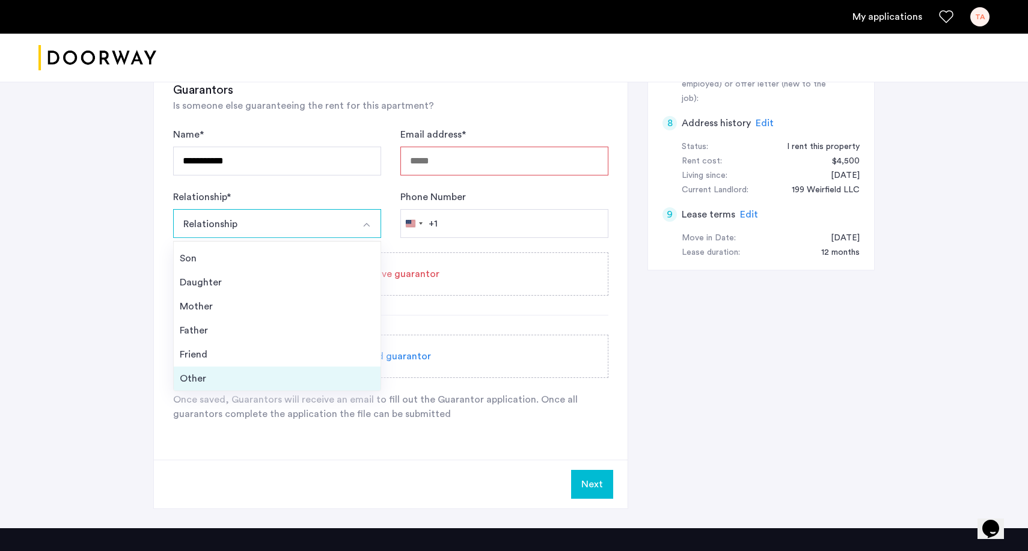
click at [202, 379] on div "Other" at bounding box center [277, 378] width 195 height 14
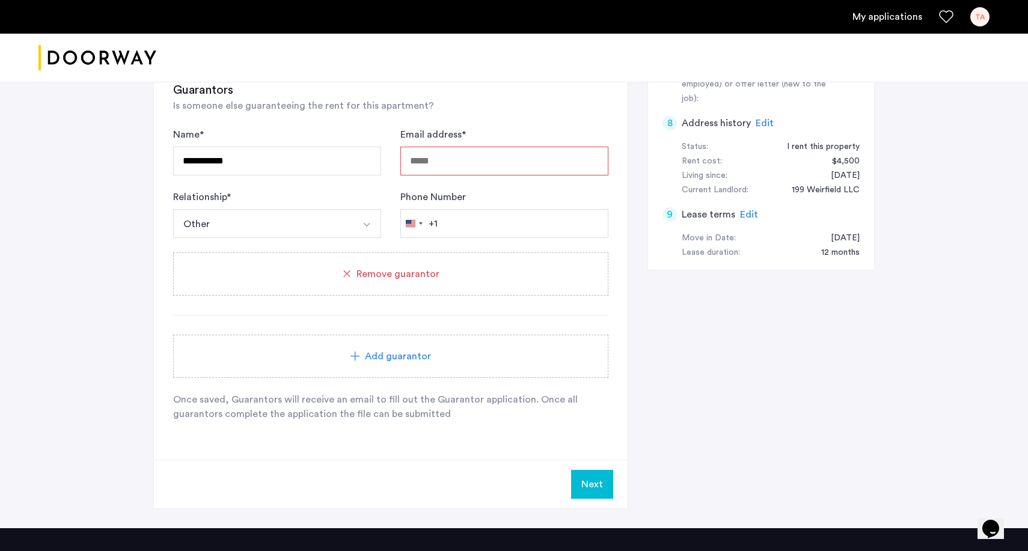
click at [484, 161] on input "Email address *" at bounding box center [504, 161] width 208 height 29
type input "**********"
click at [477, 218] on input "Phone Number" at bounding box center [504, 223] width 208 height 29
type input "**********"
click at [594, 485] on button "Next" at bounding box center [592, 484] width 42 height 29
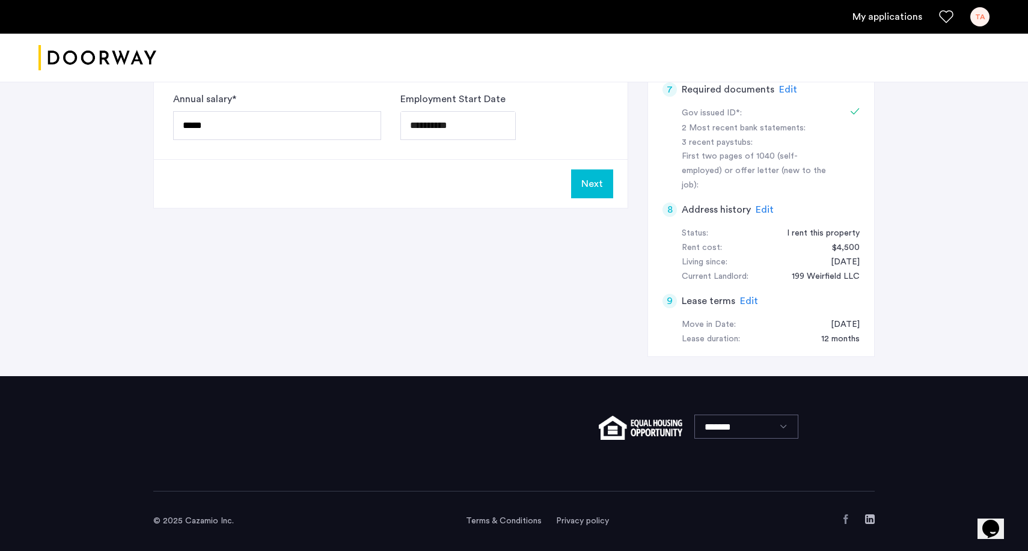
scroll to position [0, 0]
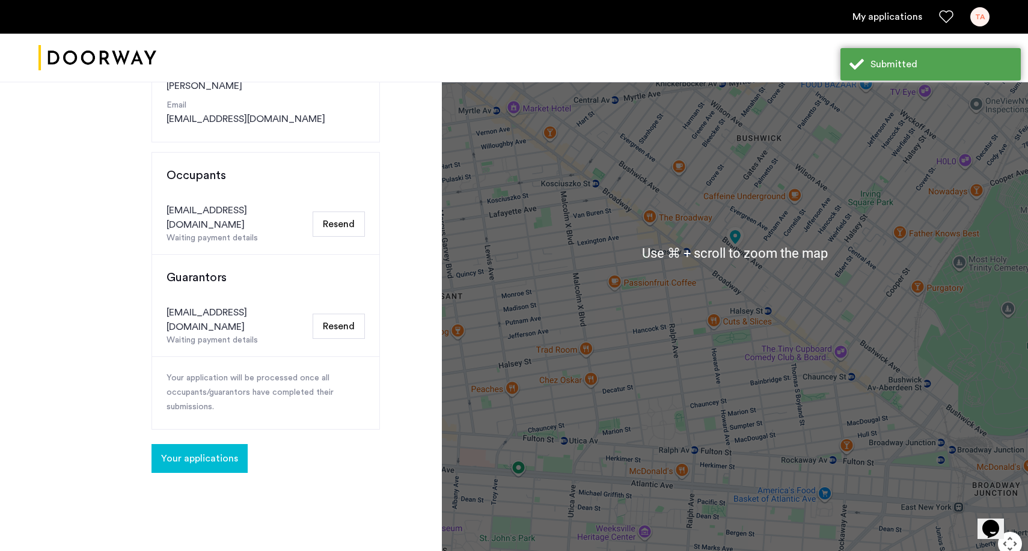
scroll to position [191, 0]
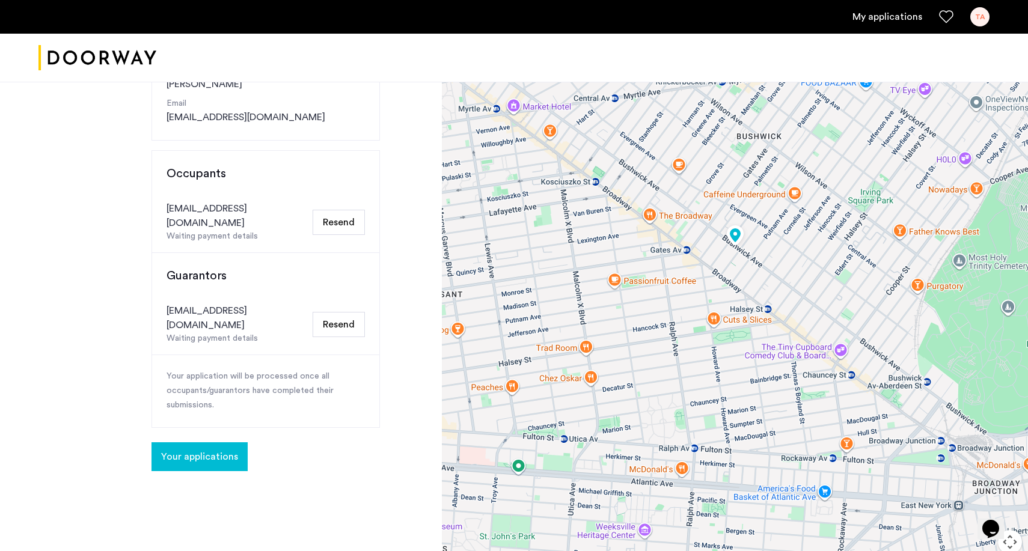
click at [207, 450] on span "Your applications" at bounding box center [199, 457] width 77 height 14
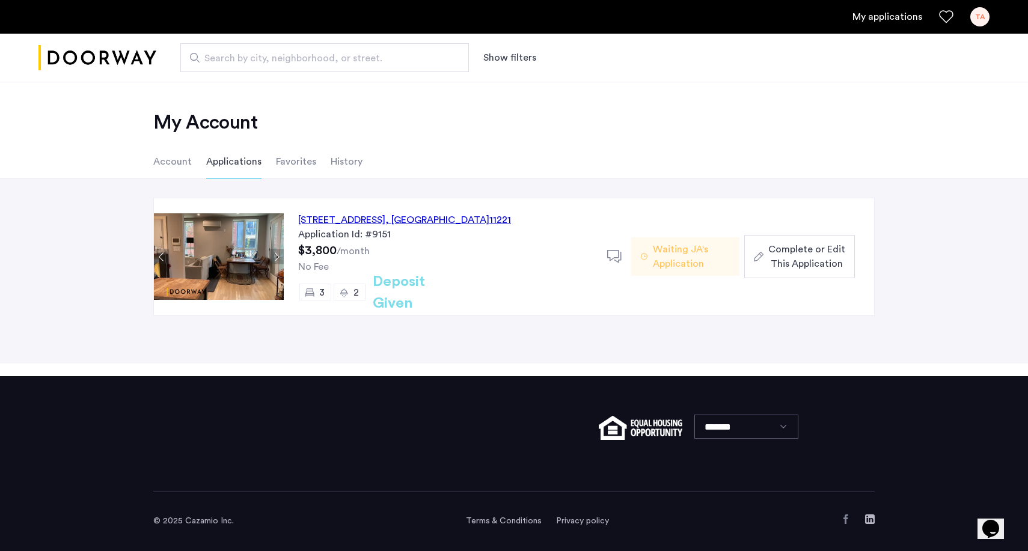
click at [799, 259] on span "Complete or Edit This Application" at bounding box center [806, 256] width 77 height 29
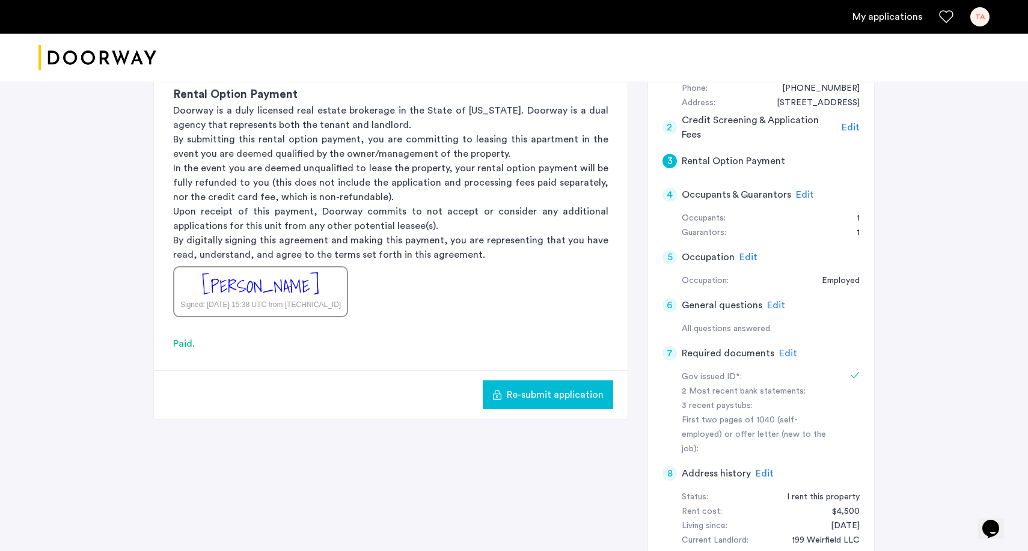
scroll to position [155, 0]
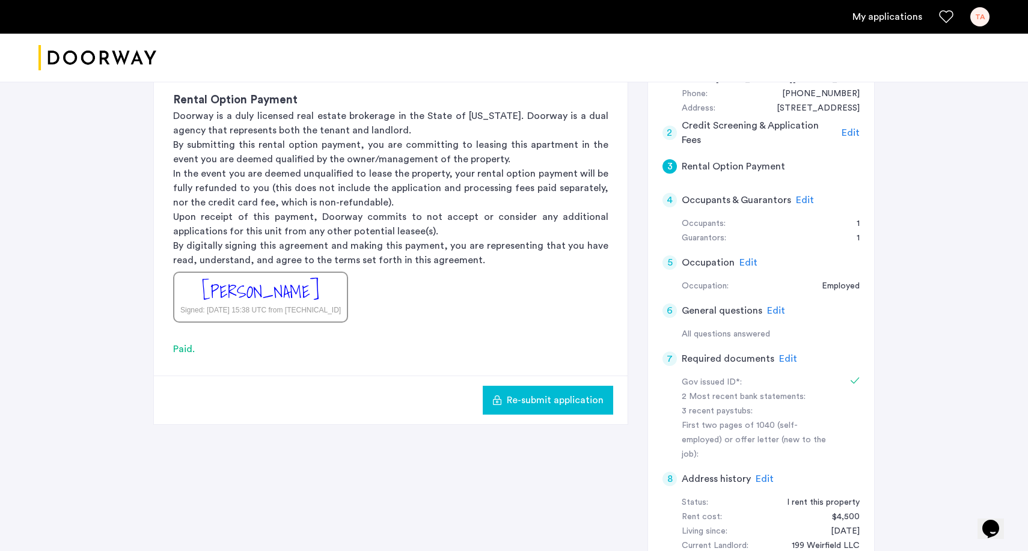
click at [797, 195] on span "Edit" at bounding box center [805, 200] width 18 height 10
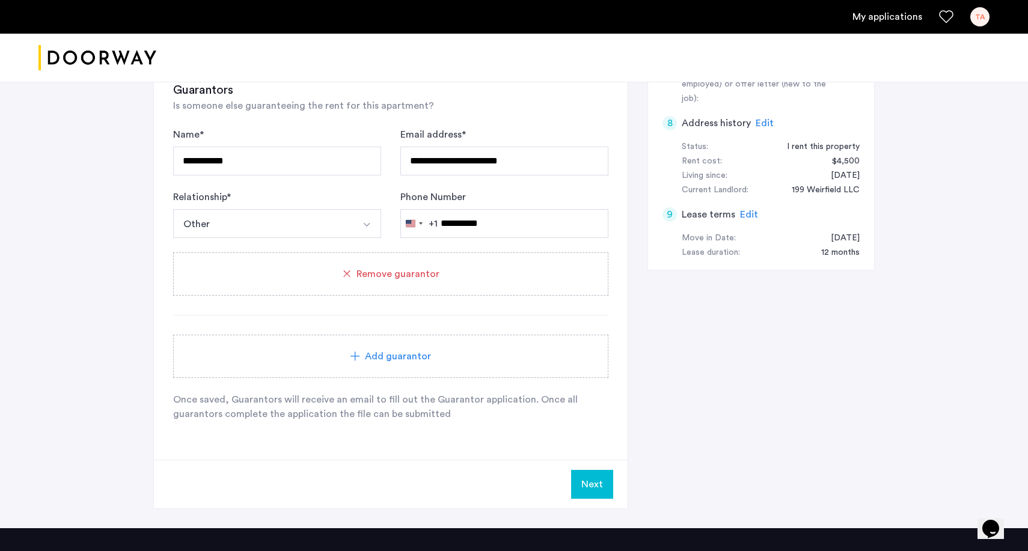
scroll to position [536, 0]
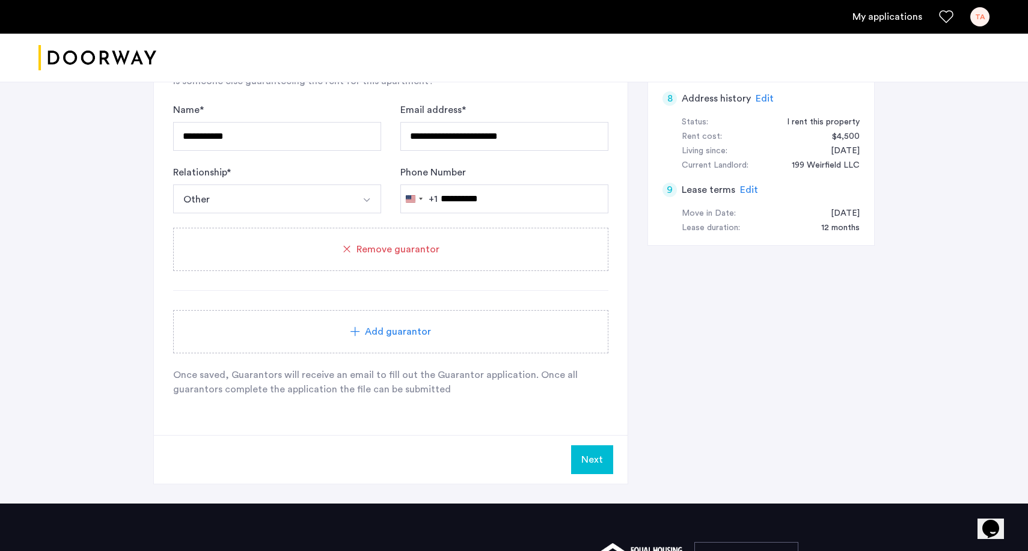
click at [384, 343] on div "Add guarantor" at bounding box center [390, 331] width 435 height 43
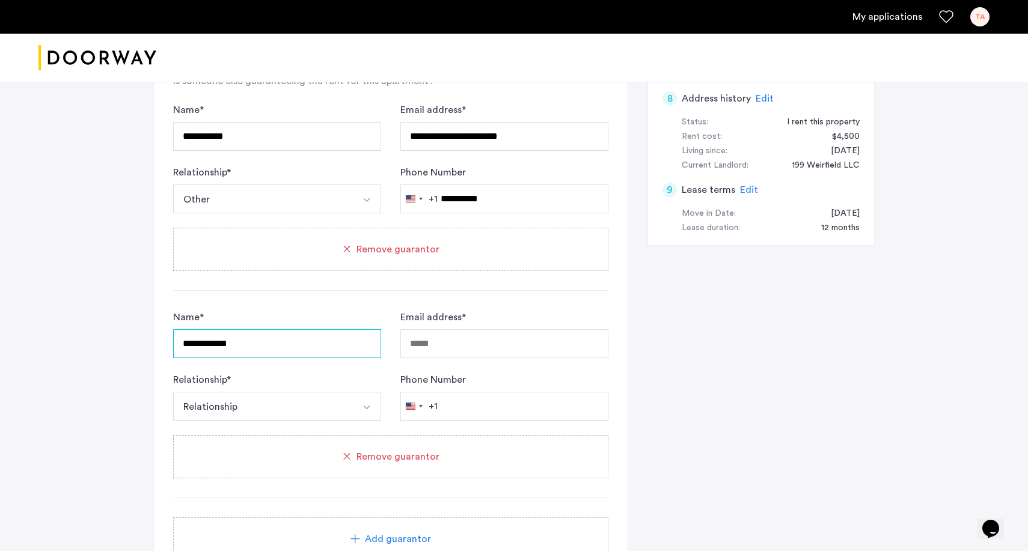
type input "**********"
type input "*"
type input "**********"
click at [269, 406] on button "Relationship" at bounding box center [263, 406] width 180 height 29
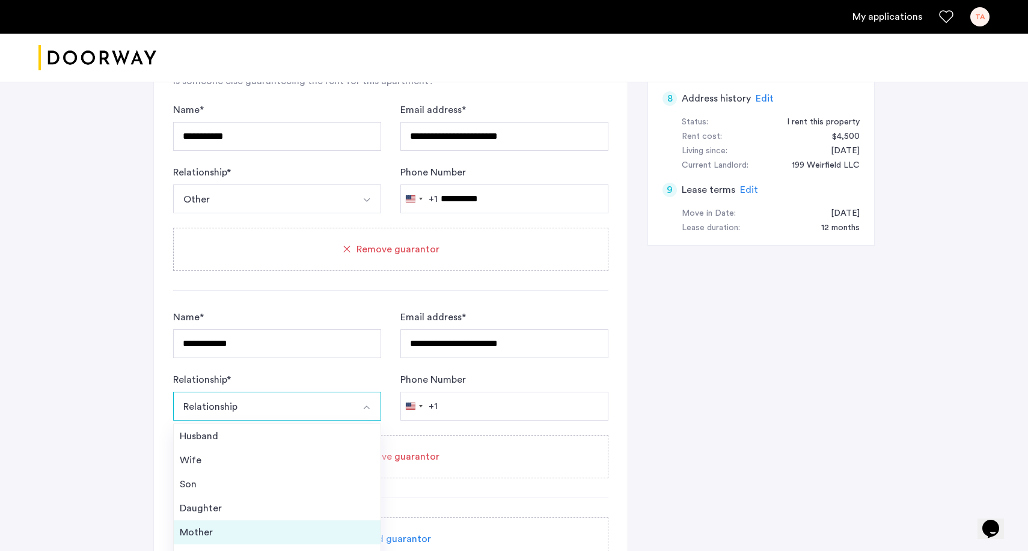
click at [262, 536] on div "Mother" at bounding box center [277, 532] width 195 height 14
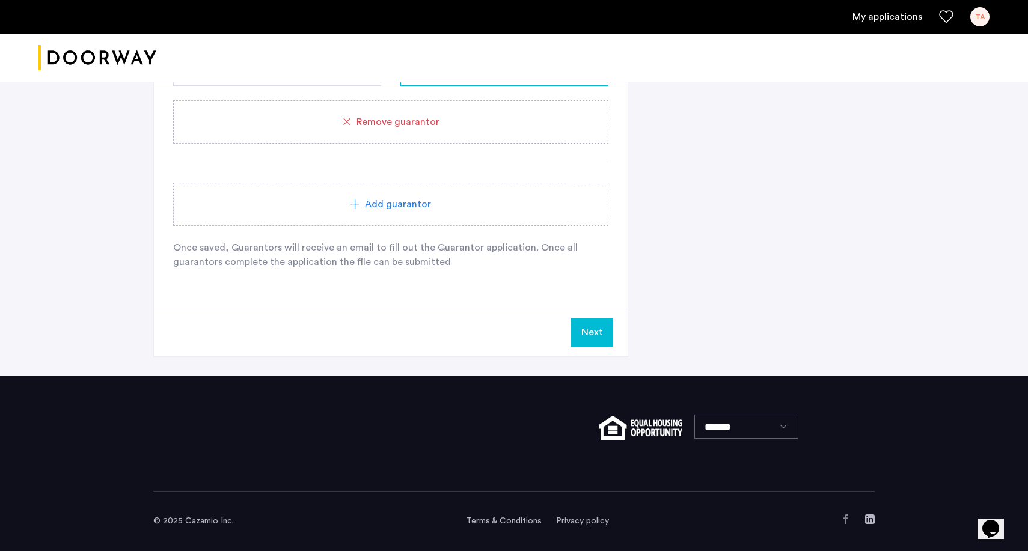
scroll to position [871, 0]
type input "**********"
click at [585, 332] on button "Next" at bounding box center [592, 332] width 42 height 29
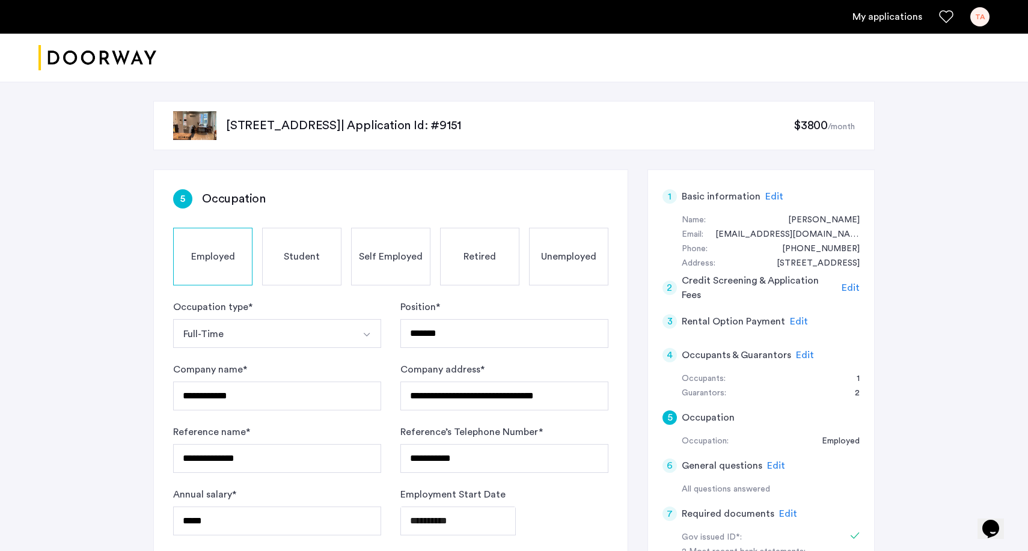
scroll to position [7, 0]
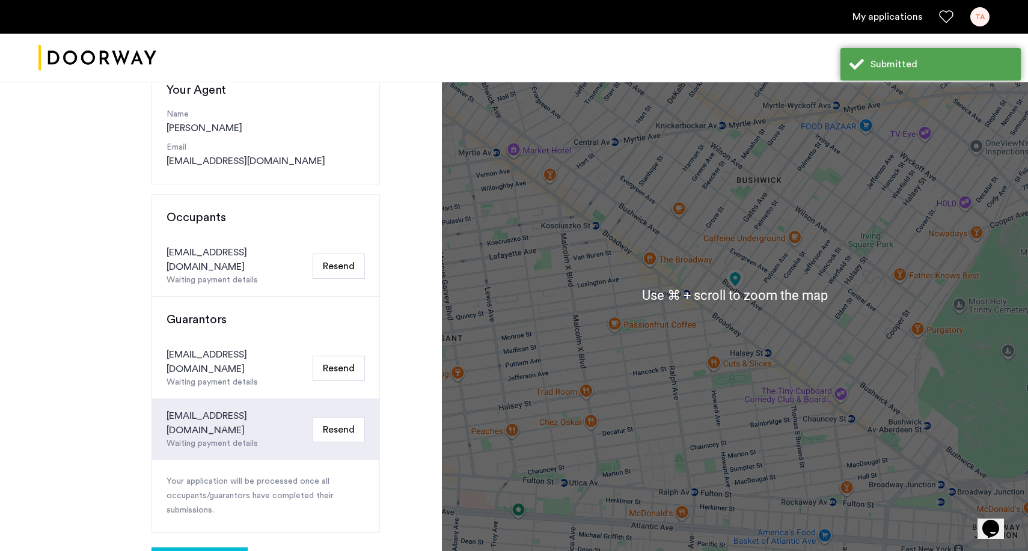
scroll to position [143, 0]
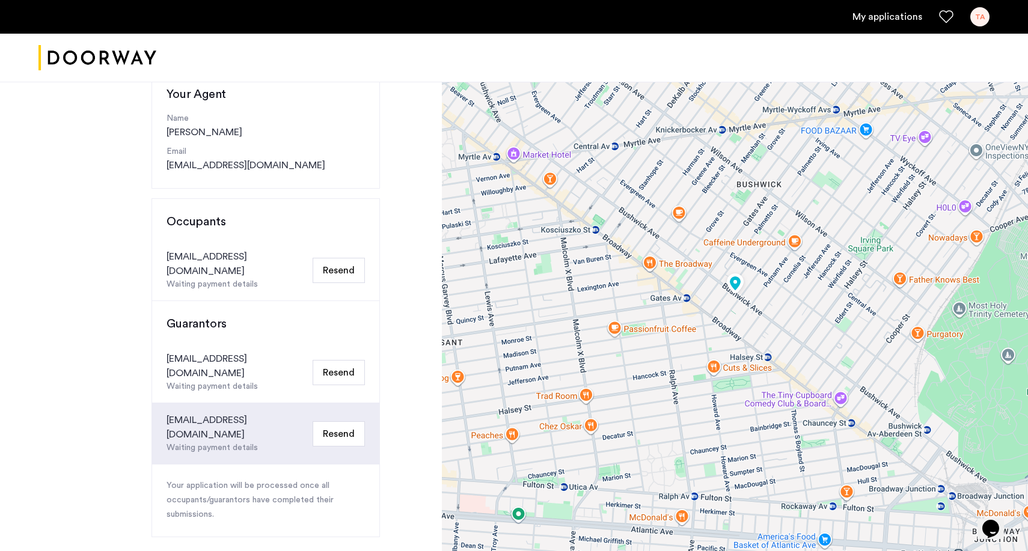
click at [325, 264] on button "Resend" at bounding box center [339, 270] width 52 height 25
click at [337, 360] on button "Resend" at bounding box center [339, 372] width 52 height 25
click at [328, 421] on button "Resend" at bounding box center [339, 433] width 52 height 25
click at [335, 360] on button "Resend" at bounding box center [339, 372] width 52 height 25
click at [343, 360] on button "Resend" at bounding box center [339, 372] width 52 height 25
